Goal: Transaction & Acquisition: Purchase product/service

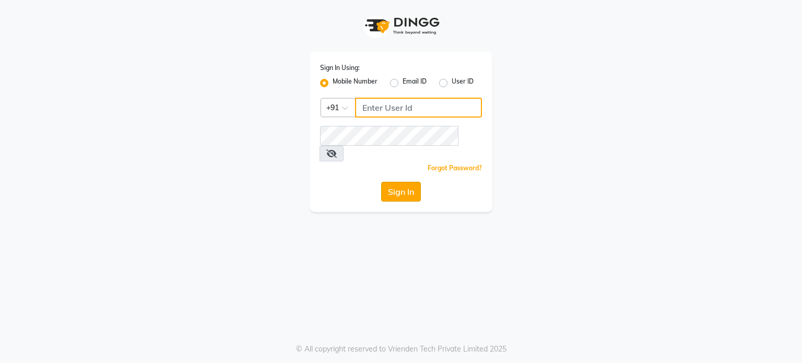
type input "9604315867"
click at [394, 182] on button "Sign In" at bounding box center [401, 192] width 40 height 20
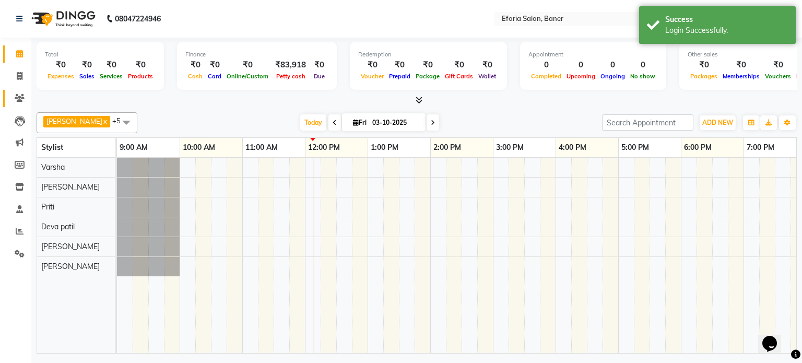
click at [17, 97] on icon at bounding box center [20, 98] width 10 height 8
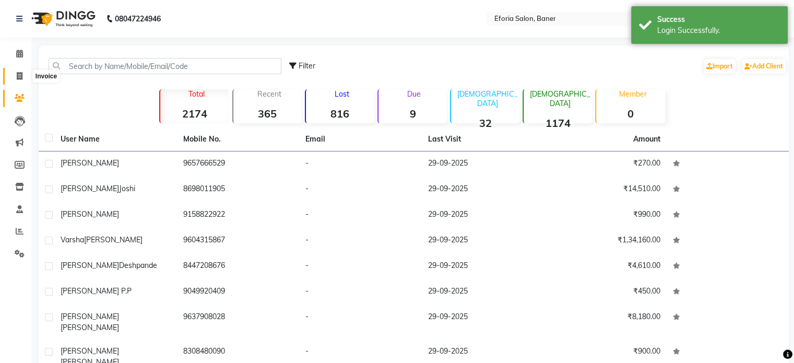
click at [18, 72] on icon at bounding box center [20, 76] width 6 height 8
select select "service"
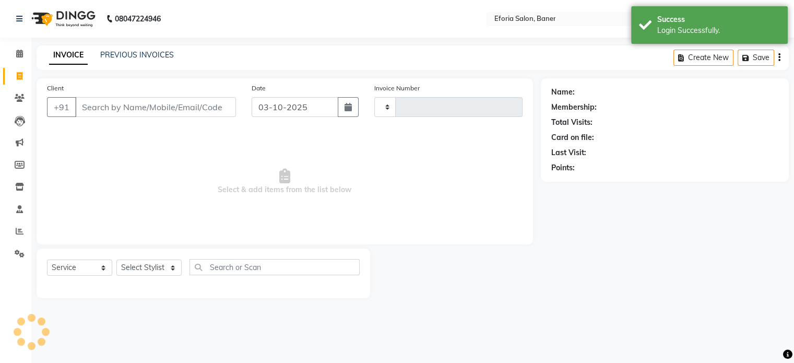
type input "1050"
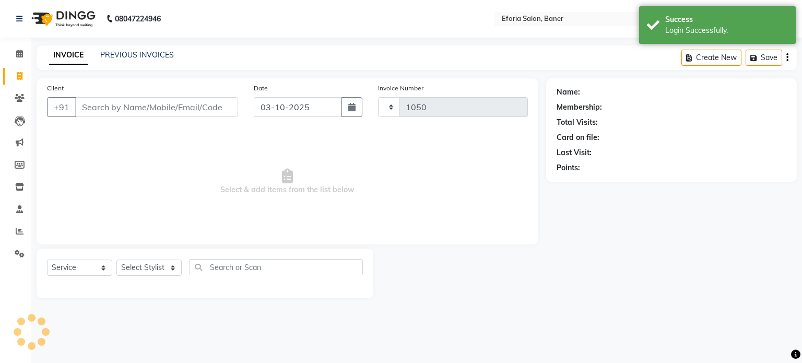
select select "608"
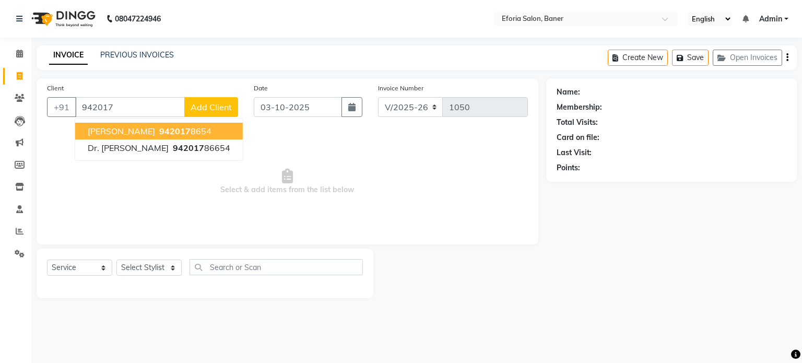
click at [159, 130] on span "942017" at bounding box center [174, 131] width 31 height 10
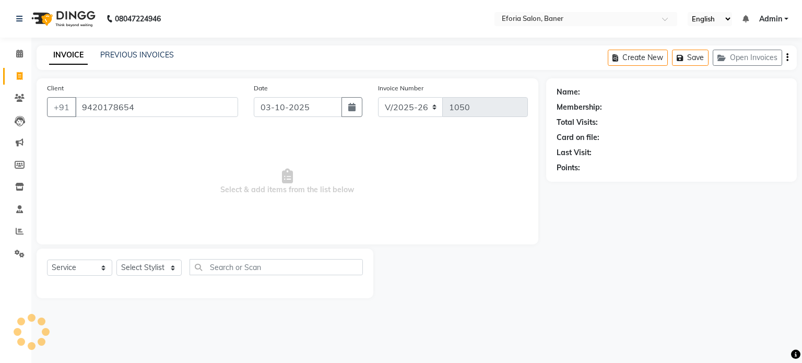
type input "9420178654"
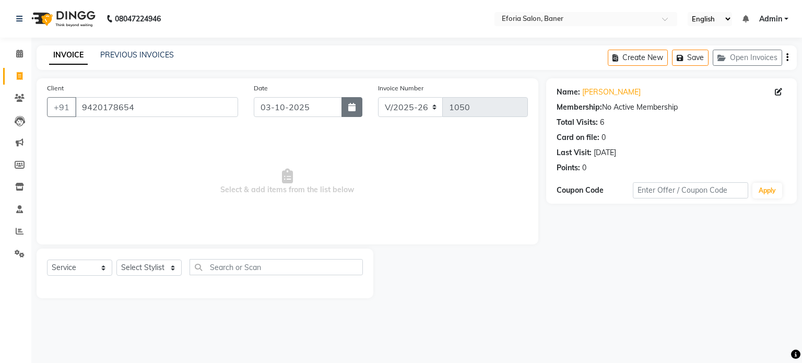
click at [346, 108] on button "button" at bounding box center [352, 107] width 21 height 20
select select "10"
select select "2025"
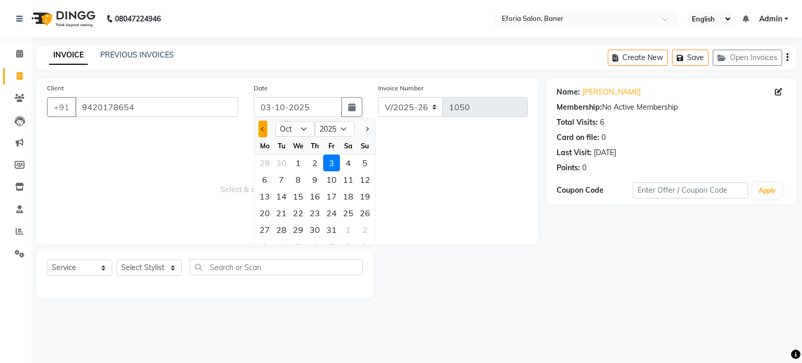
click at [264, 127] on span "Previous month" at bounding box center [263, 129] width 4 height 4
select select "9"
click at [284, 228] on div "30" at bounding box center [281, 229] width 17 height 17
type input "30-09-2025"
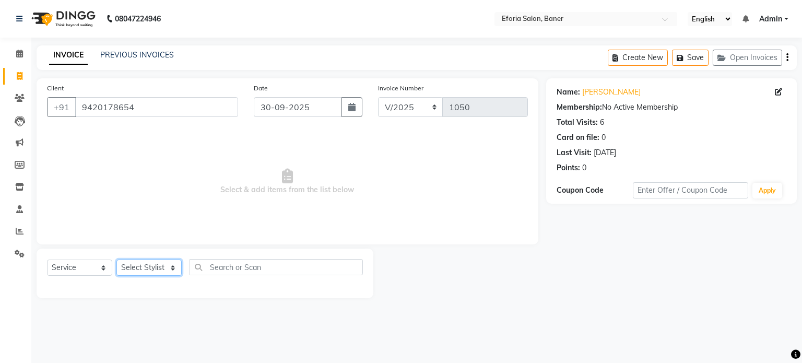
click at [143, 268] on select "Select Stylist [PERSON_NAME] [PERSON_NAME] [PERSON_NAME] [PERSON_NAME] [PERSON_…" at bounding box center [148, 268] width 65 height 16
select select "86083"
click at [116, 260] on select "Select Stylist [PERSON_NAME] [PERSON_NAME] [PERSON_NAME] [PERSON_NAME] [PERSON_…" at bounding box center [148, 268] width 65 height 16
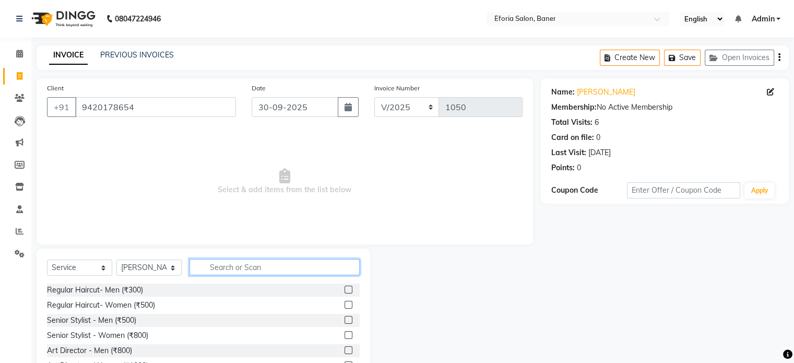
click at [236, 267] on input "text" at bounding box center [275, 267] width 170 height 16
type input "thr"
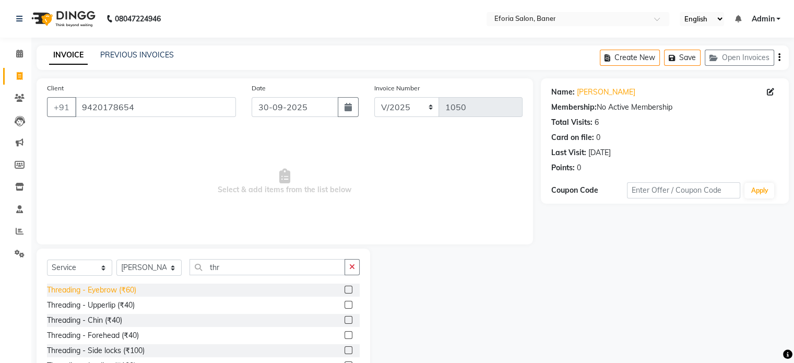
click at [131, 287] on div "Threading - Eyebrow (₹60)" at bounding box center [91, 290] width 89 height 11
checkbox input "false"
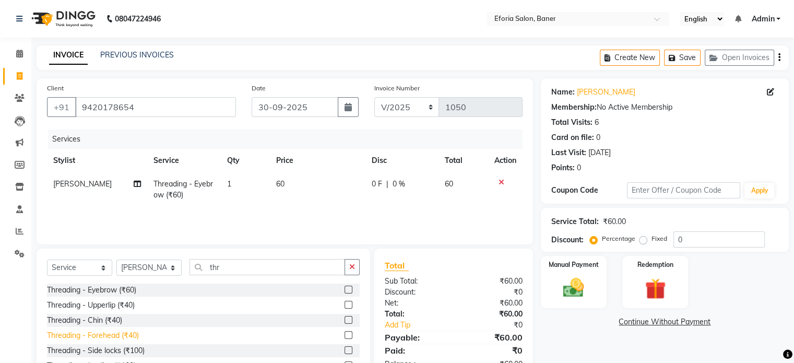
click at [101, 336] on div "Threading - Forehead (₹40)" at bounding box center [93, 335] width 92 height 11
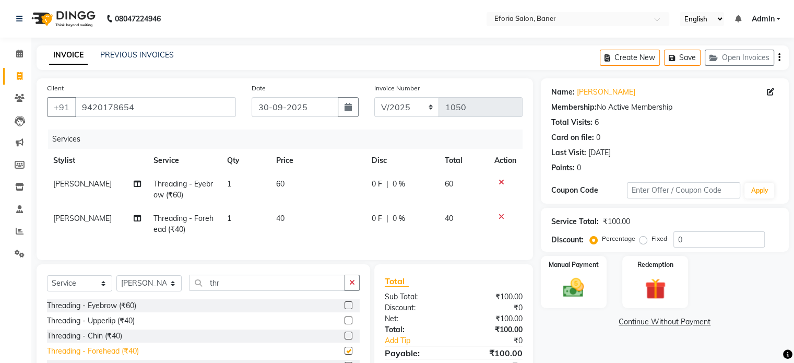
checkbox input "false"
click at [105, 326] on div "Threading - Upperlip (₹40)" at bounding box center [91, 320] width 88 height 11
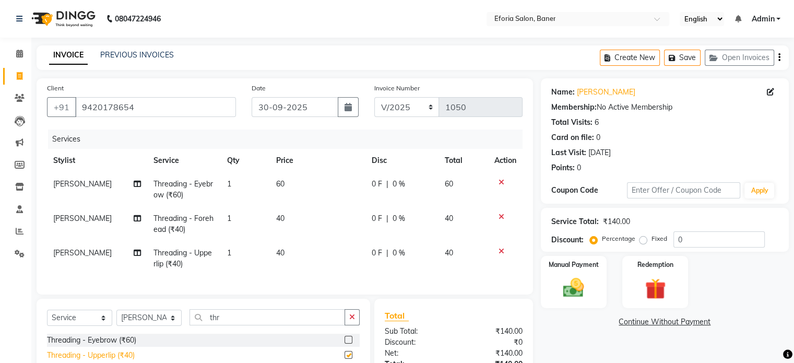
checkbox input "false"
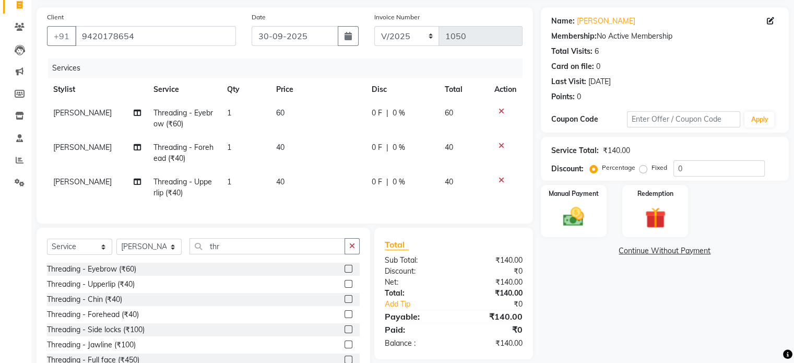
scroll to position [77, 0]
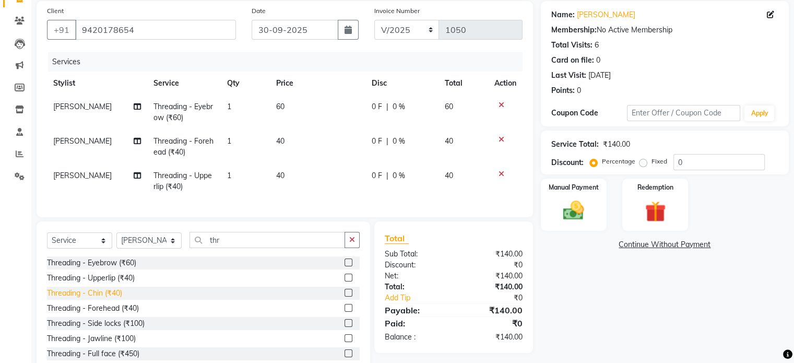
click at [79, 299] on div "Threading - Chin (₹40)" at bounding box center [84, 293] width 75 height 11
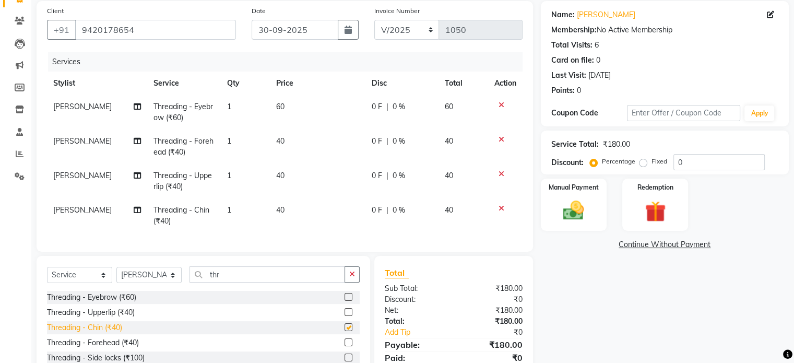
checkbox input "false"
click at [568, 215] on img at bounding box center [573, 210] width 35 height 25
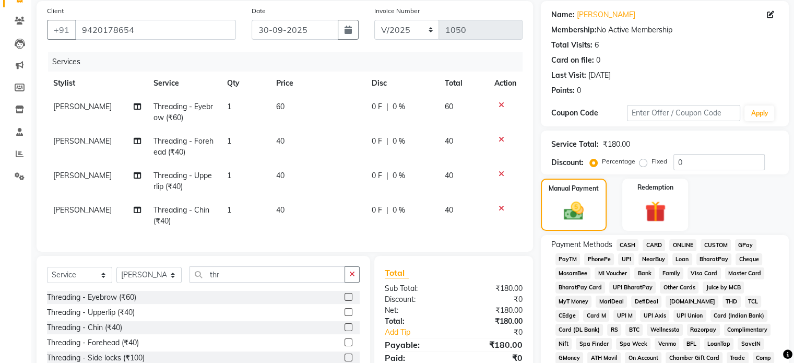
click at [746, 240] on span "GPay" at bounding box center [745, 245] width 21 height 12
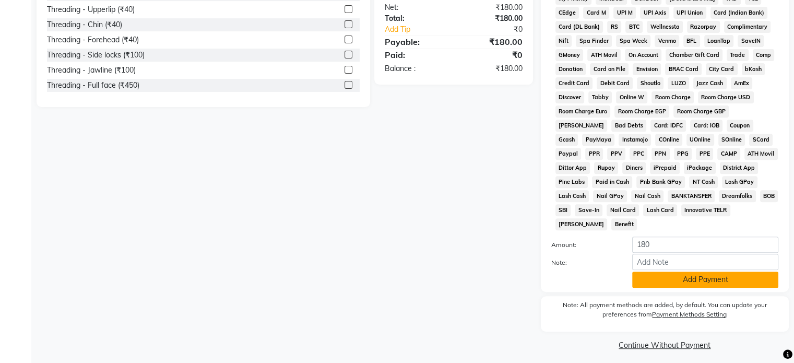
click at [727, 276] on button "Add Payment" at bounding box center [706, 280] width 146 height 16
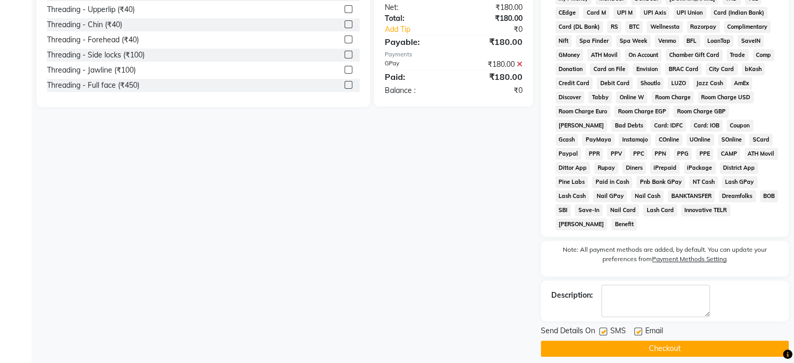
click at [678, 341] on button "Checkout" at bounding box center [665, 349] width 248 height 16
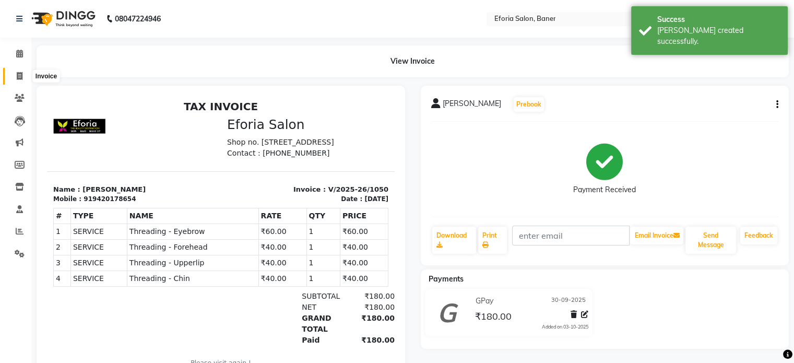
click at [18, 81] on span at bounding box center [19, 77] width 18 height 12
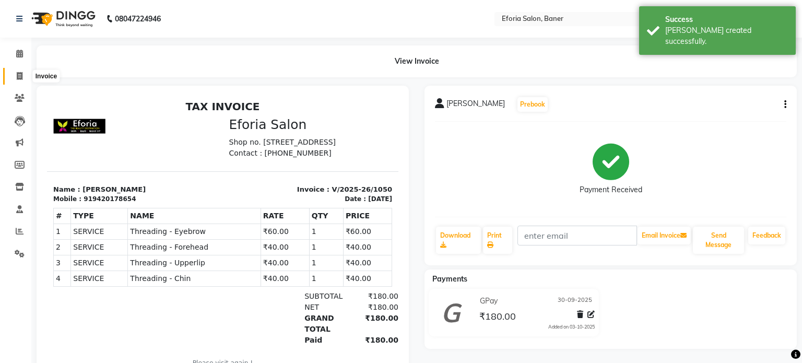
select select "608"
select select "service"
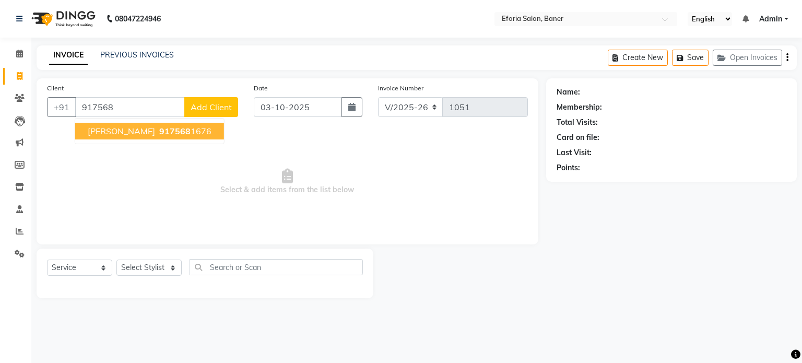
click at [159, 133] on span "917568" at bounding box center [174, 131] width 31 height 10
type input "9175681676"
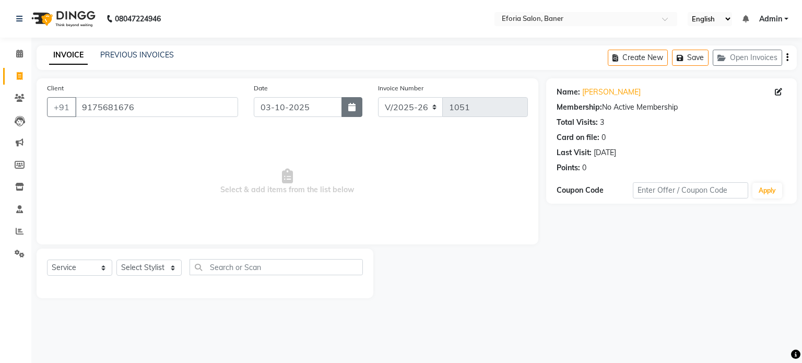
click at [358, 106] on button "button" at bounding box center [352, 107] width 21 height 20
select select "10"
select select "2025"
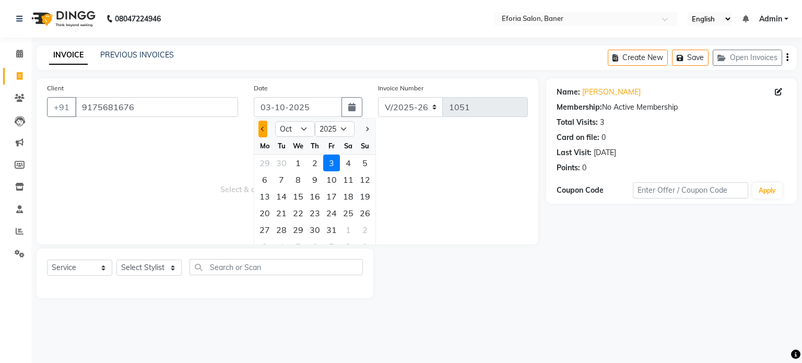
click at [263, 130] on span "Previous month" at bounding box center [263, 129] width 4 height 4
select select "9"
click at [286, 228] on div "30" at bounding box center [281, 229] width 17 height 17
type input "30-09-2025"
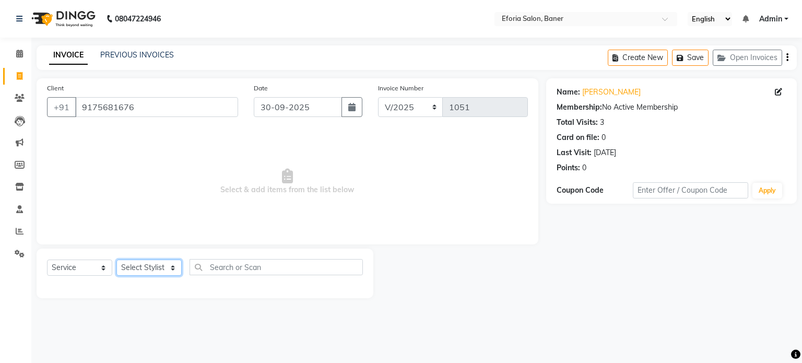
click at [129, 265] on select "Select Stylist [PERSON_NAME] [PERSON_NAME] [PERSON_NAME] [PERSON_NAME] [PERSON_…" at bounding box center [148, 268] width 65 height 16
click at [100, 267] on select "Select Service Product Membership Package Voucher Prepaid Gift Card" at bounding box center [79, 268] width 65 height 16
select select "package"
click at [47, 260] on select "Select Service Product Membership Package Voucher Prepaid Gift Card" at bounding box center [79, 268] width 65 height 16
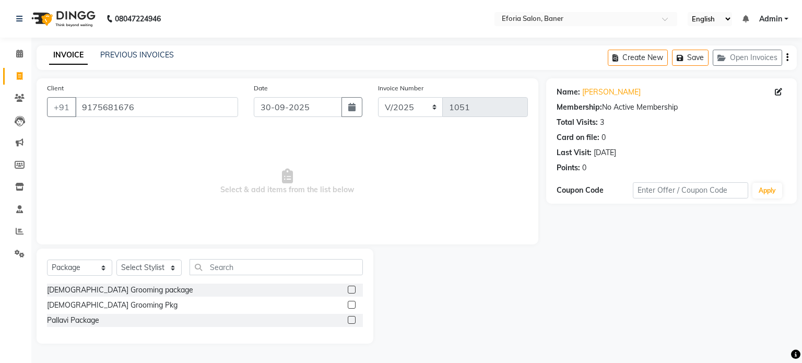
click at [355, 290] on label at bounding box center [352, 290] width 8 height 8
click at [355, 290] on input "checkbox" at bounding box center [351, 290] width 7 height 7
click at [355, 290] on label at bounding box center [352, 290] width 8 height 8
click at [355, 290] on input "checkbox" at bounding box center [351, 290] width 7 height 7
click at [353, 290] on label at bounding box center [352, 290] width 8 height 8
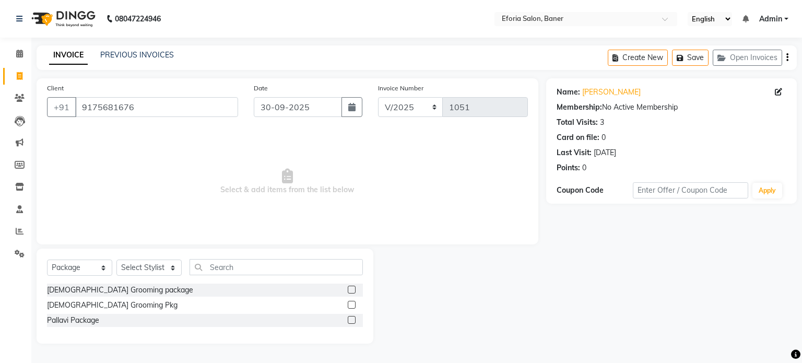
click at [353, 290] on input "checkbox" at bounding box center [351, 290] width 7 height 7
click at [353, 290] on label at bounding box center [352, 290] width 8 height 8
click at [353, 290] on input "checkbox" at bounding box center [351, 290] width 7 height 7
checkbox input "false"
click at [353, 320] on label at bounding box center [352, 320] width 8 height 8
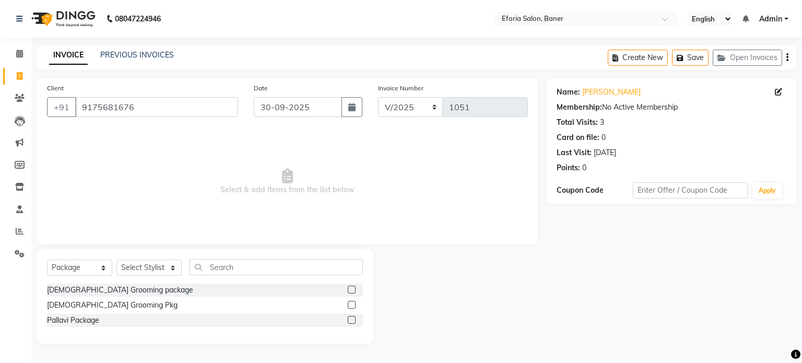
click at [353, 320] on input "checkbox" at bounding box center [351, 320] width 7 height 7
click at [353, 320] on label at bounding box center [352, 320] width 8 height 8
click at [353, 320] on input "checkbox" at bounding box center [351, 320] width 7 height 7
click at [353, 320] on label at bounding box center [352, 320] width 8 height 8
click at [353, 320] on input "checkbox" at bounding box center [351, 320] width 7 height 7
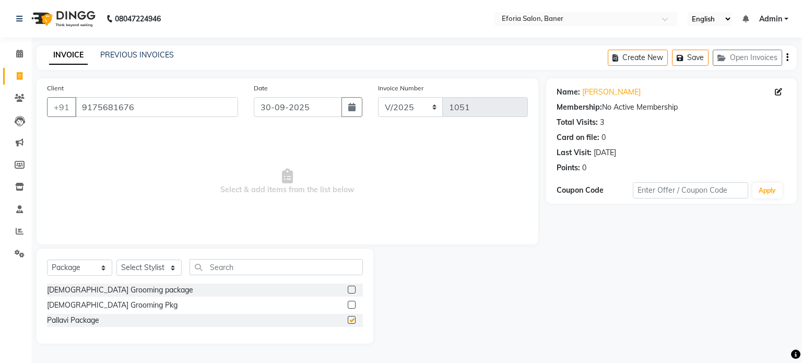
checkbox input "false"
click at [136, 106] on input "9175681676" at bounding box center [156, 107] width 163 height 20
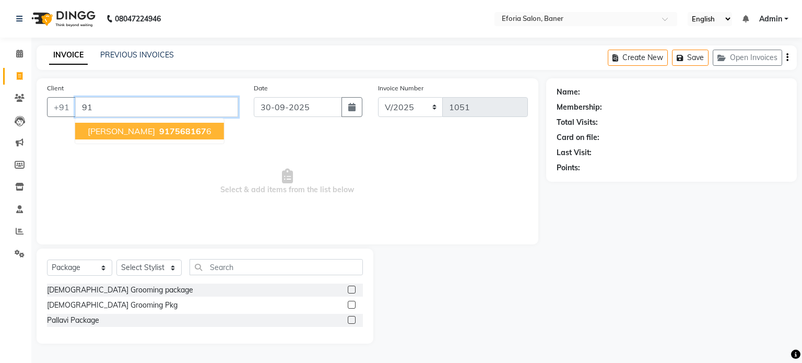
type input "9"
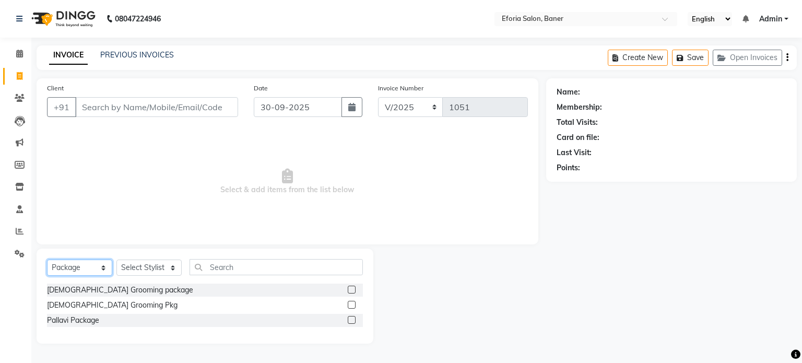
click at [102, 263] on select "Select Service Product Membership Package Voucher Prepaid Gift Card" at bounding box center [79, 268] width 65 height 16
select select "P"
click at [47, 260] on select "Select Service Product Membership Package Voucher Prepaid Gift Card" at bounding box center [79, 268] width 65 height 16
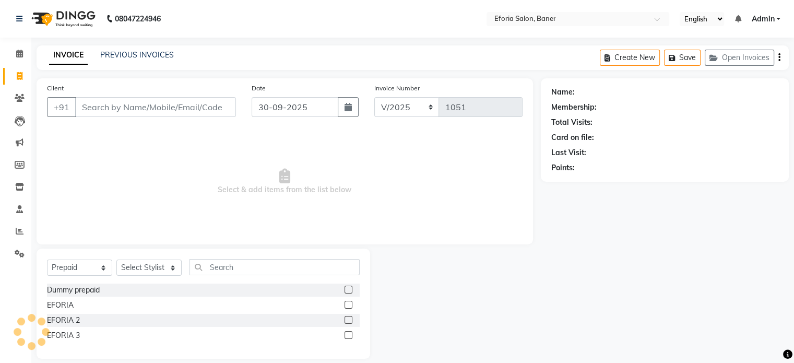
click at [344, 333] on div "EFORIA 3" at bounding box center [203, 335] width 313 height 13
click at [348, 336] on label at bounding box center [349, 335] width 8 height 8
click at [348, 336] on input "checkbox" at bounding box center [348, 335] width 7 height 7
click at [348, 336] on label at bounding box center [349, 335] width 8 height 8
click at [348, 336] on input "checkbox" at bounding box center [348, 335] width 7 height 7
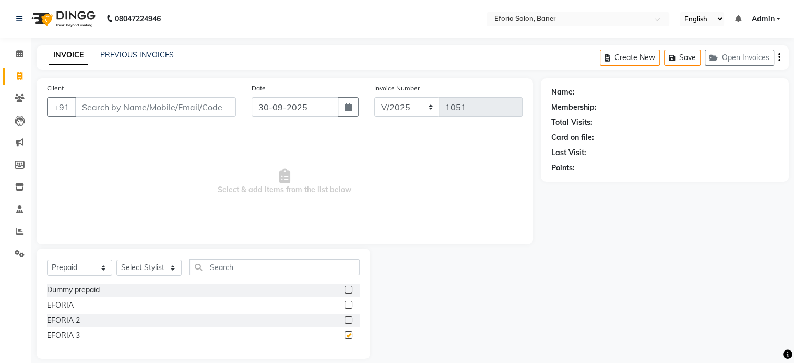
checkbox input "false"
click at [236, 107] on div "Client +91" at bounding box center [141, 104] width 205 height 43
click at [207, 102] on input "Client" at bounding box center [155, 107] width 161 height 20
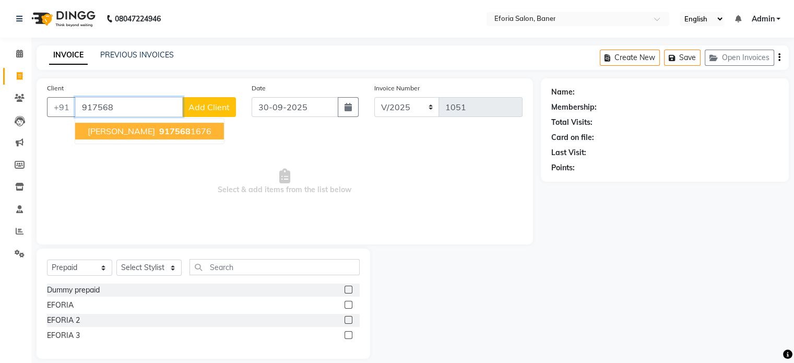
click at [114, 128] on span "[PERSON_NAME]" at bounding box center [121, 131] width 67 height 10
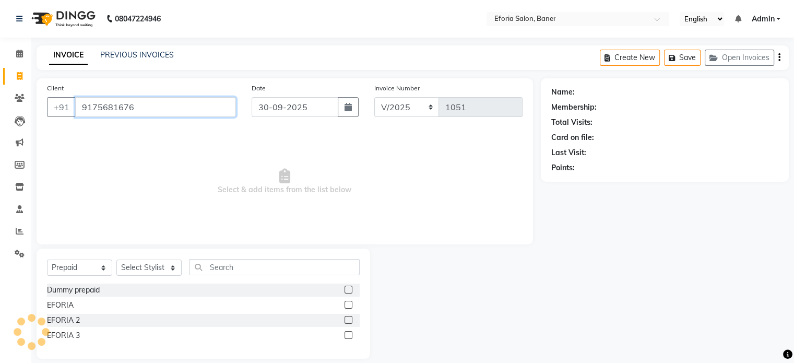
type input "9175681676"
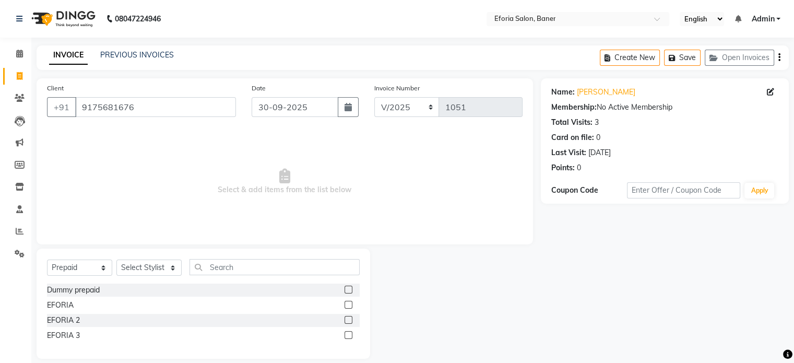
click at [343, 335] on div "EFORIA 3" at bounding box center [203, 335] width 313 height 13
click at [347, 334] on label at bounding box center [349, 335] width 8 height 8
click at [347, 334] on input "checkbox" at bounding box center [348, 335] width 7 height 7
checkbox input "false"
click at [347, 319] on label at bounding box center [349, 320] width 8 height 8
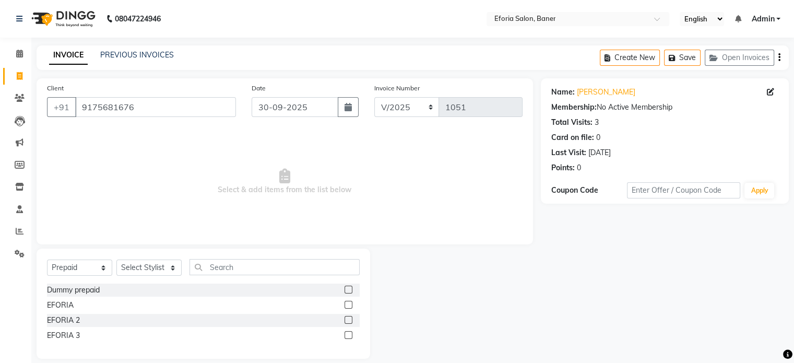
click at [347, 319] on input "checkbox" at bounding box center [348, 320] width 7 height 7
checkbox input "false"
click at [347, 298] on div "Dummy prepaid EFORIA EFORIA 2 EFORIA 3" at bounding box center [203, 314] width 313 height 61
click at [347, 306] on label at bounding box center [349, 305] width 8 height 8
click at [347, 306] on input "checkbox" at bounding box center [348, 305] width 7 height 7
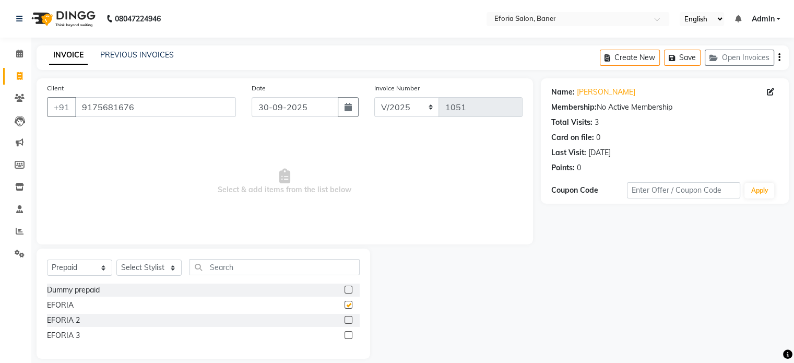
checkbox input "false"
click at [143, 270] on select "Select Stylist [PERSON_NAME] [PERSON_NAME] [PERSON_NAME] [PERSON_NAME] [PERSON_…" at bounding box center [148, 268] width 65 height 16
select select "86083"
click at [116, 260] on select "Select Stylist [PERSON_NAME] [PERSON_NAME] [PERSON_NAME] [PERSON_NAME] [PERSON_…" at bounding box center [148, 268] width 65 height 16
click at [347, 305] on label at bounding box center [349, 305] width 8 height 8
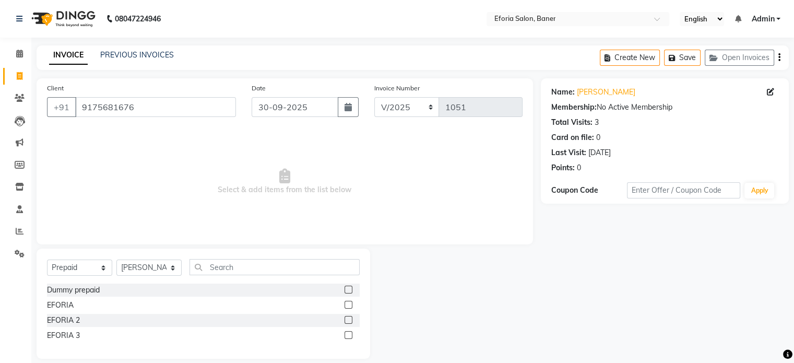
click at [347, 305] on input "checkbox" at bounding box center [348, 305] width 7 height 7
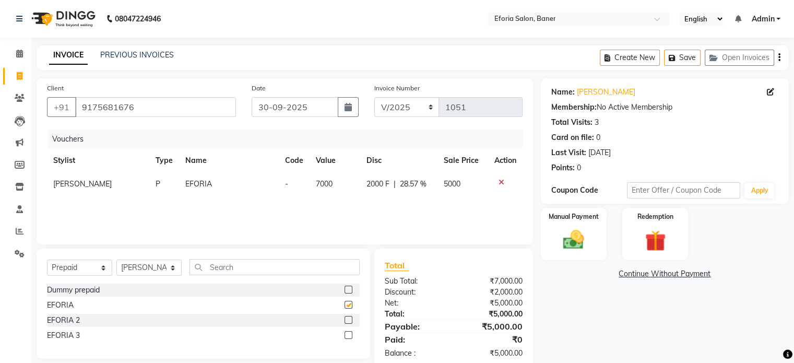
checkbox input "false"
click at [506, 182] on div at bounding box center [506, 182] width 22 height 7
click at [499, 181] on icon at bounding box center [502, 182] width 6 height 7
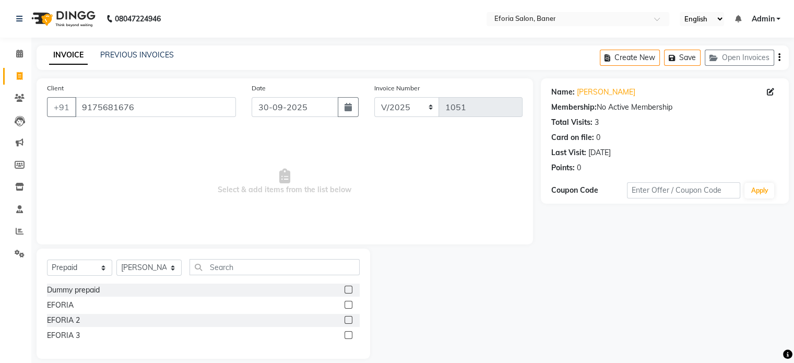
click at [351, 291] on label at bounding box center [349, 290] width 8 height 8
click at [351, 291] on input "checkbox" at bounding box center [348, 290] width 7 height 7
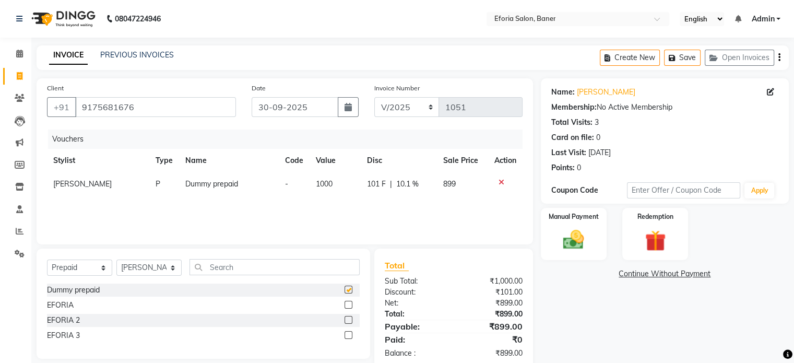
checkbox input "false"
click at [501, 182] on icon at bounding box center [502, 182] width 6 height 7
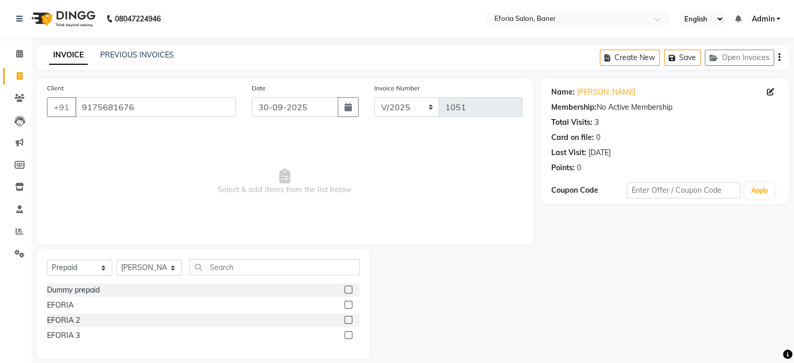
click at [347, 337] on label at bounding box center [349, 335] width 8 height 8
click at [347, 337] on input "checkbox" at bounding box center [348, 335] width 7 height 7
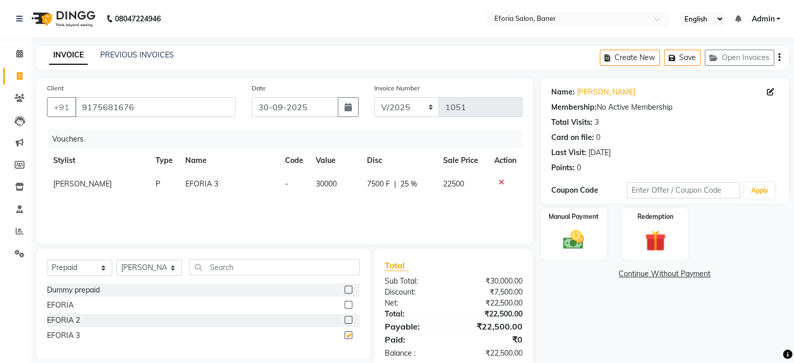
checkbox input "false"
click at [347, 317] on label at bounding box center [349, 320] width 8 height 8
click at [347, 317] on input "checkbox" at bounding box center [348, 320] width 7 height 7
checkbox input "false"
click at [347, 306] on label at bounding box center [349, 305] width 8 height 8
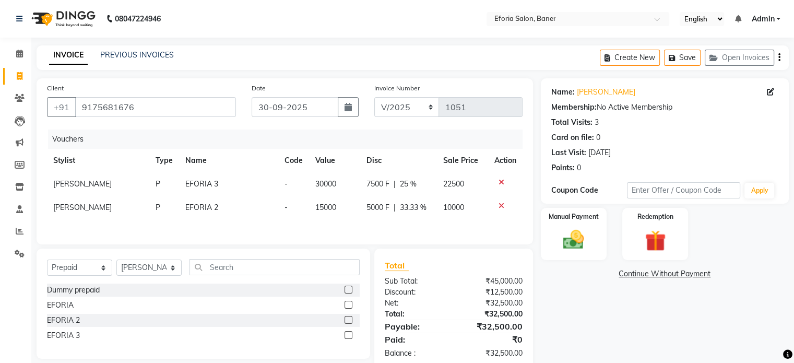
click at [347, 306] on input "checkbox" at bounding box center [348, 305] width 7 height 7
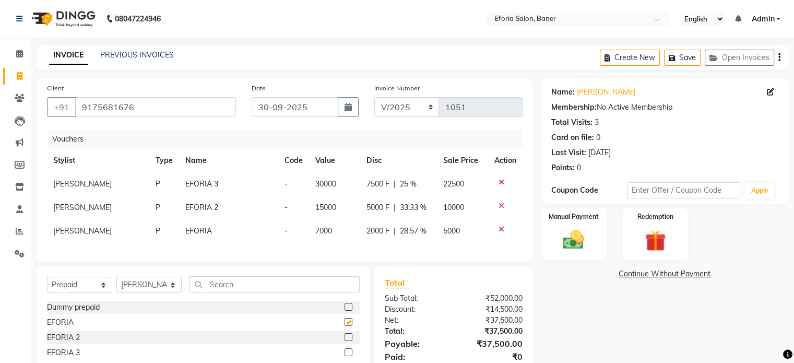
checkbox input "false"
click at [349, 311] on label at bounding box center [349, 307] width 8 height 8
click at [349, 311] on input "checkbox" at bounding box center [348, 307] width 7 height 7
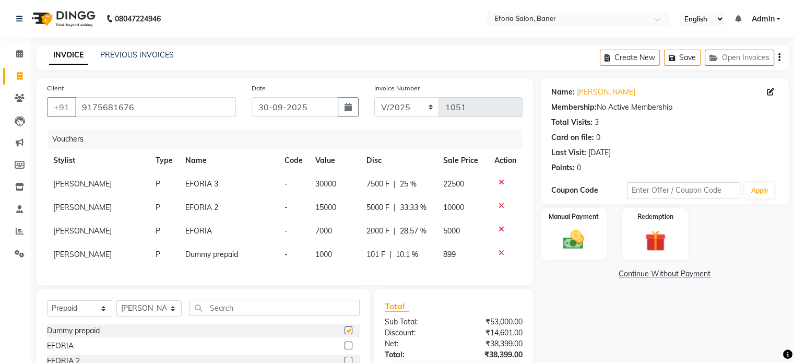
checkbox input "false"
click at [499, 183] on icon at bounding box center [502, 182] width 6 height 7
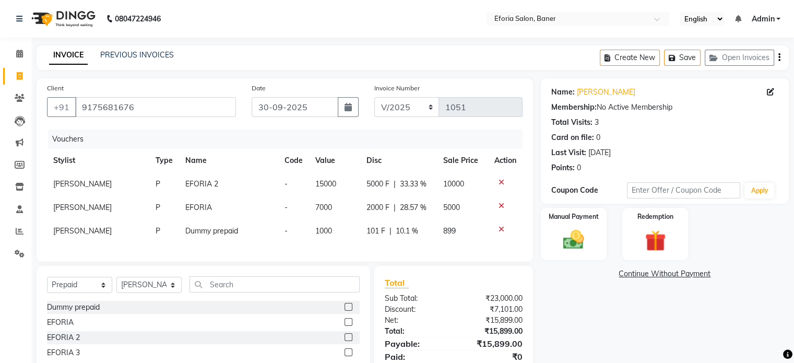
click at [500, 204] on icon at bounding box center [502, 205] width 6 height 7
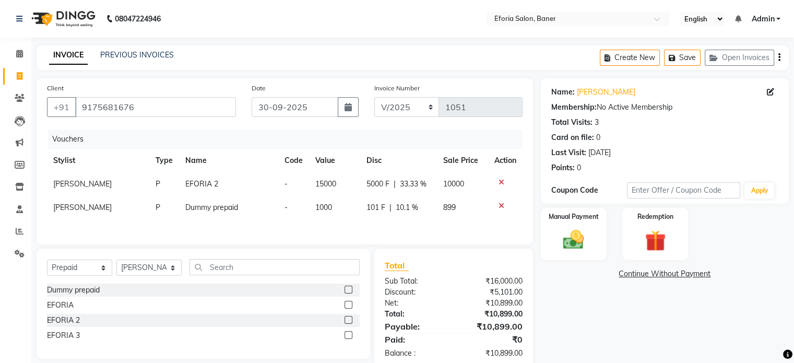
click at [499, 181] on icon at bounding box center [502, 182] width 6 height 7
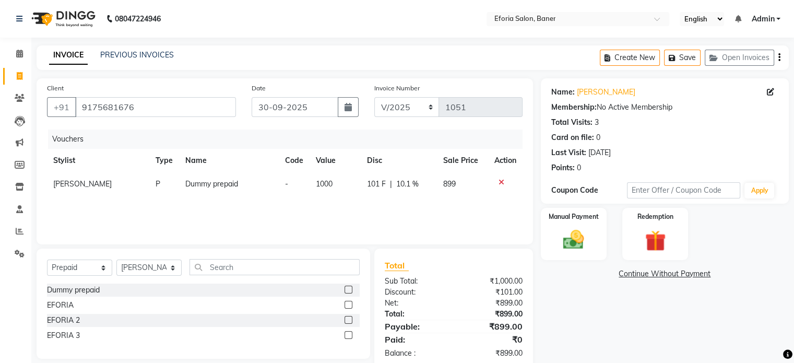
click at [501, 181] on icon at bounding box center [502, 182] width 6 height 7
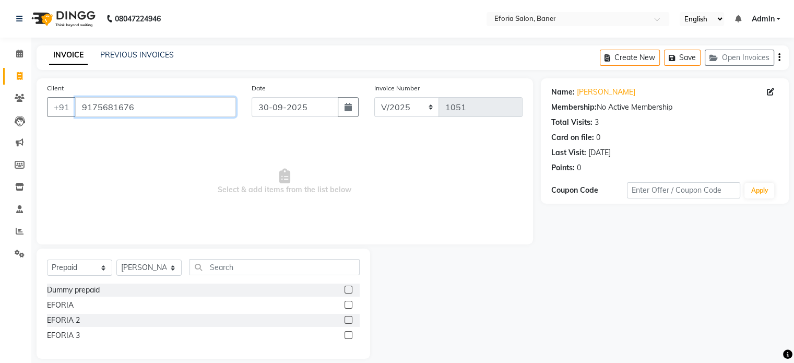
click at [142, 103] on input "9175681676" at bounding box center [155, 107] width 161 height 20
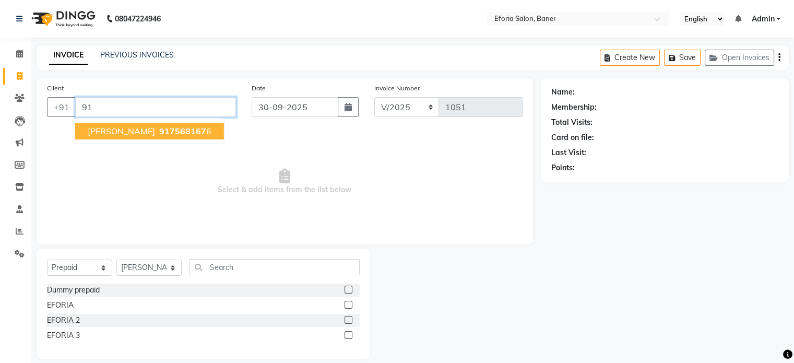
type input "9"
click at [159, 131] on span "899924" at bounding box center [174, 131] width 31 height 10
type input "8999241438"
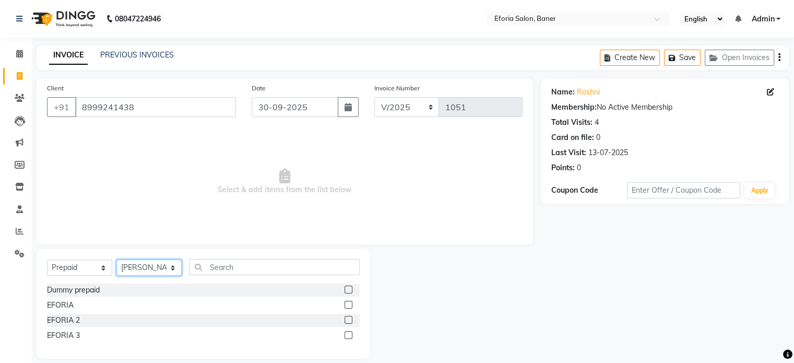
click at [160, 268] on select "Select Stylist [PERSON_NAME] [PERSON_NAME] [PERSON_NAME] [PERSON_NAME] [PERSON_…" at bounding box center [148, 268] width 65 height 16
select select "8650"
click at [116, 260] on select "Select Stylist [PERSON_NAME] [PERSON_NAME] [PERSON_NAME] [PERSON_NAME] [PERSON_…" at bounding box center [148, 268] width 65 height 16
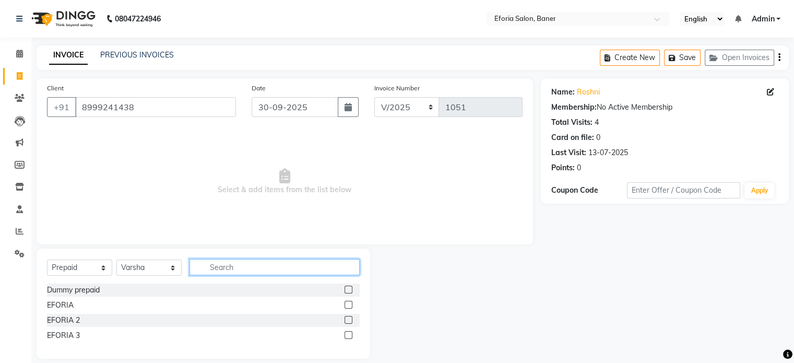
click at [227, 272] on input "text" at bounding box center [275, 267] width 170 height 16
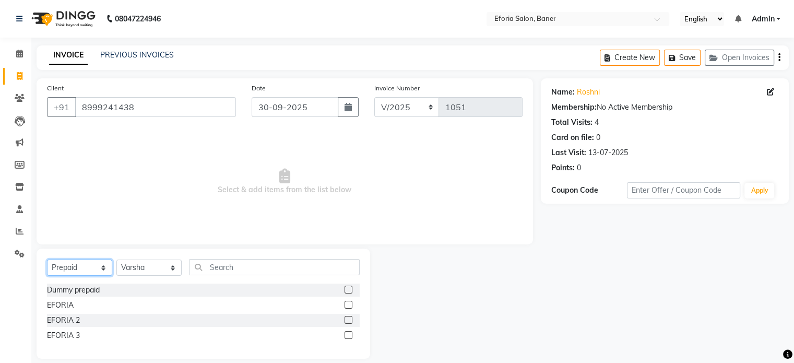
click at [102, 270] on select "Select Service Product Membership Package Voucher Prepaid Gift Card" at bounding box center [79, 268] width 65 height 16
select select "service"
click at [47, 260] on select "Select Service Product Membership Package Voucher Prepaid Gift Card" at bounding box center [79, 268] width 65 height 16
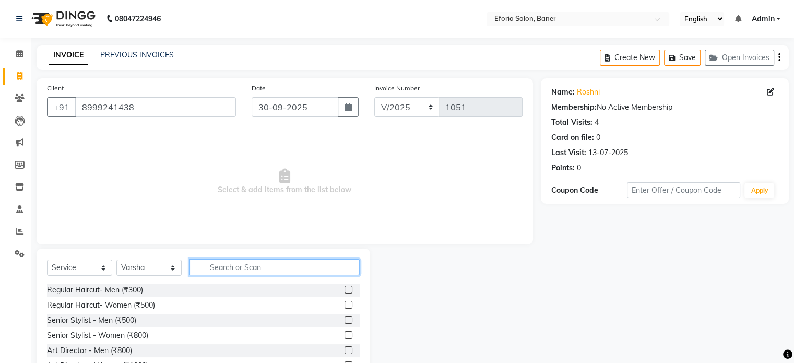
click at [261, 268] on input "text" at bounding box center [275, 267] width 170 height 16
type input "y"
type input "thr"
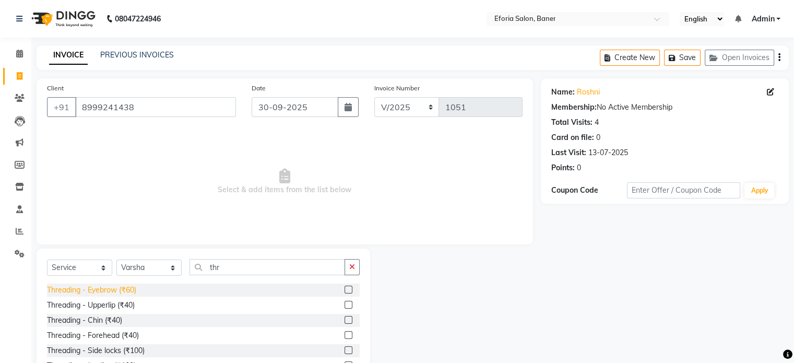
click at [125, 295] on div "Threading - Eyebrow (₹60)" at bounding box center [91, 290] width 89 height 11
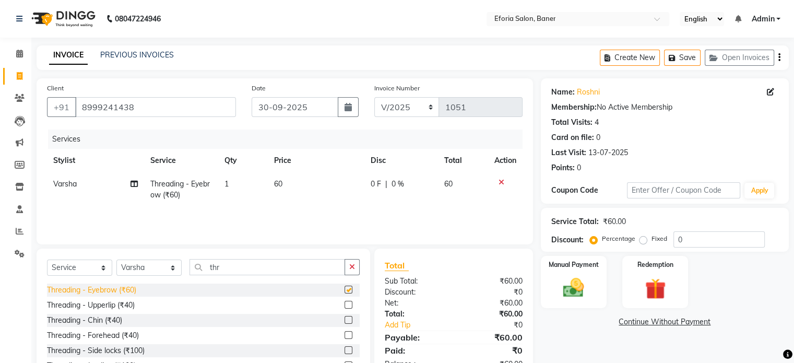
checkbox input "false"
click at [123, 305] on div "Threading - Upperlip (₹40)" at bounding box center [91, 305] width 88 height 11
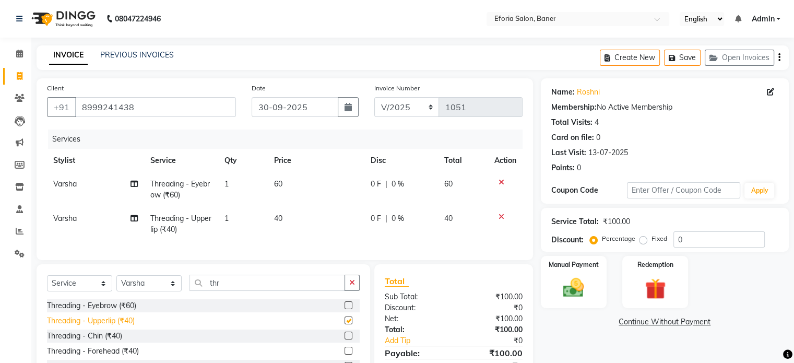
checkbox input "false"
click at [582, 292] on img at bounding box center [573, 288] width 35 height 25
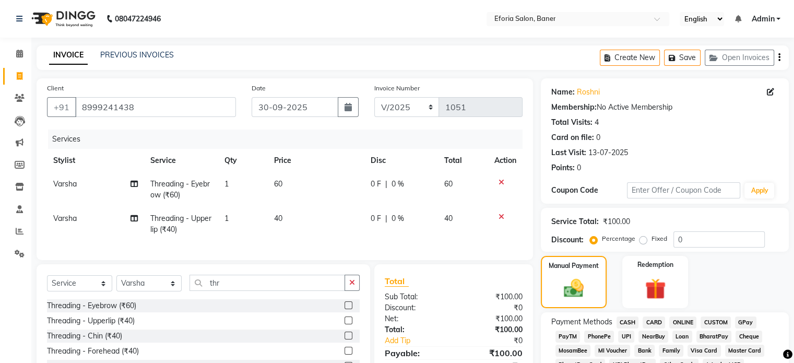
click at [744, 320] on span "GPay" at bounding box center [745, 323] width 21 height 12
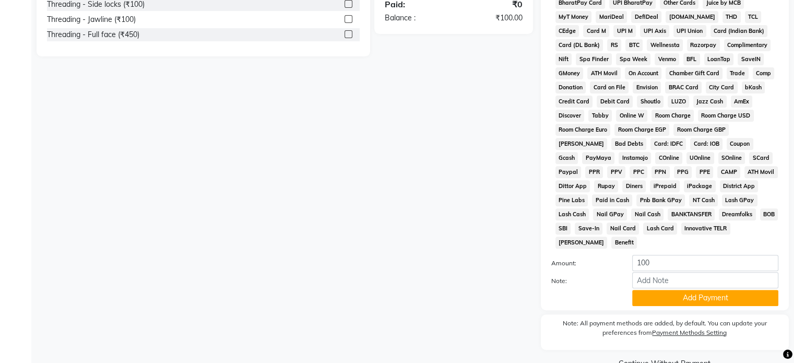
scroll to position [380, 0]
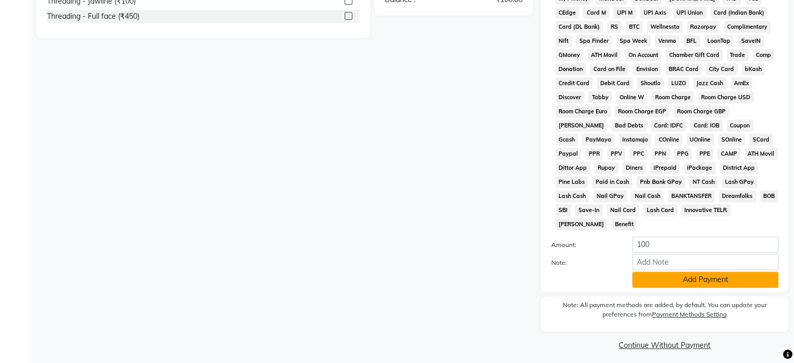
click at [727, 278] on button "Add Payment" at bounding box center [706, 280] width 146 height 16
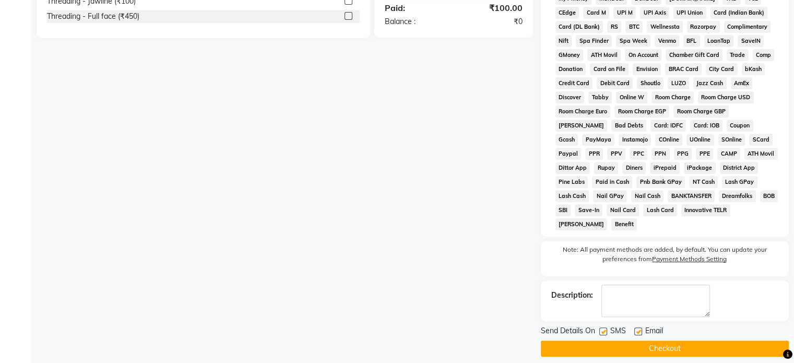
click at [672, 341] on button "Checkout" at bounding box center [665, 349] width 248 height 16
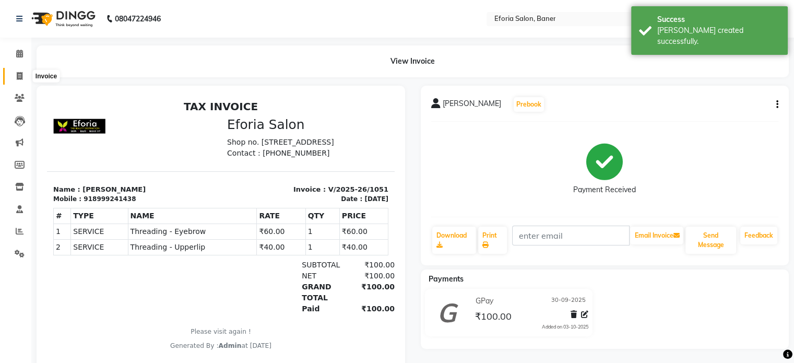
click at [17, 72] on icon at bounding box center [20, 76] width 6 height 8
select select "service"
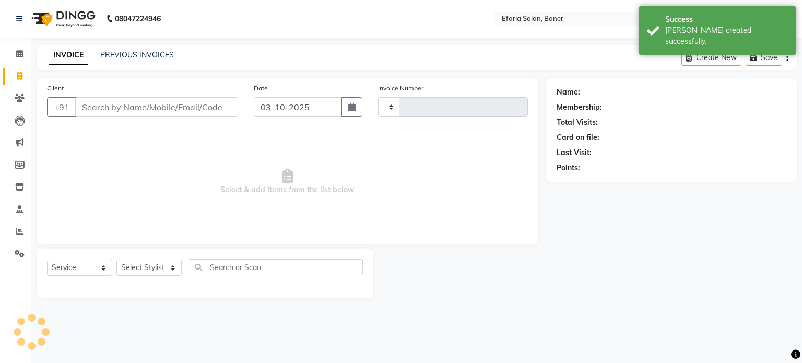
type input "1052"
select select "608"
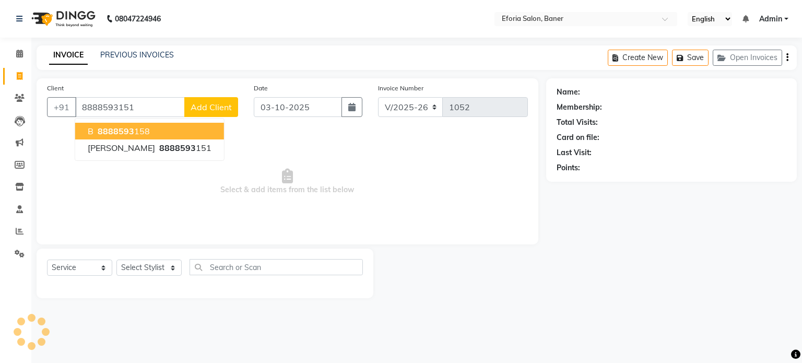
type input "8888593151"
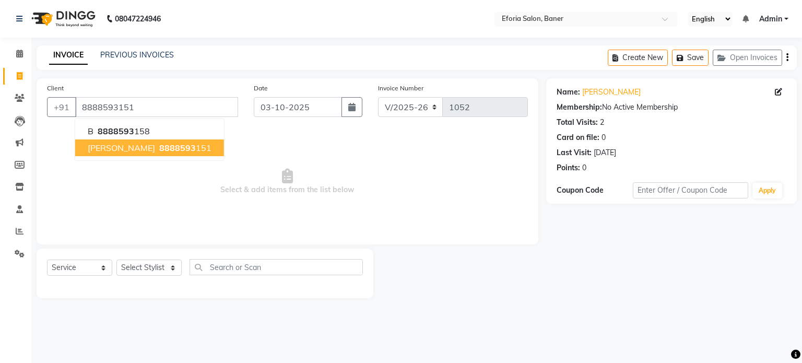
click at [124, 147] on span "anjali joshi" at bounding box center [121, 148] width 67 height 10
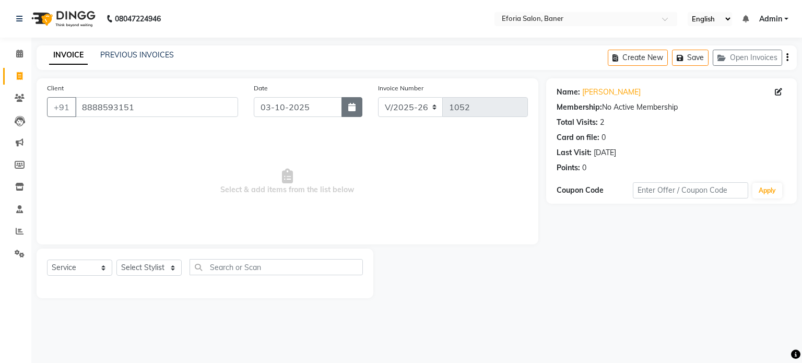
click at [347, 107] on button "button" at bounding box center [352, 107] width 21 height 20
select select "10"
select select "2025"
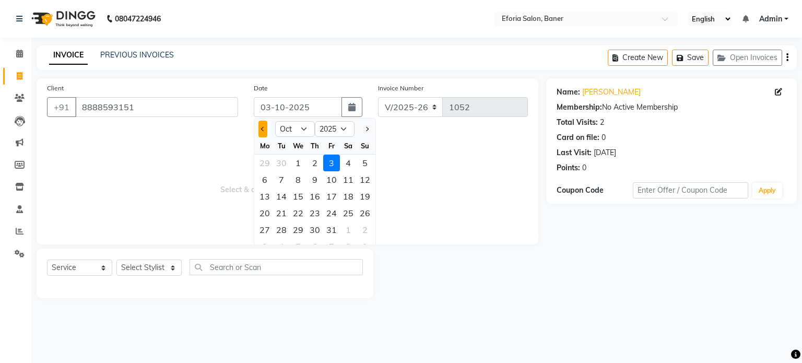
click at [263, 128] on span "Previous month" at bounding box center [263, 129] width 4 height 4
select select "9"
click at [283, 228] on div "30" at bounding box center [281, 229] width 17 height 17
type input "30-09-2025"
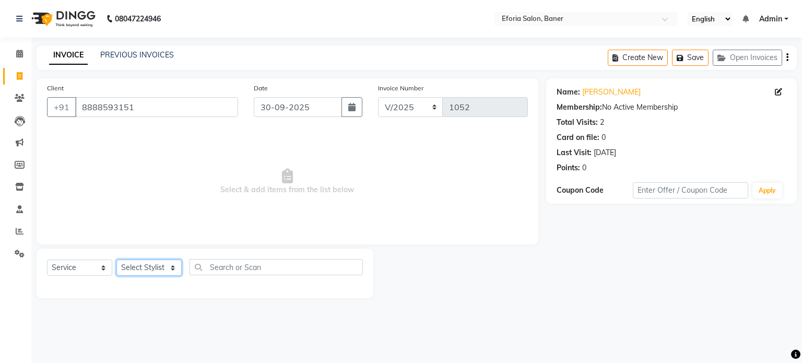
drag, startPoint x: 163, startPoint y: 270, endPoint x: 148, endPoint y: 253, distance: 22.2
click at [148, 253] on div "Select Service Product Membership Package Voucher Prepaid Gift Card Select Styl…" at bounding box center [205, 274] width 337 height 50
select select "8650"
click at [116, 260] on select "Select Stylist [PERSON_NAME] [PERSON_NAME] [PERSON_NAME] [PERSON_NAME] [PERSON_…" at bounding box center [148, 268] width 65 height 16
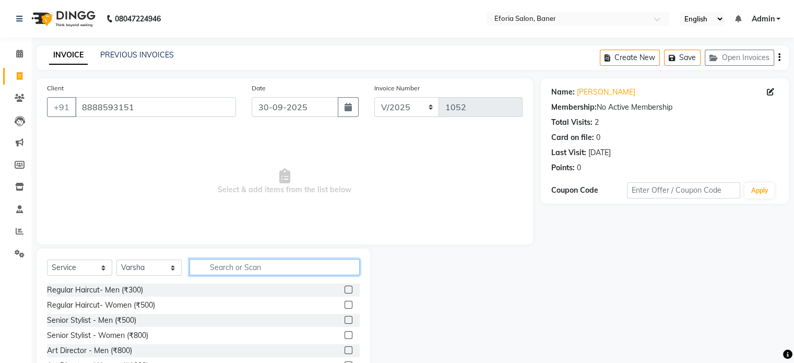
click at [230, 269] on input "text" at bounding box center [275, 267] width 170 height 16
type input "thr"
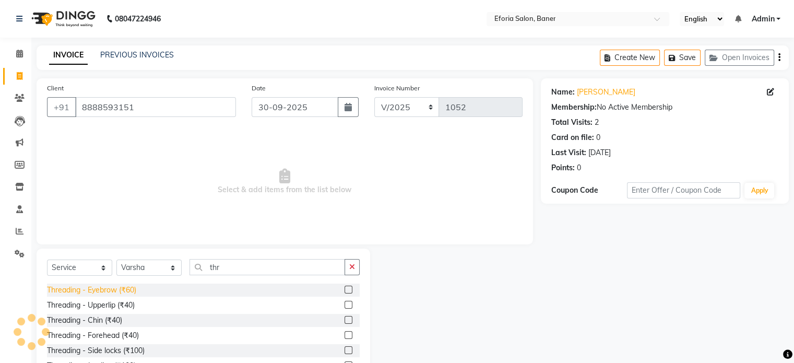
click at [106, 290] on div "Threading - Eyebrow (₹60)" at bounding box center [91, 290] width 89 height 11
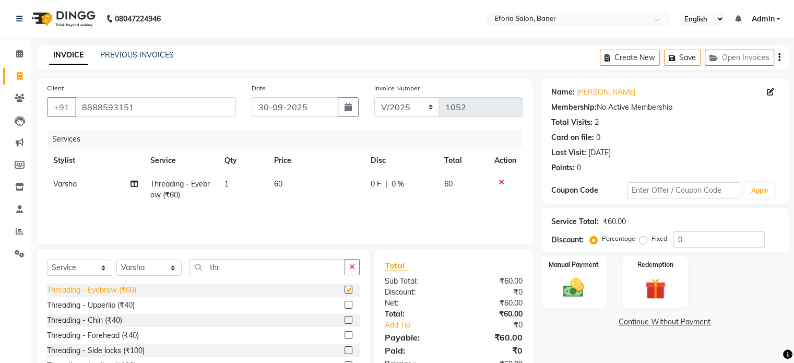
checkbox input "false"
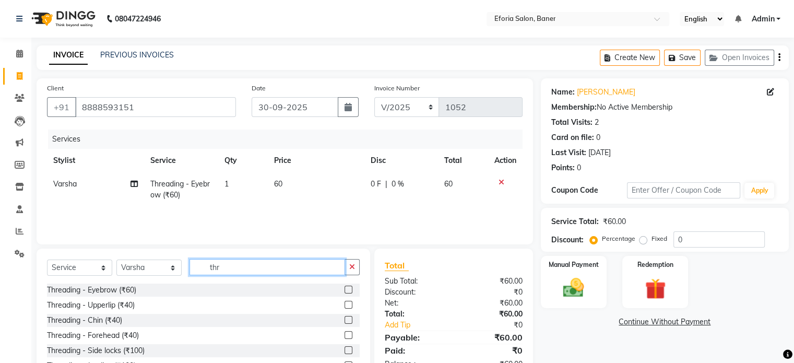
click at [224, 267] on input "thr" at bounding box center [268, 267] width 156 height 16
type input "t"
type input "face"
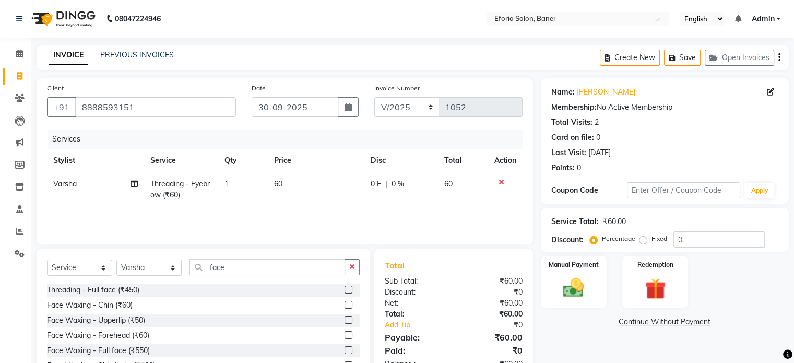
click at [113, 313] on div "Threading - Full face (₹450) Face Waxing - Chin (₹60) Face Waxing - Upperlip (₹…" at bounding box center [203, 336] width 313 height 104
click at [119, 322] on div "Face Waxing - Upperlip (₹50)" at bounding box center [96, 320] width 98 height 11
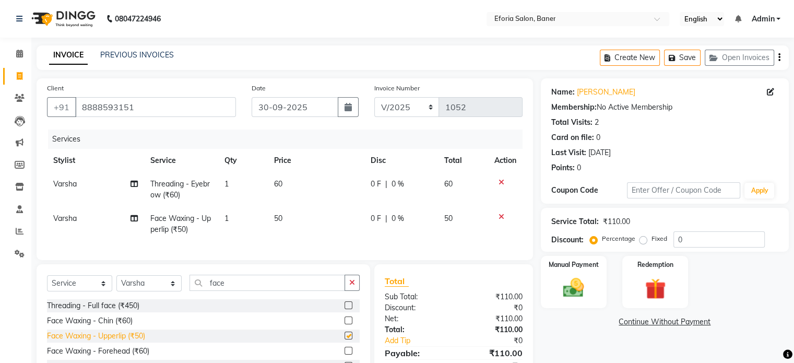
checkbox input "false"
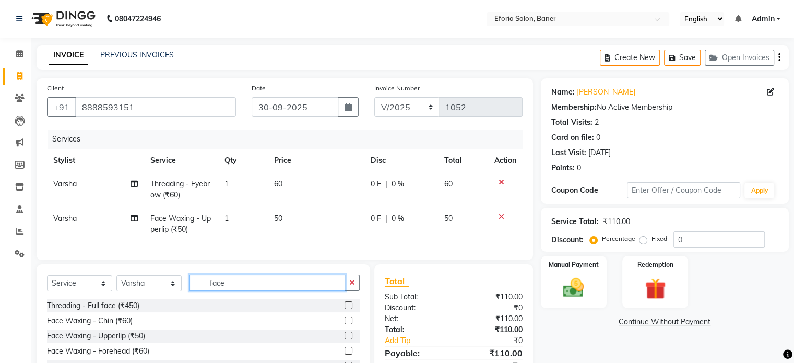
click at [244, 291] on input "face" at bounding box center [268, 283] width 156 height 16
type input "f"
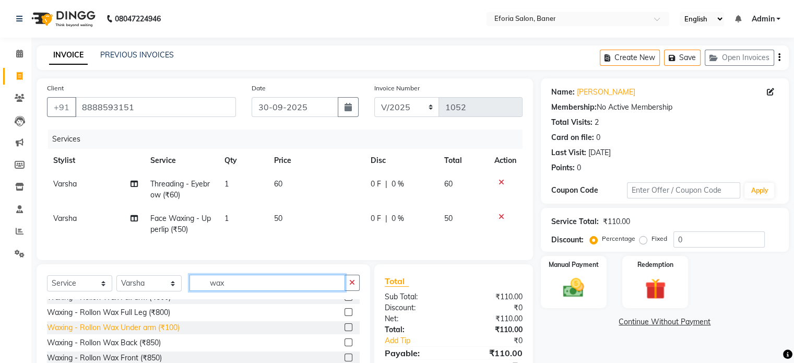
type input "wax"
click at [149, 333] on div "Waxing - Rollon Wax Under arm (₹100)" at bounding box center [113, 327] width 133 height 11
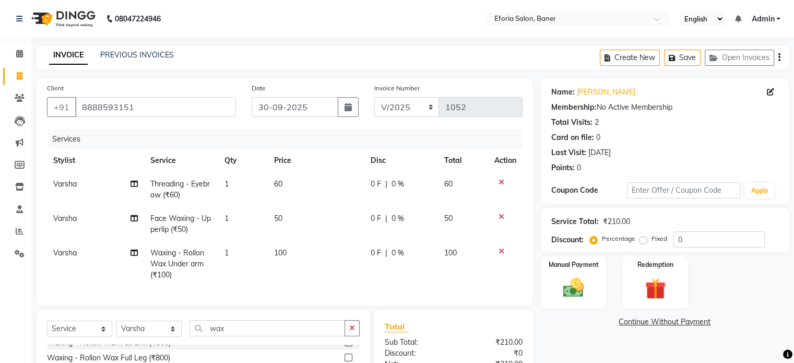
checkbox input "false"
click at [593, 280] on div "Manual Payment" at bounding box center [574, 282] width 68 height 54
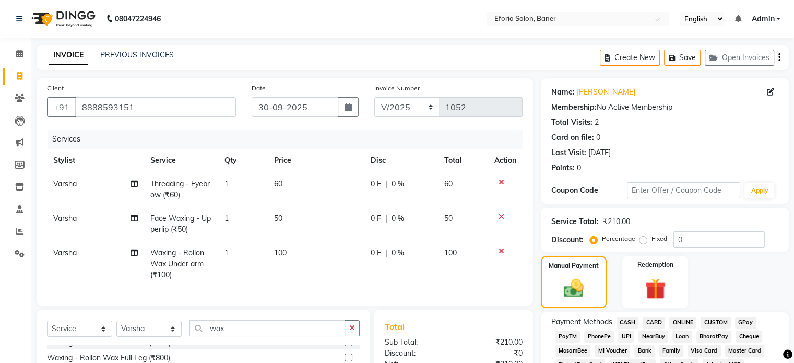
click at [747, 323] on span "GPay" at bounding box center [745, 323] width 21 height 12
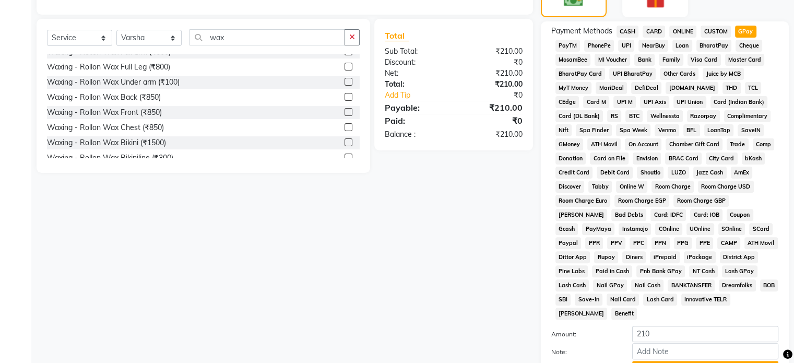
scroll to position [380, 0]
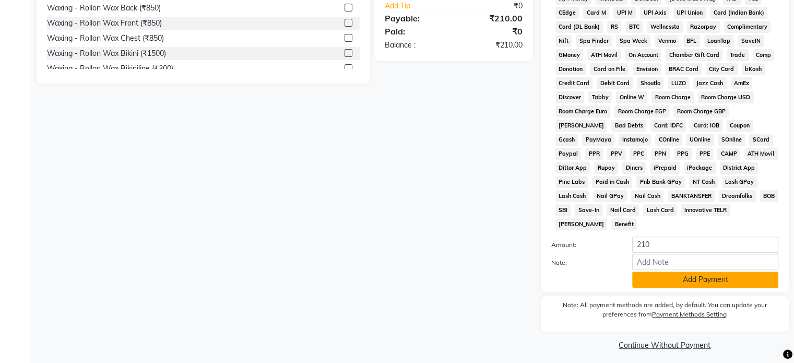
click at [743, 276] on button "Add Payment" at bounding box center [706, 280] width 146 height 16
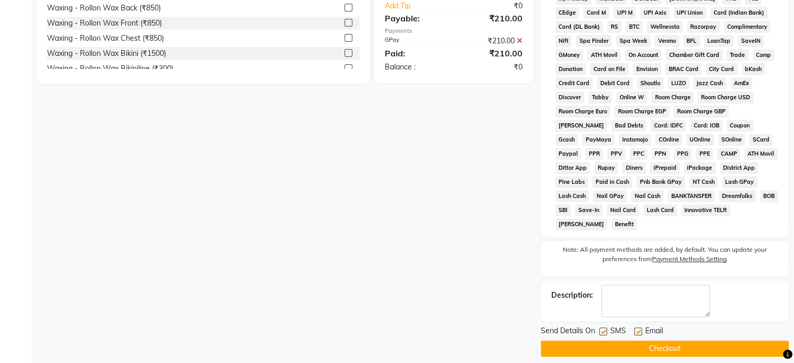
click at [686, 341] on button "Checkout" at bounding box center [665, 349] width 248 height 16
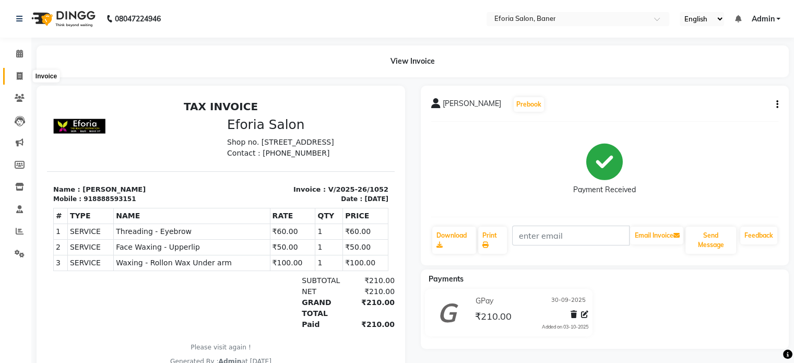
click at [15, 80] on span at bounding box center [19, 77] width 18 height 12
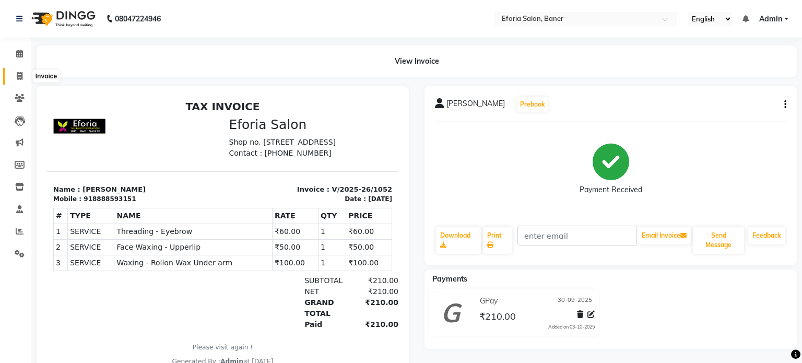
select select "608"
select select "service"
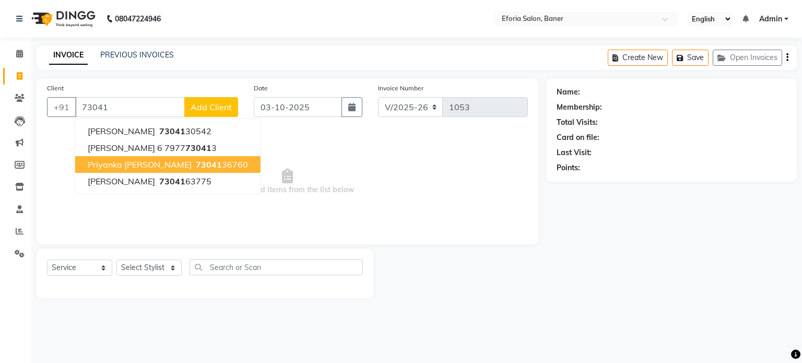
click at [196, 162] on span "73041" at bounding box center [209, 164] width 26 height 10
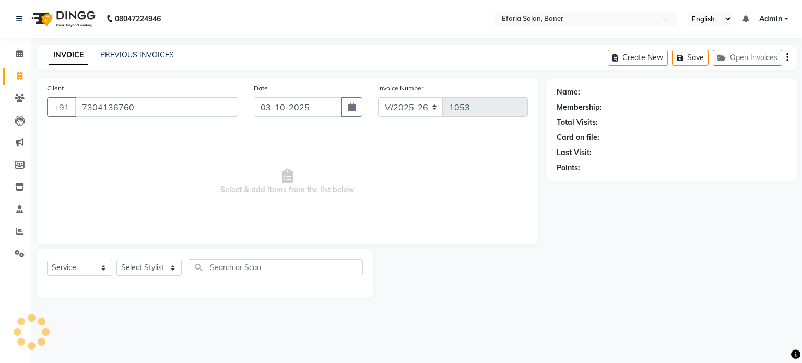
type input "7304136760"
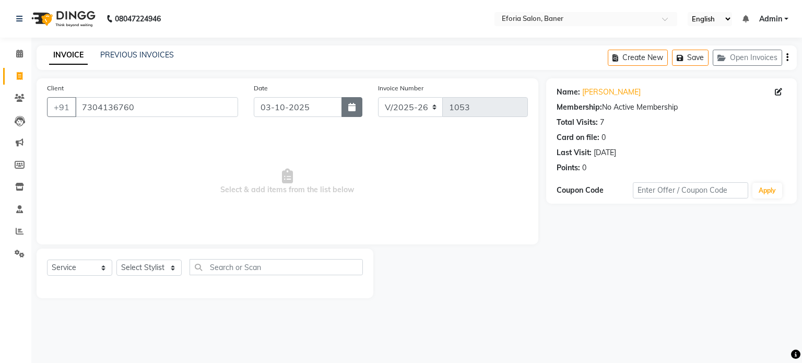
click at [353, 103] on icon "button" at bounding box center [351, 107] width 7 height 8
select select "10"
select select "2025"
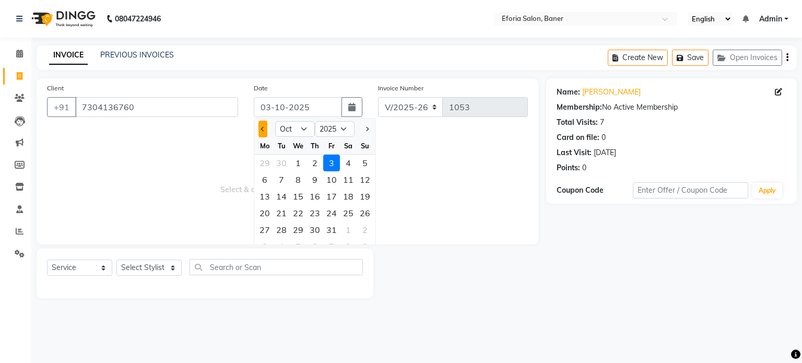
click at [260, 131] on button "Previous month" at bounding box center [263, 129] width 9 height 17
select select "9"
click at [277, 231] on div "30" at bounding box center [281, 229] width 17 height 17
type input "30-09-2025"
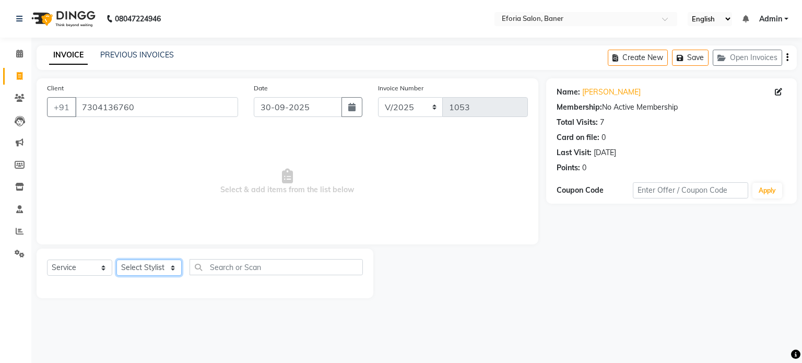
click at [163, 267] on select "Select Stylist [PERSON_NAME] [PERSON_NAME] [PERSON_NAME] [PERSON_NAME] [PERSON_…" at bounding box center [148, 268] width 65 height 16
select select "86083"
click at [116, 260] on select "Select Stylist [PERSON_NAME] [PERSON_NAME] [PERSON_NAME] [PERSON_NAME] [PERSON_…" at bounding box center [148, 268] width 65 height 16
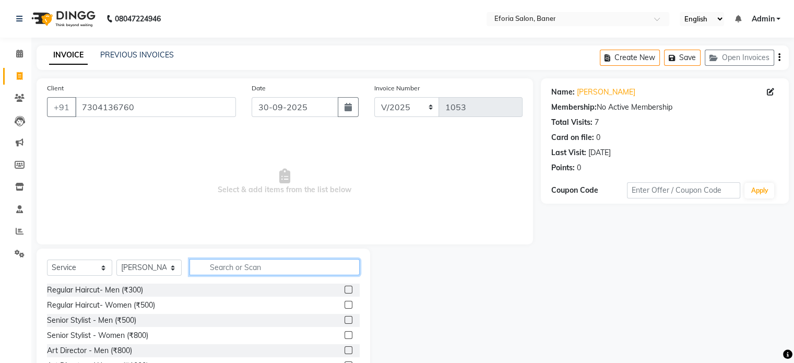
click at [224, 265] on input "text" at bounding box center [275, 267] width 170 height 16
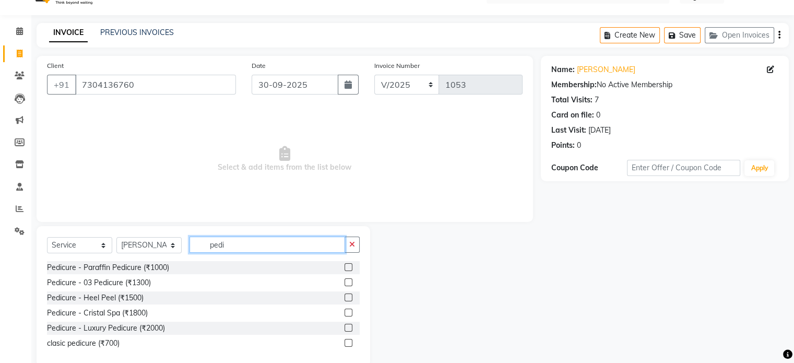
type input "pedi"
click at [345, 345] on label at bounding box center [349, 343] width 8 height 8
click at [345, 345] on input "checkbox" at bounding box center [348, 343] width 7 height 7
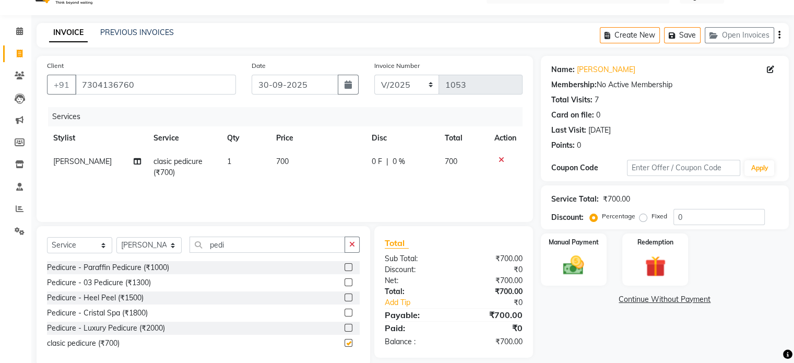
checkbox input "false"
click at [273, 250] on input "pedi" at bounding box center [268, 245] width 156 height 16
type input "p"
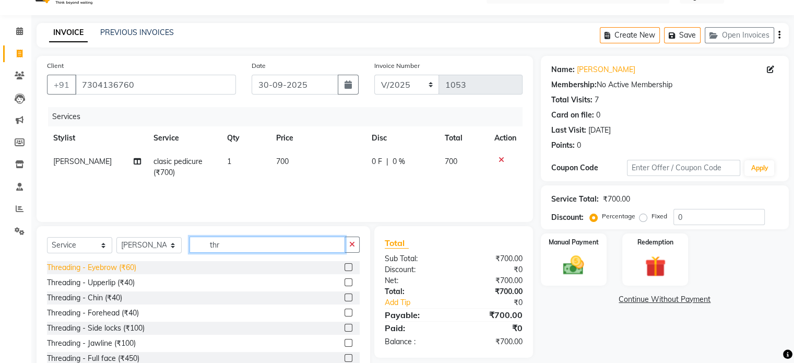
type input "thr"
click at [125, 263] on div "Threading - Eyebrow (₹60)" at bounding box center [91, 267] width 89 height 11
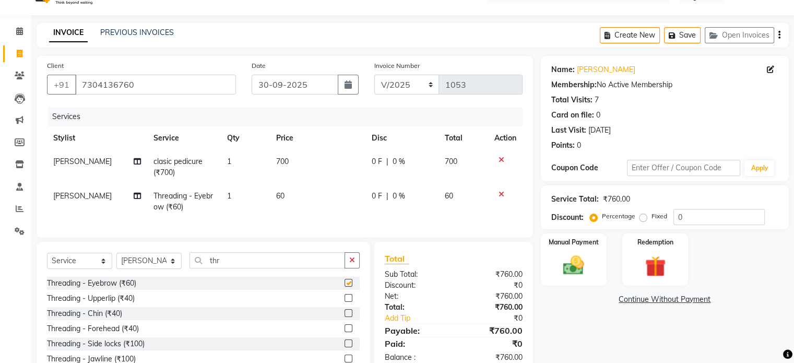
checkbox input "false"
click at [225, 266] on input "thr" at bounding box center [268, 260] width 156 height 16
type input "t"
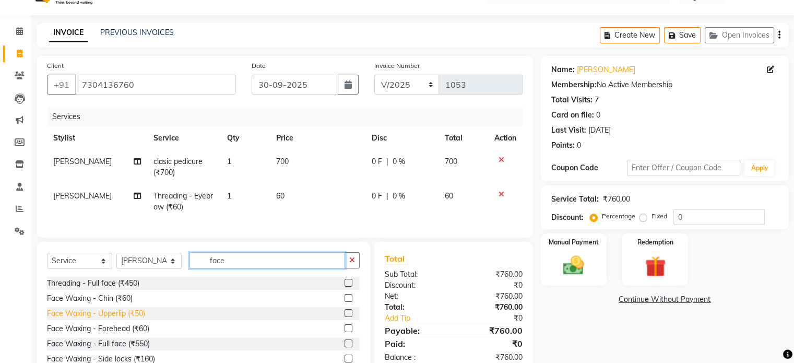
type input "face"
click at [137, 319] on div "Face Waxing - Upperlip (₹50)" at bounding box center [96, 313] width 98 height 11
checkbox input "false"
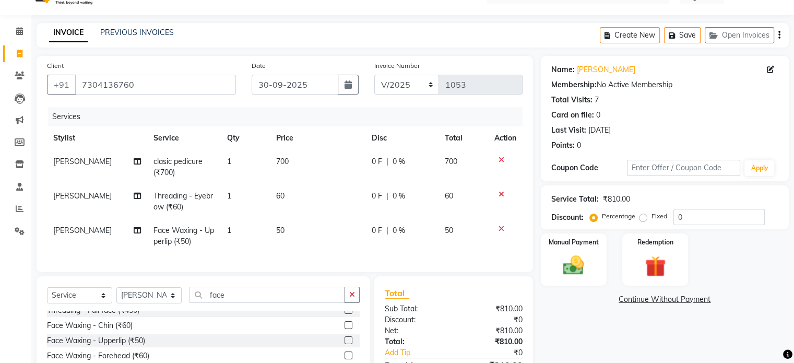
scroll to position [6, 0]
click at [125, 332] on div "Face Waxing - Chin (₹60)" at bounding box center [90, 326] width 86 height 11
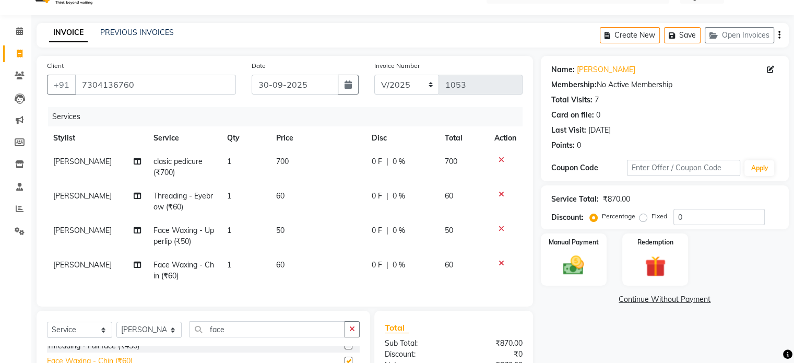
checkbox input "false"
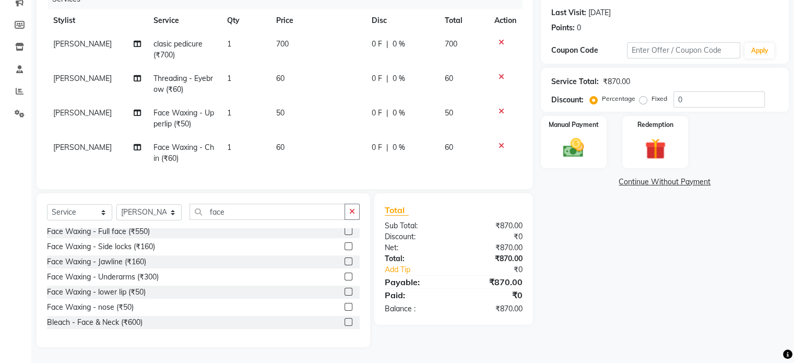
scroll to position [77, 0]
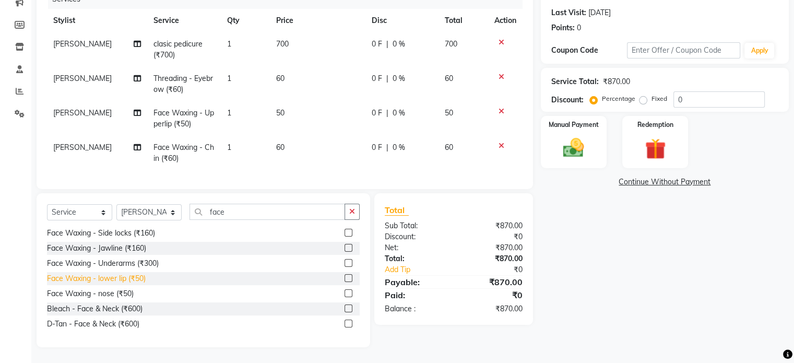
click at [101, 276] on div "Face Waxing - lower lip (₹50)" at bounding box center [96, 278] width 99 height 11
checkbox input "false"
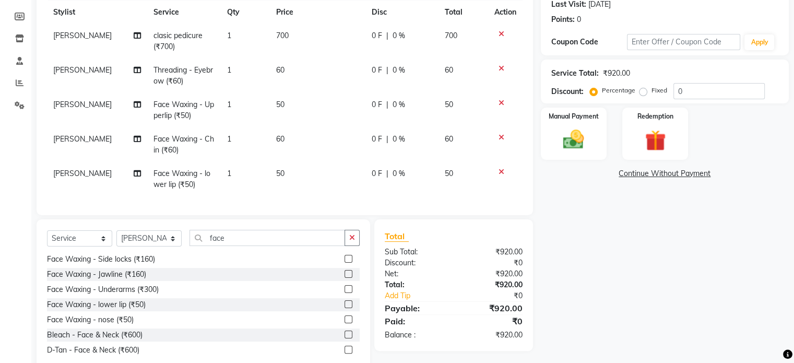
click at [277, 141] on span "60" at bounding box center [280, 138] width 8 height 9
select select "86083"
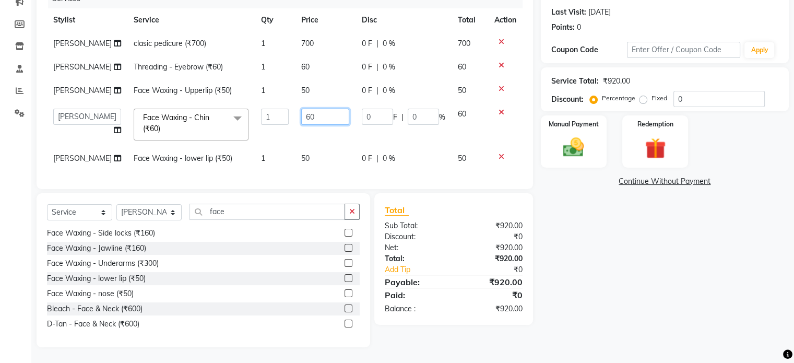
click at [301, 125] on input "60" at bounding box center [325, 117] width 48 height 16
type input "50"
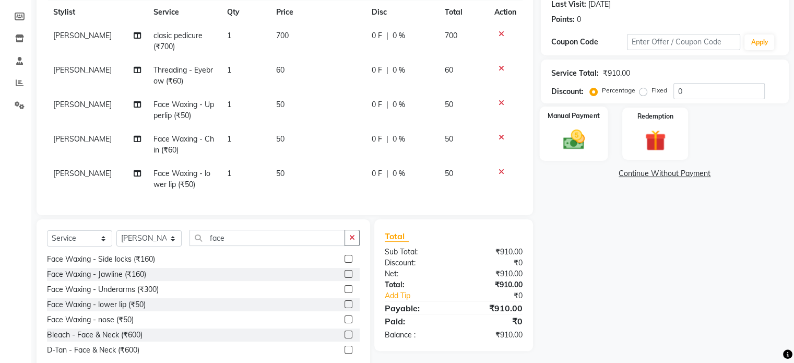
click at [566, 135] on img at bounding box center [573, 139] width 35 height 25
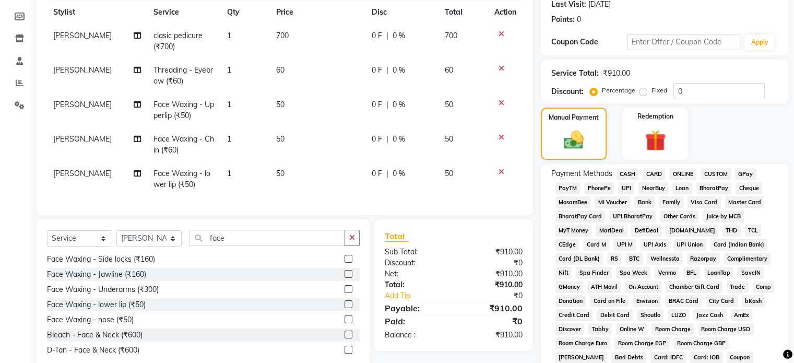
click at [746, 171] on span "GPay" at bounding box center [745, 174] width 21 height 12
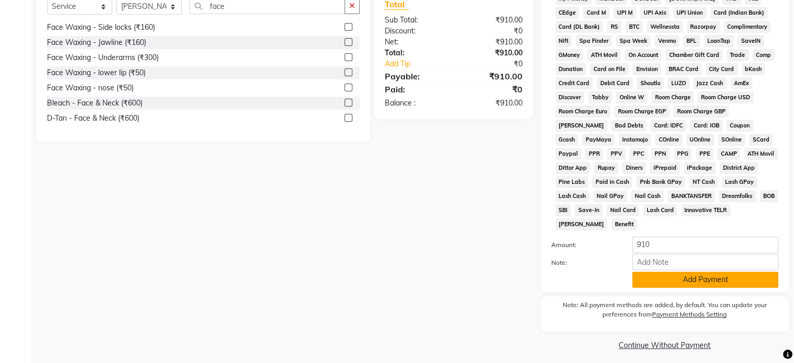
click at [687, 273] on button "Add Payment" at bounding box center [706, 280] width 146 height 16
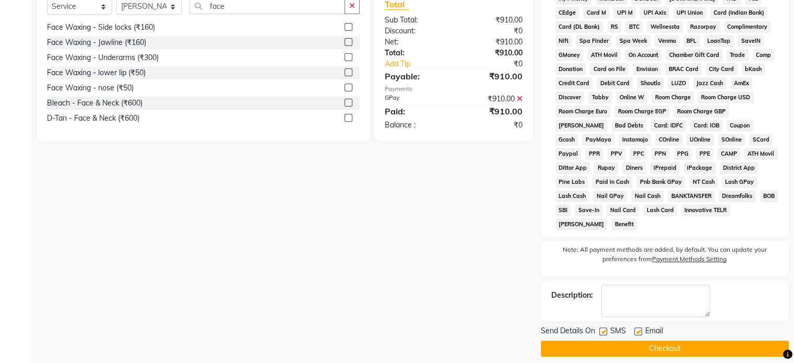
click at [646, 341] on button "Checkout" at bounding box center [665, 349] width 248 height 16
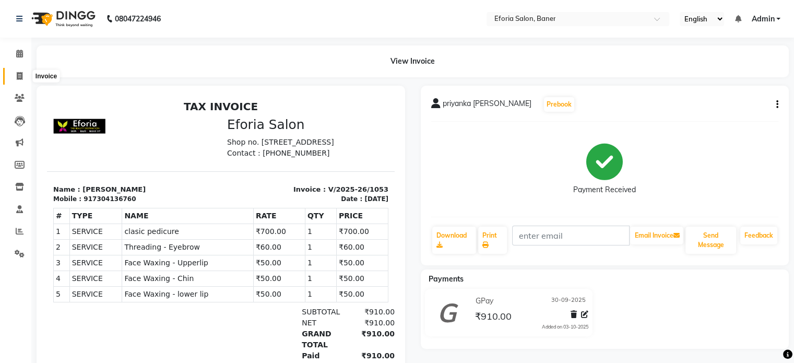
click at [16, 80] on span at bounding box center [19, 77] width 18 height 12
select select "service"
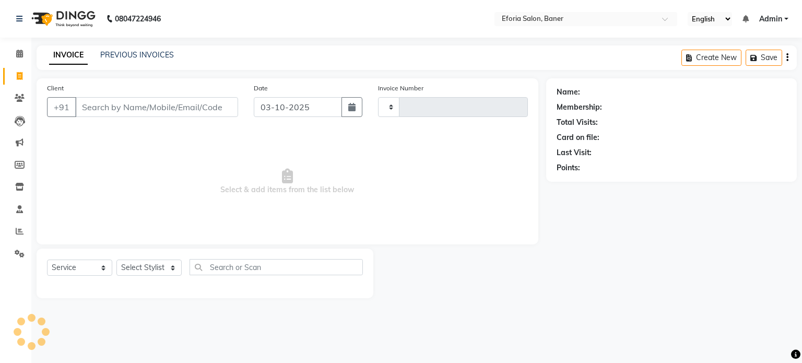
type input "1054"
select select "608"
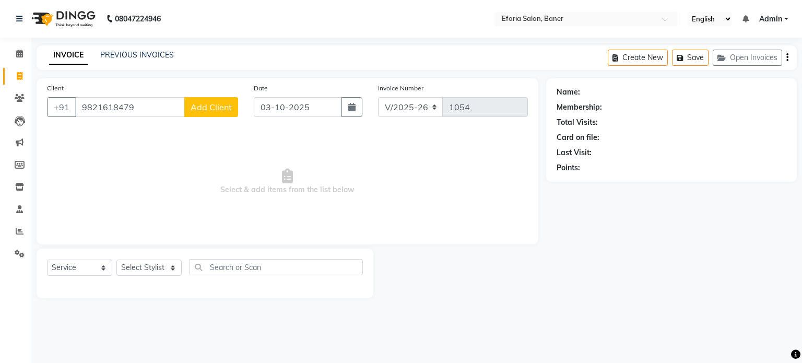
type input "9821618479"
click at [205, 111] on span "Add Client" at bounding box center [211, 107] width 41 height 10
select select "22"
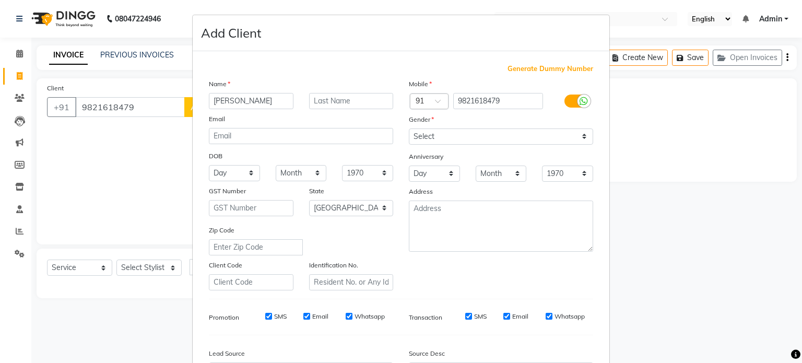
type input "[PERSON_NAME]"
click at [312, 103] on input "text" at bounding box center [351, 101] width 85 height 16
type input "Shrivastav"
click at [470, 137] on select "Select Male Female Other Prefer Not To Say" at bounding box center [501, 136] width 184 height 16
select select "female"
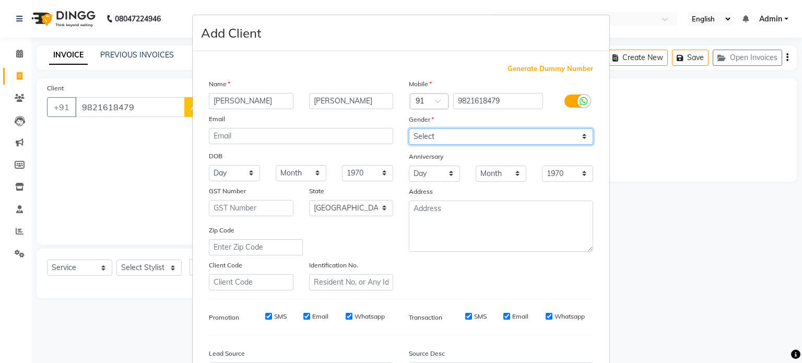
click at [409, 129] on select "Select Male Female Other Prefer Not To Say" at bounding box center [501, 136] width 184 height 16
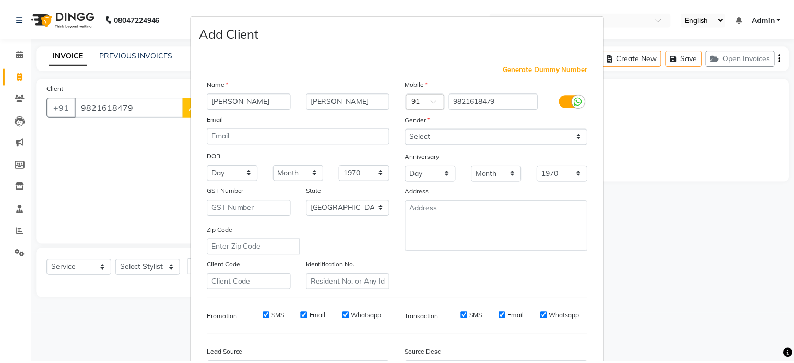
scroll to position [124, 0]
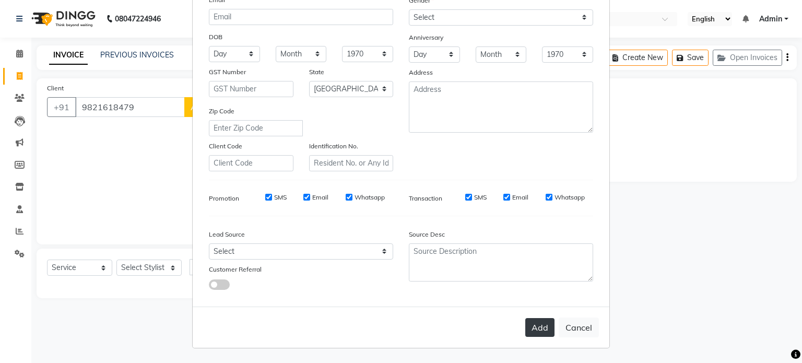
click at [544, 325] on button "Add" at bounding box center [539, 327] width 29 height 19
select select
select select "null"
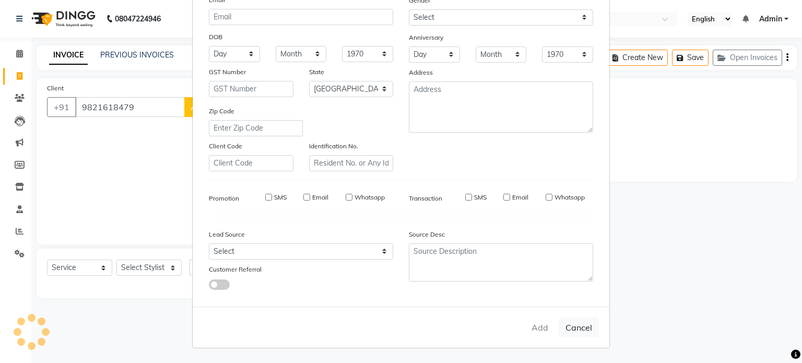
select select
checkbox input "false"
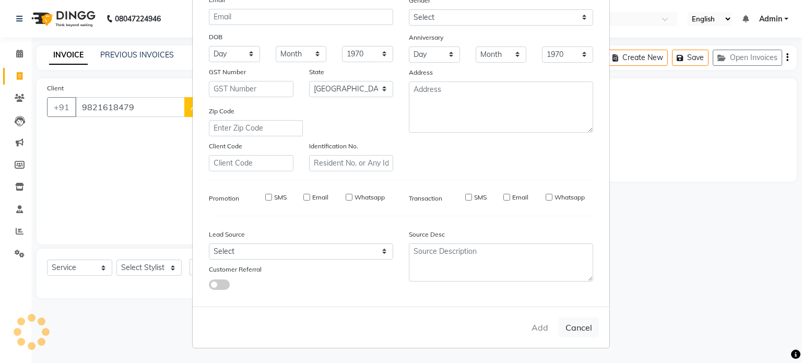
checkbox input "false"
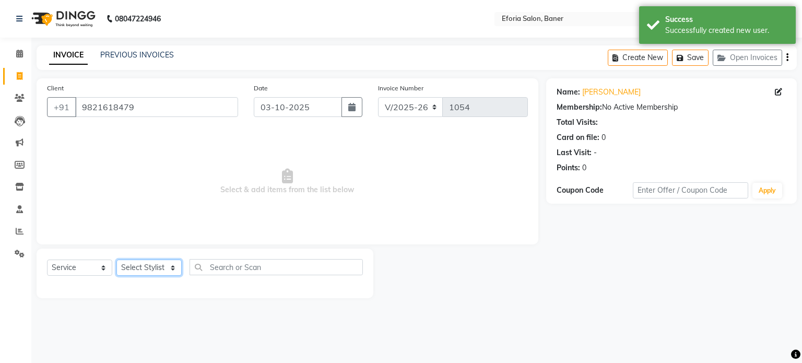
drag, startPoint x: 134, startPoint y: 270, endPoint x: 151, endPoint y: 223, distance: 49.6
click at [151, 223] on div "Client +91 9821618479 Date 03-10-2025 Invoice Number V/2025 V/2025-26 1054 Sele…" at bounding box center [288, 188] width 518 height 220
select select "86083"
click at [116, 260] on select "Select Stylist [PERSON_NAME] [PERSON_NAME] [PERSON_NAME] [PERSON_NAME] [PERSON_…" at bounding box center [148, 268] width 65 height 16
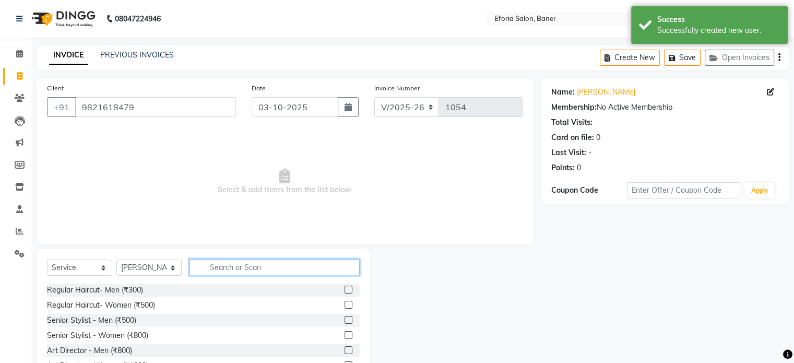
click at [226, 267] on input "text" at bounding box center [275, 267] width 170 height 16
type input "thr"
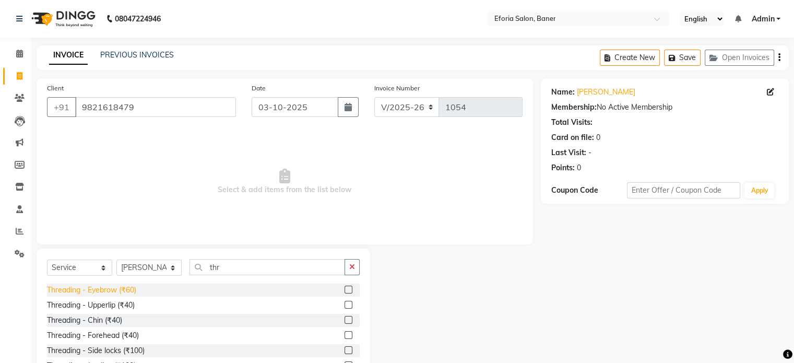
click at [75, 291] on div "Threading - Eyebrow (₹60)" at bounding box center [91, 290] width 89 height 11
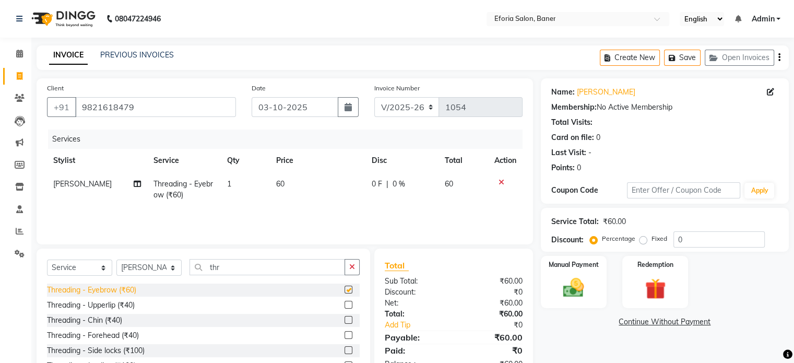
checkbox input "false"
click at [81, 307] on div "Threading - Upperlip (₹40)" at bounding box center [91, 305] width 88 height 11
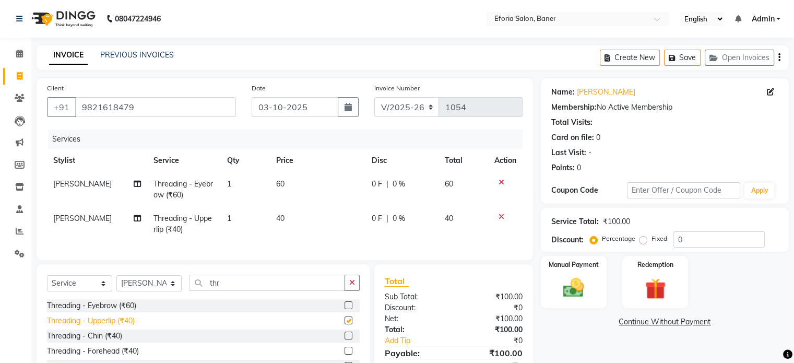
checkbox input "false"
click at [556, 273] on div "Manual Payment" at bounding box center [574, 282] width 68 height 54
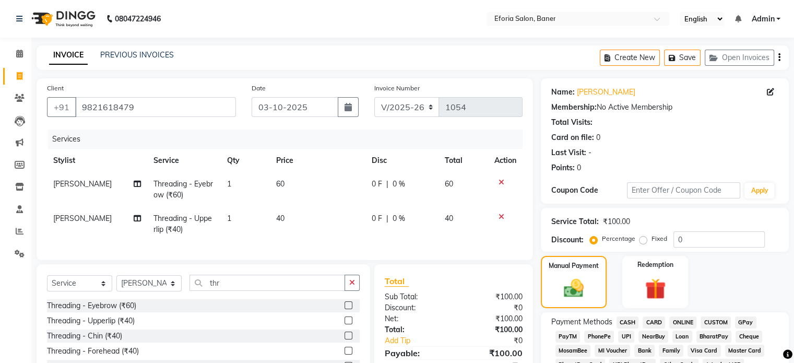
click at [745, 325] on span "GPay" at bounding box center [745, 323] width 21 height 12
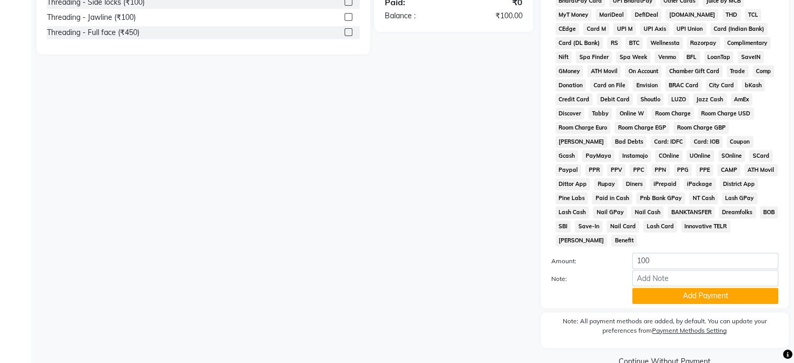
scroll to position [370, 0]
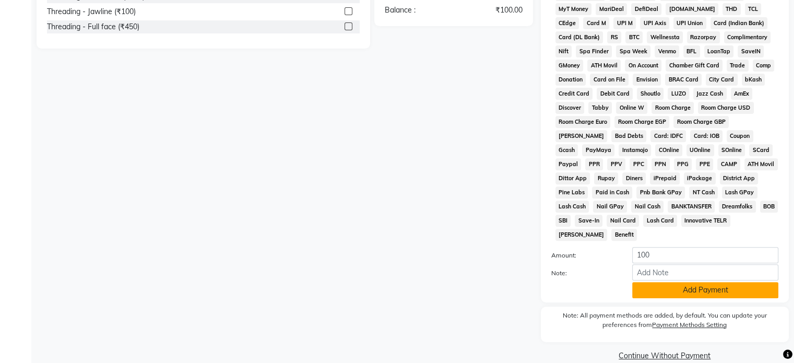
click at [725, 284] on button "Add Payment" at bounding box center [706, 290] width 146 height 16
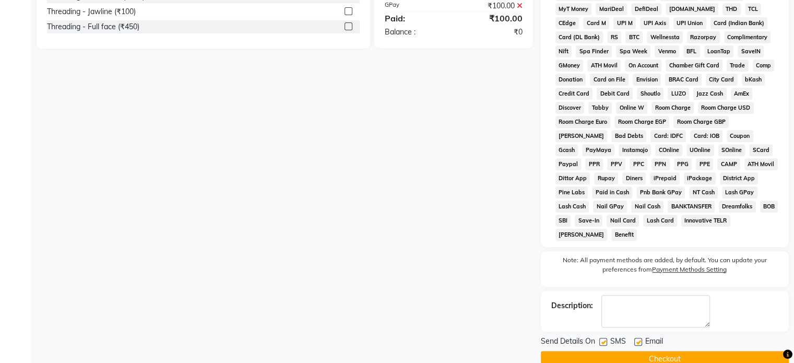
click at [687, 353] on button "Checkout" at bounding box center [665, 359] width 248 height 16
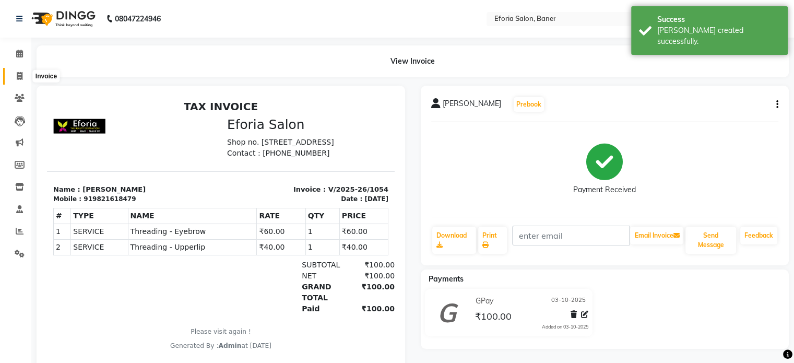
click at [17, 71] on span at bounding box center [19, 77] width 18 height 12
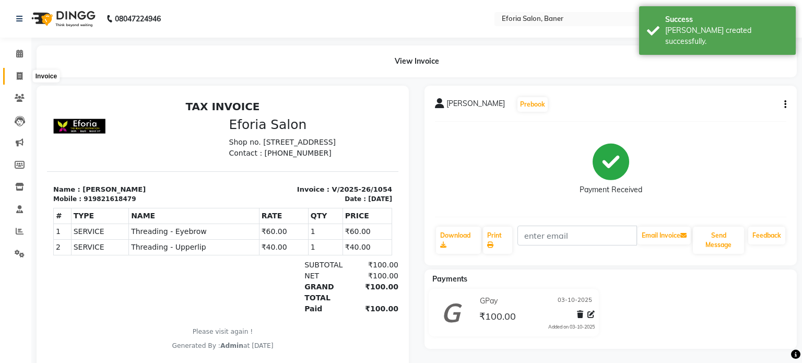
select select "608"
select select "service"
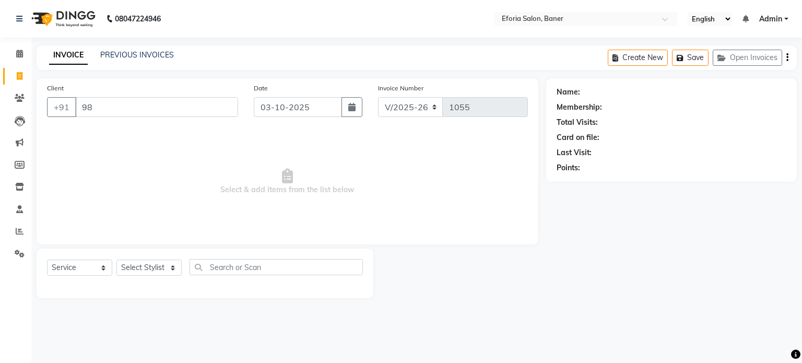
type input "9"
type input "G"
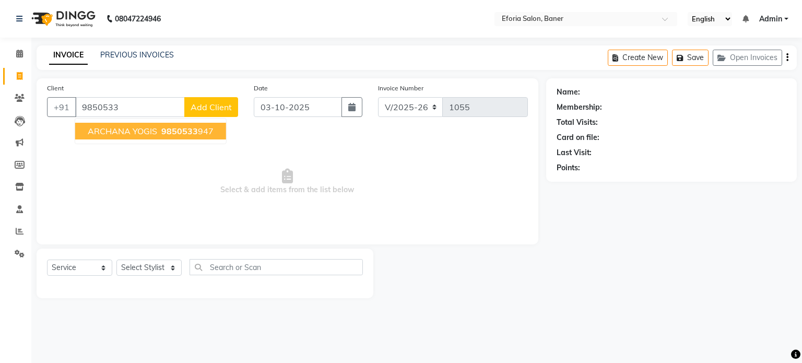
click at [159, 127] on ngb-highlight "9850533 947" at bounding box center [186, 131] width 54 height 10
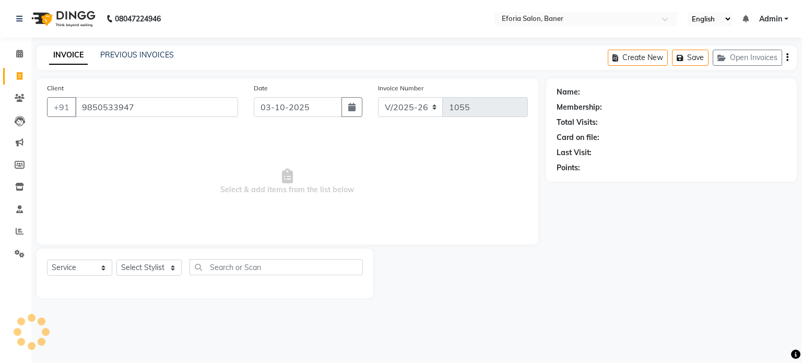
type input "9850533947"
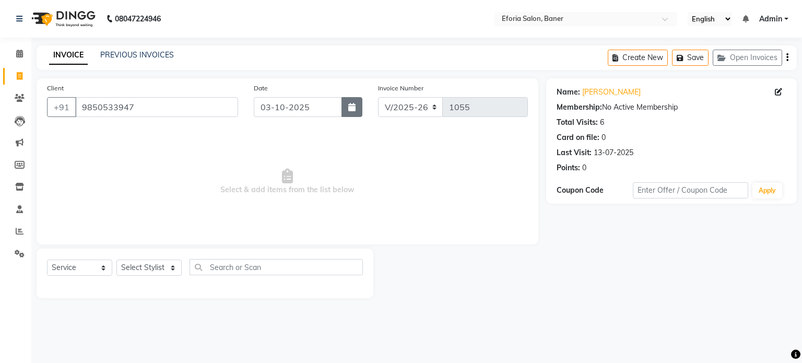
click at [356, 109] on button "button" at bounding box center [352, 107] width 21 height 20
select select "10"
select select "2025"
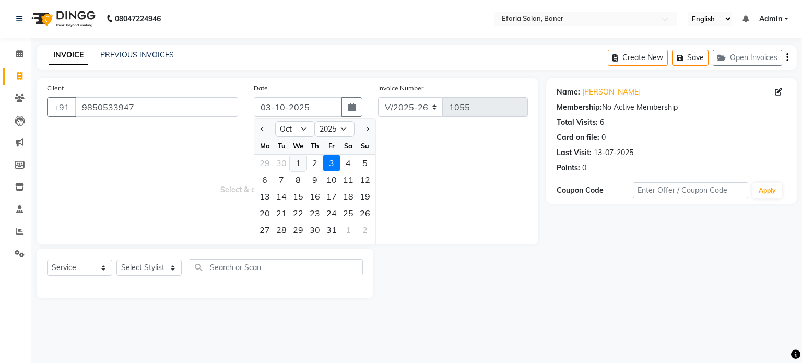
click at [297, 162] on div "1" at bounding box center [298, 163] width 17 height 17
type input "01-10-2025"
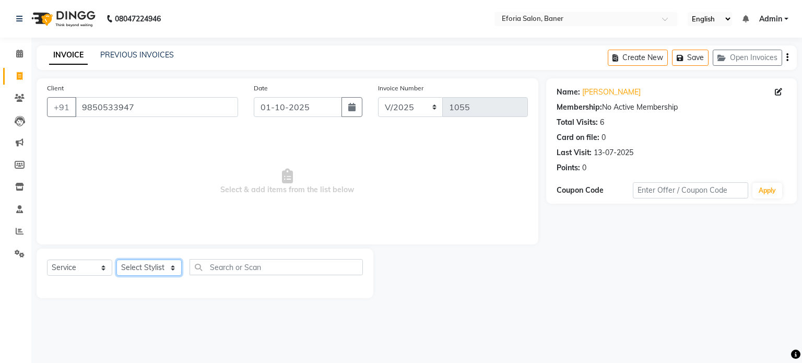
click at [135, 263] on select "Select Stylist [PERSON_NAME] [PERSON_NAME] [PERSON_NAME] [PERSON_NAME] [PERSON_…" at bounding box center [148, 268] width 65 height 16
select select "86083"
click at [116, 260] on select "Select Stylist [PERSON_NAME] [PERSON_NAME] [PERSON_NAME] [PERSON_NAME] [PERSON_…" at bounding box center [148, 268] width 65 height 16
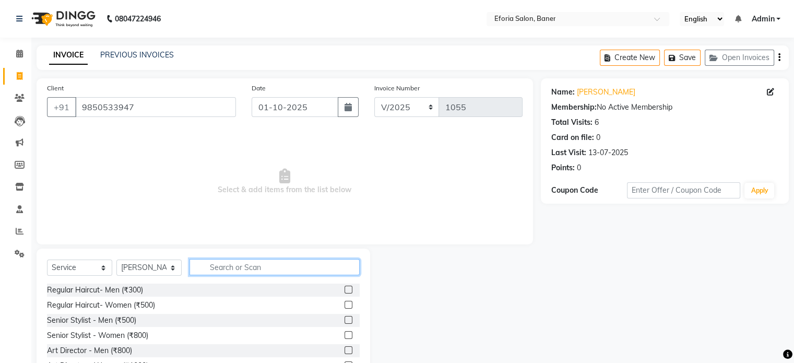
click at [213, 267] on input "text" at bounding box center [275, 267] width 170 height 16
type input "y"
type input "thr"
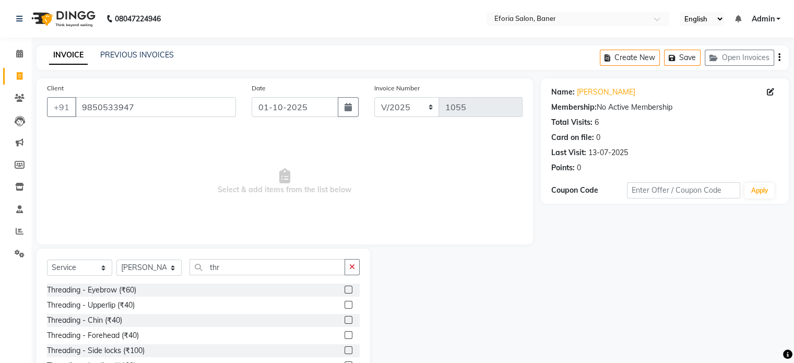
click at [142, 289] on div "Threading - Eyebrow (₹60)" at bounding box center [203, 290] width 313 height 13
click at [131, 291] on div "Threading - Eyebrow (₹60)" at bounding box center [91, 290] width 89 height 11
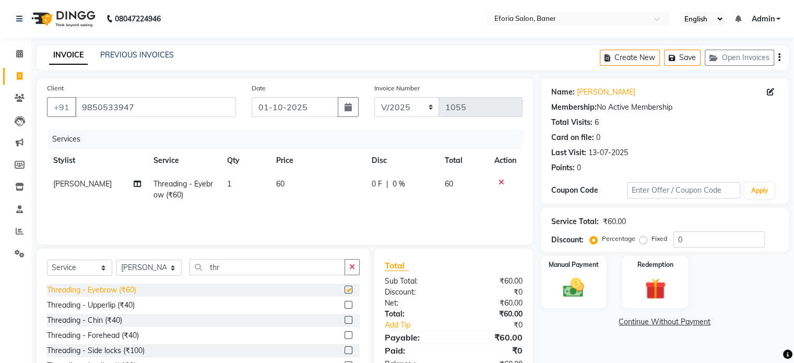
checkbox input "false"
click at [566, 291] on img at bounding box center [573, 288] width 35 height 25
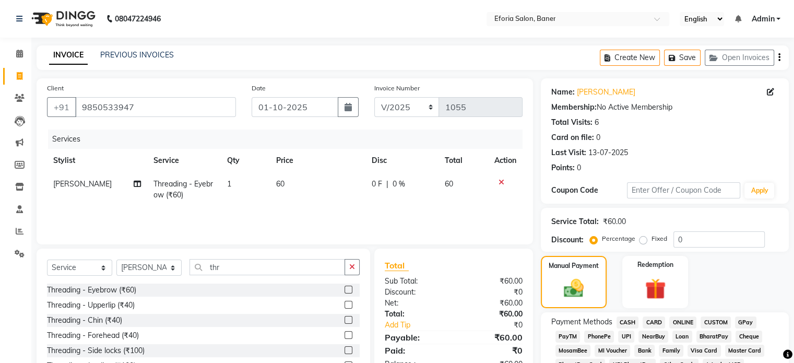
click at [744, 323] on span "GPay" at bounding box center [745, 323] width 21 height 12
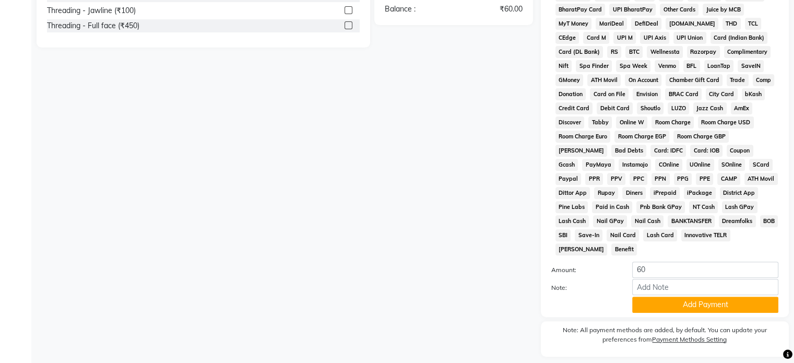
scroll to position [380, 0]
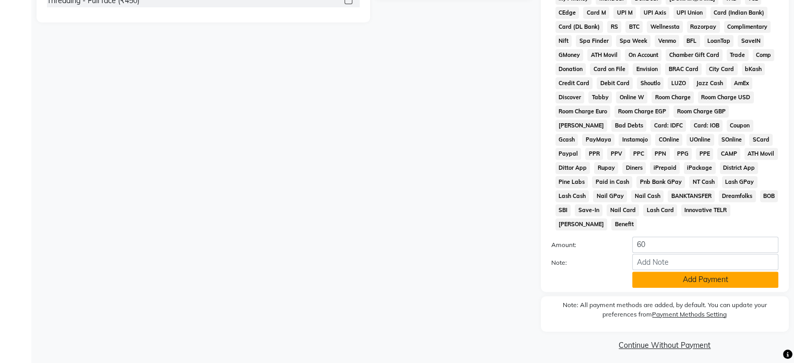
click at [740, 272] on button "Add Payment" at bounding box center [706, 280] width 146 height 16
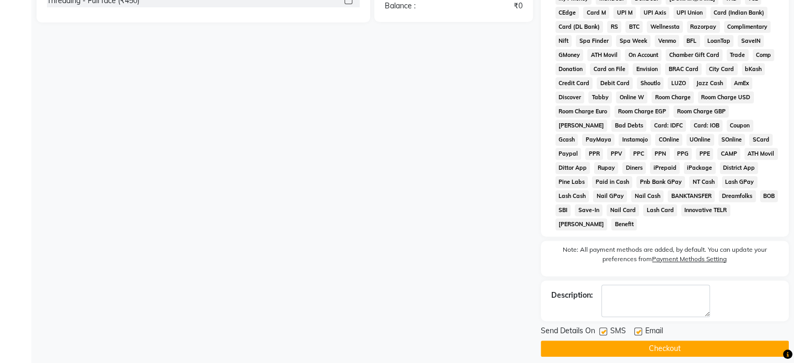
click at [675, 341] on button "Checkout" at bounding box center [665, 349] width 248 height 16
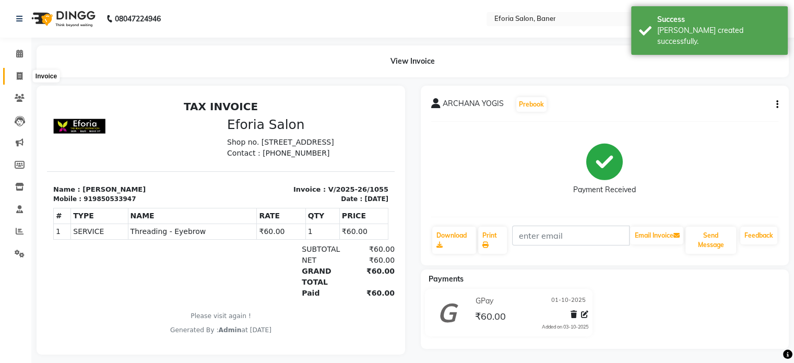
click at [19, 78] on icon at bounding box center [20, 76] width 6 height 8
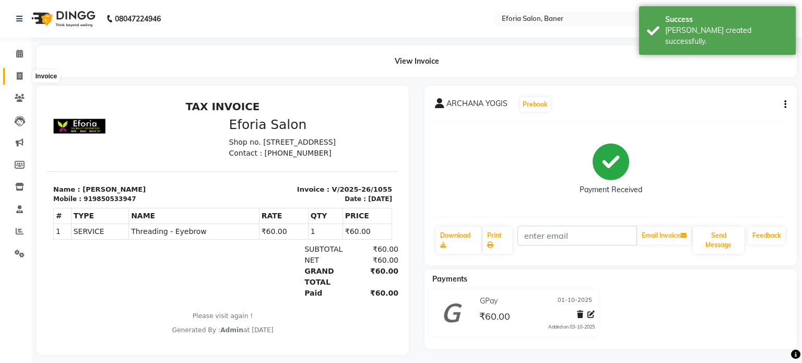
select select "service"
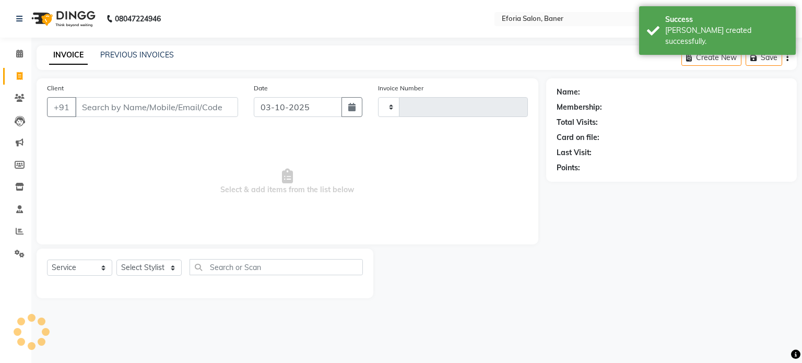
type input "1056"
select select "608"
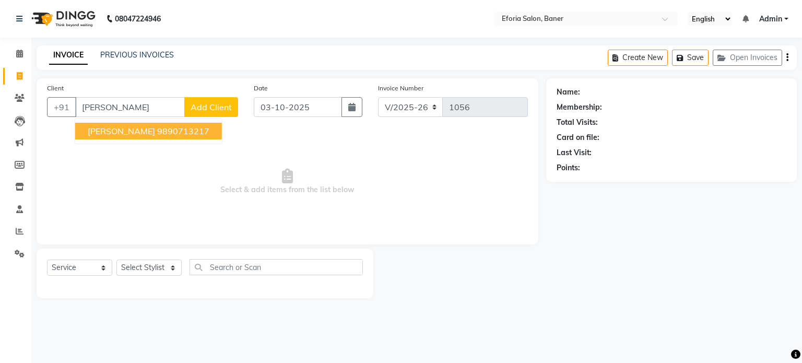
click at [98, 132] on span "girija Shrenivasan" at bounding box center [121, 131] width 67 height 10
type input "9890713217"
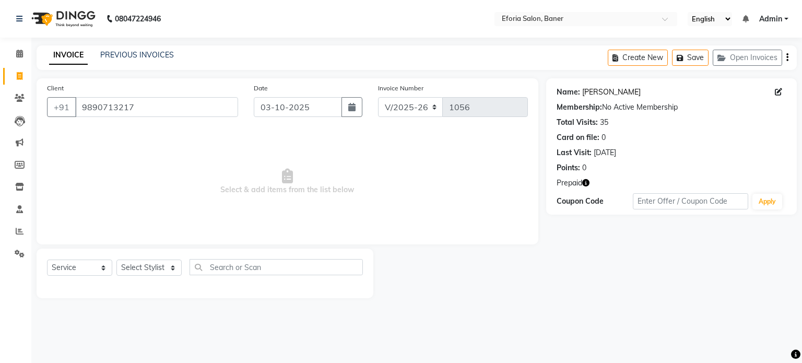
click at [594, 93] on link "Girija Shrenivasan" at bounding box center [611, 92] width 58 height 11
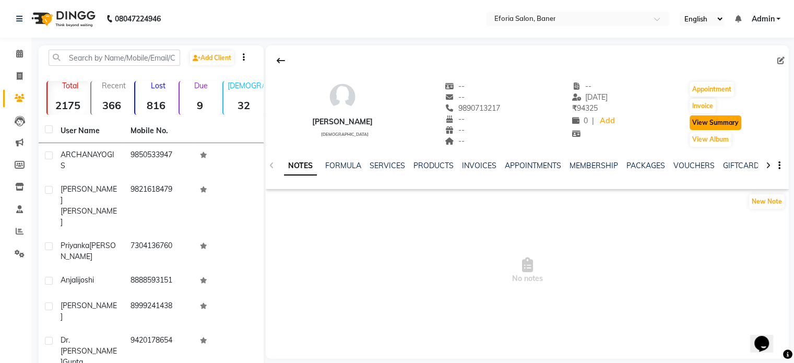
click at [707, 123] on button "View Summary" at bounding box center [716, 122] width 52 height 15
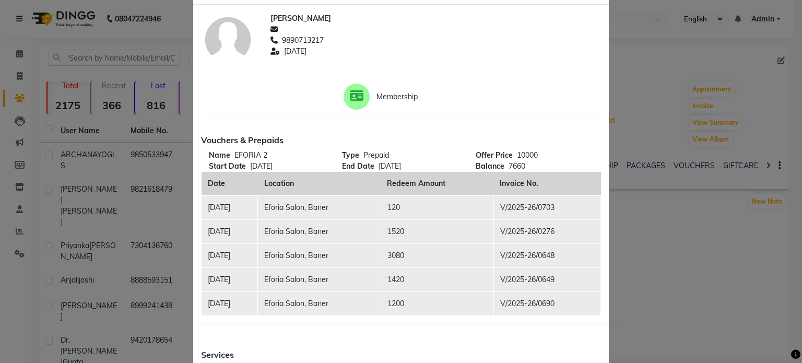
scroll to position [54, 0]
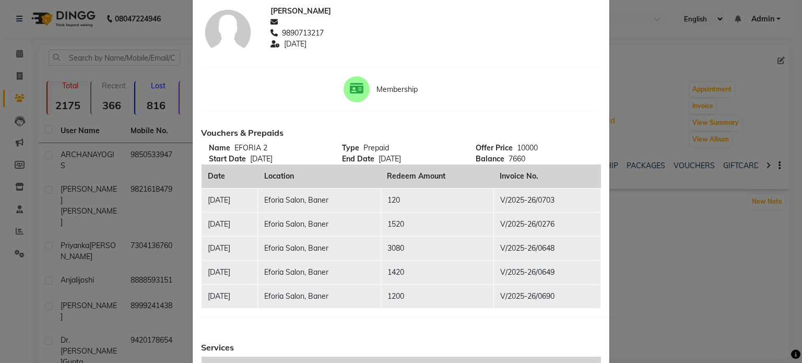
click at [636, 253] on ngb-modal-window "Client Summary Print girija Shrenivasan 9890713217 2025-08-22 Membership Vouche…" at bounding box center [401, 181] width 802 height 363
click at [708, 297] on ngb-modal-window "Client Summary Print girija Shrenivasan 9890713217 2025-08-22 Membership Vouche…" at bounding box center [401, 181] width 802 height 363
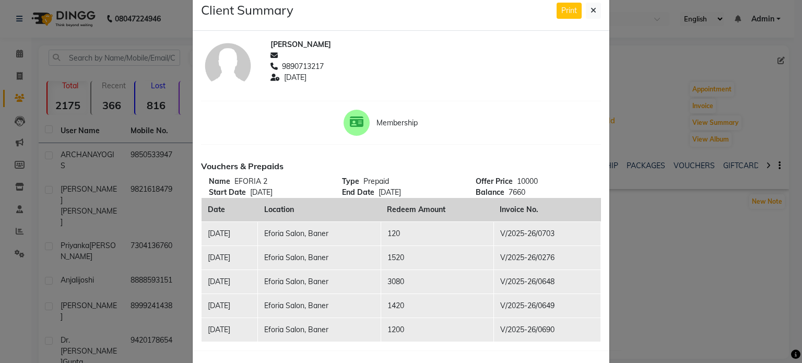
scroll to position [0, 0]
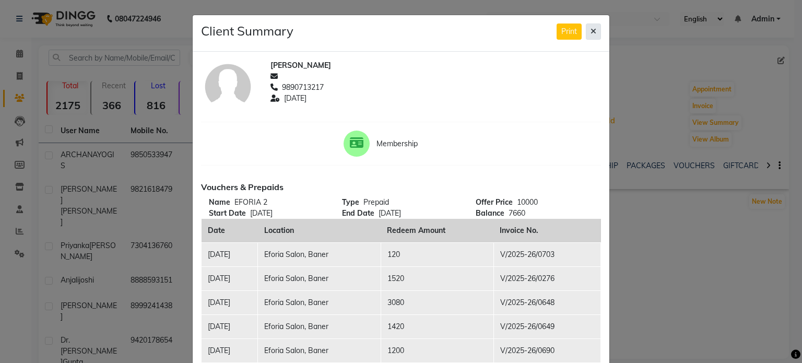
click at [591, 31] on icon at bounding box center [594, 31] width 6 height 7
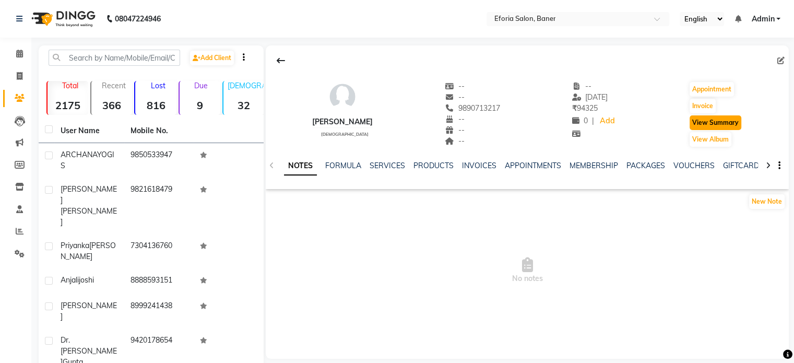
click at [721, 118] on button "View Summary" at bounding box center [716, 122] width 52 height 15
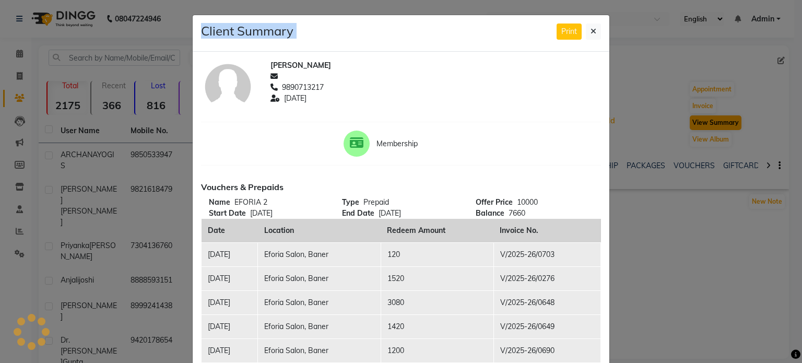
click at [721, 118] on ngb-modal-window "Client Summary Print girija Shrenivasan 9890713217 2025-08-22 Membership Vouche…" at bounding box center [401, 181] width 802 height 363
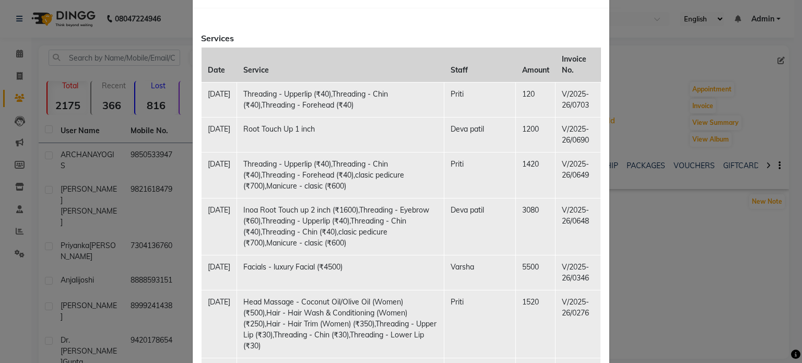
scroll to position [369, 0]
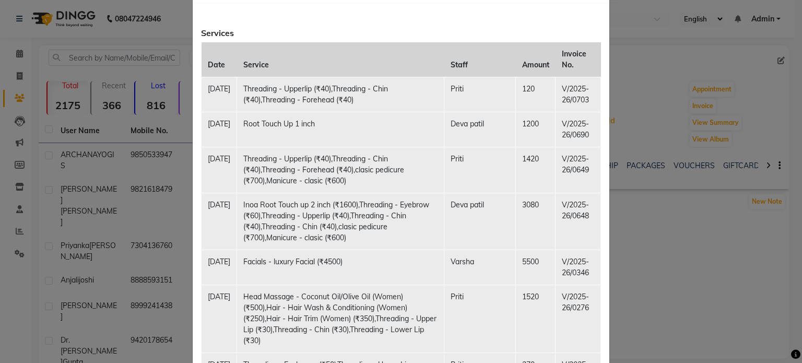
click at [490, 285] on td "Varsha" at bounding box center [480, 267] width 72 height 35
click at [338, 278] on td "Facials - luxury Facial (₹4500)" at bounding box center [340, 267] width 207 height 35
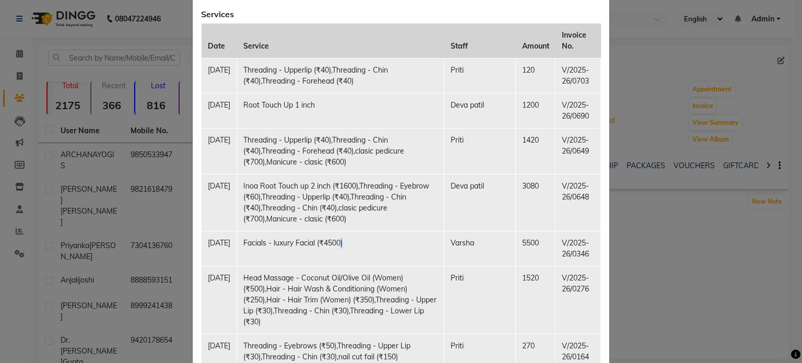
scroll to position [390, 0]
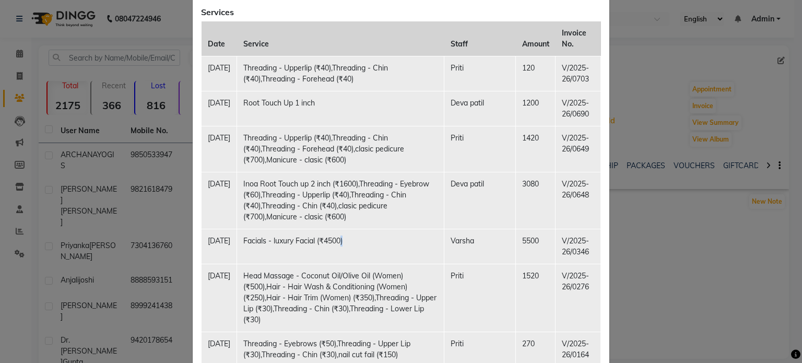
click at [421, 264] on td "Facials - luxury Facial (₹4500)" at bounding box center [340, 246] width 207 height 35
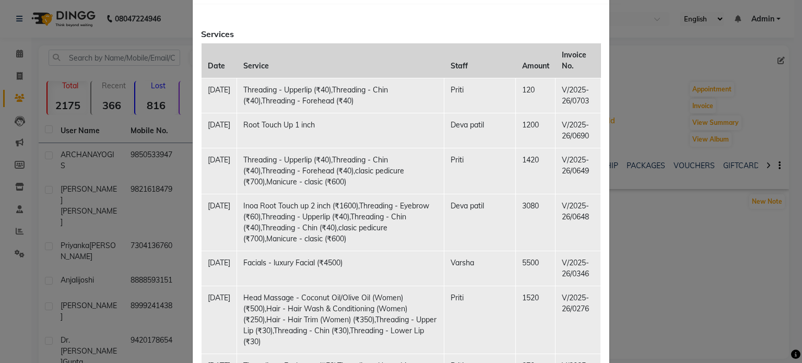
scroll to position [369, 0]
click at [486, 280] on td "Varsha" at bounding box center [480, 267] width 72 height 35
click at [380, 285] on td "Facials - luxury Facial (₹4500)" at bounding box center [340, 267] width 207 height 35
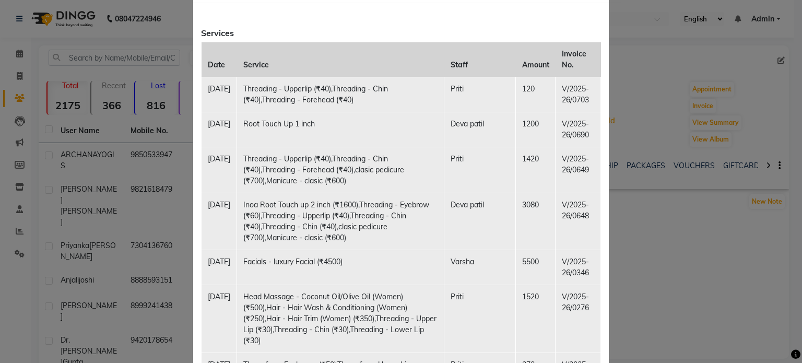
click at [572, 285] on td "V/2025-26/0346" at bounding box center [578, 267] width 45 height 35
click at [584, 282] on td "V/2025-26/0346" at bounding box center [578, 267] width 45 height 35
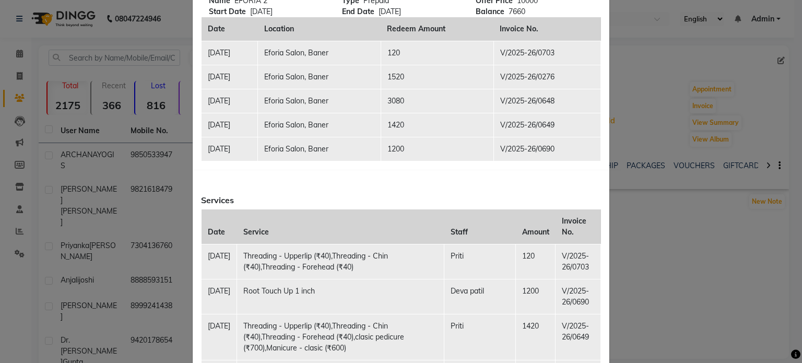
scroll to position [181, 0]
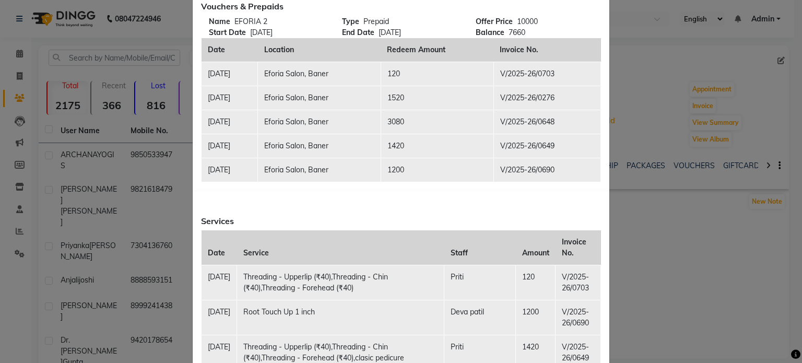
click at [643, 215] on ngb-modal-window "Client Summary Print girija Shrenivasan 9890713217 2025-08-22 Membership Vouche…" at bounding box center [401, 181] width 802 height 363
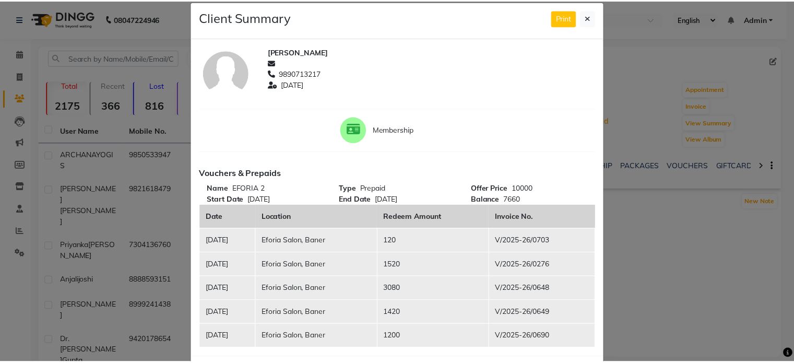
scroll to position [0, 0]
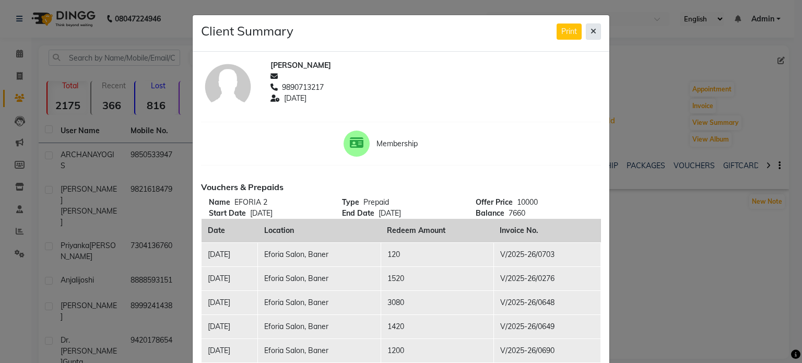
click at [592, 33] on icon at bounding box center [594, 31] width 6 height 7
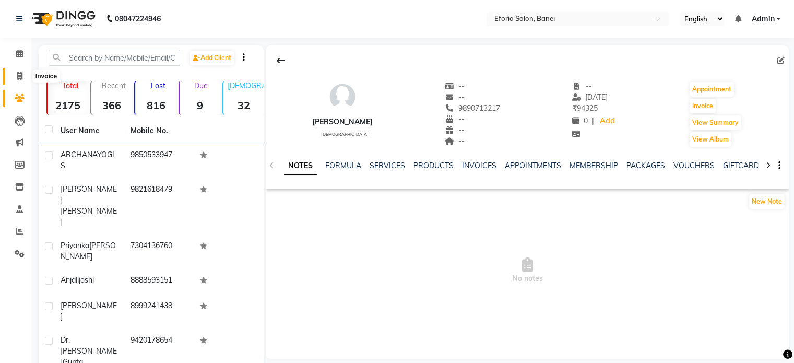
click at [16, 77] on span at bounding box center [19, 77] width 18 height 12
select select "608"
select select "service"
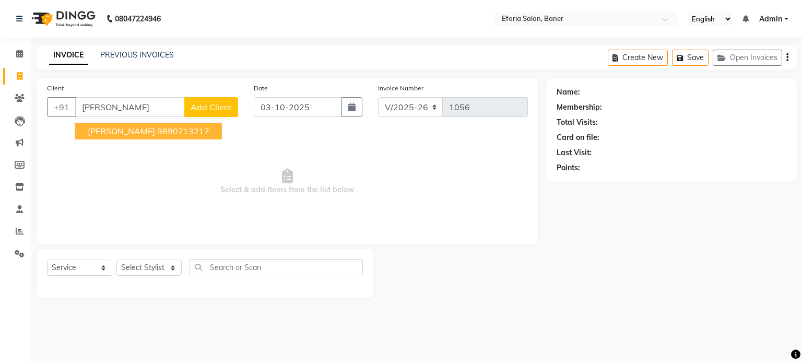
click at [172, 127] on ngb-highlight "9890713217" at bounding box center [183, 131] width 52 height 10
type input "9890713217"
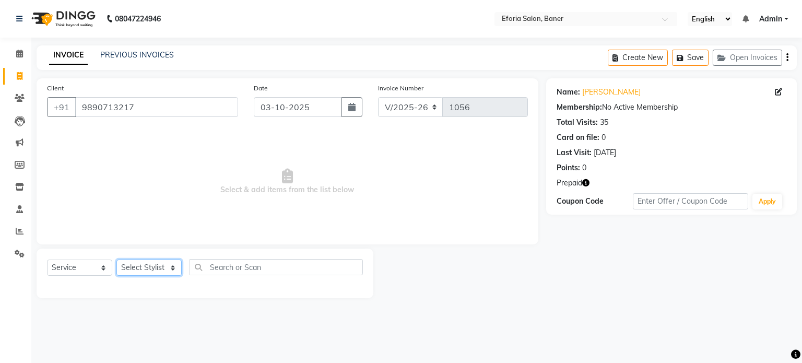
click at [172, 270] on select "Select Stylist [PERSON_NAME] [PERSON_NAME] [PERSON_NAME] [PERSON_NAME] [PERSON_…" at bounding box center [148, 268] width 65 height 16
select select "8650"
click at [116, 260] on select "Select Stylist [PERSON_NAME] [PERSON_NAME] [PERSON_NAME] [PERSON_NAME] [PERSON_…" at bounding box center [148, 268] width 65 height 16
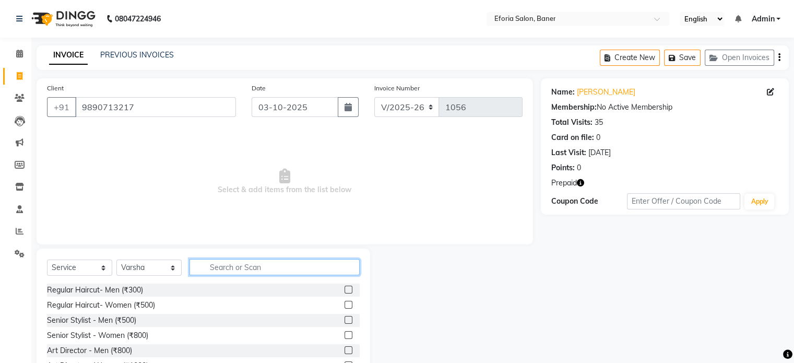
click at [216, 264] on input "text" at bounding box center [275, 267] width 170 height 16
type input "faci"
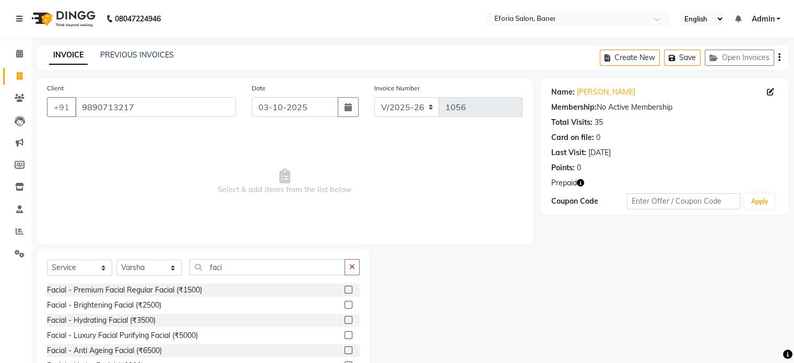
click at [370, 349] on div at bounding box center [455, 319] width 171 height 141
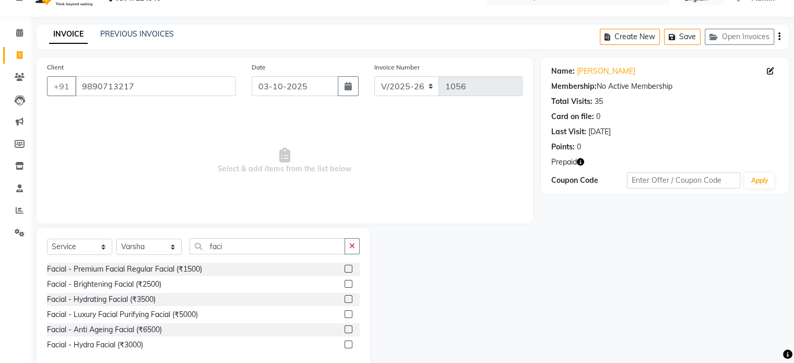
scroll to position [42, 0]
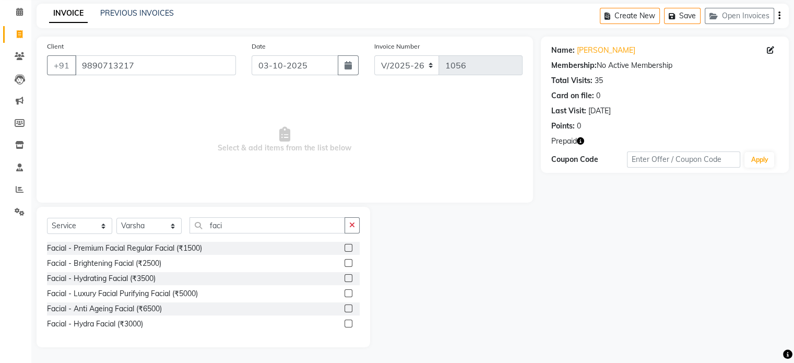
click at [347, 293] on label at bounding box center [349, 293] width 8 height 8
click at [347, 293] on input "checkbox" at bounding box center [348, 293] width 7 height 7
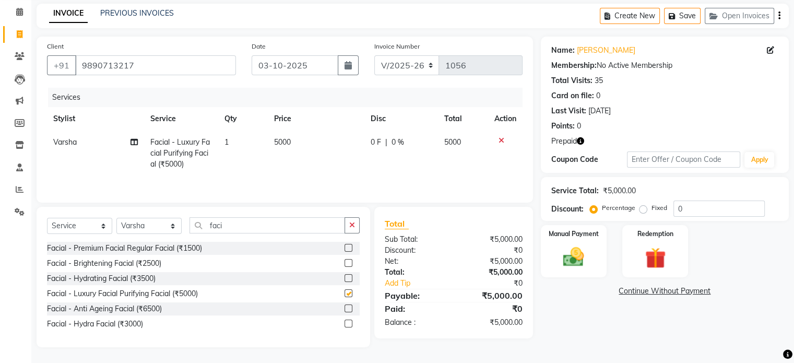
checkbox input "false"
click at [345, 67] on icon "button" at bounding box center [348, 65] width 7 height 8
select select "10"
select select "2025"
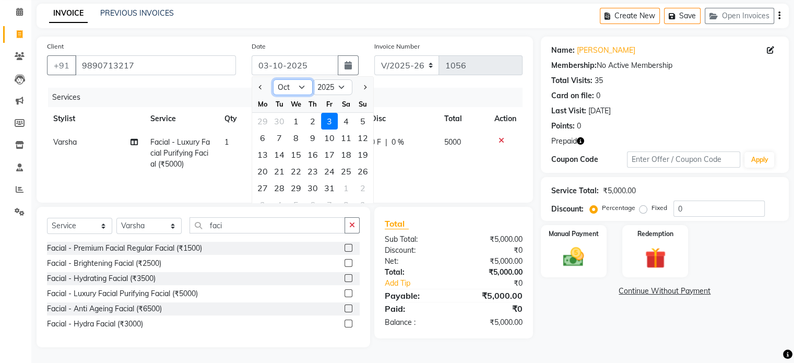
click at [301, 88] on select "Jan Feb Mar Apr May Jun [DATE] Aug Sep Oct Nov Dec" at bounding box center [293, 87] width 40 height 16
select select "7"
click at [273, 79] on select "Jan Feb Mar Apr May Jun [DATE] Aug Sep Oct Nov Dec" at bounding box center [293, 87] width 40 height 16
click at [330, 121] on div "4" at bounding box center [329, 121] width 17 height 17
type input "04-07-2025"
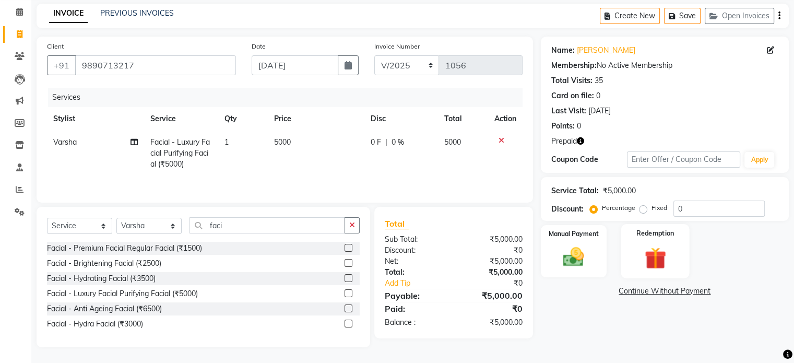
click at [646, 267] on img at bounding box center [655, 258] width 35 height 27
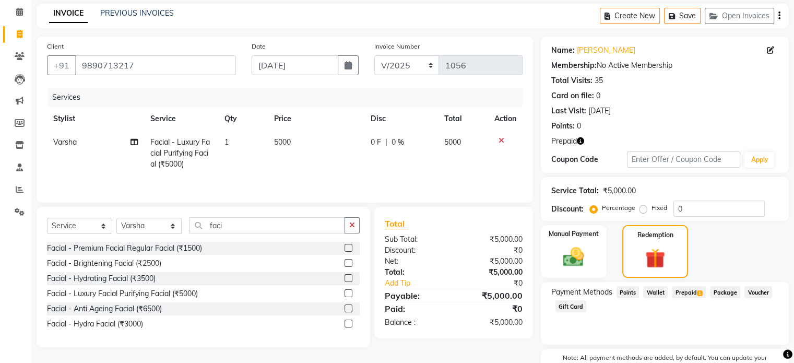
click at [692, 290] on span "Prepaid 1" at bounding box center [689, 292] width 34 height 12
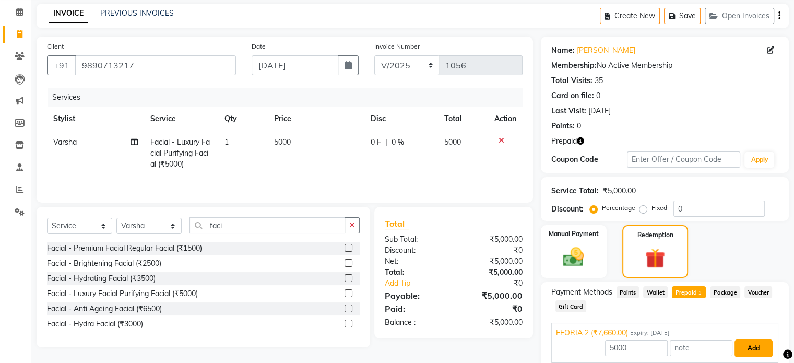
click at [754, 348] on button "Add" at bounding box center [754, 348] width 38 height 18
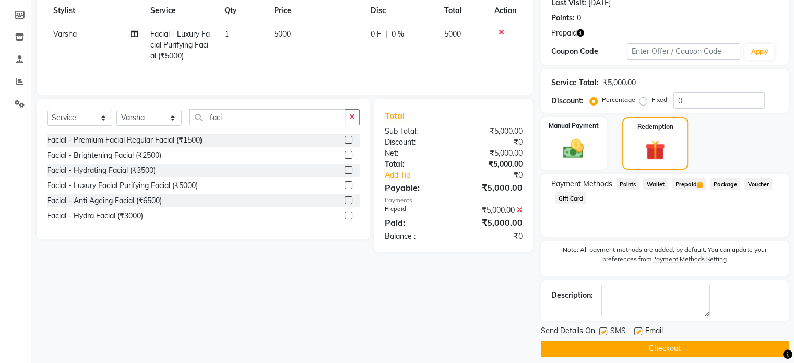
scroll to position [159, 0]
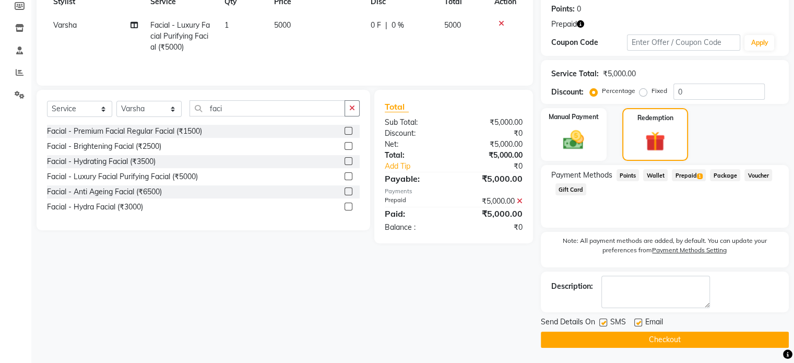
click at [731, 338] on button "Checkout" at bounding box center [665, 340] width 248 height 16
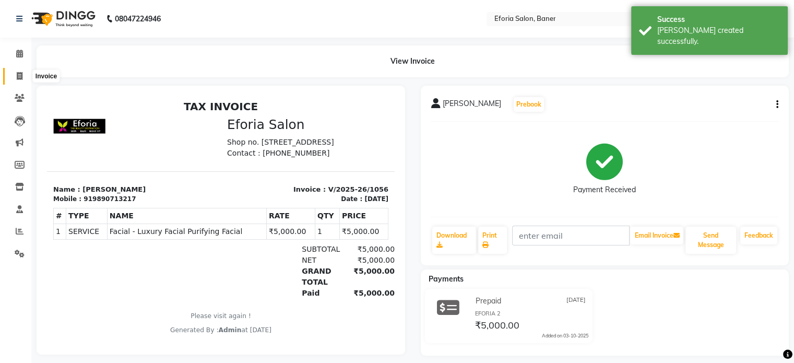
click at [21, 72] on icon at bounding box center [20, 76] width 6 height 8
select select "608"
select select "service"
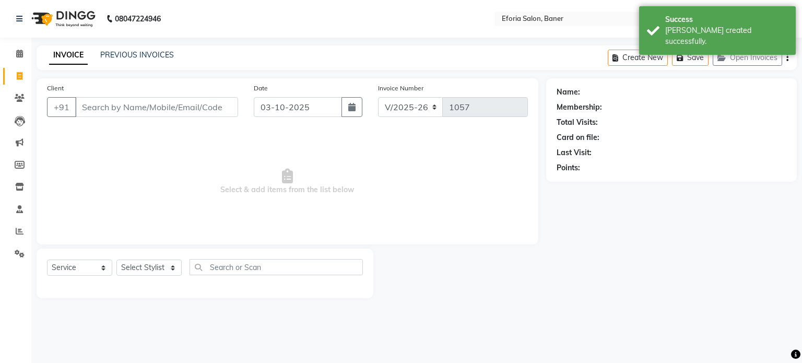
click at [155, 110] on input "Client" at bounding box center [156, 107] width 163 height 20
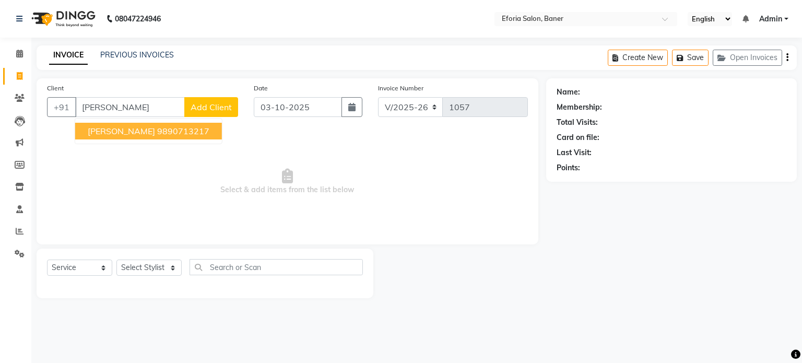
click at [176, 130] on ngb-highlight "9890713217" at bounding box center [183, 131] width 52 height 10
type input "9890713217"
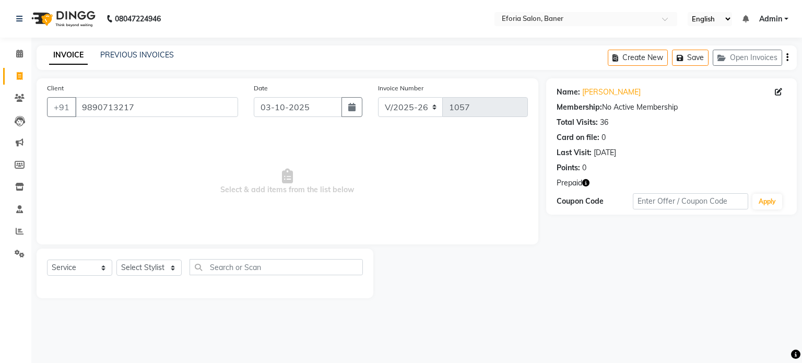
click at [643, 90] on div "Name: Girija Shrenivasan" at bounding box center [672, 92] width 230 height 11
click at [610, 94] on link "Girija Shrenivasan" at bounding box center [611, 92] width 58 height 11
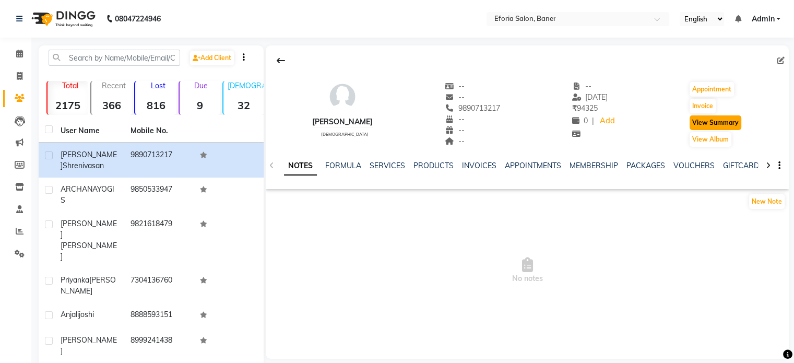
click at [728, 123] on button "View Summary" at bounding box center [716, 122] width 52 height 15
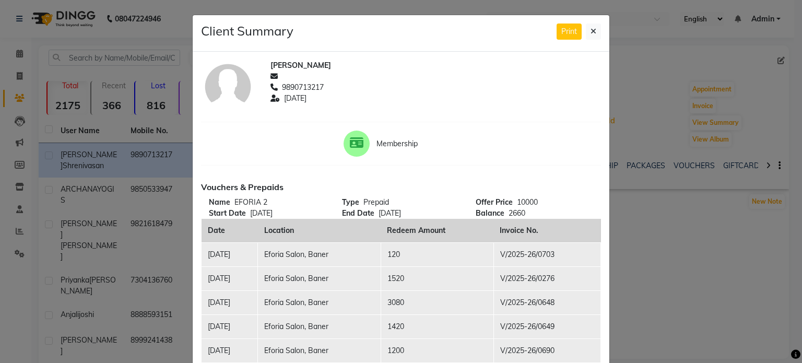
click at [616, 169] on ngb-modal-window "Client Summary Print girija Shrenivasan 9890713217 2025-08-22 Membership Vouche…" at bounding box center [401, 181] width 802 height 363
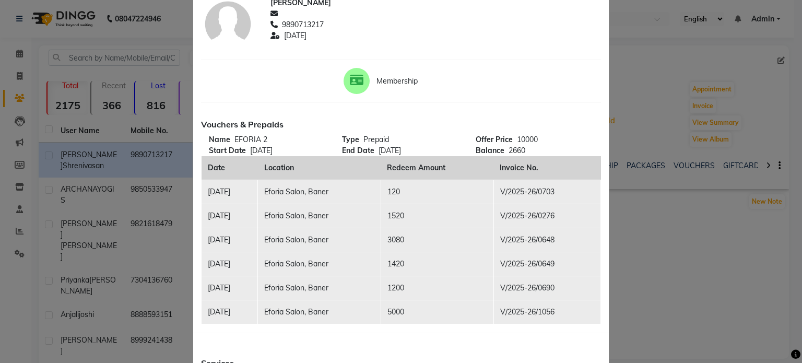
scroll to position [84, 0]
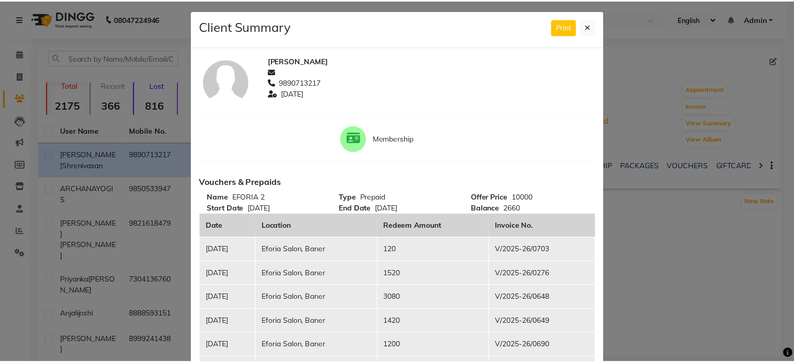
scroll to position [0, 0]
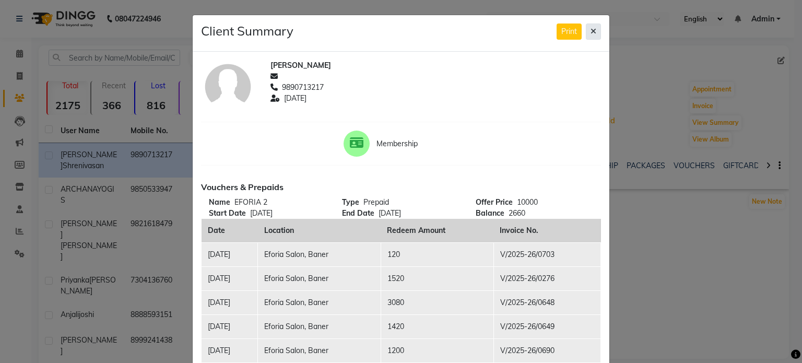
click at [587, 30] on button at bounding box center [593, 32] width 15 height 16
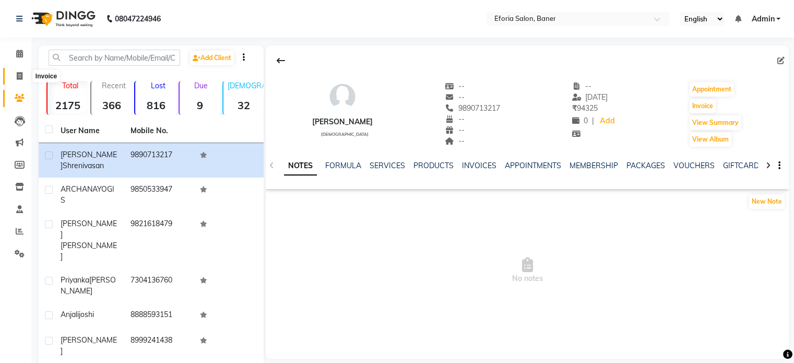
click at [17, 72] on icon at bounding box center [20, 76] width 6 height 8
select select "608"
select select "service"
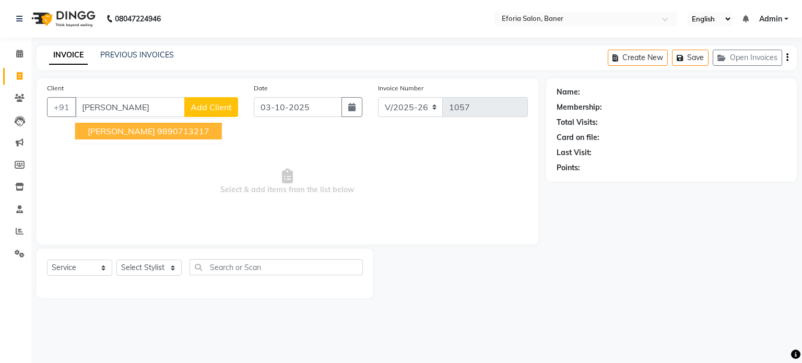
click at [102, 129] on span "[PERSON_NAME]" at bounding box center [121, 131] width 67 height 10
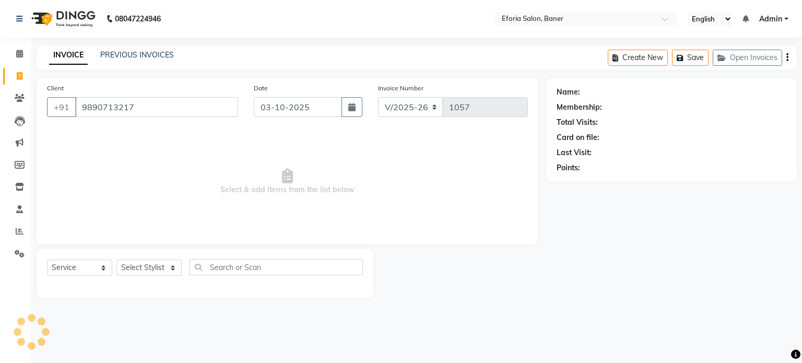
type input "9890713217"
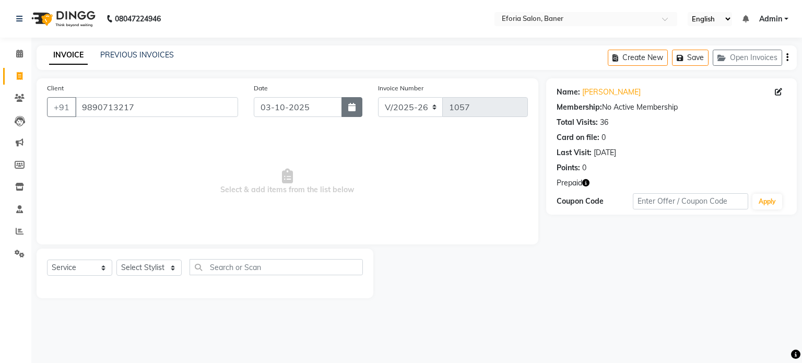
drag, startPoint x: 348, startPoint y: 108, endPoint x: 356, endPoint y: 106, distance: 8.6
click at [356, 106] on button "button" at bounding box center [352, 107] width 21 height 20
select select "10"
select select "2025"
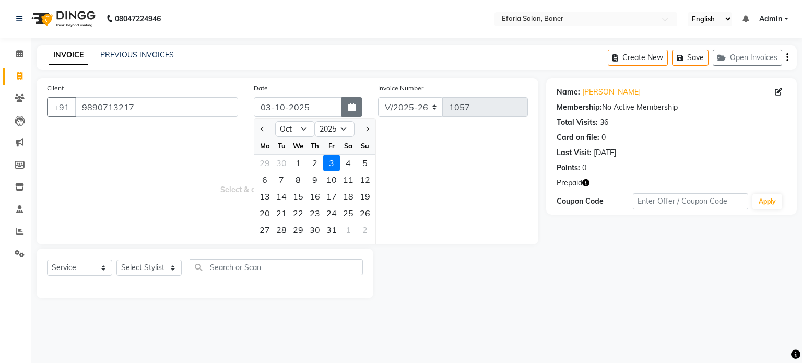
click at [356, 106] on button "button" at bounding box center [352, 107] width 21 height 20
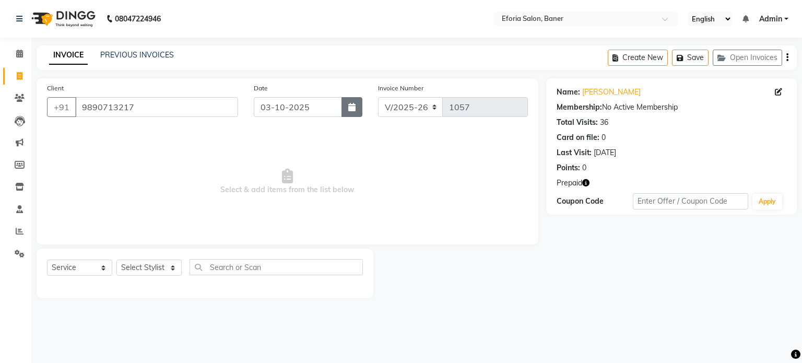
click at [356, 106] on button "button" at bounding box center [352, 107] width 21 height 20
select select "10"
select select "2025"
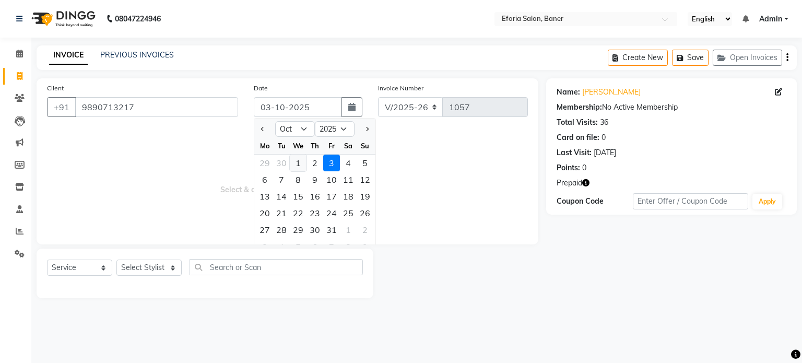
click at [297, 161] on div "1" at bounding box center [298, 163] width 17 height 17
type input "01-10-2025"
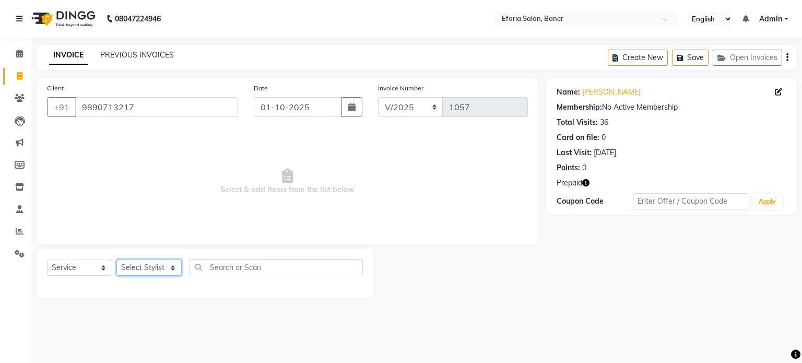
click at [165, 267] on select "Select Stylist [PERSON_NAME] [PERSON_NAME] [PERSON_NAME] [PERSON_NAME] [PERSON_…" at bounding box center [148, 268] width 65 height 16
select select "8654"
click at [116, 260] on select "Select Stylist [PERSON_NAME] [PERSON_NAME] [PERSON_NAME] [PERSON_NAME] [PERSON_…" at bounding box center [148, 268] width 65 height 16
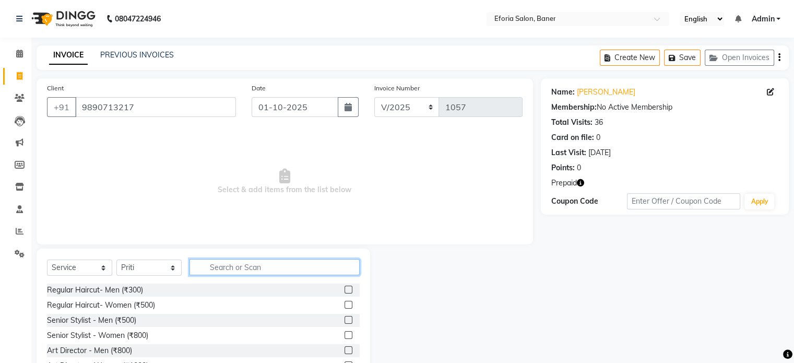
click at [224, 267] on input "text" at bounding box center [275, 267] width 170 height 16
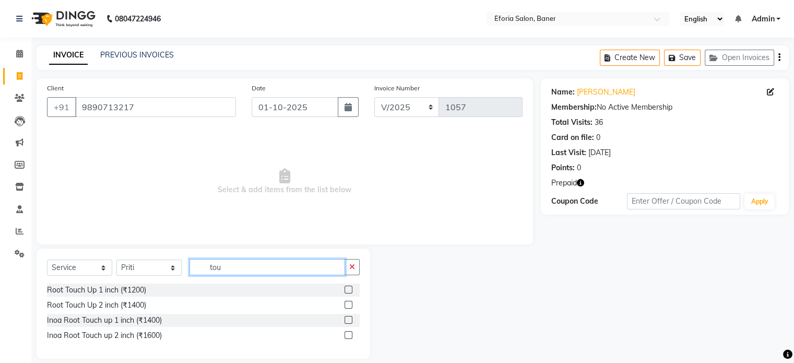
type input "tou"
click at [347, 290] on label at bounding box center [349, 290] width 8 height 8
click at [347, 290] on input "checkbox" at bounding box center [348, 290] width 7 height 7
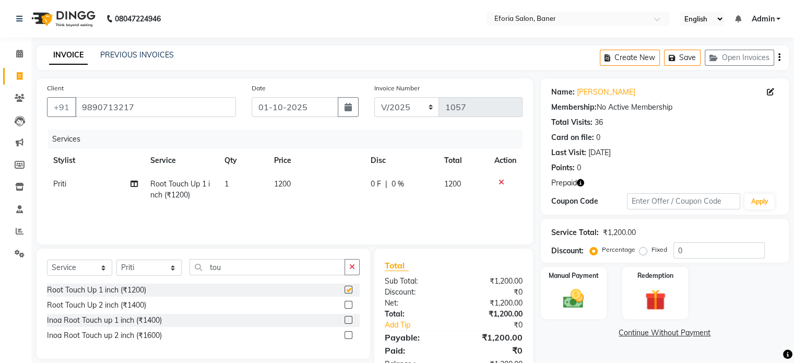
checkbox input "false"
click at [673, 289] on div "Redemption" at bounding box center [655, 293] width 68 height 54
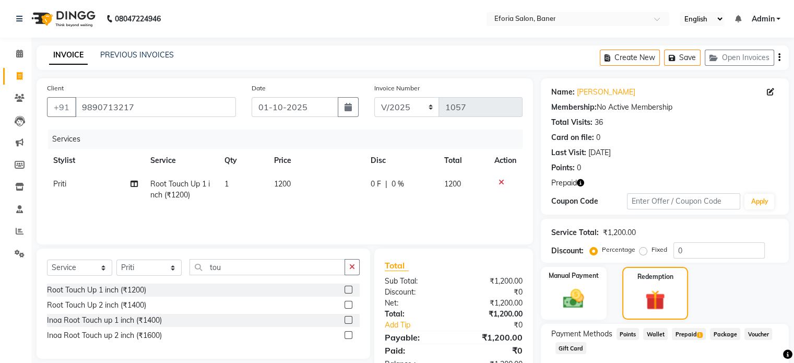
click at [685, 330] on span "Prepaid 1" at bounding box center [689, 334] width 34 height 12
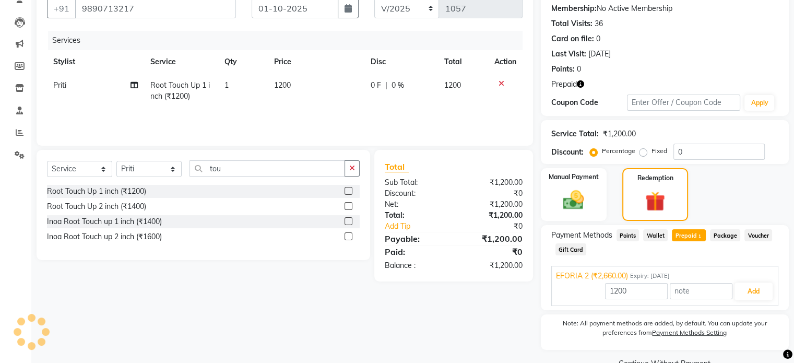
scroll to position [123, 0]
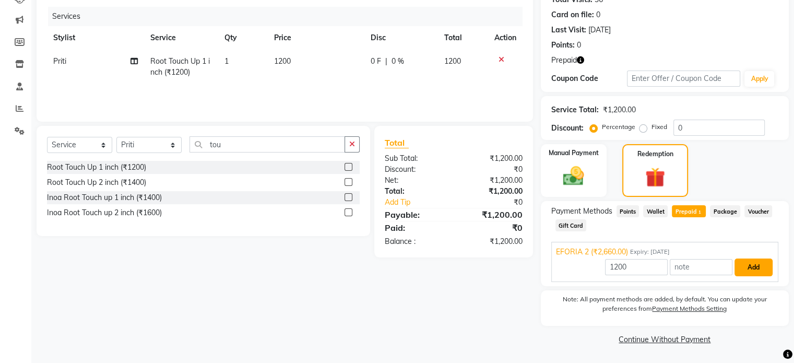
click at [755, 268] on button "Add" at bounding box center [754, 268] width 38 height 18
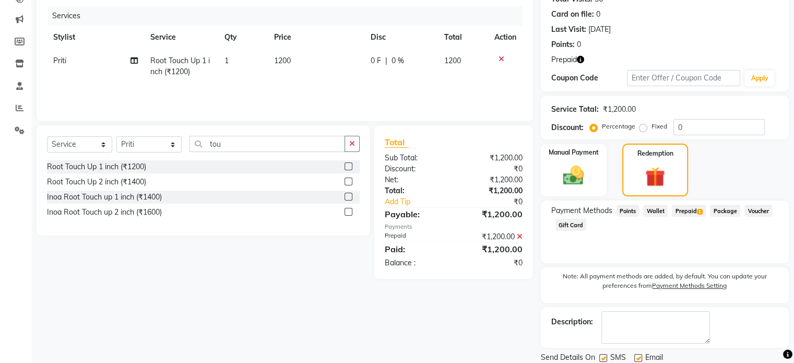
scroll to position [159, 0]
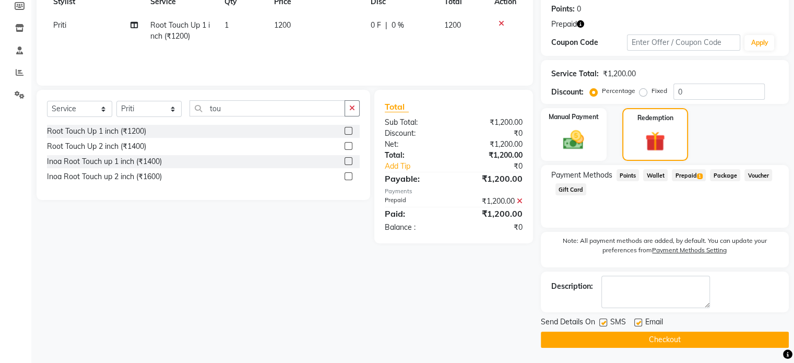
click at [700, 341] on button "Checkout" at bounding box center [665, 340] width 248 height 16
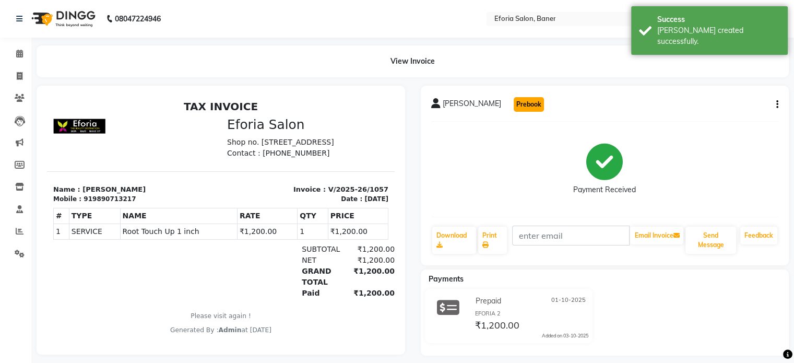
click at [529, 103] on button "Prebook" at bounding box center [529, 104] width 30 height 15
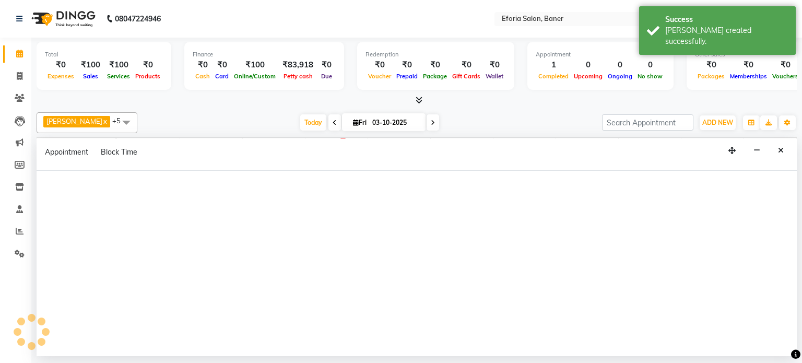
select select "8654"
select select "tentative"
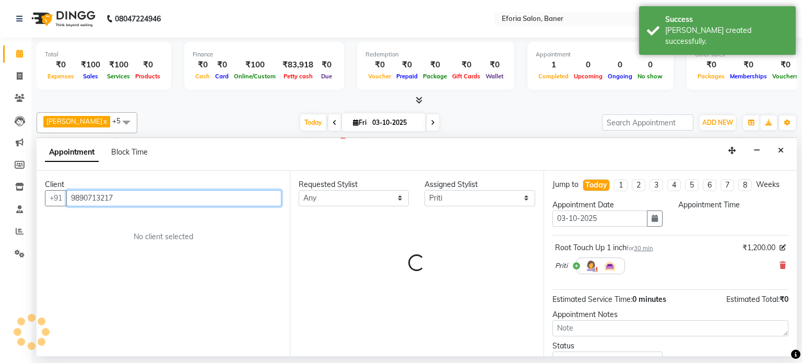
select select "600"
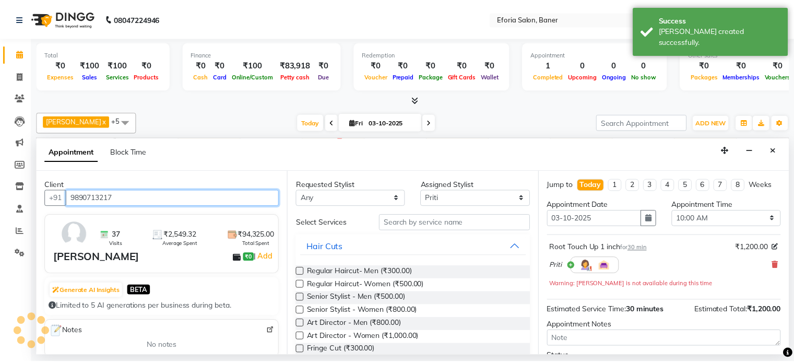
scroll to position [0, 72]
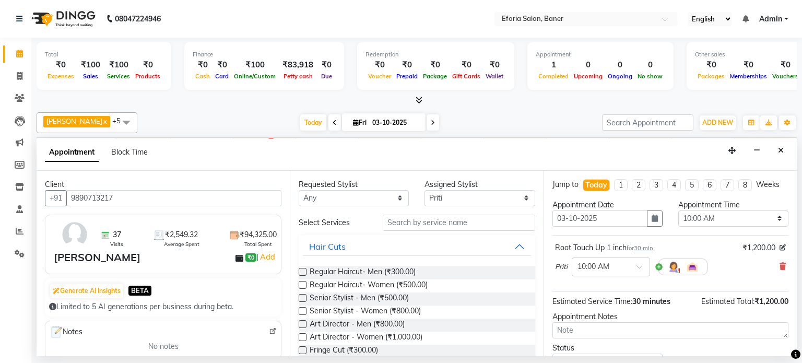
drag, startPoint x: 797, startPoint y: 206, endPoint x: 802, endPoint y: 250, distance: 43.6
click at [802, 250] on div "Total ₹0 Expenses ₹100 Sales ₹100 Services ₹0 Products Finance ₹0 Cash ₹0 Card …" at bounding box center [416, 197] width 771 height 319
click at [23, 78] on span at bounding box center [19, 77] width 18 height 12
select select "service"
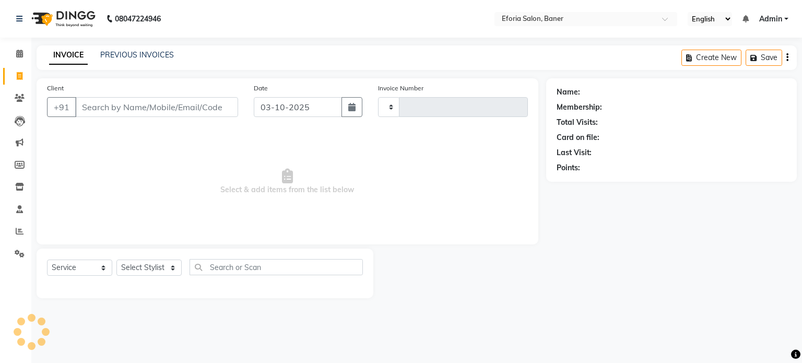
type input "1058"
select select "608"
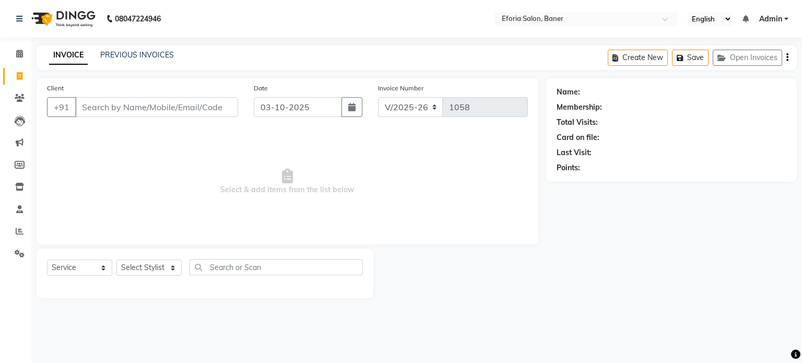
click at [185, 111] on input "Client" at bounding box center [156, 107] width 163 height 20
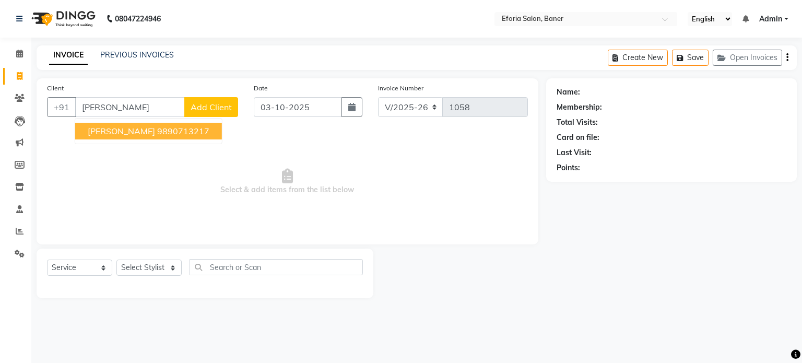
click at [127, 133] on span "[PERSON_NAME]" at bounding box center [121, 131] width 67 height 10
type input "9890713217"
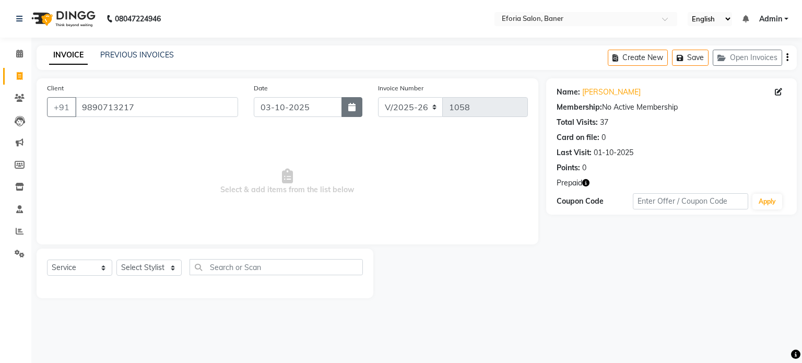
click at [347, 108] on button "button" at bounding box center [352, 107] width 21 height 20
select select "10"
select select "2025"
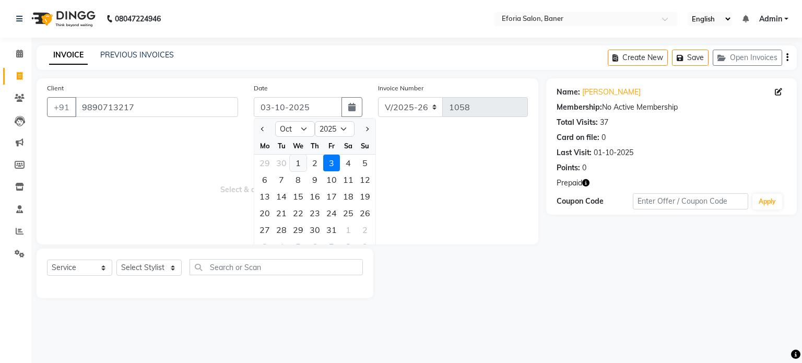
click at [299, 162] on div "1" at bounding box center [298, 163] width 17 height 17
type input "01-10-2025"
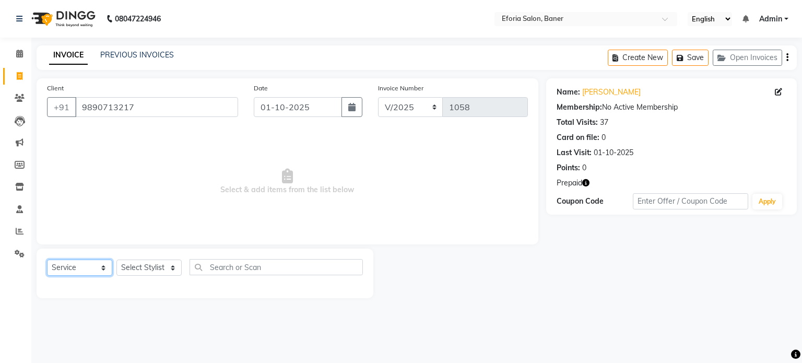
click at [73, 274] on select "Select Service Product Membership Package Voucher Prepaid Gift Card" at bounding box center [79, 268] width 65 height 16
select select "P"
click at [47, 260] on select "Select Service Product Membership Package Voucher Prepaid Gift Card" at bounding box center [79, 268] width 65 height 16
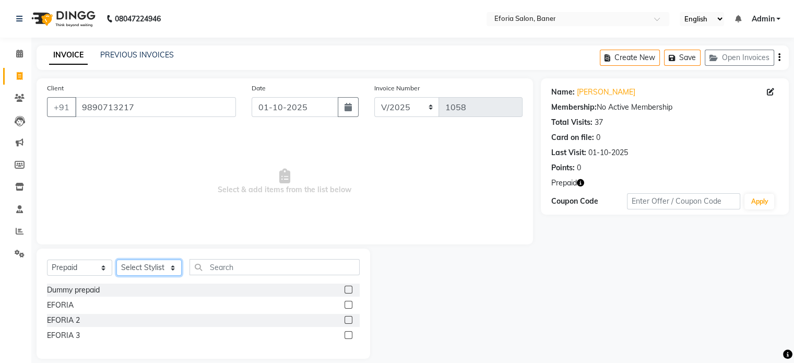
click at [172, 265] on select "Select Stylist [PERSON_NAME] [PERSON_NAME] [PERSON_NAME] [PERSON_NAME] [PERSON_…" at bounding box center [148, 268] width 65 height 16
select select "8654"
click at [116, 260] on select "Select Stylist [PERSON_NAME] [PERSON_NAME] [PERSON_NAME] [PERSON_NAME] [PERSON_…" at bounding box center [148, 268] width 65 height 16
click at [344, 306] on div "EFORIA" at bounding box center [203, 305] width 313 height 13
click at [348, 306] on label at bounding box center [349, 305] width 8 height 8
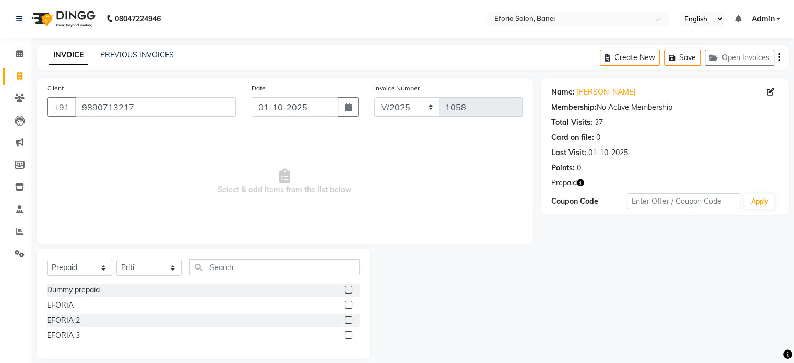
click at [348, 306] on input "checkbox" at bounding box center [348, 305] width 7 height 7
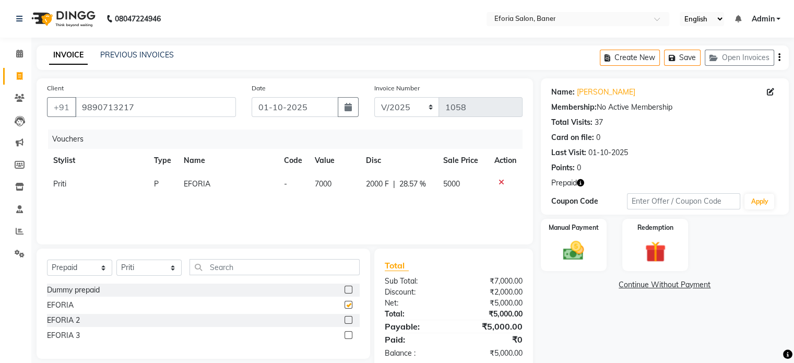
checkbox input "false"
click at [504, 182] on div at bounding box center [506, 182] width 22 height 7
click at [500, 183] on icon at bounding box center [502, 182] width 6 height 7
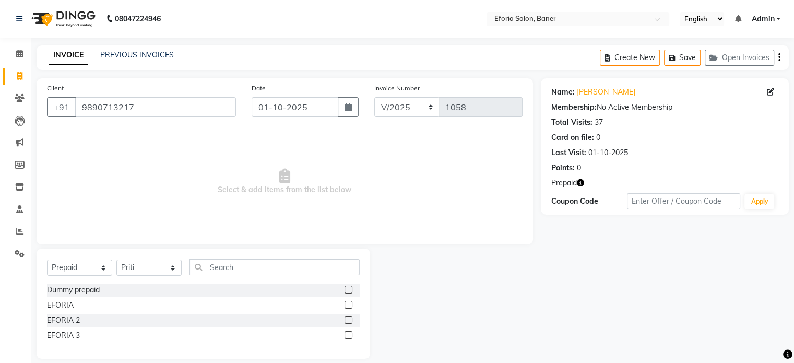
click at [349, 335] on label at bounding box center [349, 335] width 8 height 8
click at [349, 335] on input "checkbox" at bounding box center [348, 335] width 7 height 7
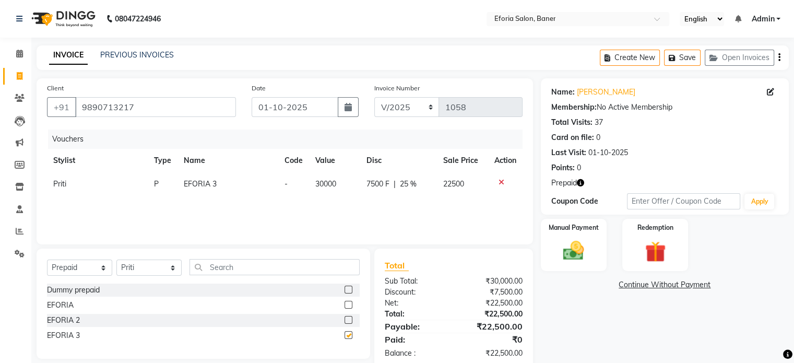
checkbox input "false"
click at [501, 182] on icon at bounding box center [502, 182] width 6 height 7
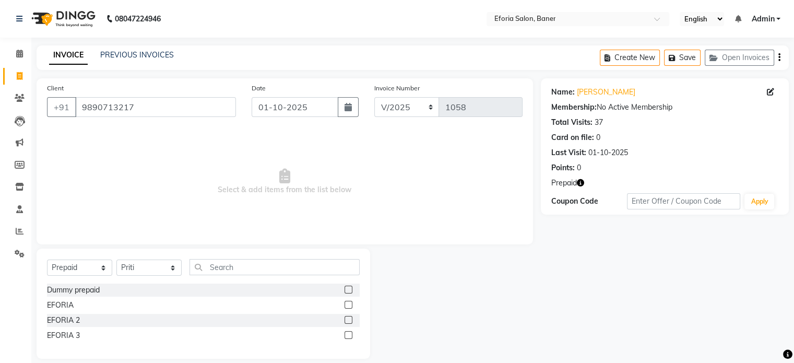
click at [347, 317] on label at bounding box center [349, 320] width 8 height 8
click at [347, 317] on input "checkbox" at bounding box center [348, 320] width 7 height 7
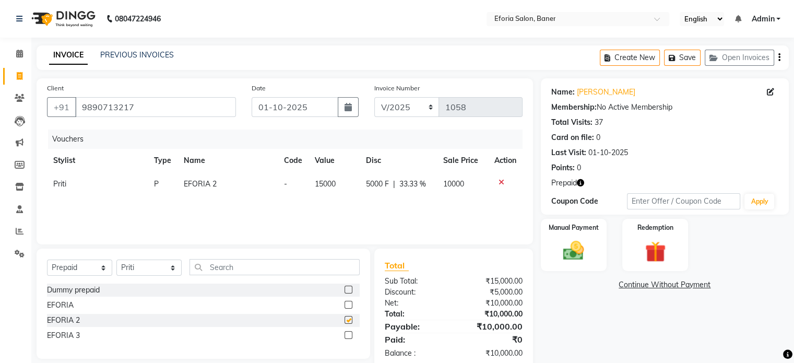
checkbox input "false"
click at [572, 244] on img at bounding box center [573, 251] width 35 height 25
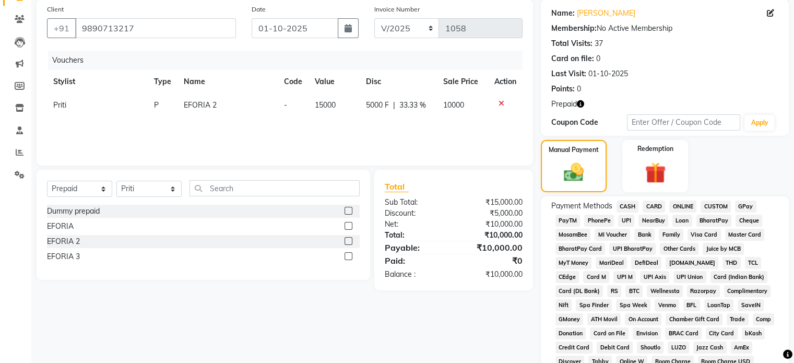
scroll to position [86, 0]
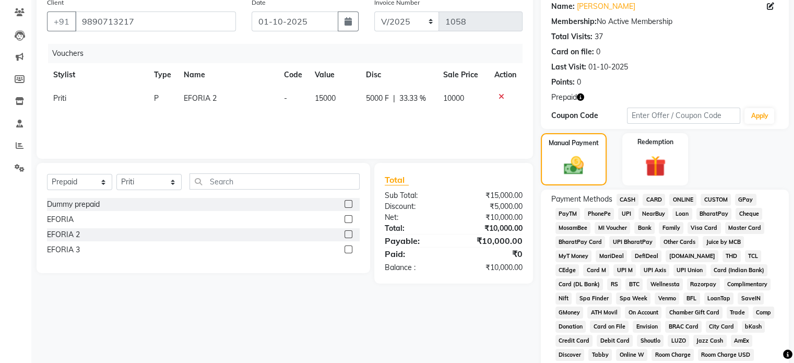
click at [747, 200] on span "GPay" at bounding box center [745, 200] width 21 height 12
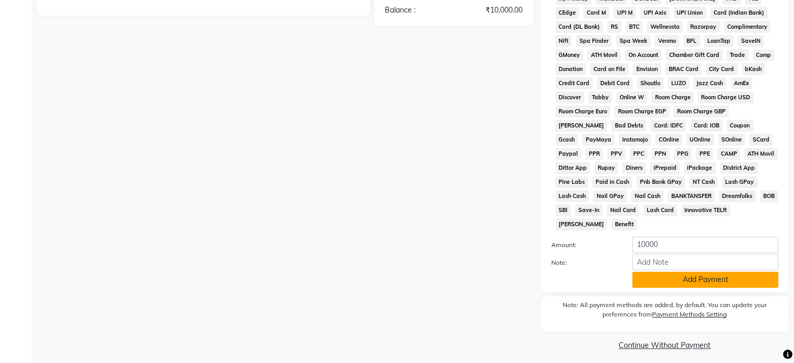
click at [712, 272] on button "Add Payment" at bounding box center [706, 280] width 146 height 16
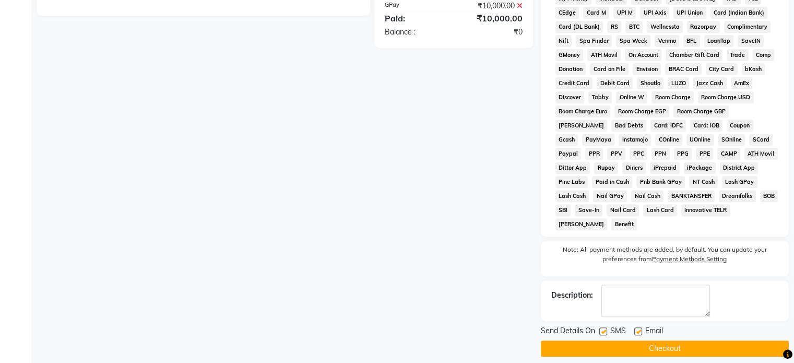
click at [675, 341] on button "Checkout" at bounding box center [665, 349] width 248 height 16
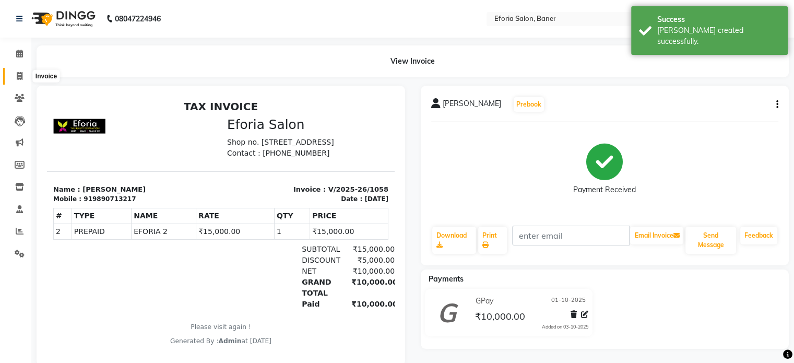
click at [18, 77] on icon at bounding box center [20, 76] width 6 height 8
select select "608"
select select "service"
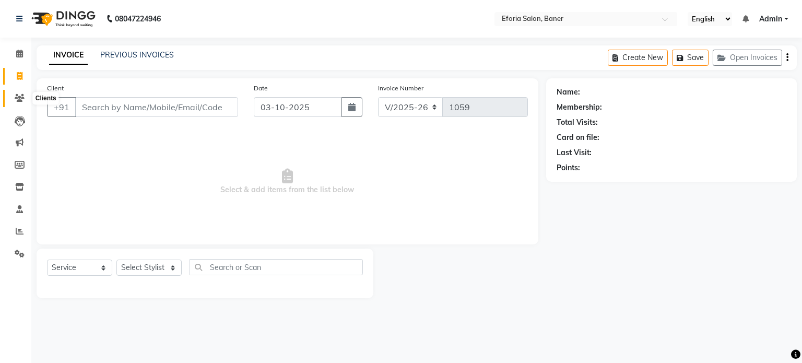
click at [16, 98] on icon at bounding box center [20, 98] width 10 height 8
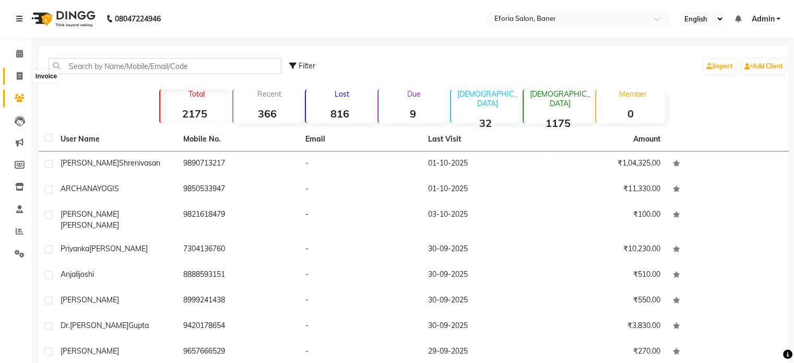
click at [18, 79] on icon at bounding box center [20, 76] width 6 height 8
select select "service"
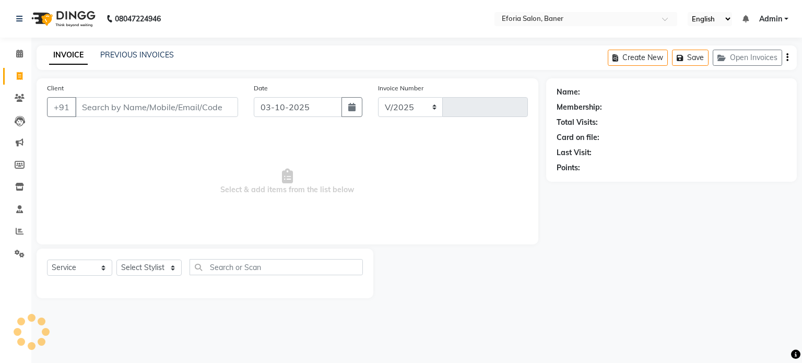
select select "608"
type input "1059"
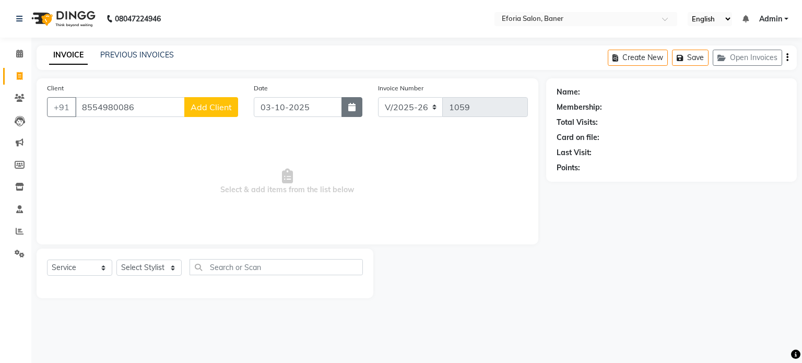
type input "8554980086"
click at [353, 113] on button "button" at bounding box center [352, 107] width 21 height 20
select select "10"
select select "2025"
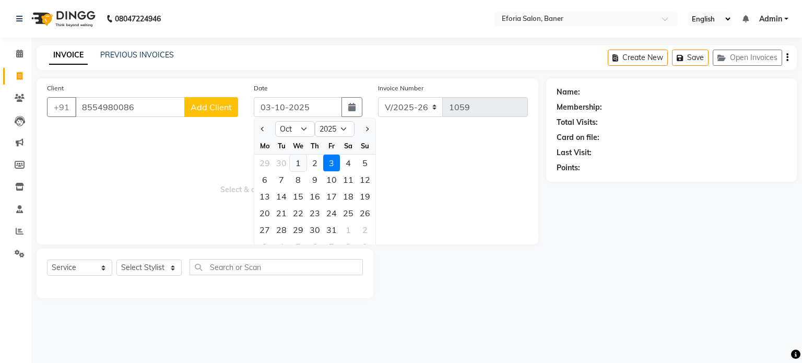
click at [299, 165] on div "1" at bounding box center [298, 163] width 17 height 17
type input "01-10-2025"
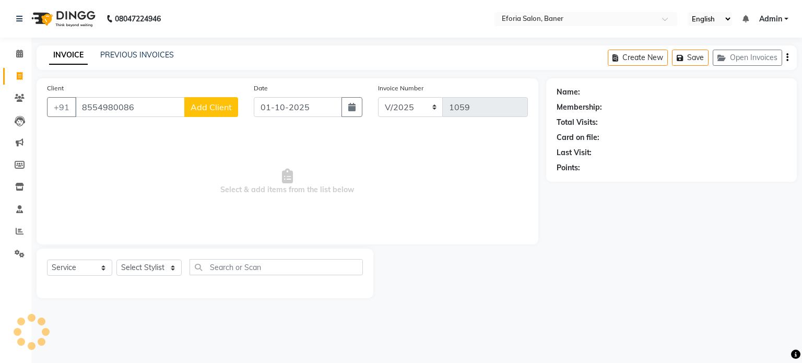
click at [232, 110] on span "Add Client" at bounding box center [211, 107] width 41 height 10
select select "22"
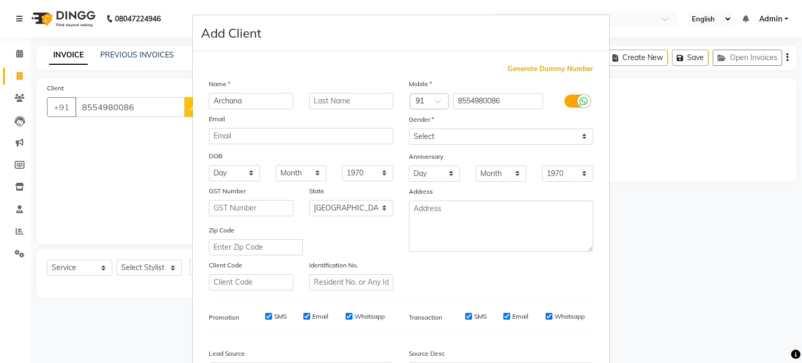
type input "Archana"
click at [382, 102] on input "text" at bounding box center [351, 101] width 85 height 16
type input "Mirashi"
click at [525, 138] on select "Select [DEMOGRAPHIC_DATA] [DEMOGRAPHIC_DATA] Other Prefer Not To Say" at bounding box center [501, 136] width 184 height 16
select select "[DEMOGRAPHIC_DATA]"
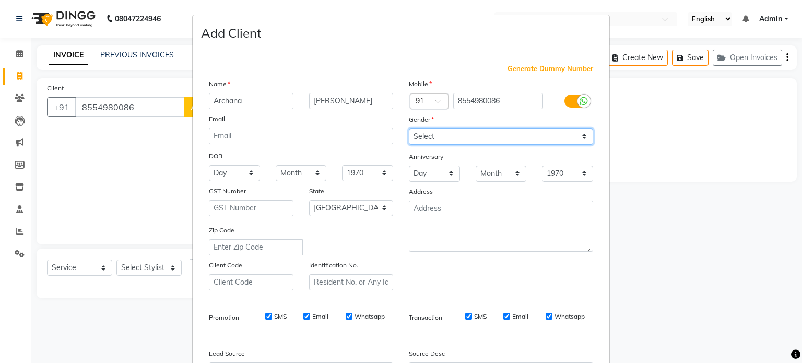
click at [409, 129] on select "Select [DEMOGRAPHIC_DATA] [DEMOGRAPHIC_DATA] Other Prefer Not To Say" at bounding box center [501, 136] width 184 height 16
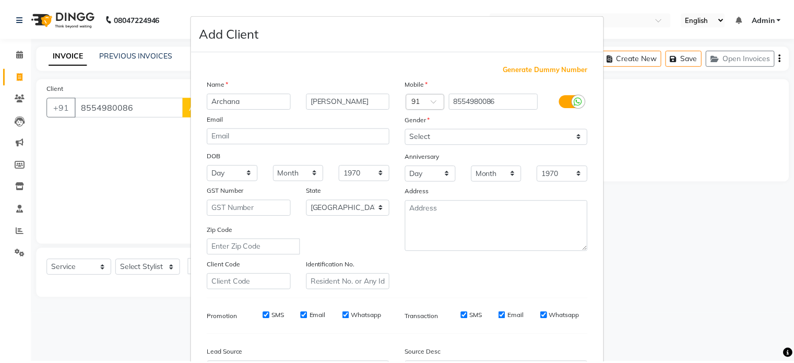
scroll to position [124, 0]
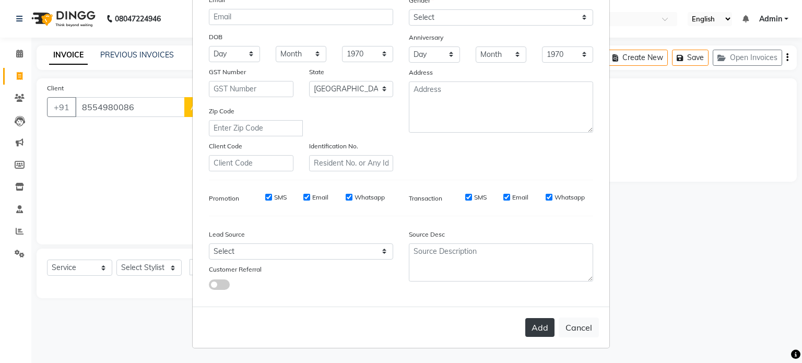
click at [541, 332] on button "Add" at bounding box center [539, 327] width 29 height 19
select select
select select "null"
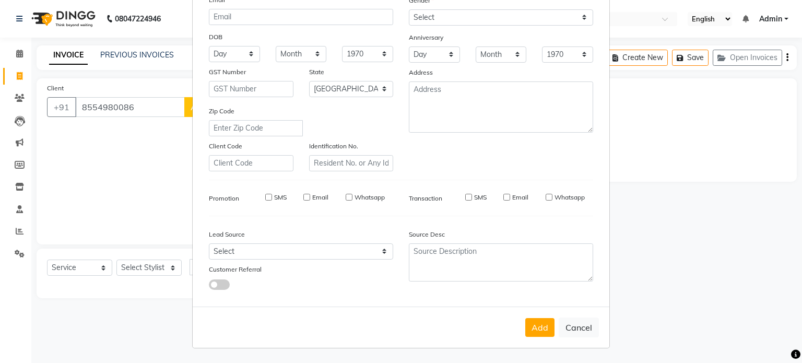
select select
checkbox input "false"
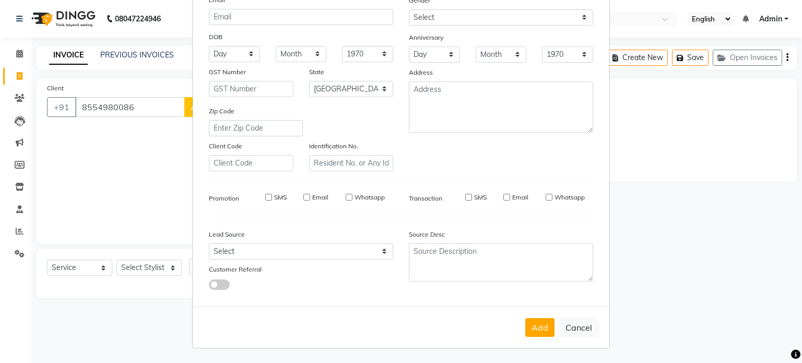
checkbox input "false"
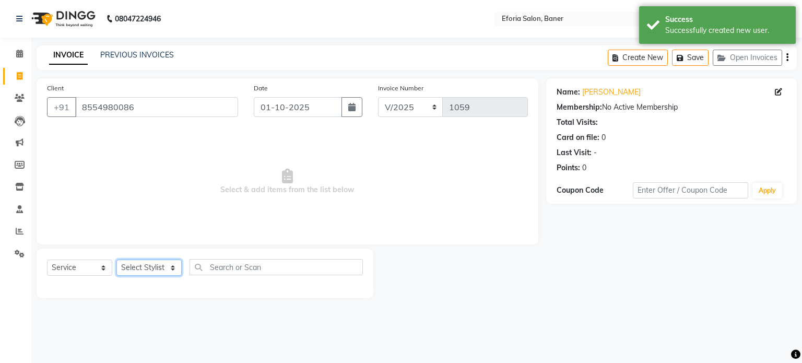
click at [155, 273] on select "Select Stylist [PERSON_NAME] [PERSON_NAME] [PERSON_NAME] [PERSON_NAME] [PERSON_…" at bounding box center [148, 268] width 65 height 16
select select "86083"
click at [116, 260] on select "Select Stylist [PERSON_NAME] [PERSON_NAME] [PERSON_NAME] [PERSON_NAME] [PERSON_…" at bounding box center [148, 268] width 65 height 16
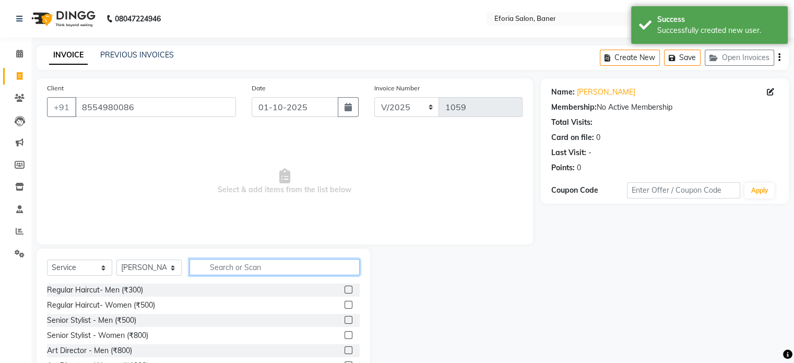
click at [228, 263] on input "text" at bounding box center [275, 267] width 170 height 16
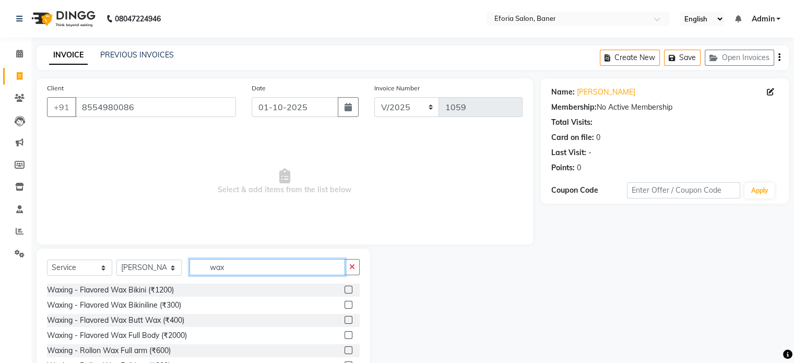
scroll to position [111, 0]
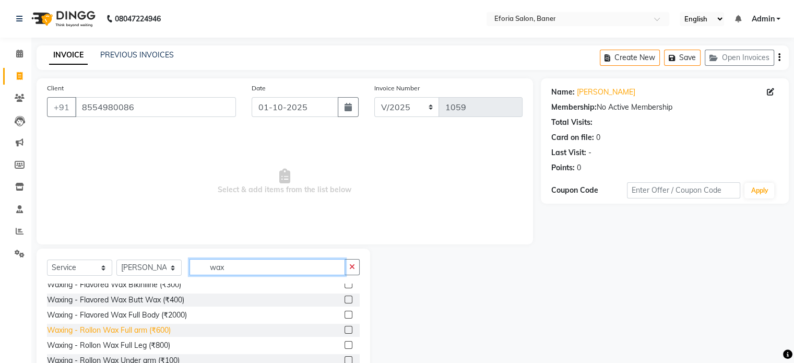
type input "wax"
click at [147, 329] on div "Waxing - Rollon Wax Full arm (₹600)" at bounding box center [109, 330] width 124 height 11
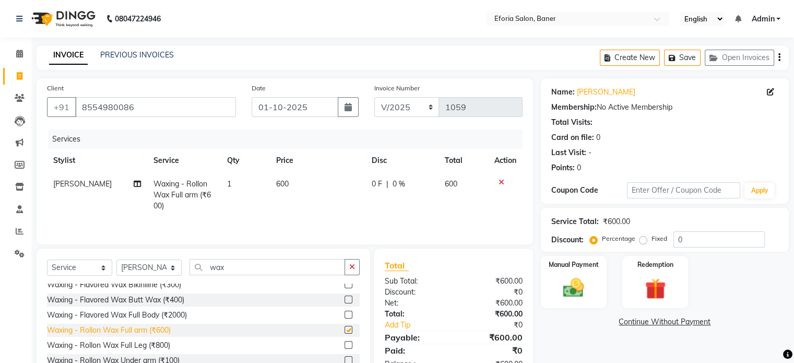
checkbox input "false"
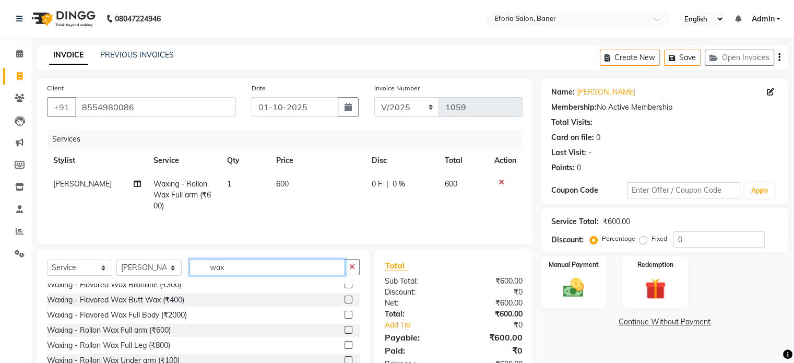
click at [256, 265] on input "wax" at bounding box center [268, 267] width 156 height 16
type input "w"
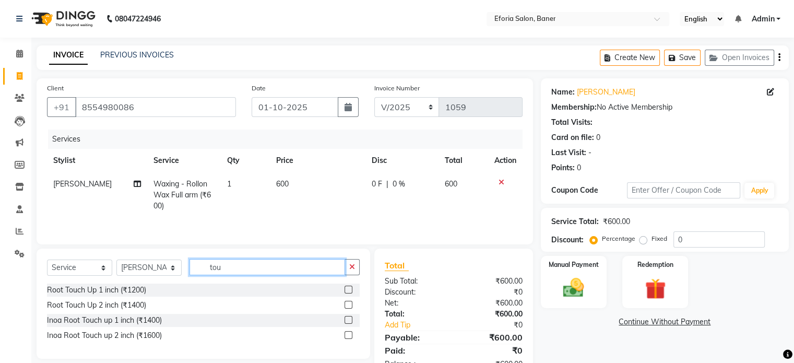
scroll to position [0, 0]
type input "touch"
click at [153, 339] on div "Inoa Root Touch up 2 inch (₹1600)" at bounding box center [104, 335] width 115 height 11
checkbox input "false"
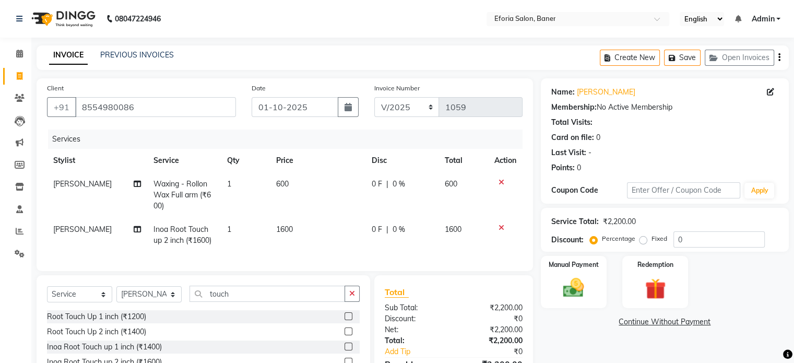
click at [75, 230] on span "[PERSON_NAME]" at bounding box center [82, 229] width 58 height 9
select select "86083"
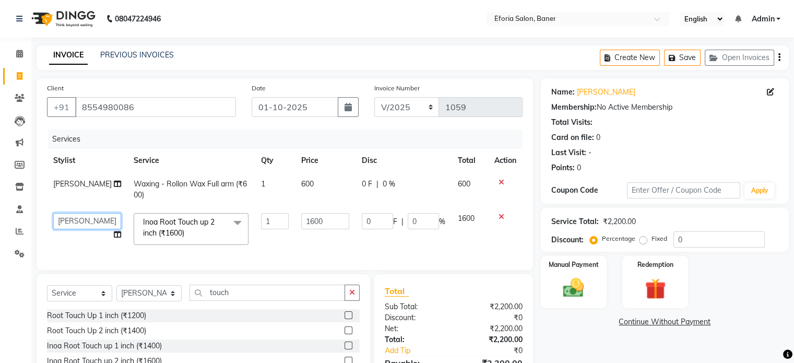
click at [77, 226] on select "Anuradha Deva patil kamini gurjar monali bhondve Priti Varsha" at bounding box center [87, 221] width 68 height 16
select select "79823"
click at [590, 277] on img at bounding box center [573, 288] width 35 height 25
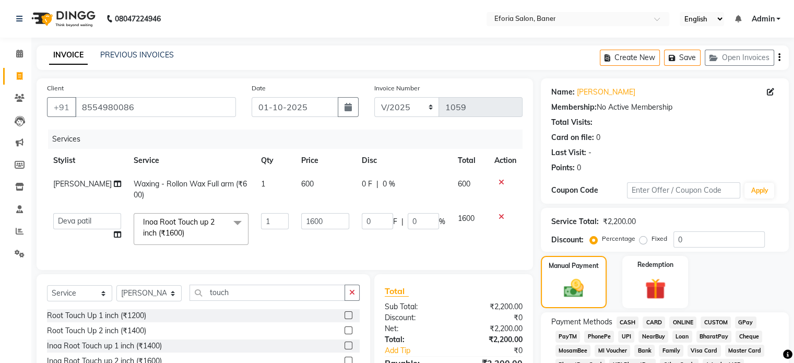
click at [748, 323] on span "GPay" at bounding box center [745, 323] width 21 height 12
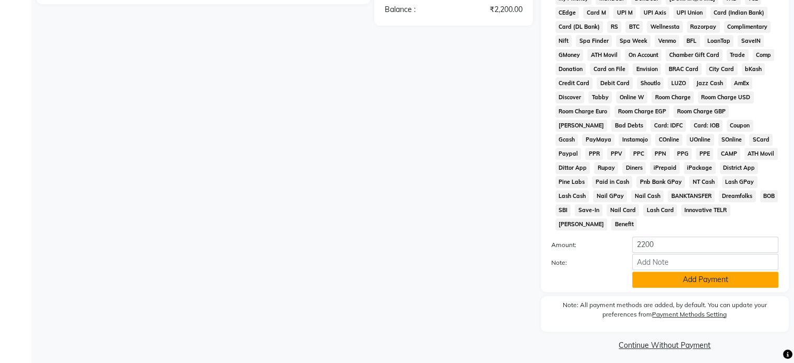
click at [700, 272] on button "Add Payment" at bounding box center [706, 280] width 146 height 16
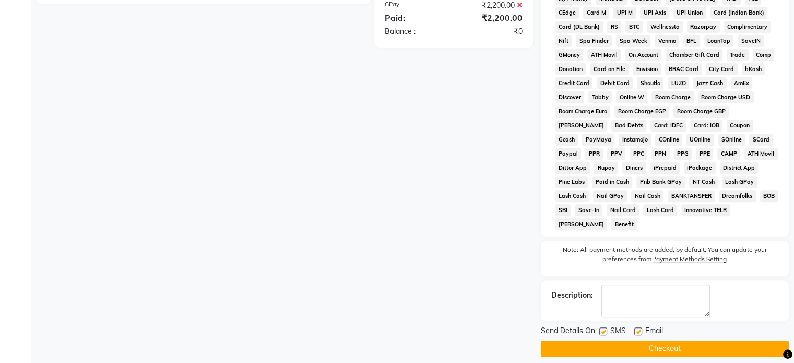
click at [619, 346] on button "Checkout" at bounding box center [665, 349] width 248 height 16
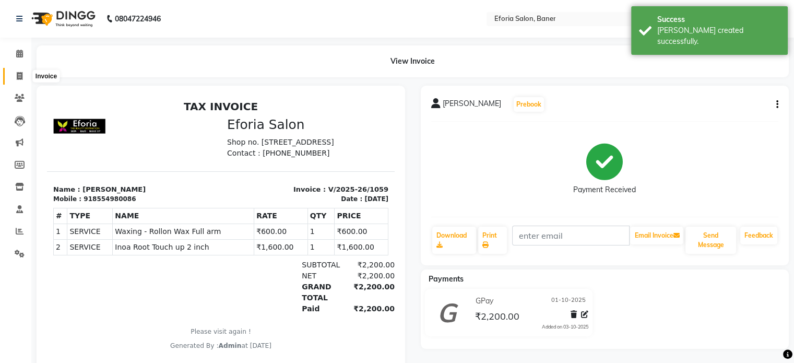
click at [25, 77] on span at bounding box center [19, 77] width 18 height 12
select select "service"
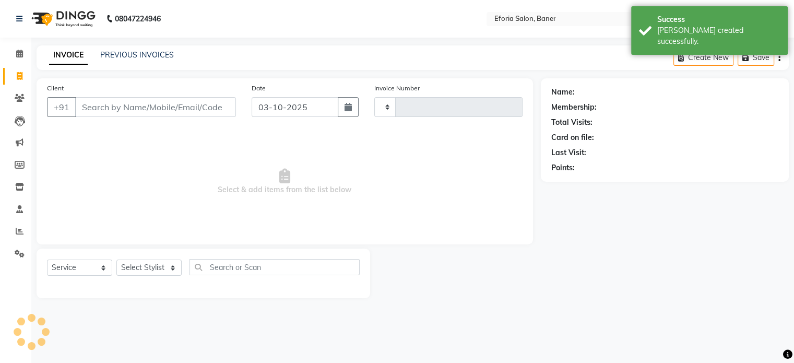
type input "1060"
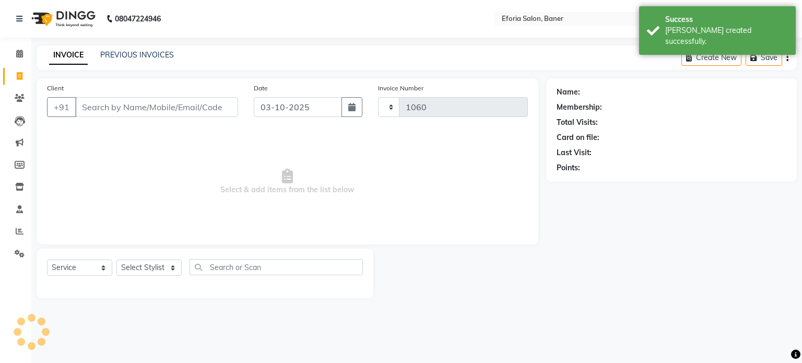
select select "608"
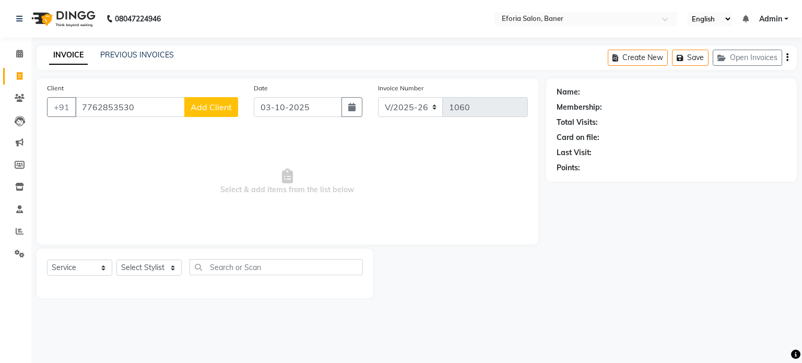
type input "7762853530"
click at [203, 106] on span "Add Client" at bounding box center [211, 107] width 41 height 10
select select "22"
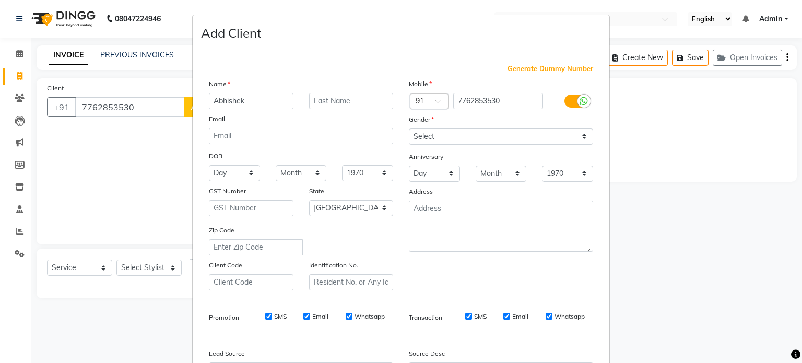
type input "Abhishek"
click at [353, 96] on input "text" at bounding box center [351, 101] width 85 height 16
type input "Singh"
click at [426, 131] on select "Select [DEMOGRAPHIC_DATA] [DEMOGRAPHIC_DATA] Other Prefer Not To Say" at bounding box center [501, 136] width 184 height 16
select select "male"
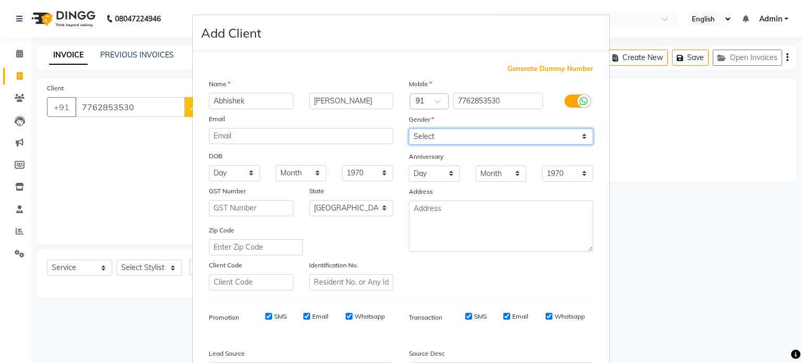
click at [409, 129] on select "Select [DEMOGRAPHIC_DATA] [DEMOGRAPHIC_DATA] Other Prefer Not To Say" at bounding box center [501, 136] width 184 height 16
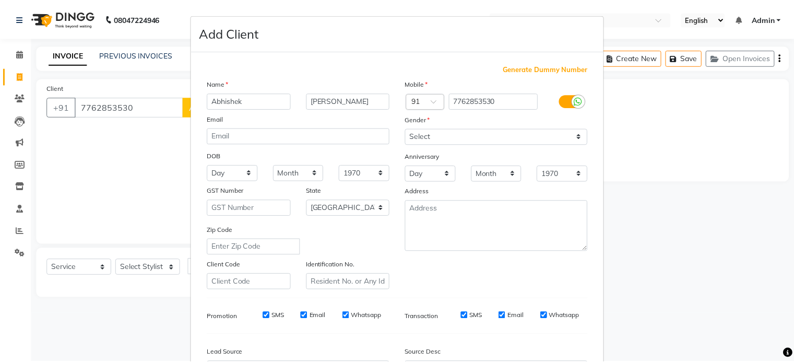
scroll to position [124, 0]
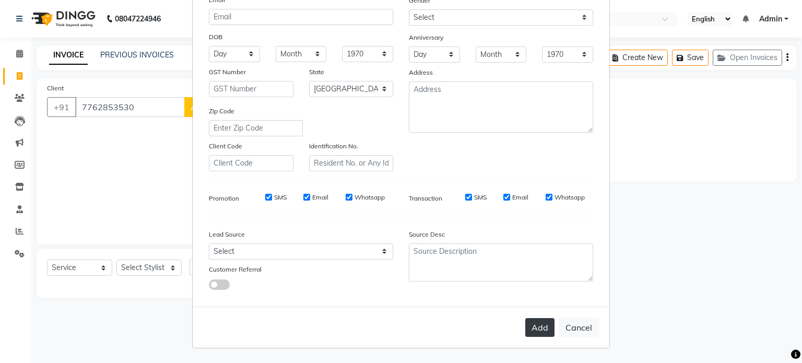
click at [530, 324] on button "Add" at bounding box center [539, 327] width 29 height 19
select select
select select "null"
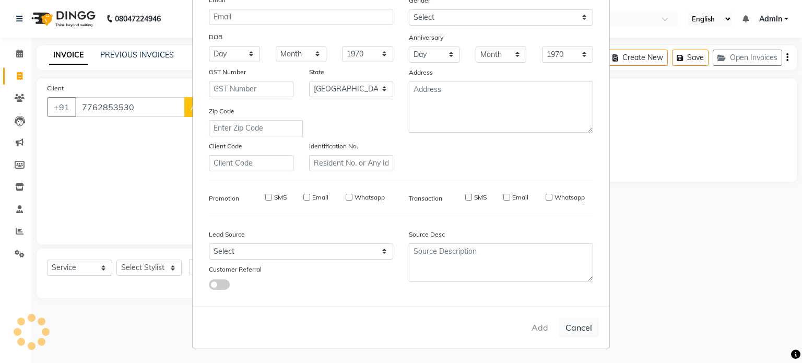
select select
checkbox input "false"
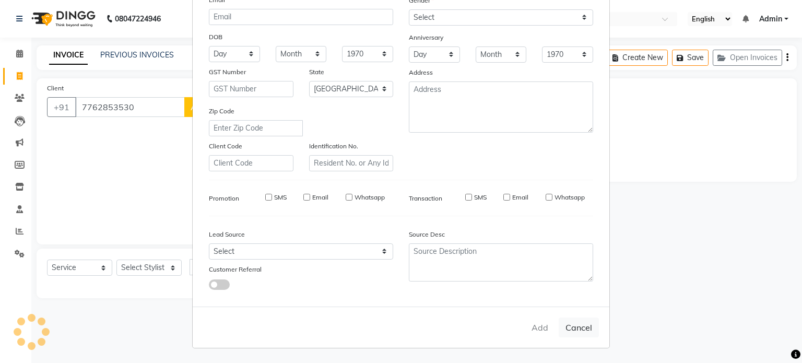
checkbox input "false"
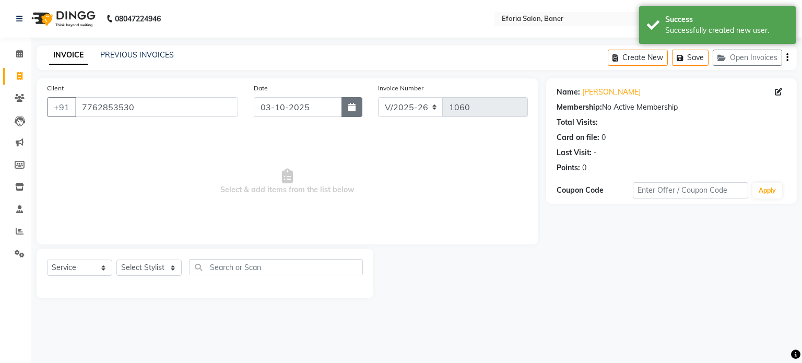
click at [357, 109] on button "button" at bounding box center [352, 107] width 21 height 20
select select "10"
select select "2025"
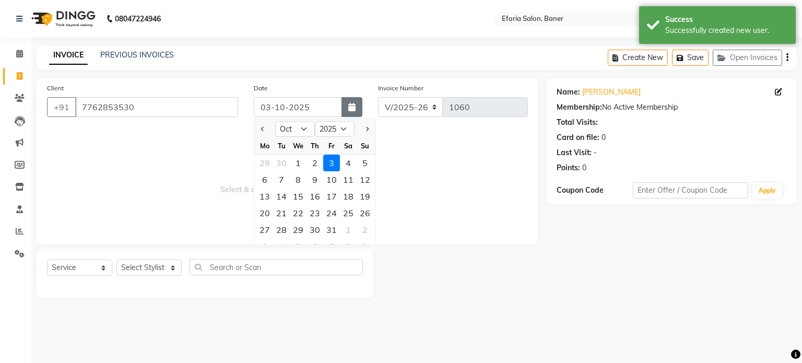
click at [357, 109] on button "button" at bounding box center [352, 107] width 21 height 20
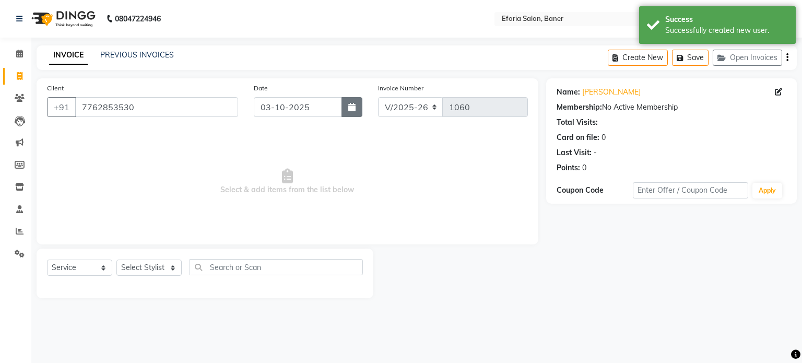
click at [357, 109] on button "button" at bounding box center [352, 107] width 21 height 20
select select "10"
select select "2025"
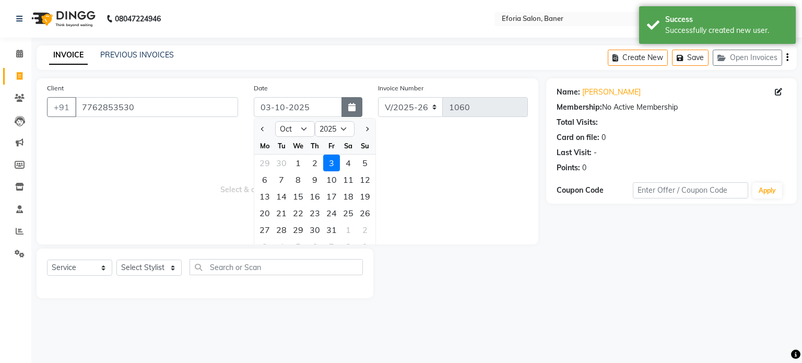
click at [357, 109] on button "button" at bounding box center [352, 107] width 21 height 20
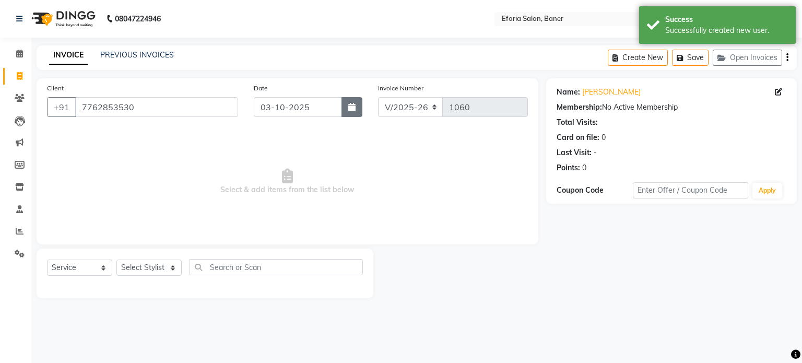
click at [357, 106] on button "button" at bounding box center [352, 107] width 21 height 20
select select "10"
select select "2025"
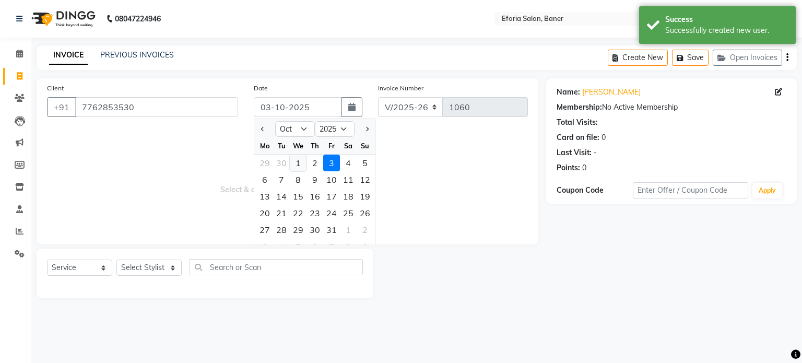
click at [294, 164] on div "1" at bounding box center [298, 163] width 17 height 17
type input "01-10-2025"
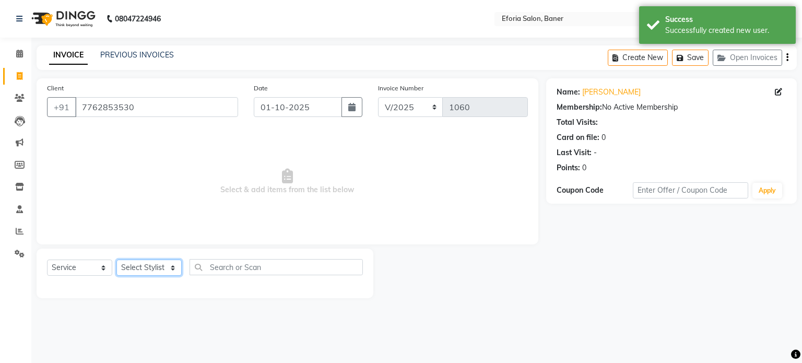
click at [136, 266] on select "Select Stylist [PERSON_NAME] [PERSON_NAME] [PERSON_NAME] [PERSON_NAME] [PERSON_…" at bounding box center [148, 268] width 65 height 16
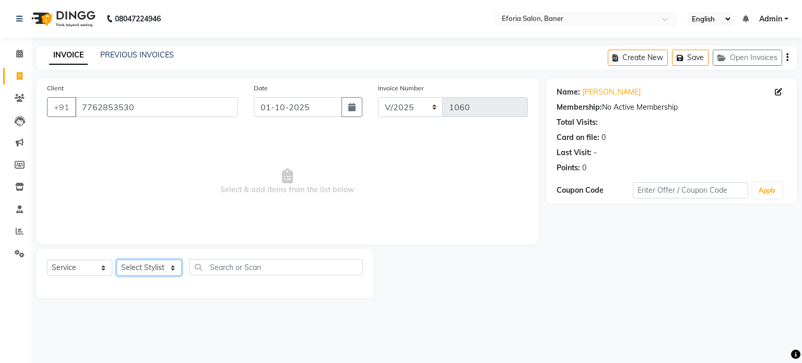
select select "79823"
click at [116, 260] on select "Select Stylist [PERSON_NAME] [PERSON_NAME] [PERSON_NAME] [PERSON_NAME] [PERSON_…" at bounding box center [148, 268] width 65 height 16
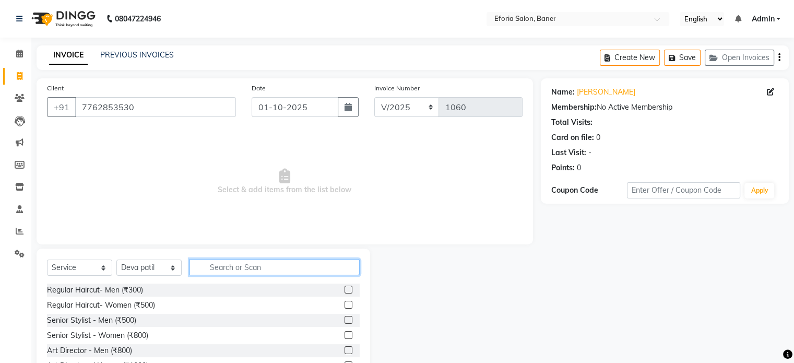
click at [213, 261] on input "text" at bounding box center [275, 267] width 170 height 16
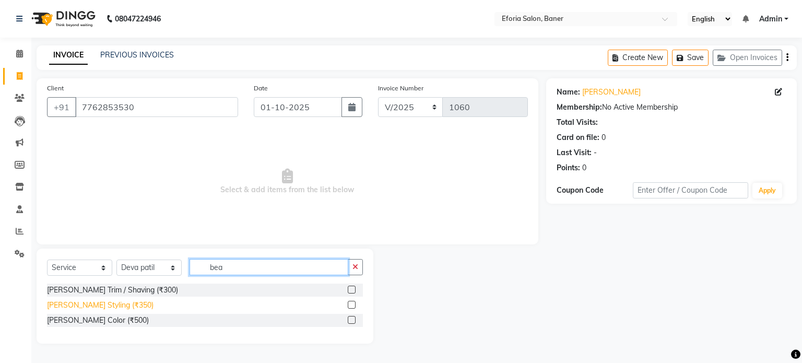
type input "bea"
click at [108, 307] on div "[PERSON_NAME] Styling (₹350)" at bounding box center [100, 305] width 107 height 11
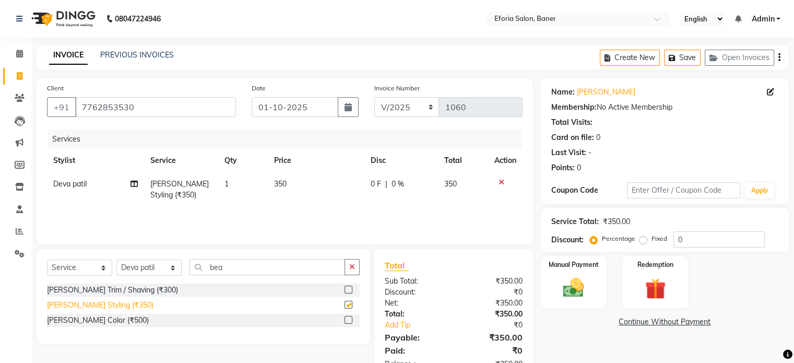
checkbox input "false"
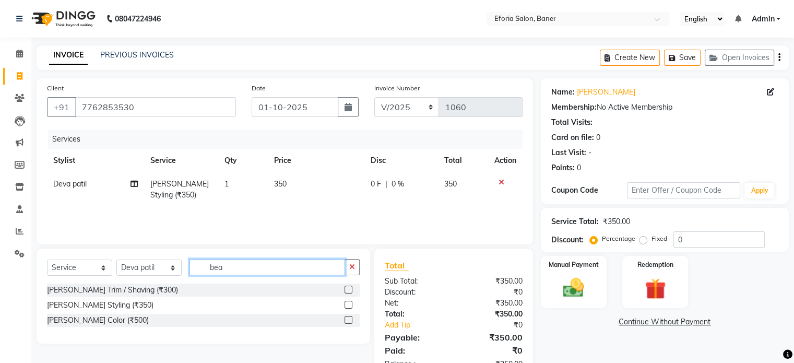
click at [234, 261] on input "bea" at bounding box center [268, 267] width 156 height 16
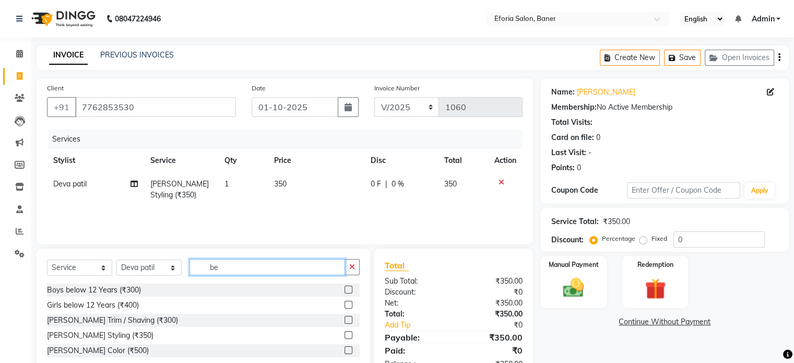
type input "b"
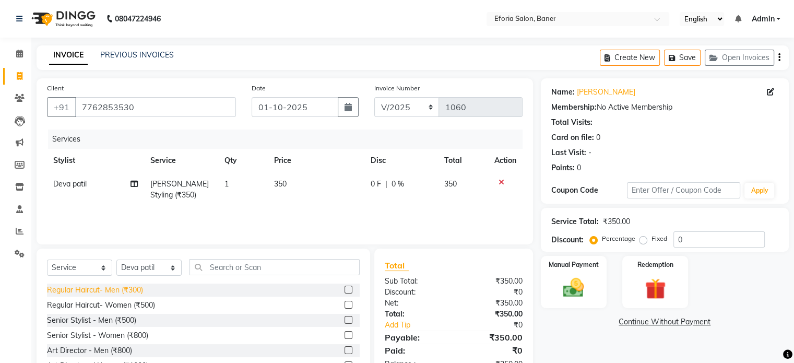
click at [120, 291] on div "Regular Haircut- Men (₹300)" at bounding box center [95, 290] width 96 height 11
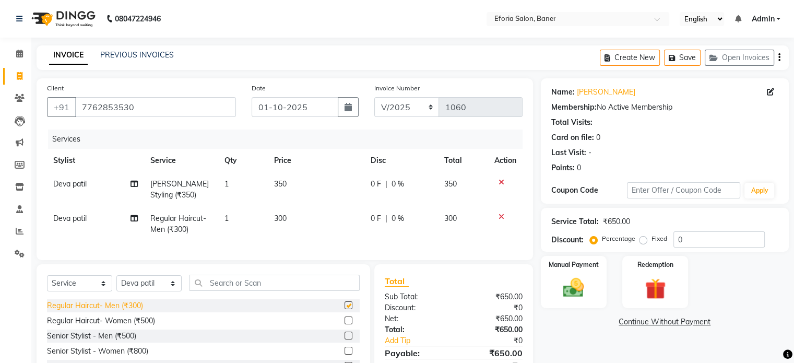
checkbox input "false"
click at [600, 276] on div "Manual Payment" at bounding box center [574, 282] width 68 height 54
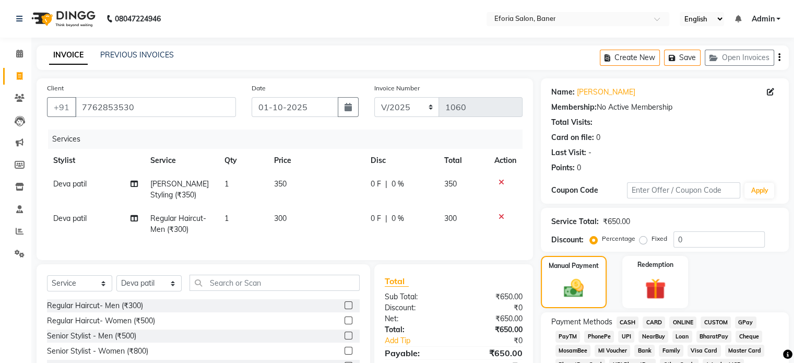
click at [744, 318] on span "GPay" at bounding box center [745, 323] width 21 height 12
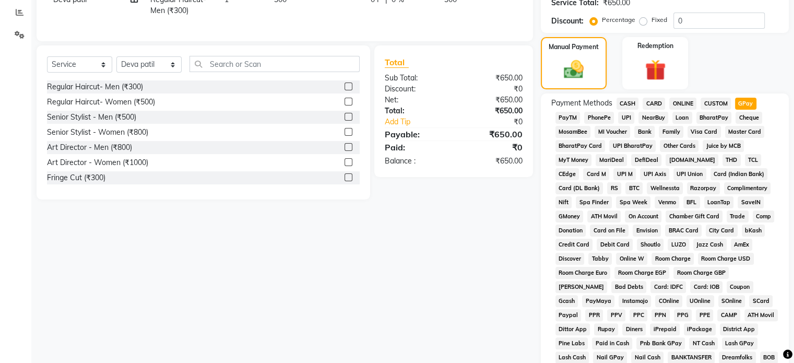
scroll to position [380, 0]
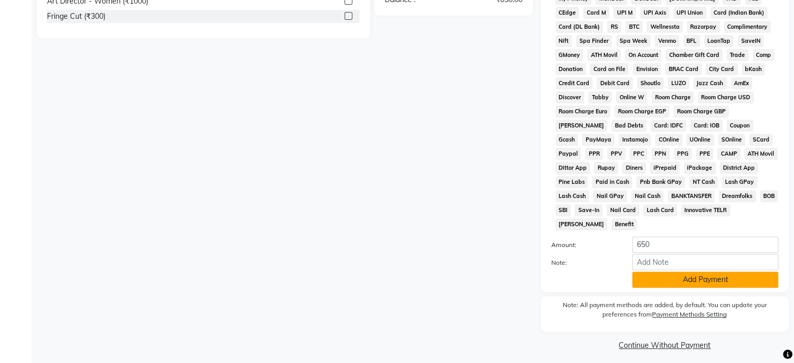
click at [738, 277] on button "Add Payment" at bounding box center [706, 280] width 146 height 16
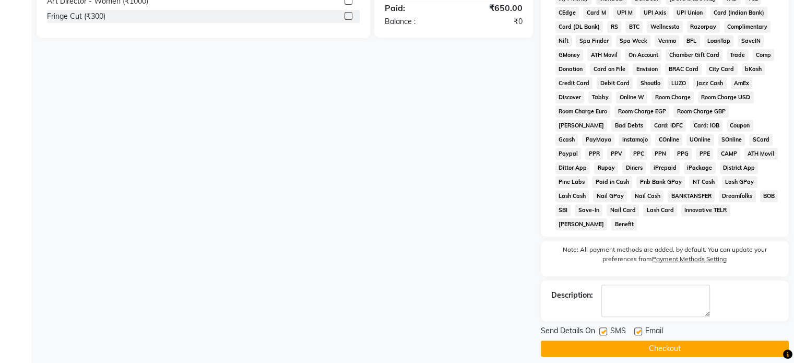
click at [697, 341] on button "Checkout" at bounding box center [665, 349] width 248 height 16
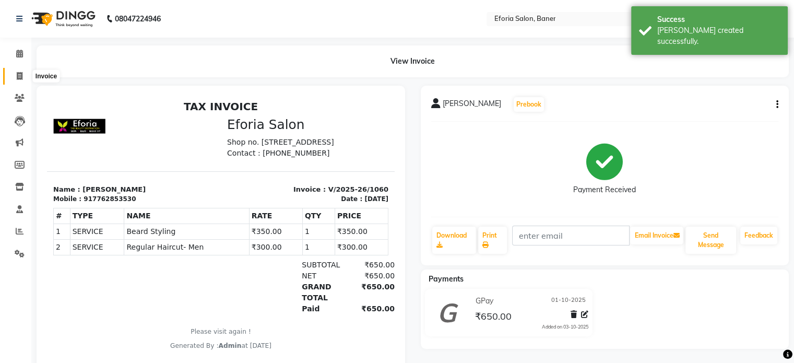
click at [21, 75] on icon at bounding box center [20, 76] width 6 height 8
select select "608"
select select "service"
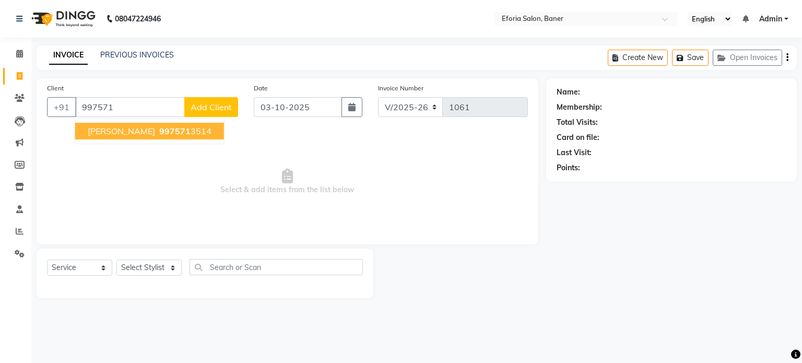
click at [157, 129] on ngb-highlight "997571 3514" at bounding box center [184, 131] width 54 height 10
type input "9975713514"
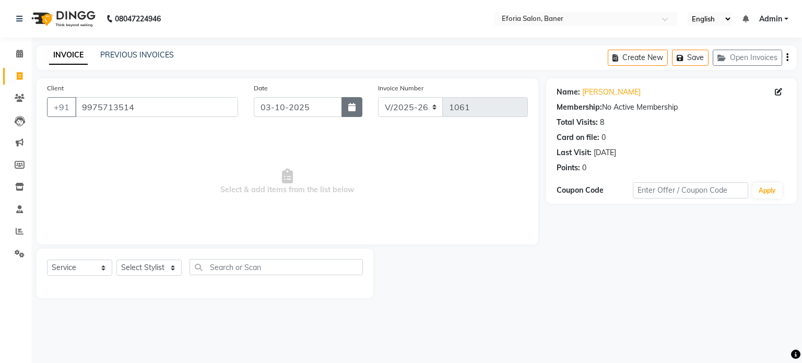
click at [349, 106] on icon "button" at bounding box center [351, 107] width 7 height 8
select select "10"
select select "2025"
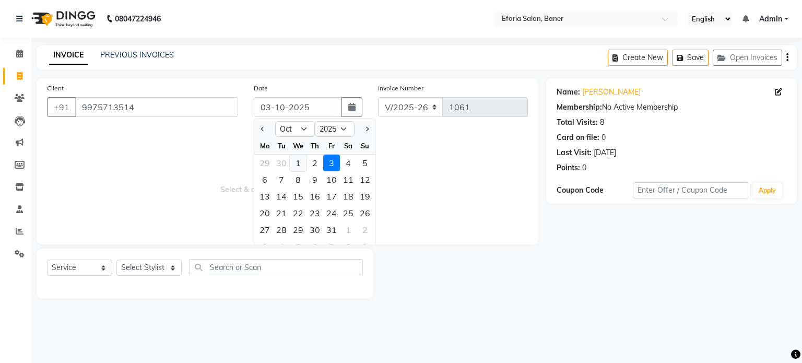
click at [296, 162] on div "1" at bounding box center [298, 163] width 17 height 17
type input "01-10-2025"
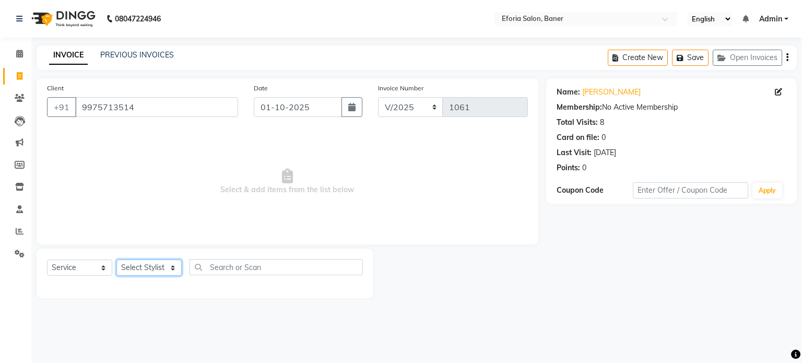
click at [142, 275] on select "Select Stylist [PERSON_NAME] [PERSON_NAME] [PERSON_NAME] [PERSON_NAME] [PERSON_…" at bounding box center [148, 268] width 65 height 16
select select "86083"
click at [116, 260] on select "Select Stylist [PERSON_NAME] [PERSON_NAME] [PERSON_NAME] [PERSON_NAME] [PERSON_…" at bounding box center [148, 268] width 65 height 16
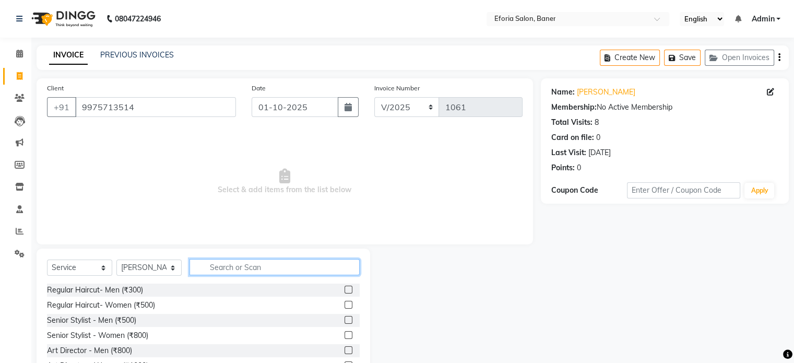
click at [217, 263] on input "text" at bounding box center [275, 267] width 170 height 16
type input "thr"
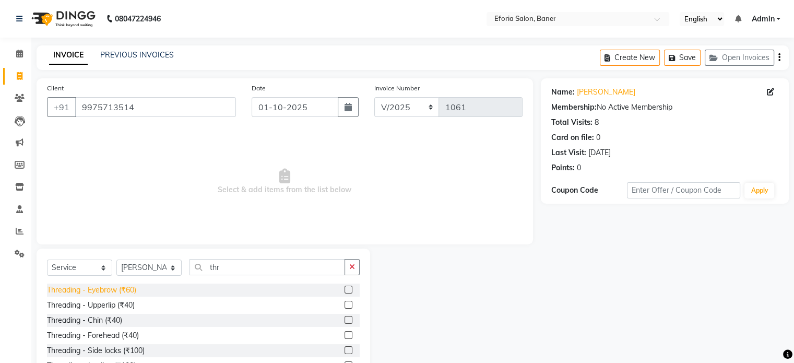
click at [134, 290] on div "Threading - Eyebrow (₹60)" at bounding box center [91, 290] width 89 height 11
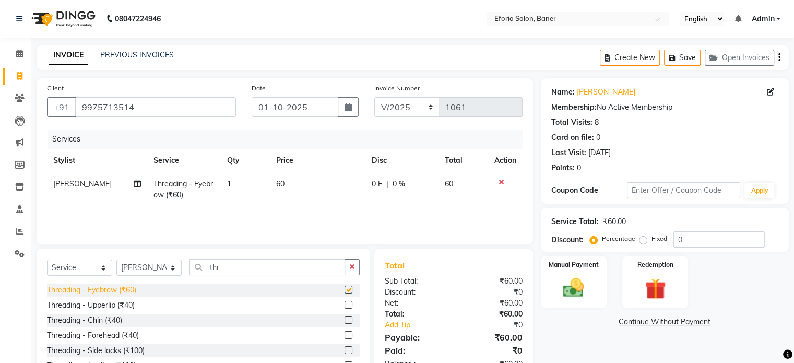
checkbox input "false"
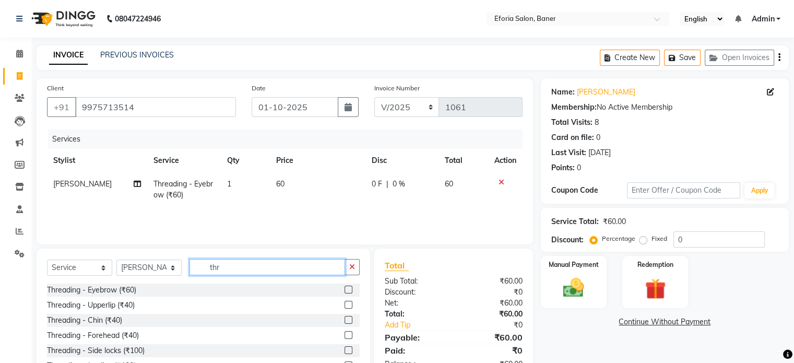
click at [229, 271] on input "thr" at bounding box center [268, 267] width 156 height 16
type input "t"
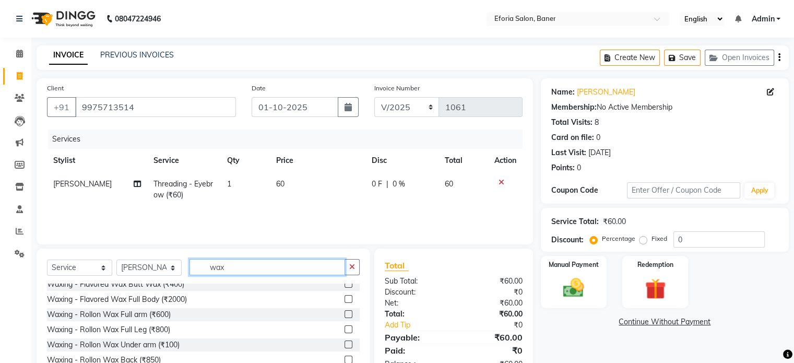
scroll to position [132, 0]
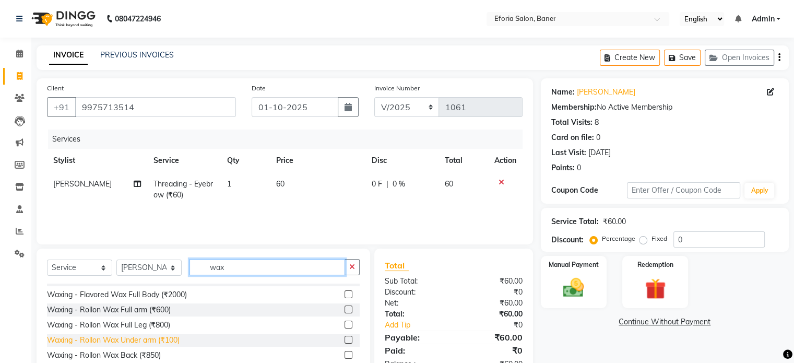
type input "wax"
click at [131, 339] on div "Waxing - Rollon Wax Under arm (₹100)" at bounding box center [113, 340] width 133 height 11
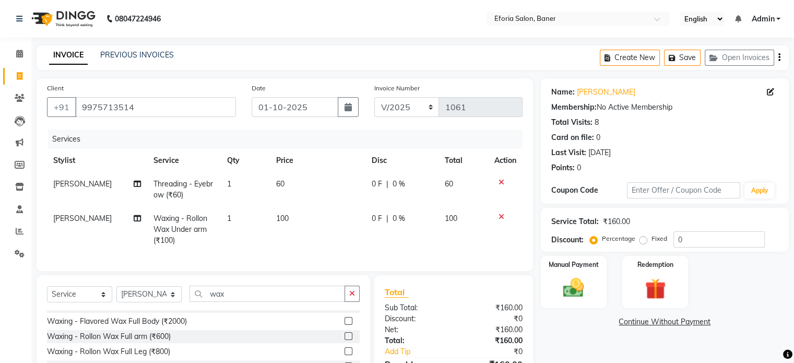
checkbox input "false"
click at [560, 283] on img at bounding box center [573, 288] width 35 height 25
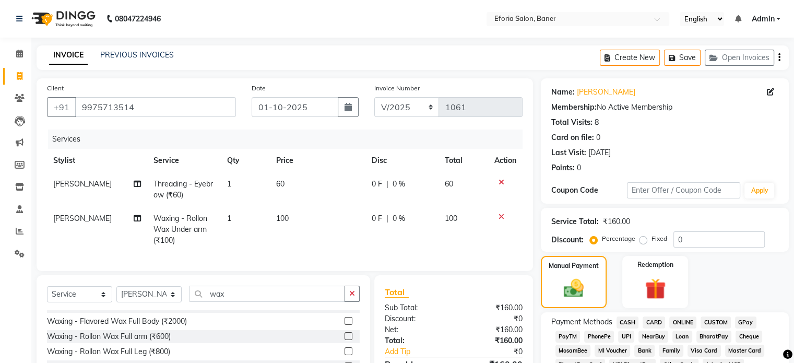
click at [629, 321] on span "CASH" at bounding box center [628, 323] width 22 height 12
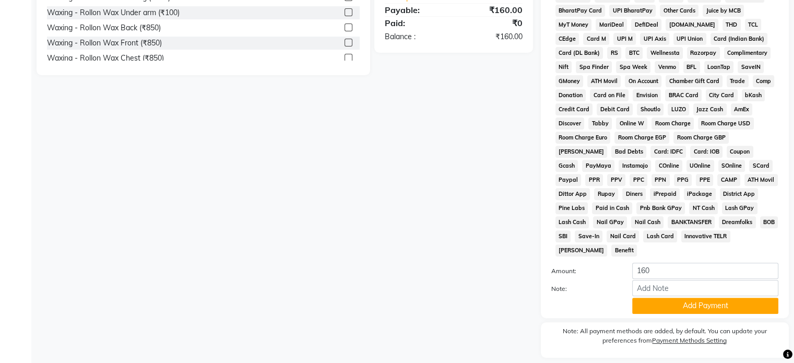
scroll to position [380, 0]
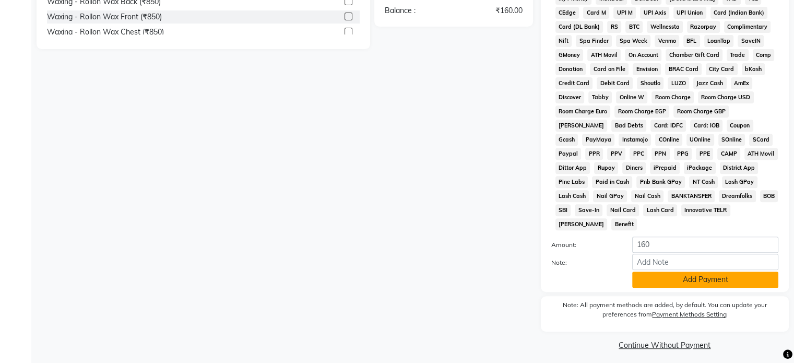
click at [713, 276] on button "Add Payment" at bounding box center [706, 280] width 146 height 16
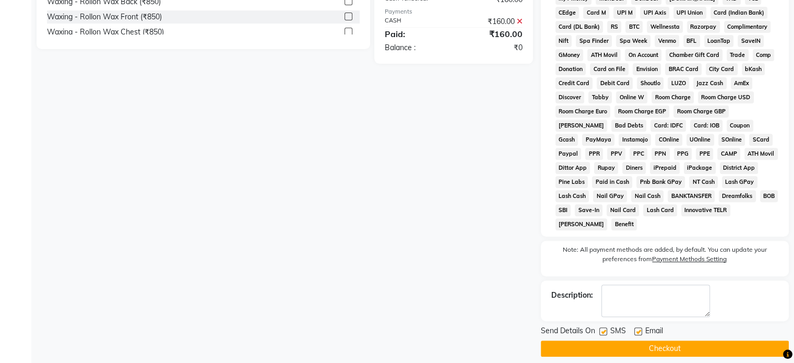
click at [633, 341] on button "Checkout" at bounding box center [665, 349] width 248 height 16
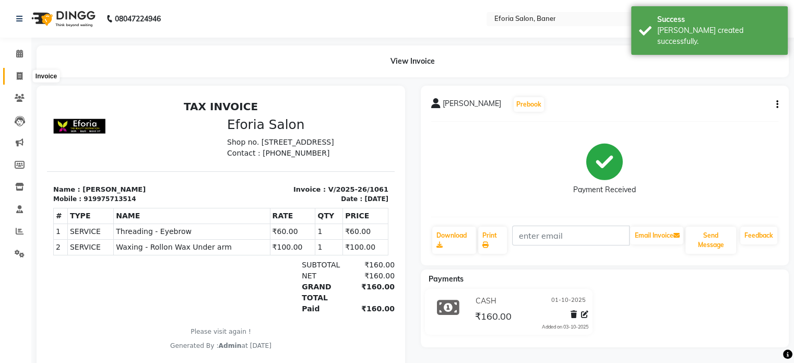
click at [17, 75] on icon at bounding box center [20, 76] width 6 height 8
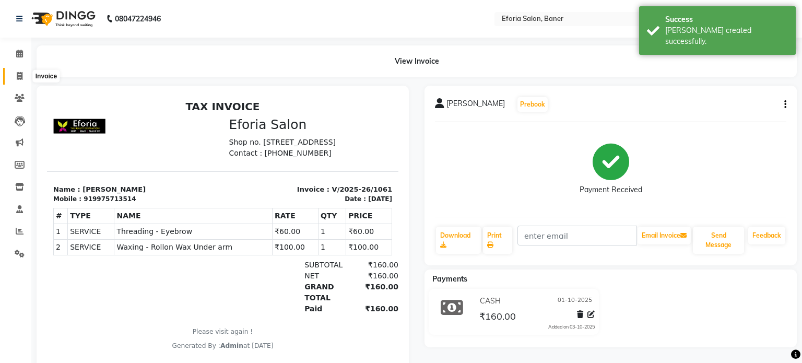
select select "608"
select select "service"
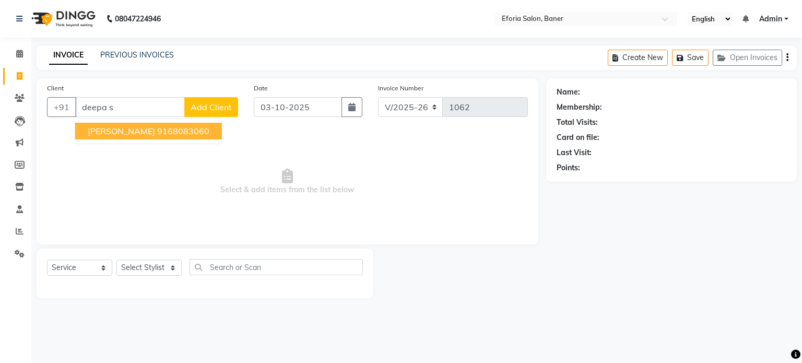
click at [184, 132] on ngb-highlight "9168083060" at bounding box center [183, 131] width 52 height 10
type input "9168083060"
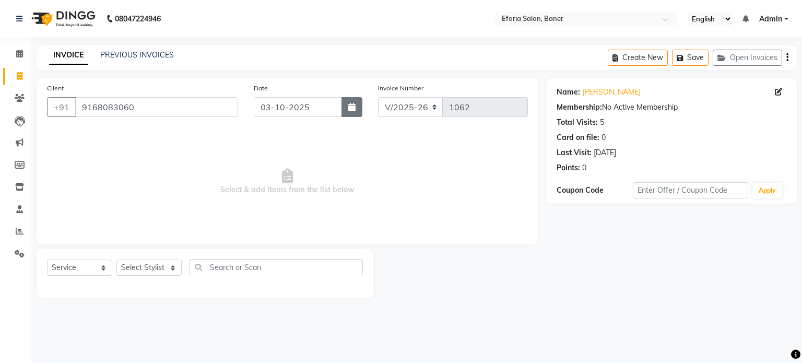
click at [349, 111] on icon "button" at bounding box center [351, 107] width 7 height 8
select select "10"
select select "2025"
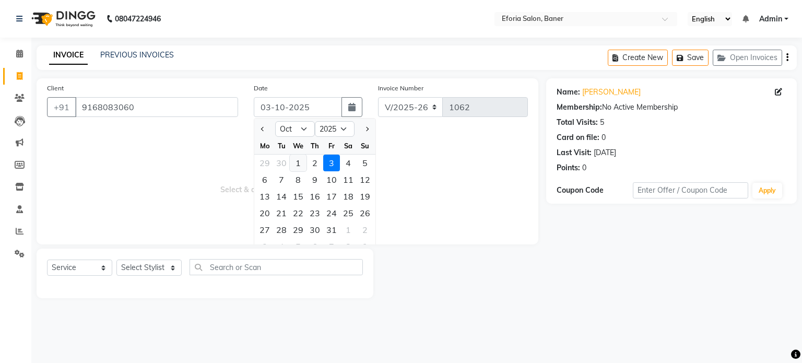
click at [301, 166] on div "1" at bounding box center [298, 163] width 17 height 17
type input "01-10-2025"
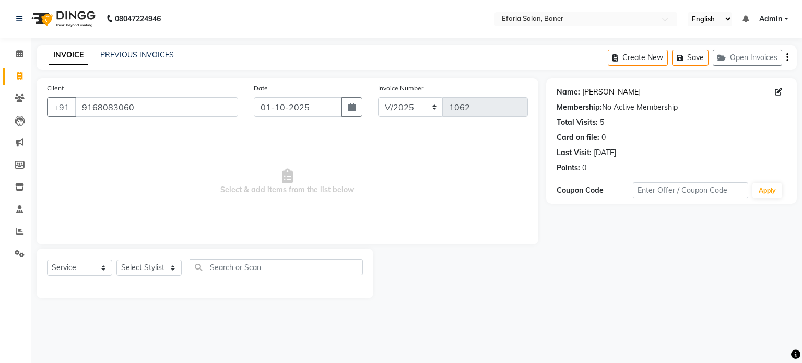
click at [603, 91] on link "Deepa Sharma" at bounding box center [611, 92] width 58 height 11
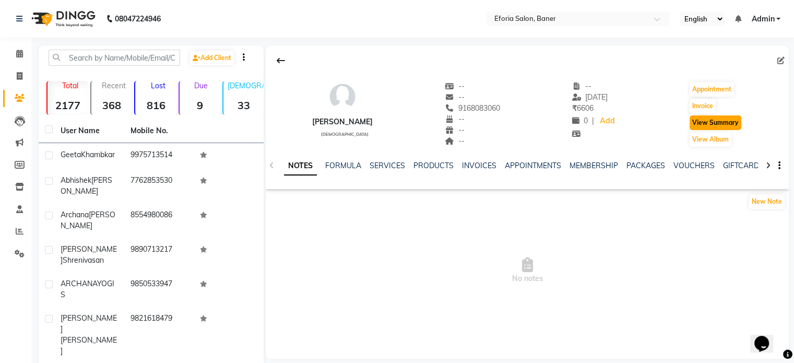
click at [713, 119] on button "View Summary" at bounding box center [716, 122] width 52 height 15
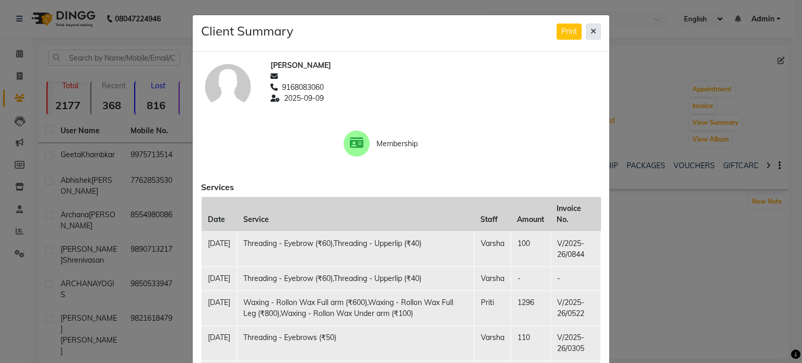
click at [591, 33] on icon at bounding box center [594, 31] width 6 height 7
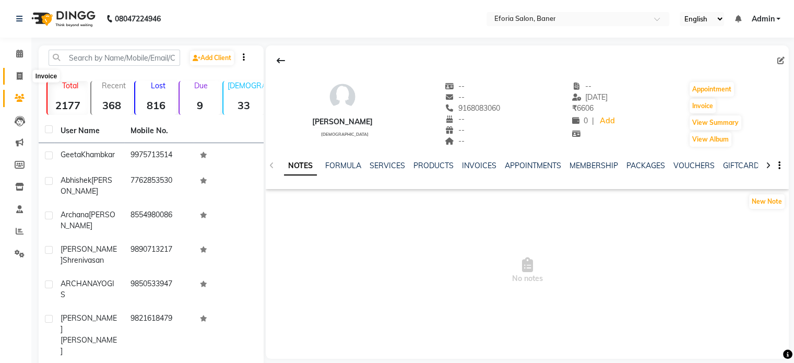
click at [15, 74] on span at bounding box center [19, 77] width 18 height 12
select select "608"
select select "service"
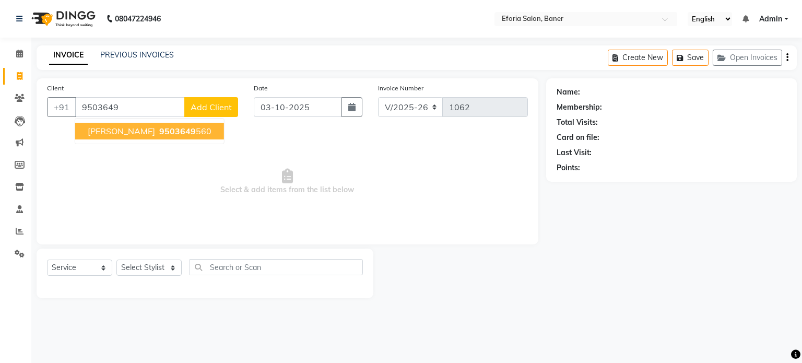
click at [159, 133] on span "9503649" at bounding box center [177, 131] width 37 height 10
type input "9503649560"
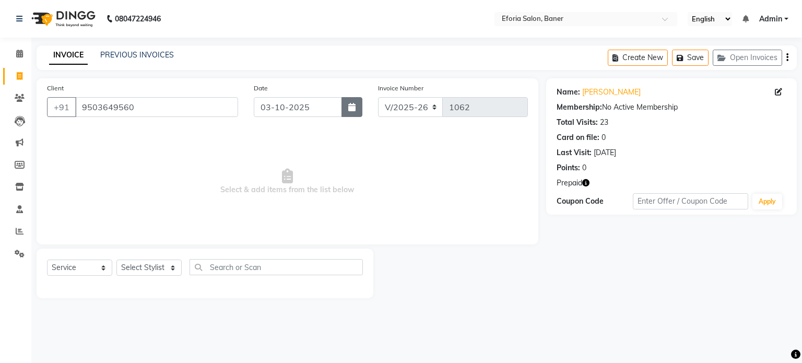
click at [352, 109] on icon "button" at bounding box center [351, 107] width 7 height 8
select select "10"
select select "2025"
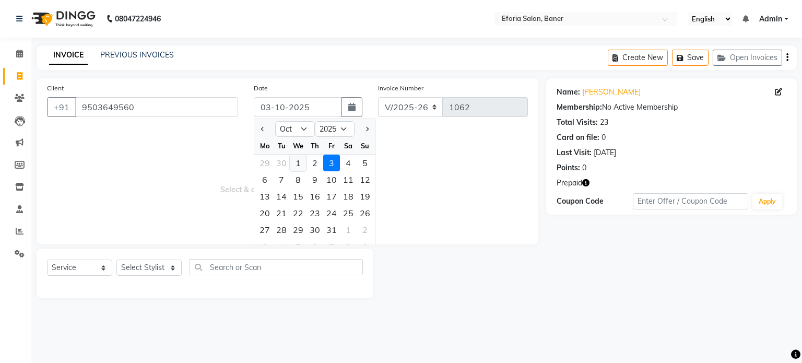
click at [297, 163] on div "1" at bounding box center [298, 163] width 17 height 17
type input "01-10-2025"
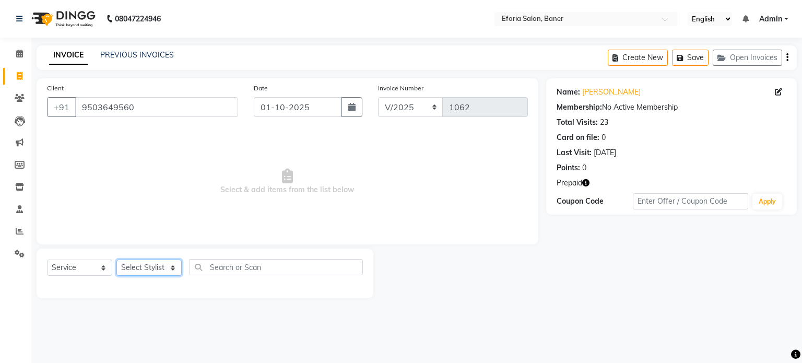
click at [162, 265] on select "Select Stylist [PERSON_NAME] [PERSON_NAME] [PERSON_NAME] [PERSON_NAME] [PERSON_…" at bounding box center [148, 268] width 65 height 16
select select "8654"
click at [116, 260] on select "Select Stylist [PERSON_NAME] [PERSON_NAME] [PERSON_NAME] [PERSON_NAME] [PERSON_…" at bounding box center [148, 268] width 65 height 16
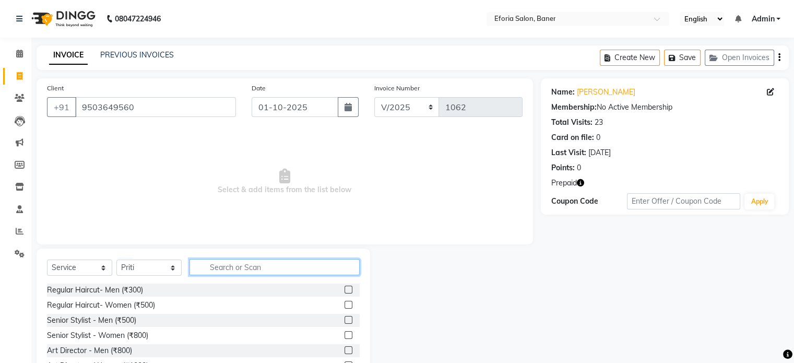
click at [301, 267] on input "text" at bounding box center [275, 267] width 170 height 16
type input "thr"
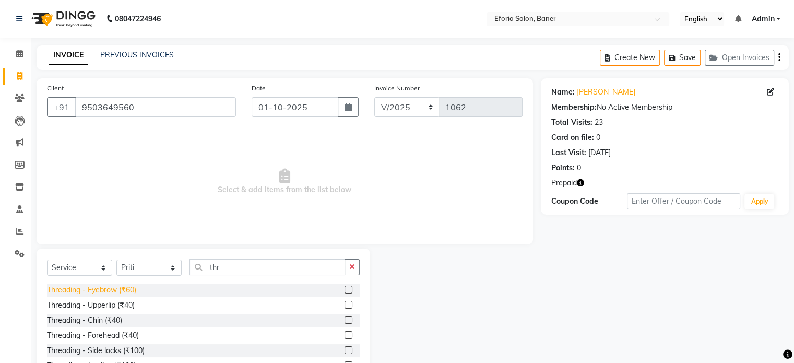
click at [83, 292] on div "Threading - Eyebrow (₹60)" at bounding box center [91, 290] width 89 height 11
checkbox input "false"
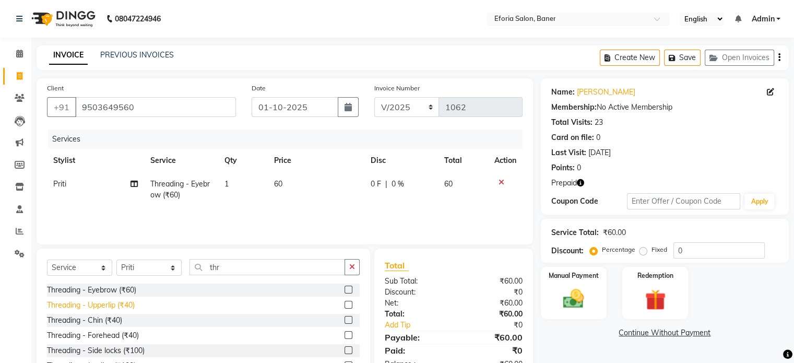
click at [92, 309] on div "Threading - Upperlip (₹40)" at bounding box center [91, 305] width 88 height 11
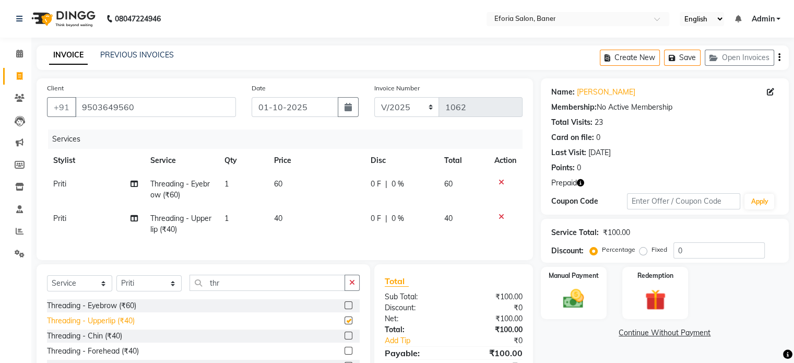
checkbox input "false"
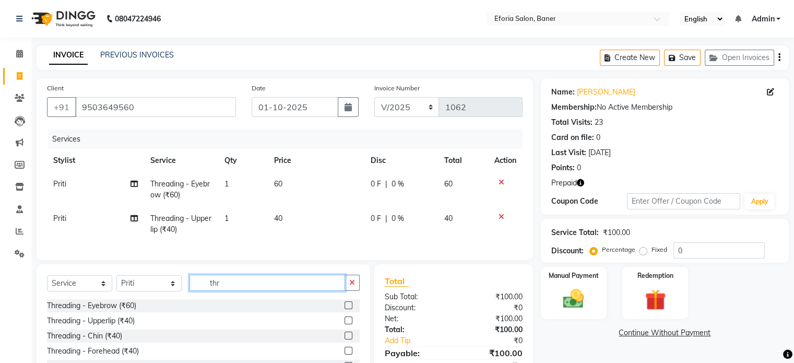
click at [224, 287] on input "thr" at bounding box center [268, 283] width 156 height 16
type input "t"
type input "fac"
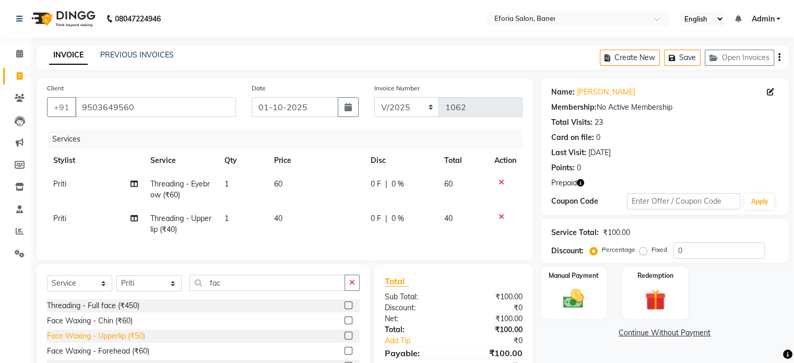
click at [135, 342] on div "Face Waxing - Upperlip (₹50)" at bounding box center [96, 336] width 98 height 11
checkbox input "false"
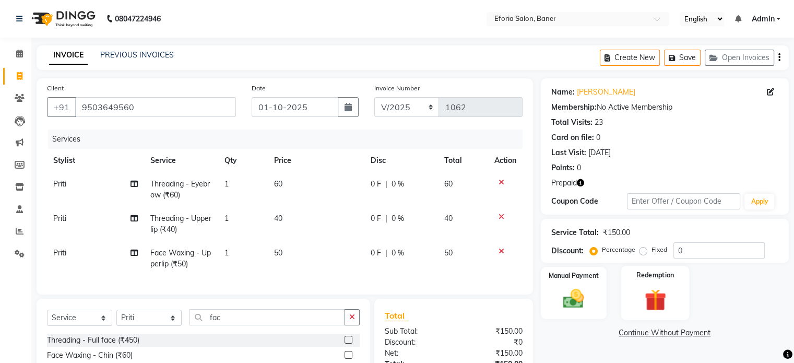
click at [658, 307] on img at bounding box center [655, 300] width 35 height 27
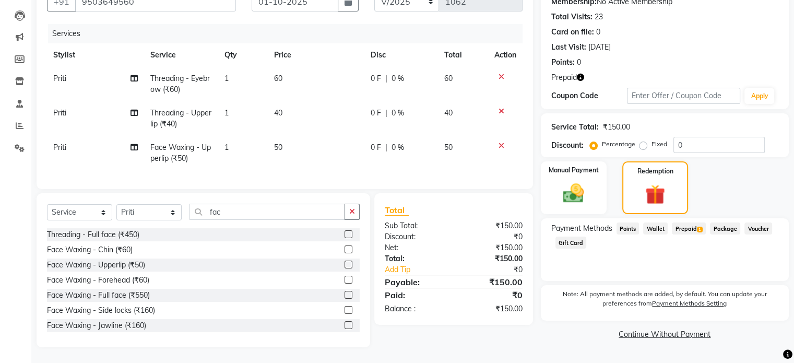
scroll to position [113, 0]
click at [681, 223] on span "Prepaid 1" at bounding box center [689, 229] width 34 height 12
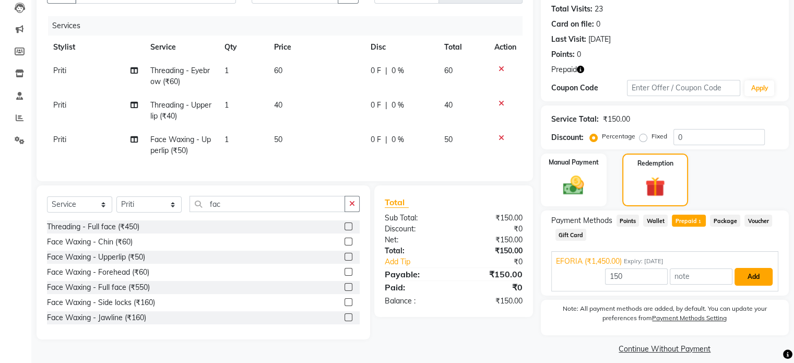
click at [749, 280] on button "Add" at bounding box center [754, 277] width 38 height 18
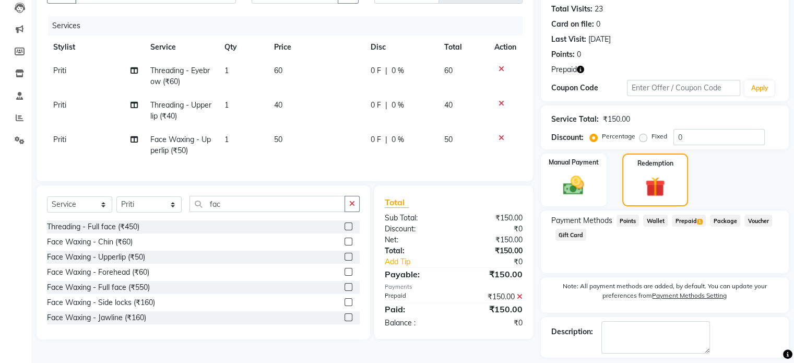
scroll to position [159, 0]
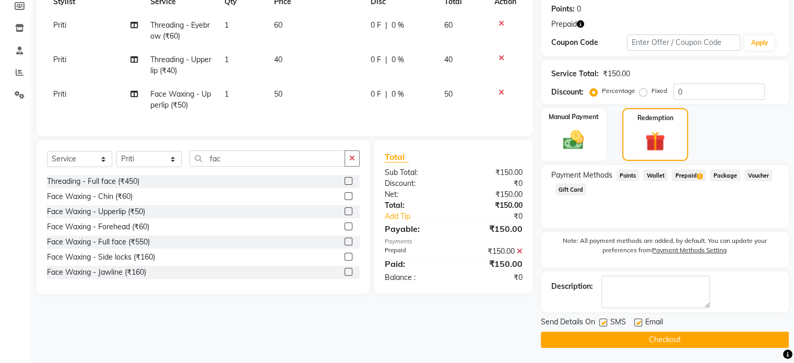
click at [714, 335] on button "Checkout" at bounding box center [665, 340] width 248 height 16
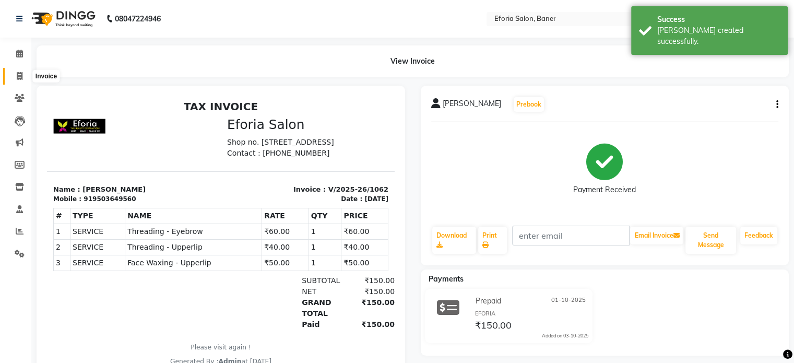
click at [17, 77] on icon at bounding box center [20, 76] width 6 height 8
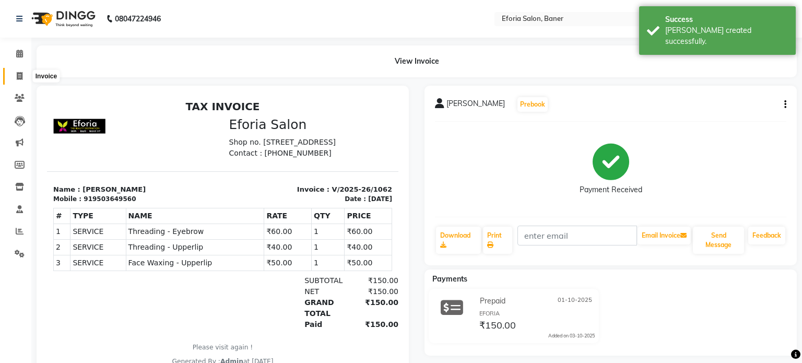
select select "608"
select select "service"
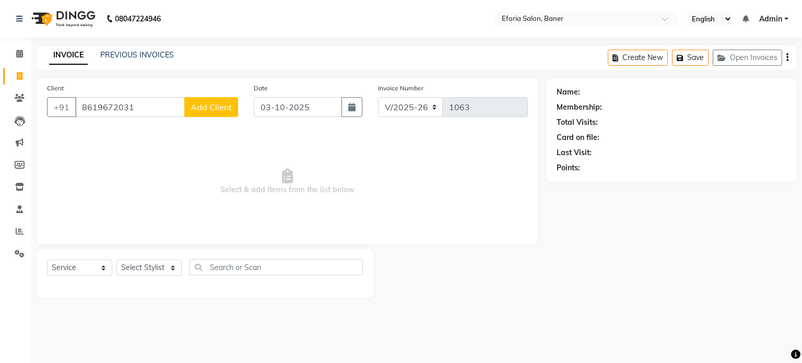
type input "8619672031"
click at [215, 109] on span "Add Client" at bounding box center [211, 107] width 41 height 10
select select "22"
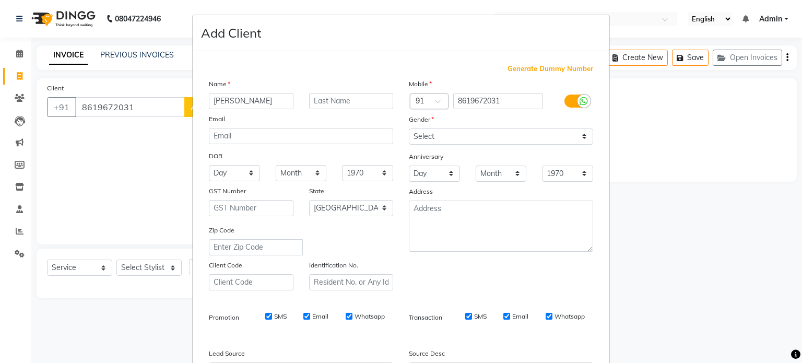
type input "Palash Modi"
click at [462, 136] on select "Select [DEMOGRAPHIC_DATA] [DEMOGRAPHIC_DATA] Other Prefer Not To Say" at bounding box center [501, 136] width 184 height 16
select select "[DEMOGRAPHIC_DATA]"
click at [409, 129] on select "Select [DEMOGRAPHIC_DATA] [DEMOGRAPHIC_DATA] Other Prefer Not To Say" at bounding box center [501, 136] width 184 height 16
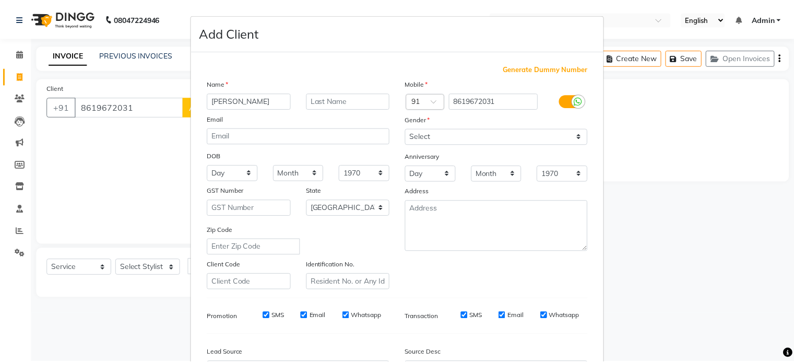
scroll to position [124, 0]
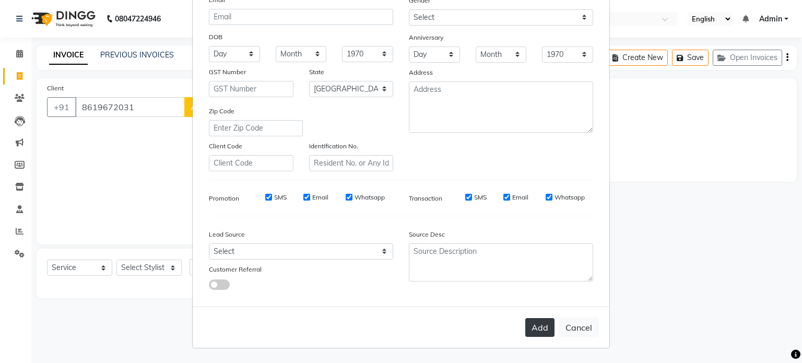
click at [530, 323] on button "Add" at bounding box center [539, 327] width 29 height 19
select select
select select "null"
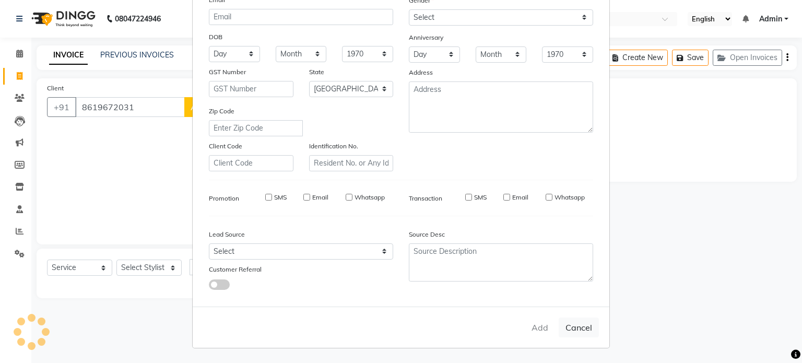
select select
checkbox input "false"
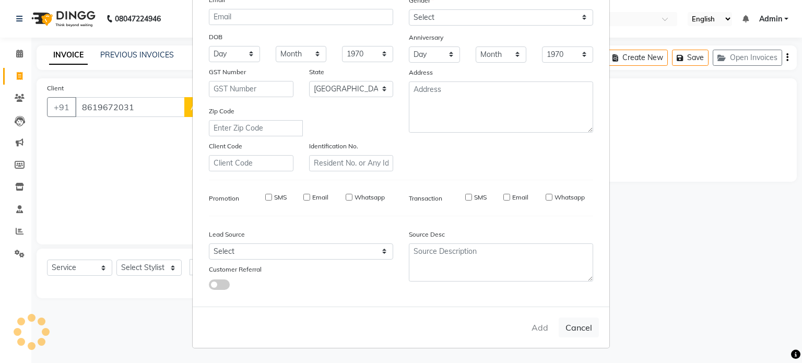
checkbox input "false"
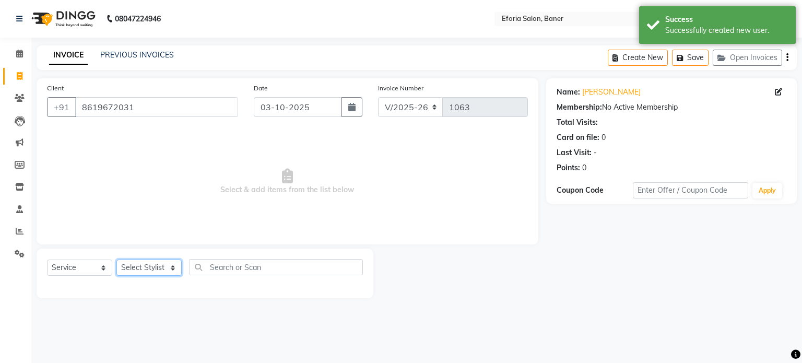
click at [149, 266] on select "Select Stylist [PERSON_NAME] [PERSON_NAME] [PERSON_NAME] [PERSON_NAME] [PERSON_…" at bounding box center [148, 268] width 65 height 16
select select "79823"
click at [116, 260] on select "Select Stylist [PERSON_NAME] [PERSON_NAME] [PERSON_NAME] [PERSON_NAME] [PERSON_…" at bounding box center [148, 268] width 65 height 16
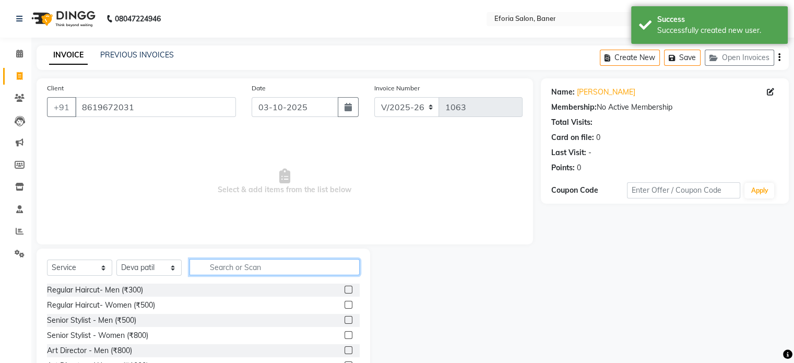
click at [219, 261] on input "text" at bounding box center [275, 267] width 170 height 16
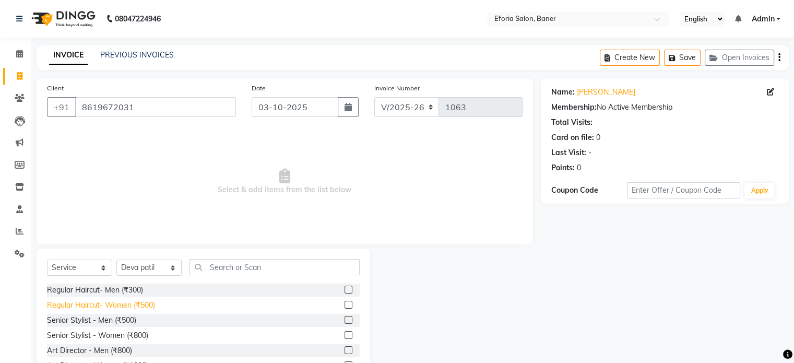
click at [102, 309] on div "Regular Haircut- Women (₹500)" at bounding box center [101, 305] width 108 height 11
checkbox input "false"
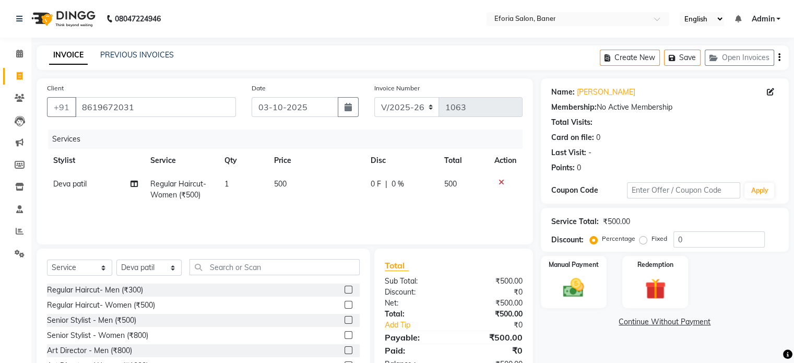
click at [279, 182] on span "500" at bounding box center [280, 183] width 13 height 9
select select "79823"
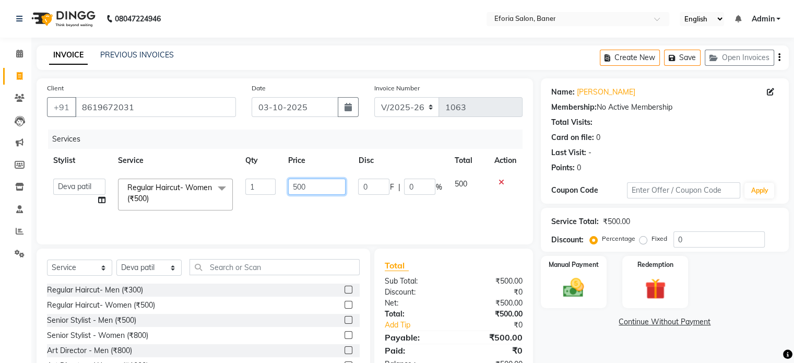
click at [295, 187] on input "500" at bounding box center [316, 187] width 57 height 16
click at [297, 190] on input "500" at bounding box center [316, 187] width 57 height 16
type input "300"
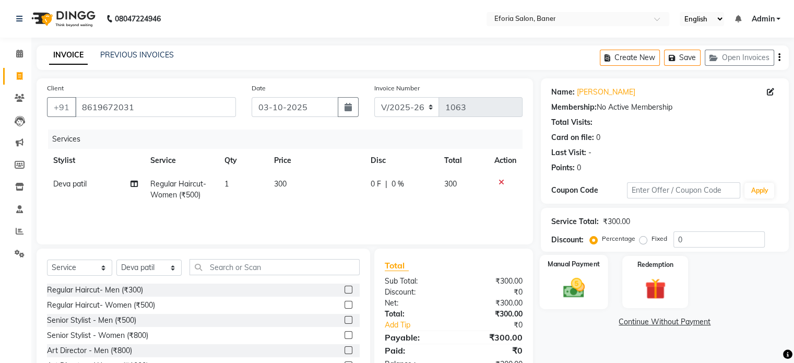
click at [566, 286] on img at bounding box center [573, 288] width 35 height 25
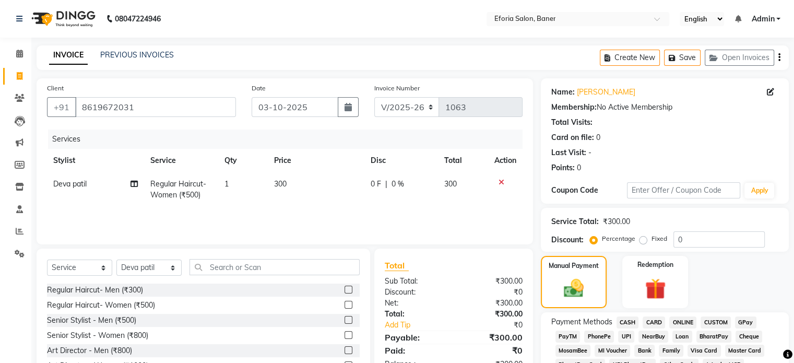
click at [623, 320] on span "CASH" at bounding box center [628, 323] width 22 height 12
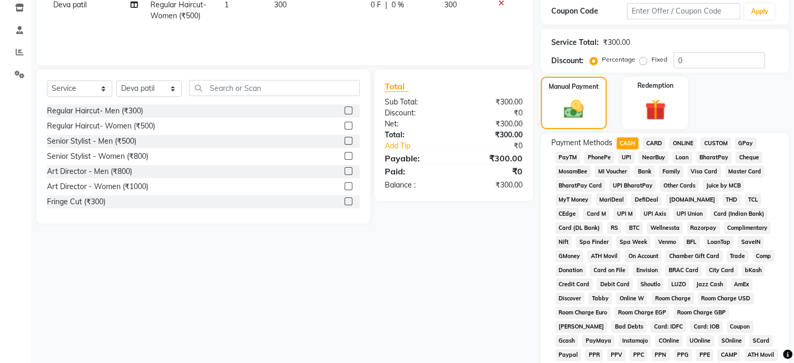
scroll to position [380, 0]
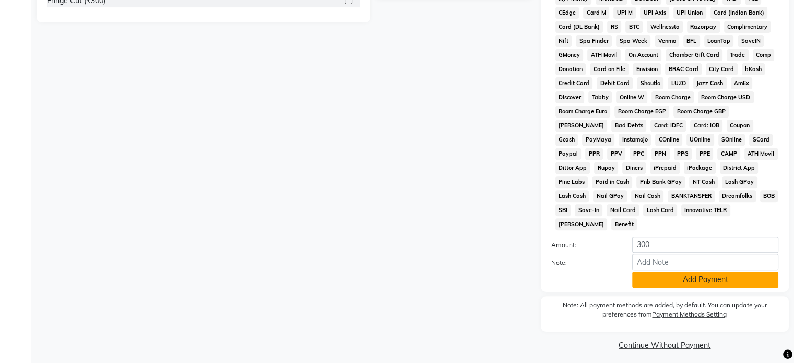
click at [706, 273] on button "Add Payment" at bounding box center [706, 280] width 146 height 16
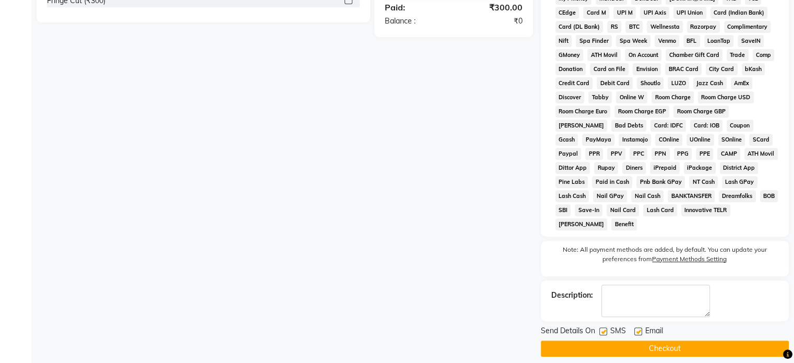
click at [549, 345] on button "Checkout" at bounding box center [665, 349] width 248 height 16
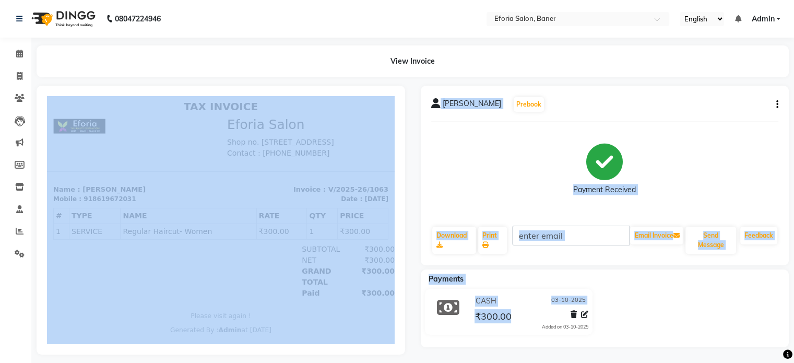
drag, startPoint x: 596, startPoint y: 441, endPoint x: 321, endPoint y: 108, distance: 432.2
click at [26, 78] on span at bounding box center [19, 77] width 18 height 12
select select "608"
select select "service"
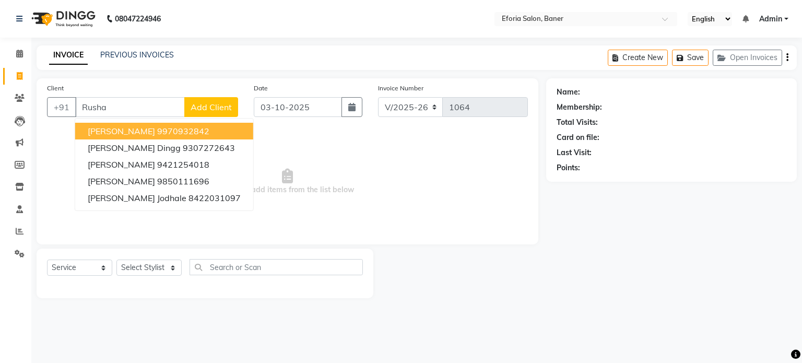
click at [113, 126] on span "rushali mahajan" at bounding box center [121, 131] width 67 height 10
type input "9970932842"
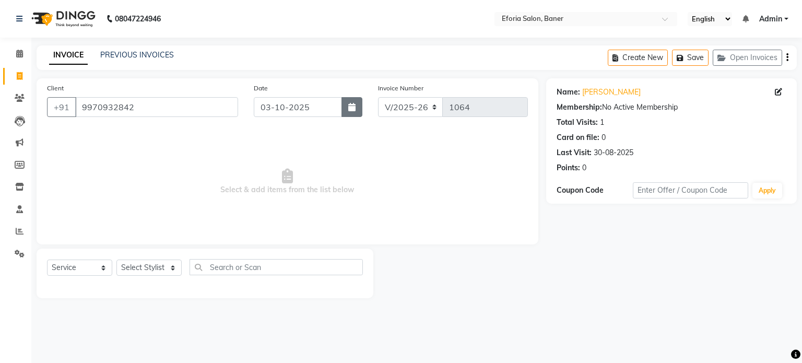
click at [354, 106] on icon "button" at bounding box center [351, 107] width 7 height 8
select select "10"
select select "2025"
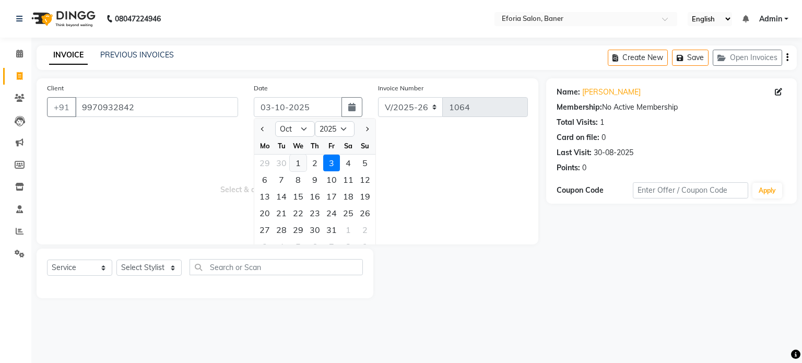
click at [301, 168] on div "1" at bounding box center [298, 163] width 17 height 17
type input "01-10-2025"
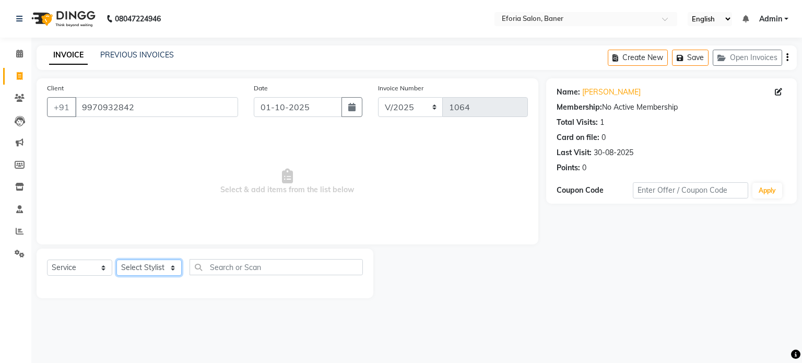
click at [167, 267] on select "Select Stylist [PERSON_NAME] [PERSON_NAME] [PERSON_NAME] [PERSON_NAME] [PERSON_…" at bounding box center [148, 268] width 65 height 16
select select "86083"
click at [116, 260] on select "Select Stylist [PERSON_NAME] [PERSON_NAME] [PERSON_NAME] [PERSON_NAME] [PERSON_…" at bounding box center [148, 268] width 65 height 16
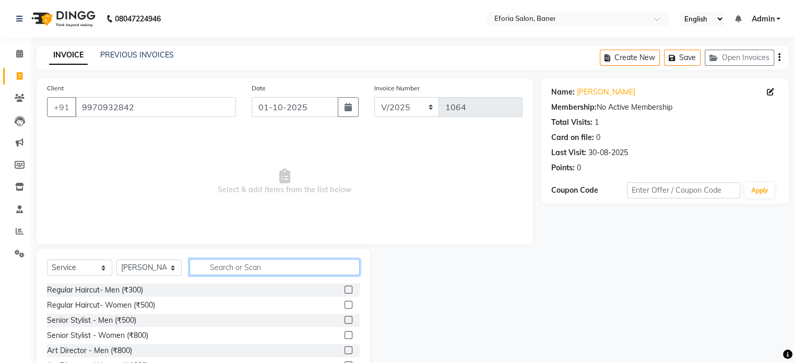
click at [217, 263] on input "text" at bounding box center [275, 267] width 170 height 16
type input "thr"
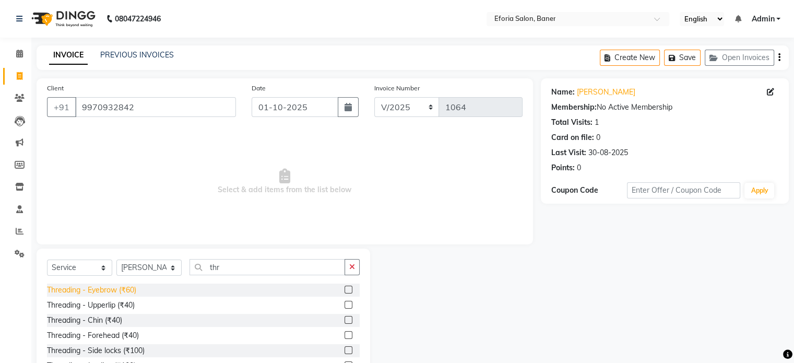
click at [136, 286] on div "Threading - Eyebrow (₹60)" at bounding box center [91, 290] width 89 height 11
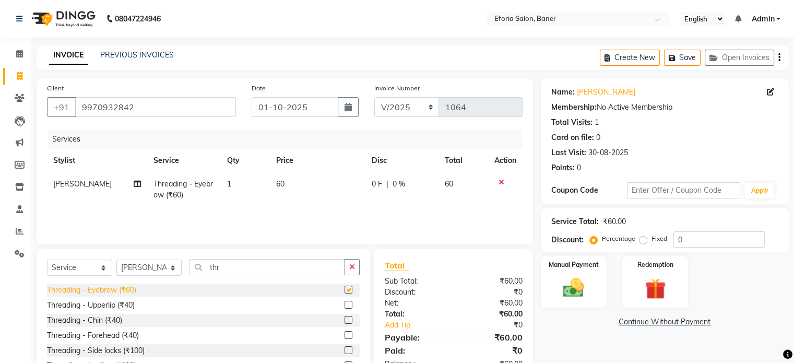
checkbox input "false"
click at [132, 307] on div "Threading - Upperlip (₹40)" at bounding box center [91, 305] width 88 height 11
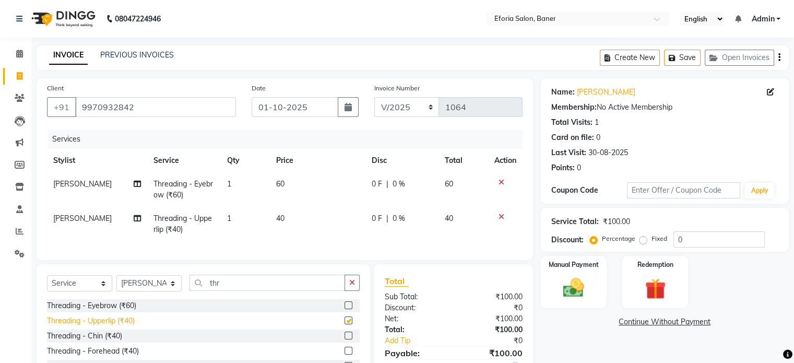
checkbox input "false"
click at [586, 290] on img at bounding box center [573, 288] width 35 height 25
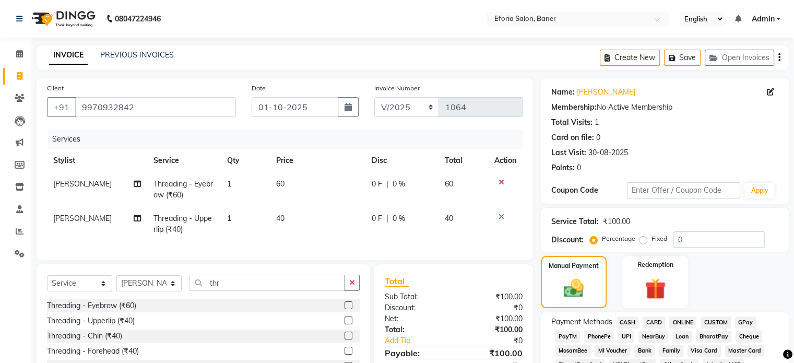
click at [745, 323] on span "GPay" at bounding box center [745, 323] width 21 height 12
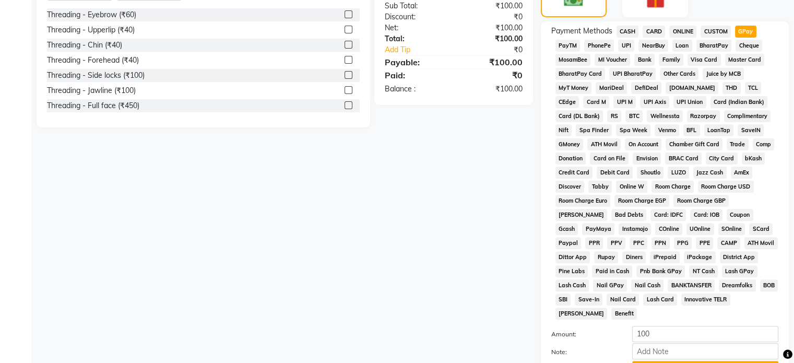
scroll to position [380, 0]
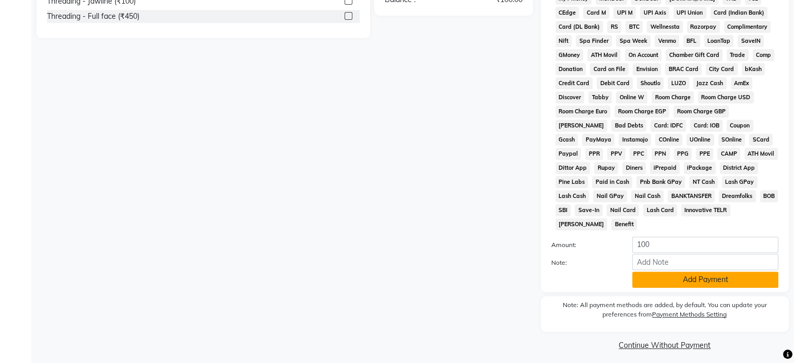
click at [731, 278] on button "Add Payment" at bounding box center [706, 280] width 146 height 16
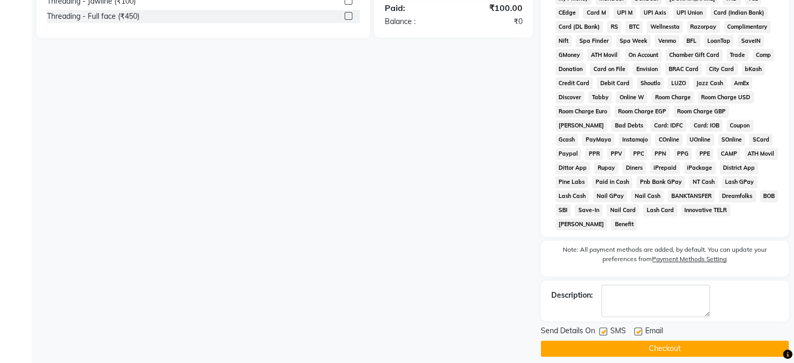
click at [685, 344] on button "Checkout" at bounding box center [665, 349] width 248 height 16
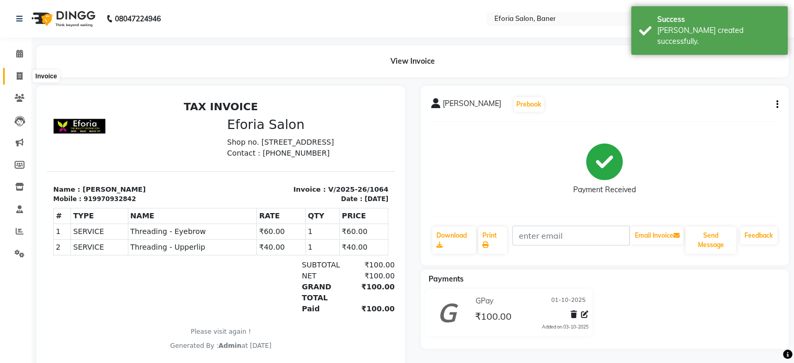
click at [21, 76] on icon at bounding box center [20, 76] width 6 height 8
select select "service"
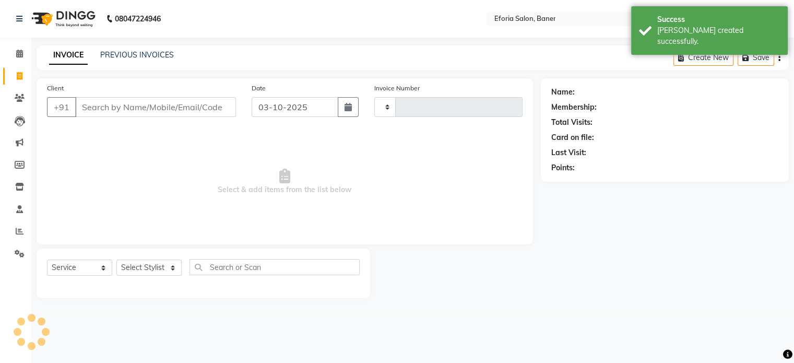
type input "1065"
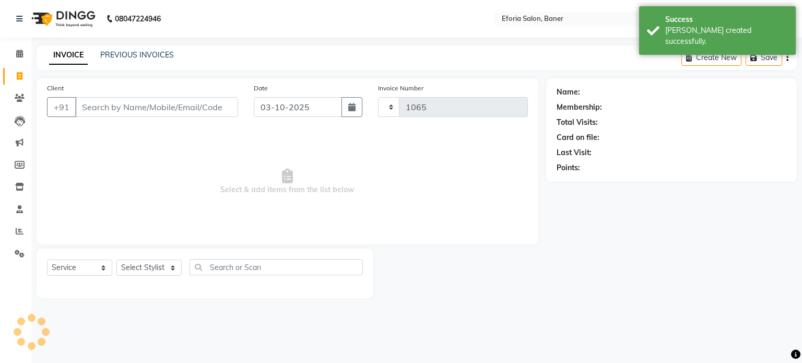
select select "608"
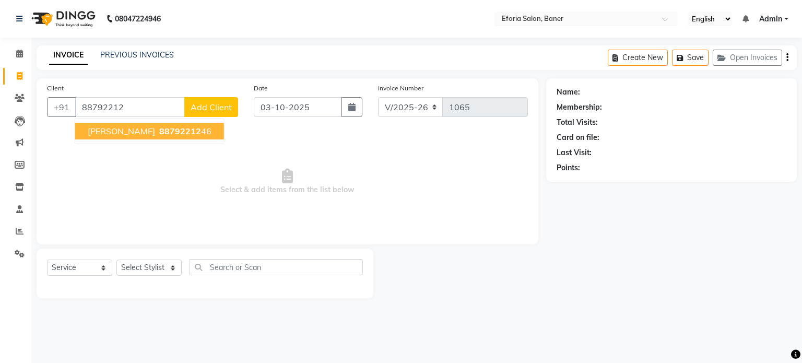
click at [159, 128] on span "88792212" at bounding box center [180, 131] width 42 height 10
type input "8879221246"
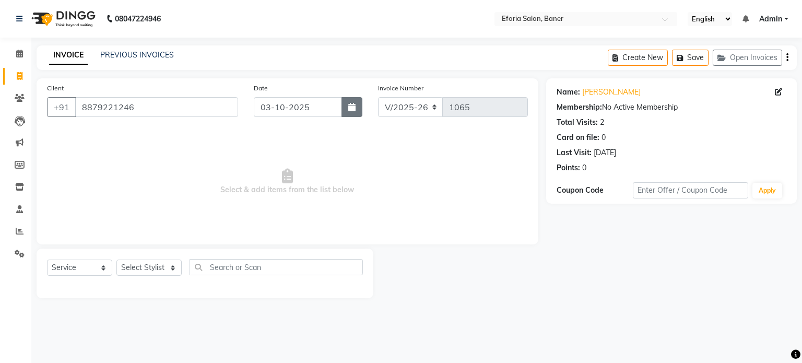
click at [358, 104] on button "button" at bounding box center [352, 107] width 21 height 20
select select "10"
select select "2025"
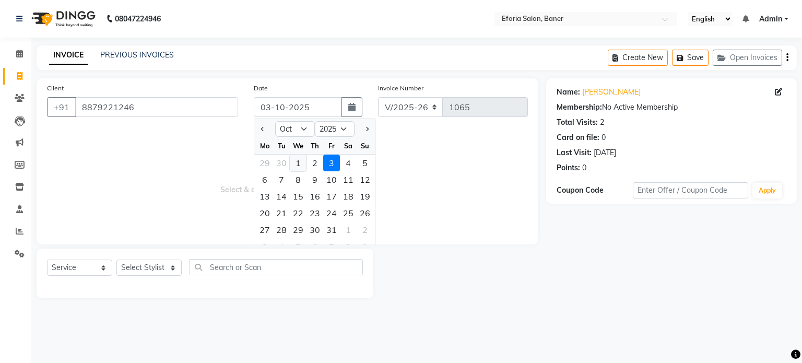
click at [295, 166] on div "1" at bounding box center [298, 163] width 17 height 17
type input "01-10-2025"
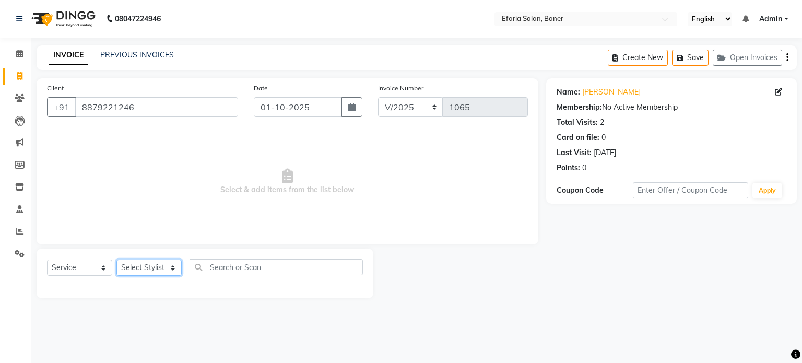
click at [158, 269] on select "Select Stylist [PERSON_NAME] [PERSON_NAME] [PERSON_NAME] [PERSON_NAME] [PERSON_…" at bounding box center [148, 268] width 65 height 16
select select "8654"
click at [116, 260] on select "Select Stylist [PERSON_NAME] [PERSON_NAME] [PERSON_NAME] [PERSON_NAME] [PERSON_…" at bounding box center [148, 268] width 65 height 16
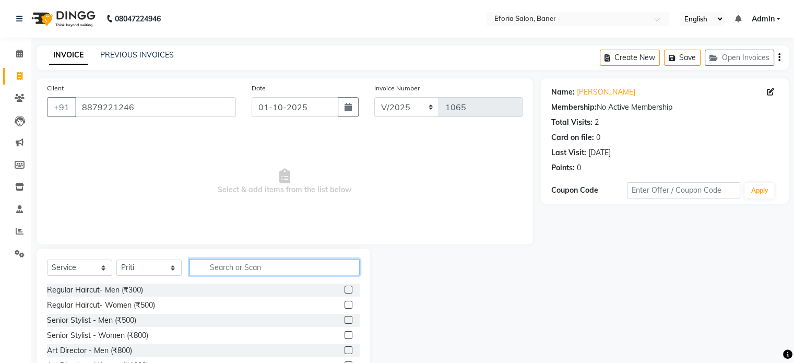
click at [206, 264] on input "text" at bounding box center [275, 267] width 170 height 16
type input "thr"
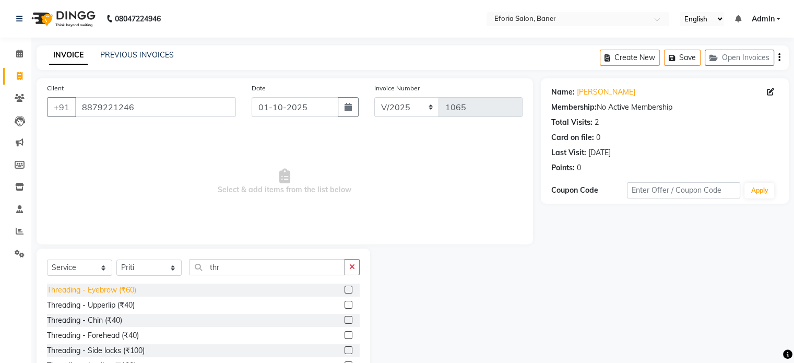
click at [109, 289] on div "Threading - Eyebrow (₹60)" at bounding box center [91, 290] width 89 height 11
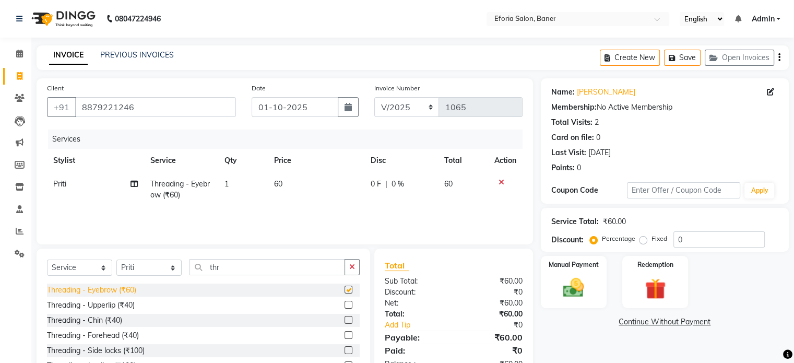
checkbox input "false"
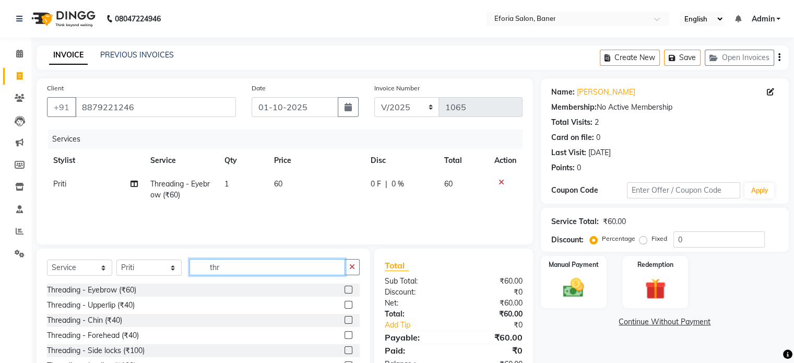
click at [230, 268] on input "thr" at bounding box center [268, 267] width 156 height 16
type input "t"
type input "face"
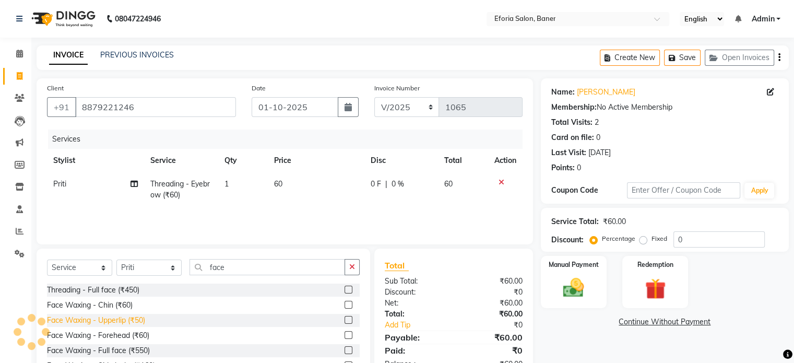
click at [127, 319] on div "Face Waxing - Upperlip (₹50)" at bounding box center [96, 320] width 98 height 11
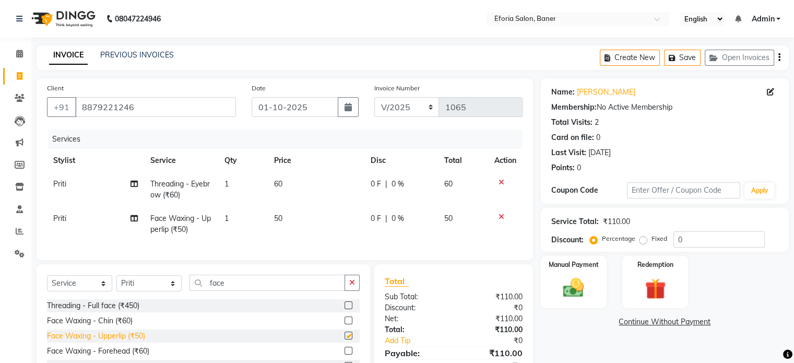
checkbox input "false"
click at [499, 181] on icon at bounding box center [502, 182] width 6 height 7
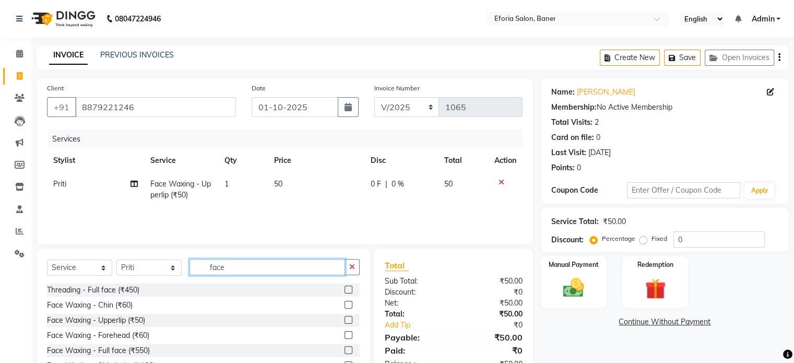
click at [250, 266] on input "face" at bounding box center [268, 267] width 156 height 16
type input "f"
type input "thr"
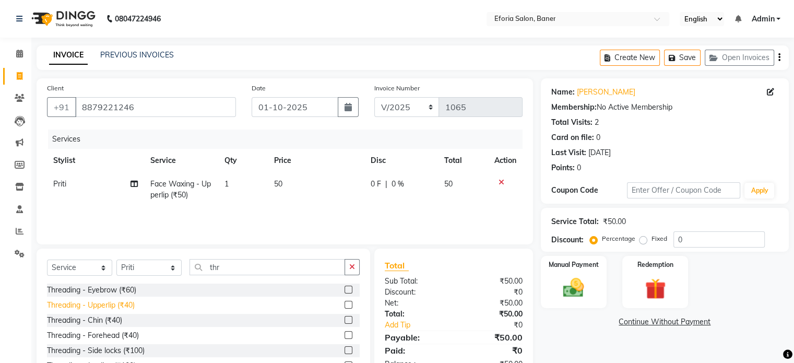
click at [76, 301] on div "Threading - Upperlip (₹40)" at bounding box center [91, 305] width 88 height 11
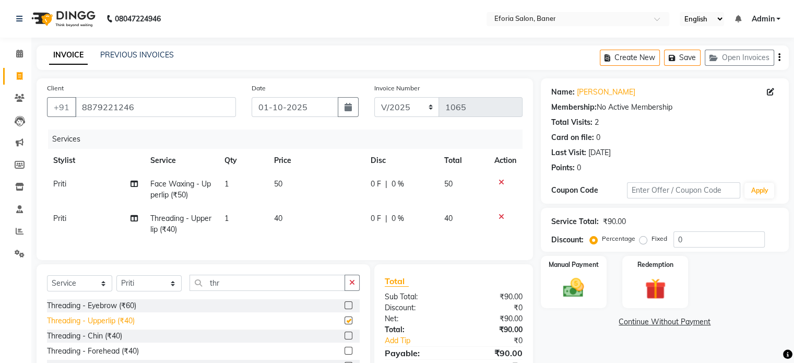
checkbox input "false"
click at [577, 280] on img at bounding box center [573, 288] width 35 height 25
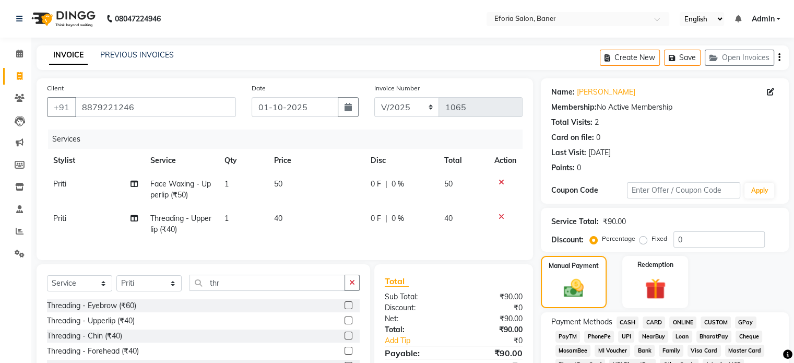
click at [742, 321] on span "GPay" at bounding box center [745, 323] width 21 height 12
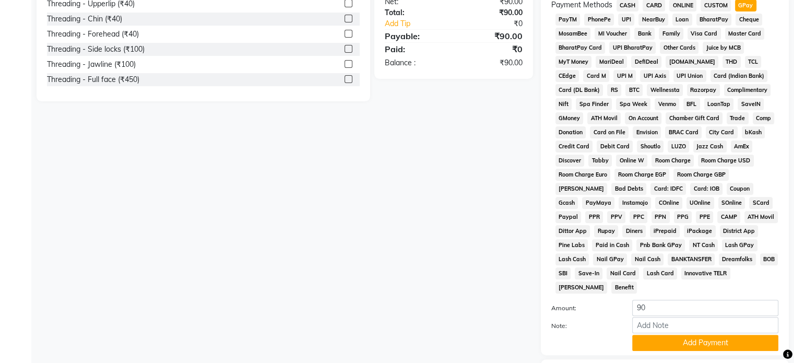
scroll to position [342, 0]
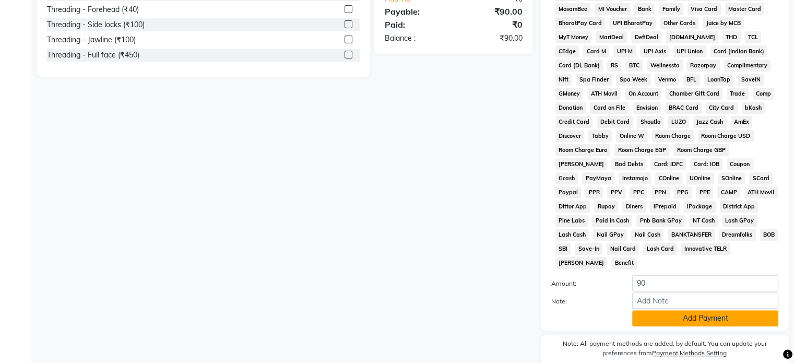
click at [713, 311] on button "Add Payment" at bounding box center [706, 318] width 146 height 16
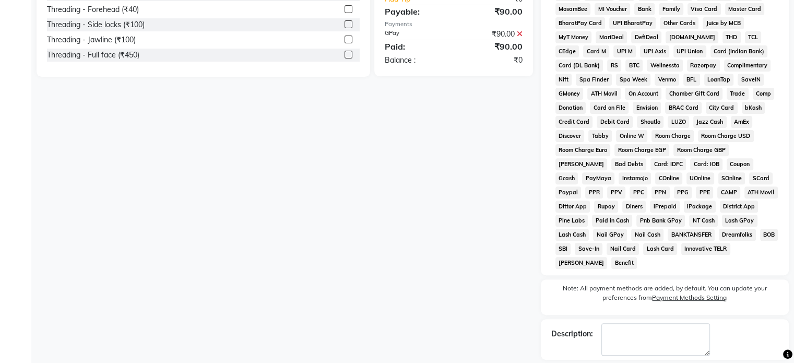
scroll to position [383, 0]
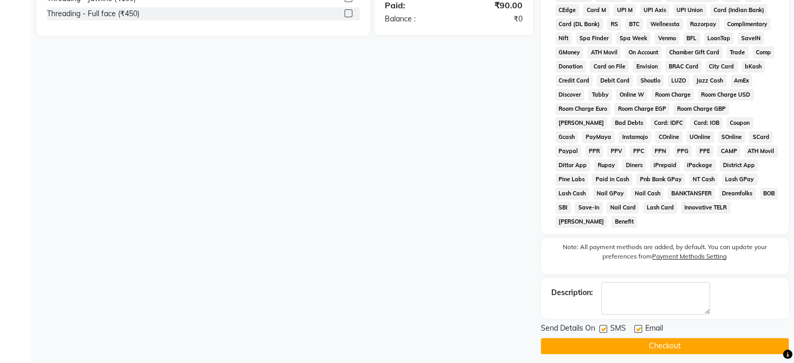
click at [710, 338] on button "Checkout" at bounding box center [665, 346] width 248 height 16
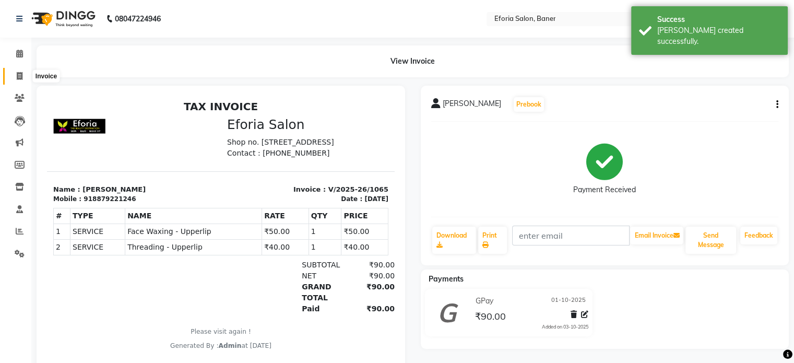
click at [17, 75] on icon at bounding box center [20, 76] width 6 height 8
select select "608"
select select "service"
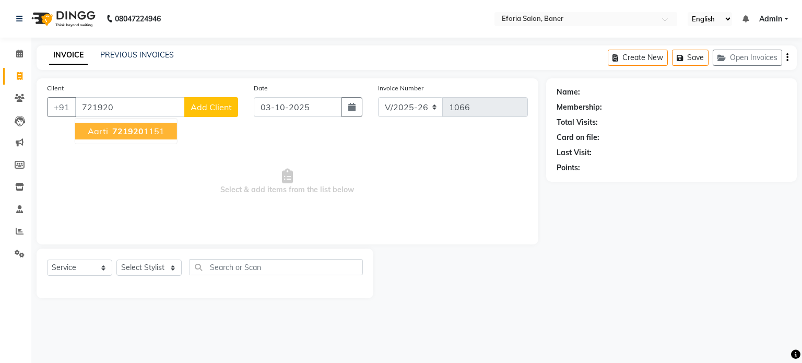
click at [100, 130] on span "Aarti" at bounding box center [98, 131] width 20 height 10
type input "7219201151"
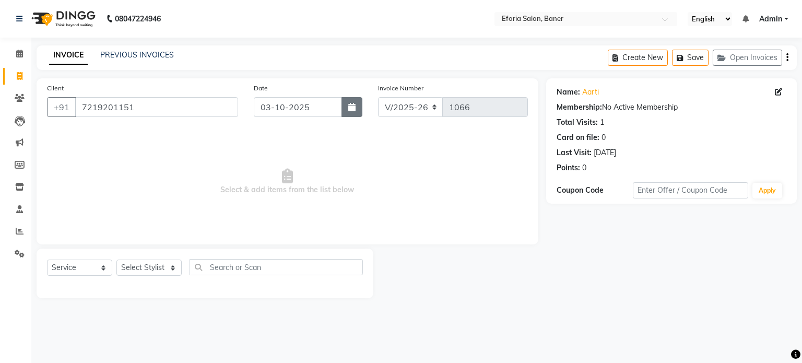
click at [355, 108] on icon "button" at bounding box center [351, 107] width 7 height 8
select select "10"
select select "2025"
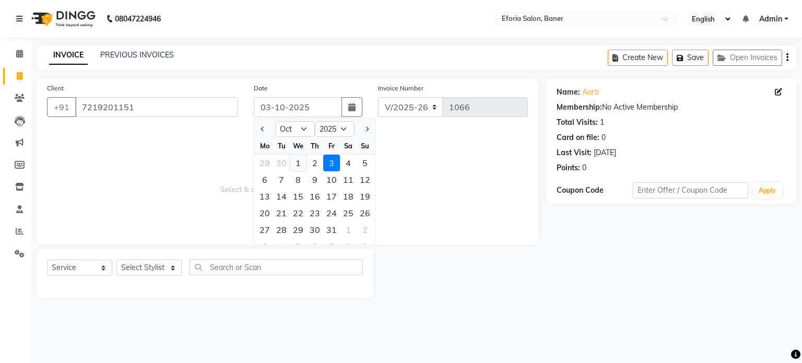
click at [298, 167] on div "1" at bounding box center [298, 163] width 17 height 17
type input "01-10-2025"
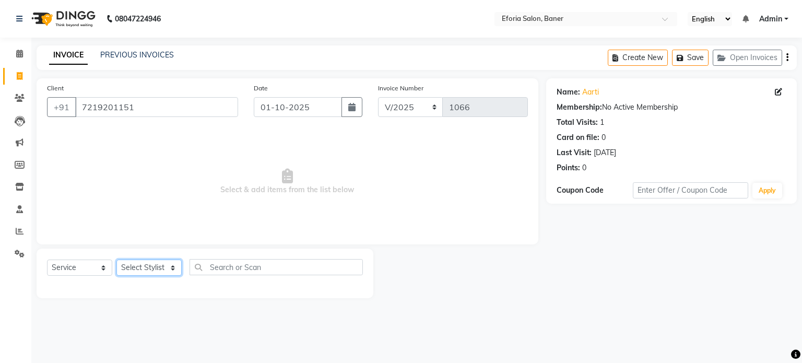
click at [146, 271] on select "Select Stylist [PERSON_NAME] [PERSON_NAME] [PERSON_NAME] [PERSON_NAME] [PERSON_…" at bounding box center [148, 268] width 65 height 16
select select "8654"
click at [116, 260] on select "Select Stylist [PERSON_NAME] [PERSON_NAME] [PERSON_NAME] [PERSON_NAME] [PERSON_…" at bounding box center [148, 268] width 65 height 16
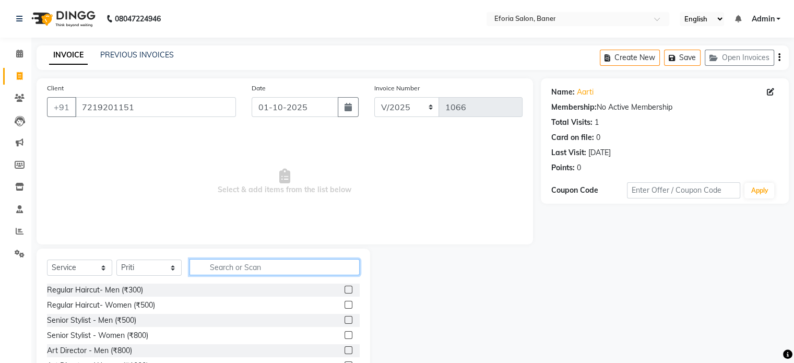
click at [207, 267] on input "text" at bounding box center [275, 267] width 170 height 16
type input "thr"
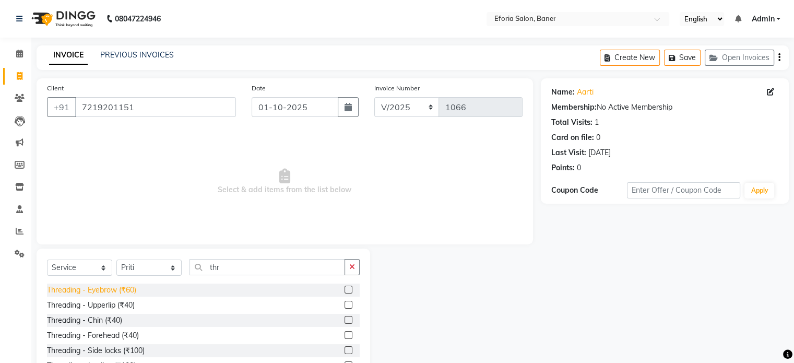
click at [136, 290] on div "Threading - Eyebrow (₹60)" at bounding box center [91, 290] width 89 height 11
checkbox input "false"
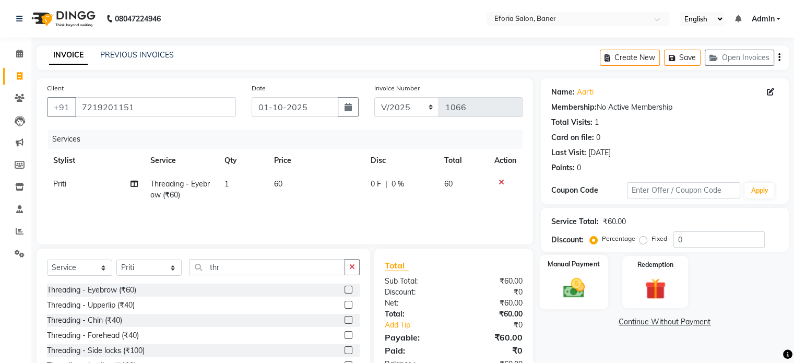
click at [557, 287] on img at bounding box center [573, 288] width 35 height 25
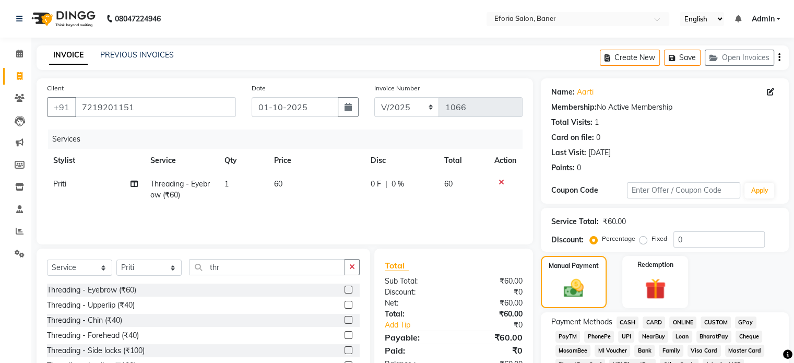
click at [749, 323] on span "GPay" at bounding box center [745, 323] width 21 height 12
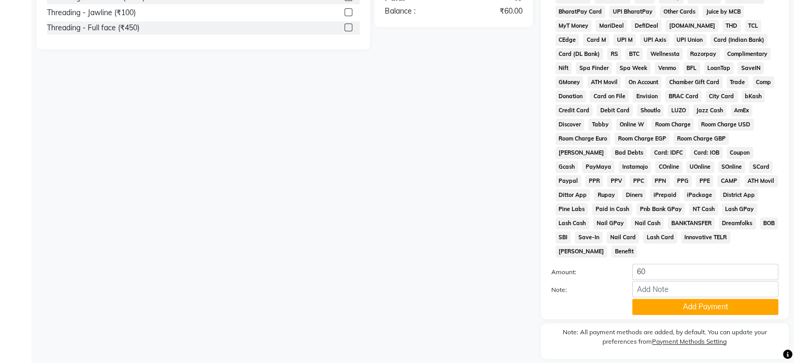
scroll to position [380, 0]
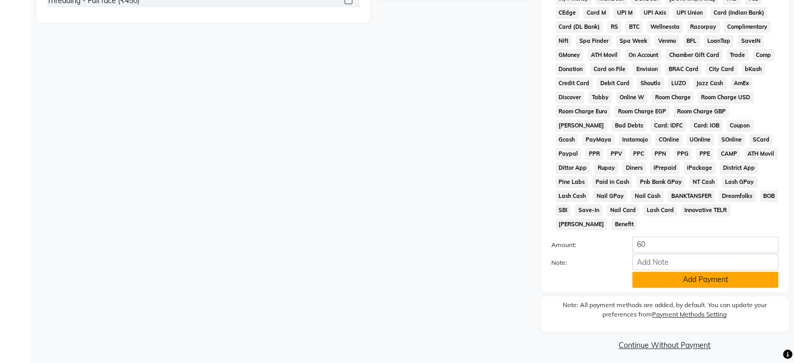
click at [752, 273] on button "Add Payment" at bounding box center [706, 280] width 146 height 16
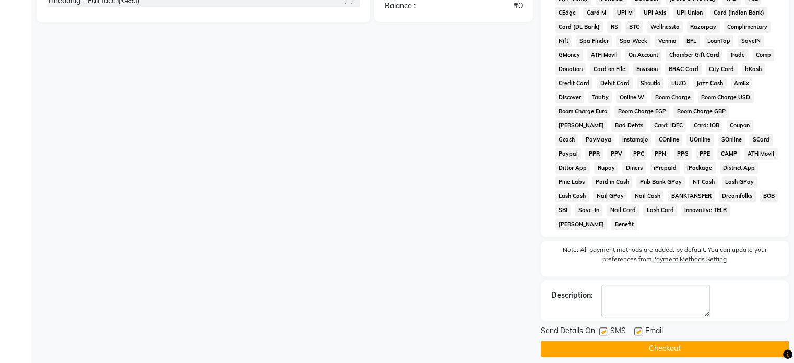
click at [673, 344] on button "Checkout" at bounding box center [665, 349] width 248 height 16
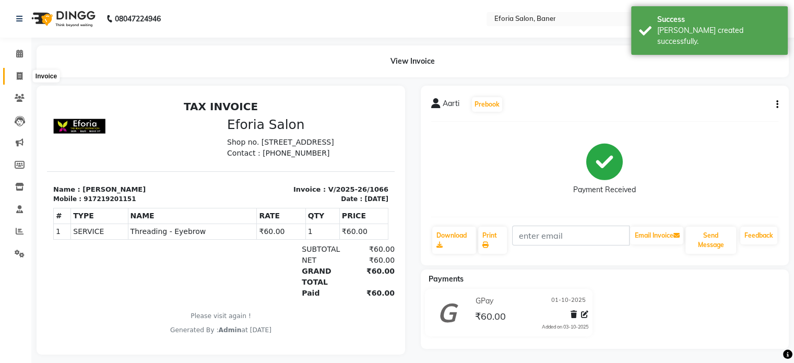
click at [22, 77] on span at bounding box center [19, 77] width 18 height 12
select select "608"
select select "service"
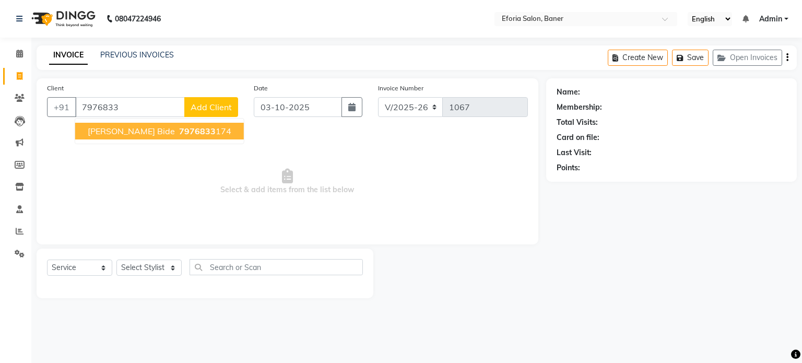
click at [127, 130] on span "Komal Bide" at bounding box center [131, 131] width 87 height 10
type input "7976833174"
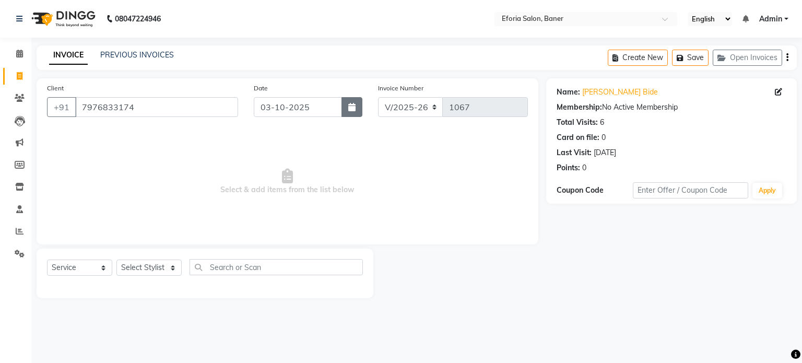
click at [354, 107] on icon "button" at bounding box center [351, 107] width 7 height 8
select select "10"
select select "2025"
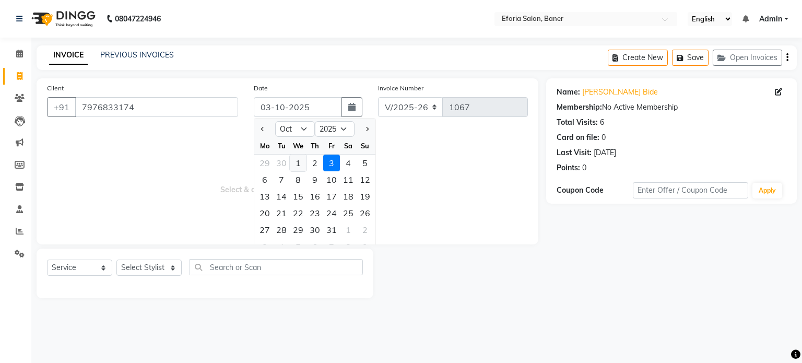
click at [299, 163] on div "1" at bounding box center [298, 163] width 17 height 17
type input "01-10-2025"
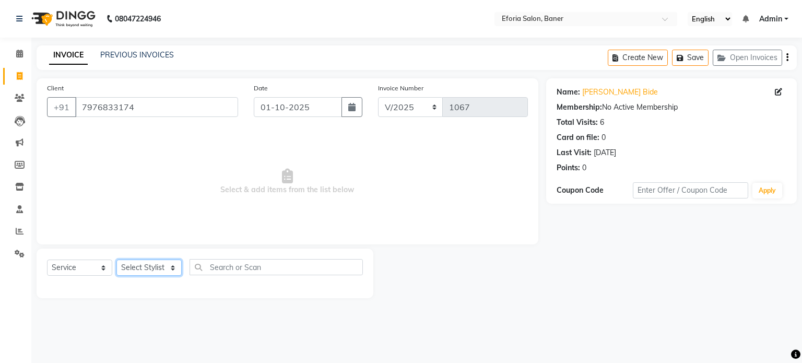
click at [172, 264] on select "Select Stylist [PERSON_NAME] [PERSON_NAME] [PERSON_NAME] [PERSON_NAME] [PERSON_…" at bounding box center [148, 268] width 65 height 16
select select "86083"
click at [116, 260] on select "Select Stylist [PERSON_NAME] [PERSON_NAME] [PERSON_NAME] [PERSON_NAME] [PERSON_…" at bounding box center [148, 268] width 65 height 16
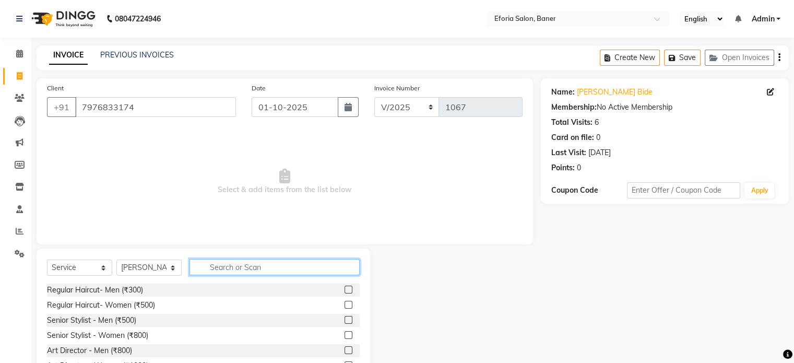
click at [213, 271] on input "text" at bounding box center [275, 267] width 170 height 16
type input "thr"
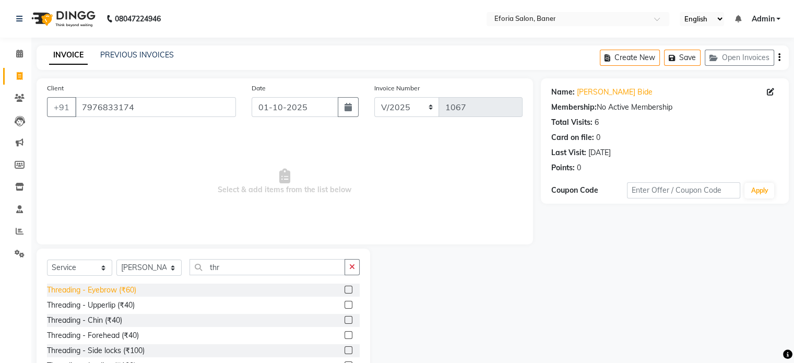
click at [119, 289] on div "Threading - Eyebrow (₹60)" at bounding box center [91, 290] width 89 height 11
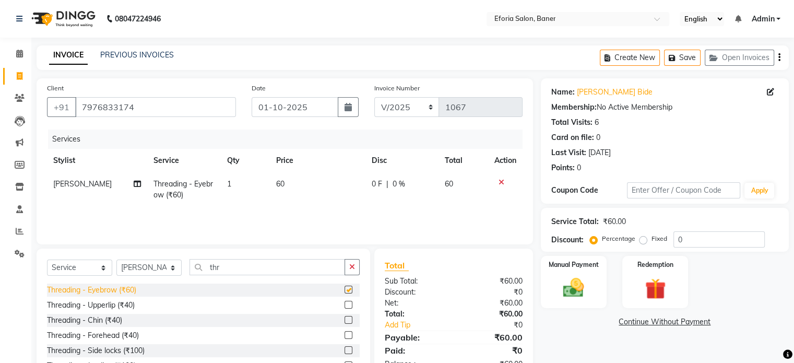
checkbox input "false"
click at [115, 300] on div "Threading - Upperlip (₹40)" at bounding box center [91, 305] width 88 height 11
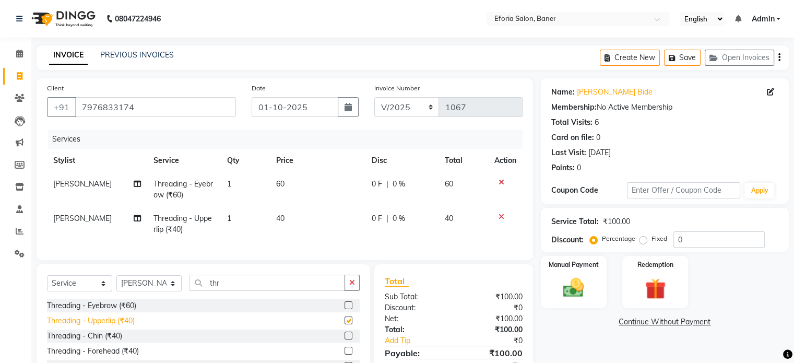
checkbox input "false"
click at [583, 282] on img at bounding box center [573, 288] width 35 height 25
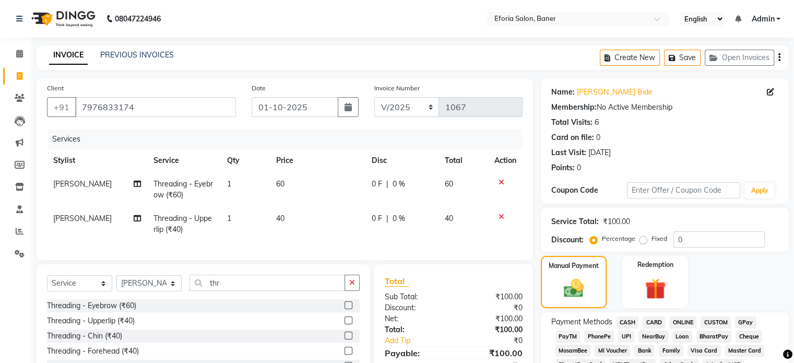
click at [753, 323] on span "GPay" at bounding box center [745, 323] width 21 height 12
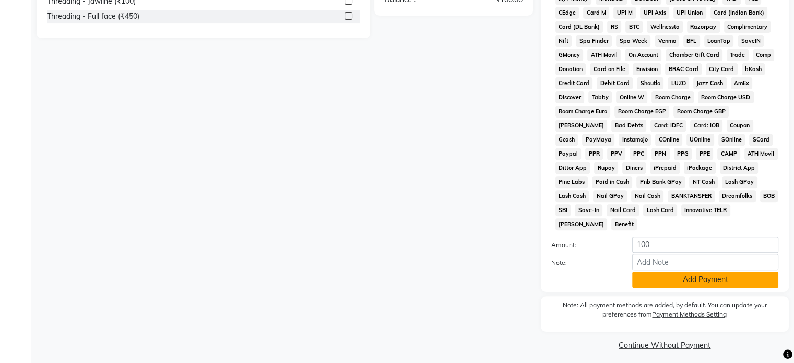
click at [716, 272] on button "Add Payment" at bounding box center [706, 280] width 146 height 16
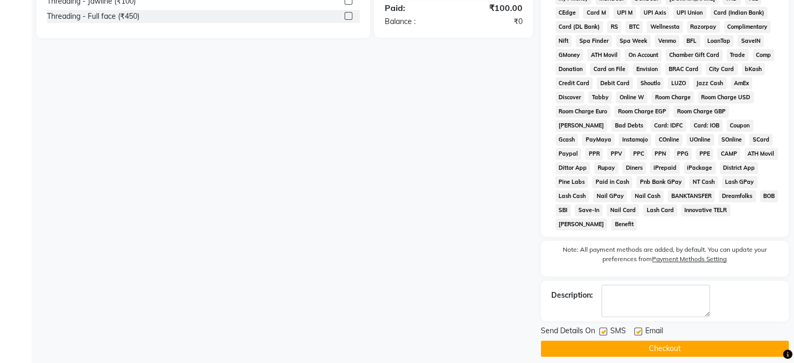
click at [645, 344] on button "Checkout" at bounding box center [665, 349] width 248 height 16
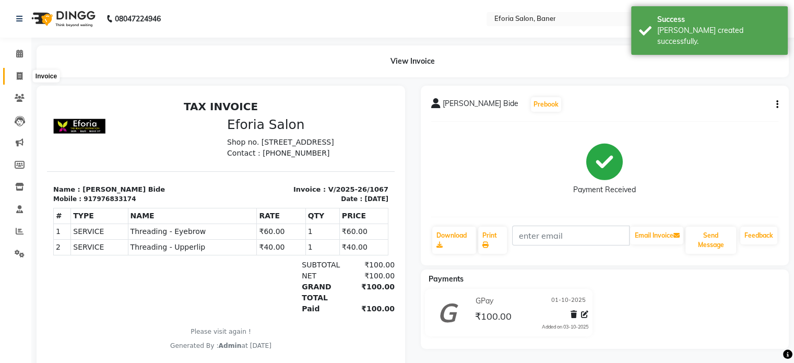
click at [18, 79] on icon at bounding box center [20, 76] width 6 height 8
select select "608"
select select "service"
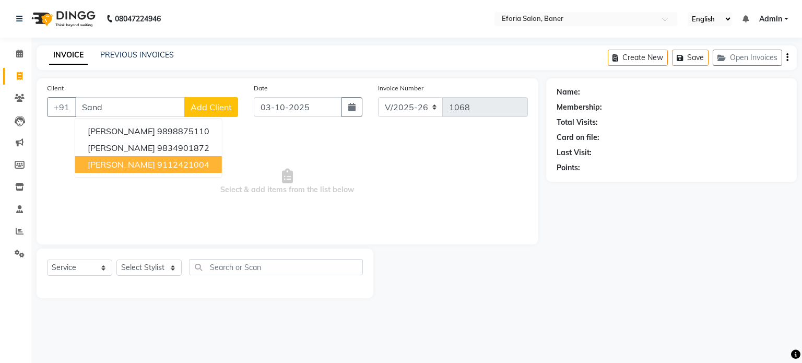
click at [179, 165] on ngb-highlight "9112421004" at bounding box center [183, 164] width 52 height 10
type input "9112421004"
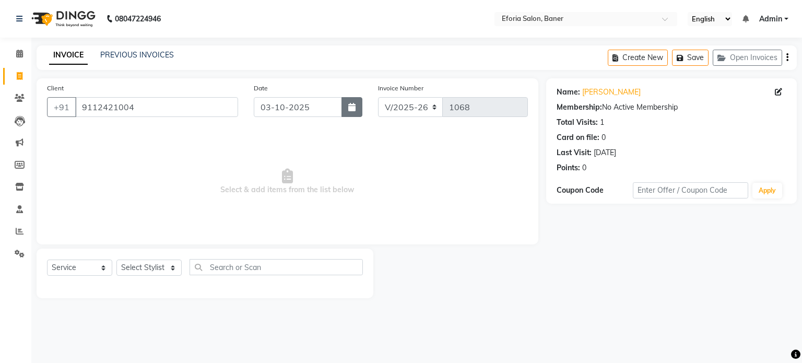
click at [358, 106] on button "button" at bounding box center [352, 107] width 21 height 20
select select "10"
select select "2025"
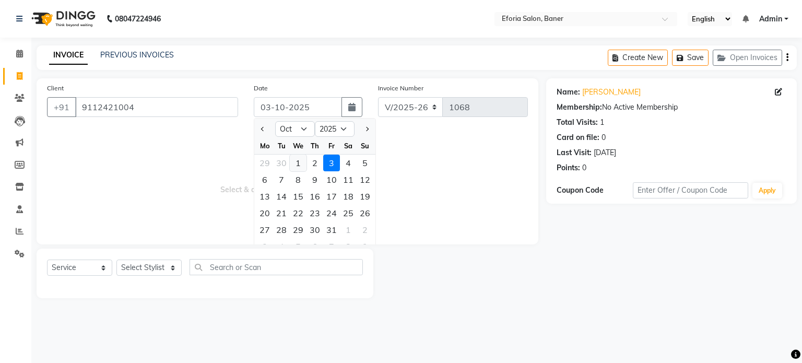
click at [296, 161] on div "1" at bounding box center [298, 163] width 17 height 17
type input "01-10-2025"
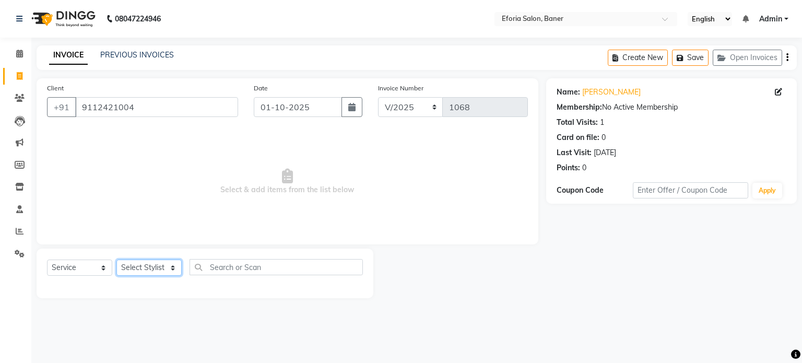
click at [145, 263] on select "Select Stylist [PERSON_NAME] [PERSON_NAME] [PERSON_NAME] [PERSON_NAME] [PERSON_…" at bounding box center [148, 268] width 65 height 16
select select "86083"
click at [116, 260] on select "Select Stylist [PERSON_NAME] [PERSON_NAME] [PERSON_NAME] [PERSON_NAME] [PERSON_…" at bounding box center [148, 268] width 65 height 16
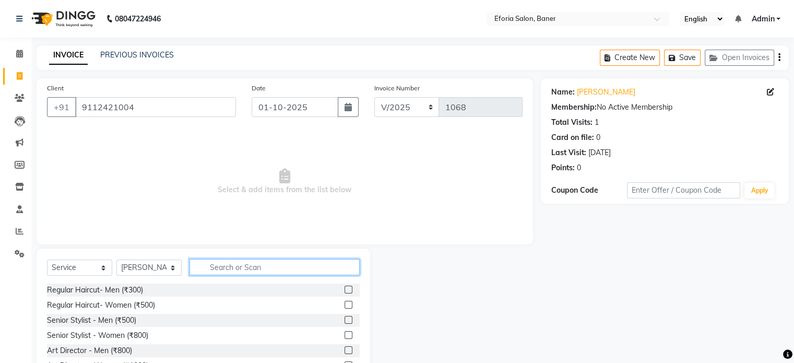
click at [216, 265] on input "text" at bounding box center [275, 267] width 170 height 16
type input "thr"
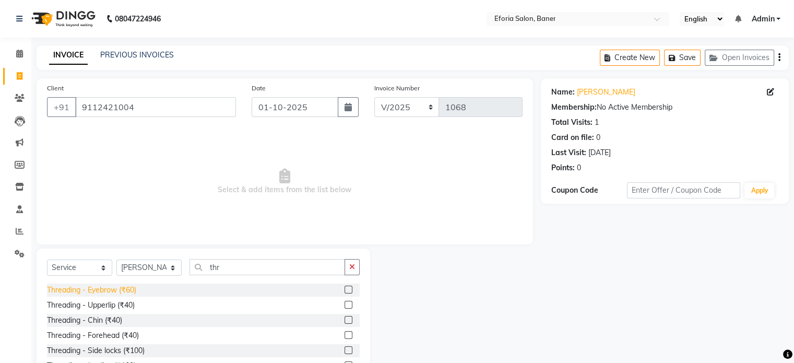
click at [124, 286] on div "Threading - Eyebrow (₹60)" at bounding box center [91, 290] width 89 height 11
checkbox input "false"
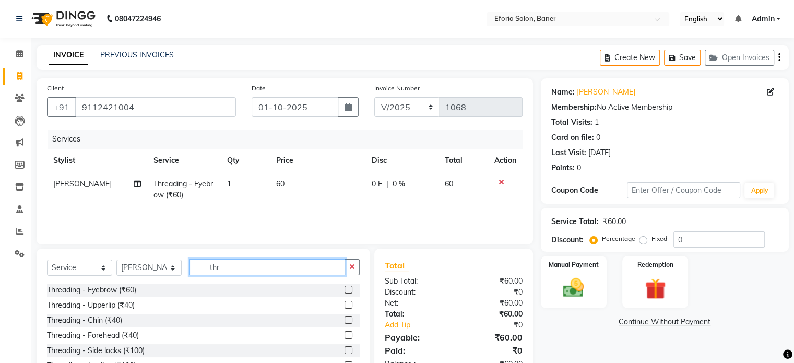
click at [236, 271] on input "thr" at bounding box center [268, 267] width 156 height 16
type input "t"
type input "u"
type input "="
type input "thr"
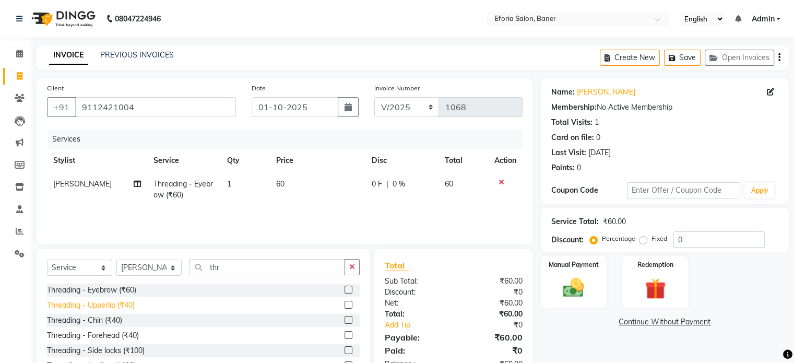
click at [121, 303] on div "Threading - Upperlip (₹40)" at bounding box center [91, 305] width 88 height 11
checkbox input "false"
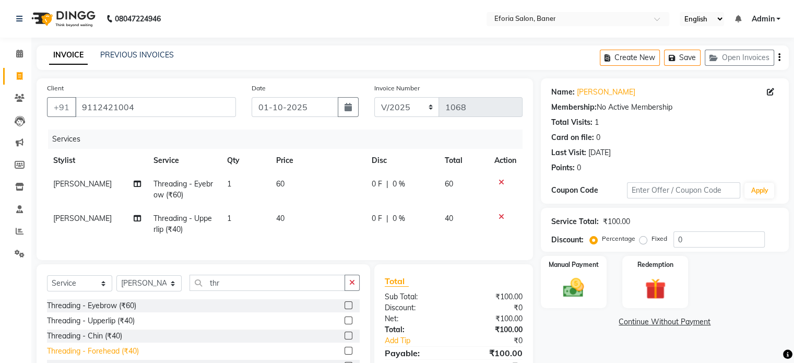
click at [108, 357] on div "Threading - Forehead (₹40)" at bounding box center [93, 351] width 92 height 11
checkbox input "false"
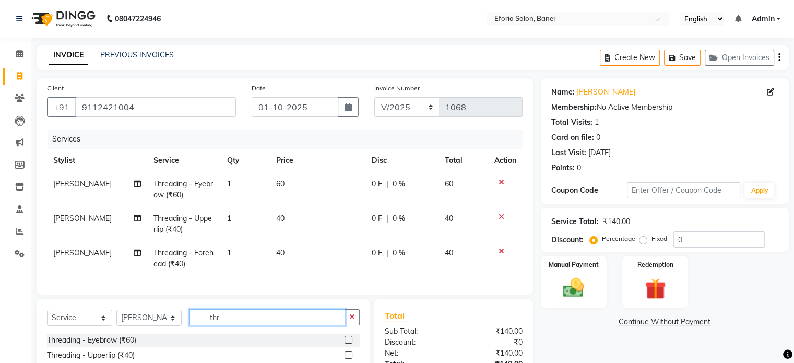
click at [231, 325] on input "thr" at bounding box center [268, 317] width 156 height 16
type input "t"
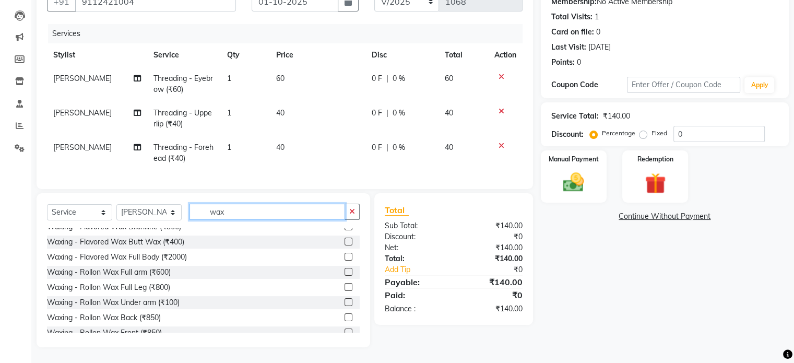
scroll to position [116, 0]
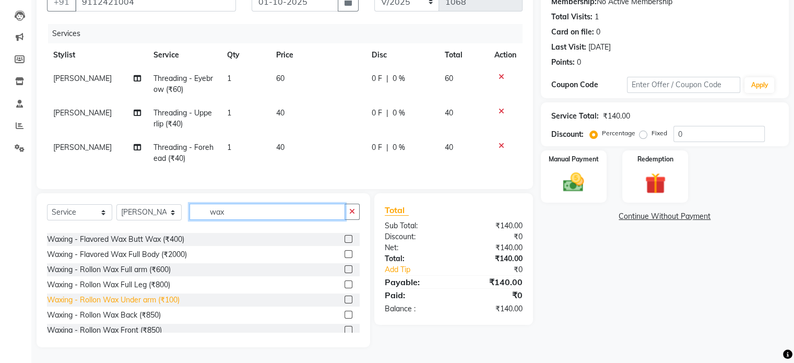
type input "wax"
click at [155, 298] on div "Waxing - Rollon Wax Under arm (₹100)" at bounding box center [113, 300] width 133 height 11
checkbox input "false"
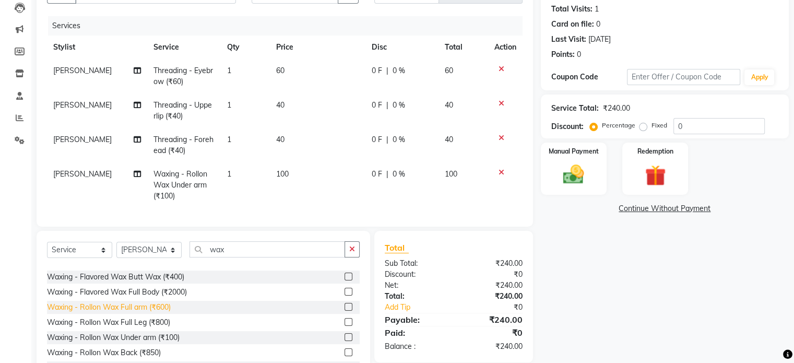
click at [149, 313] on div "Waxing - Rollon Wax Full arm (₹600)" at bounding box center [109, 307] width 124 height 11
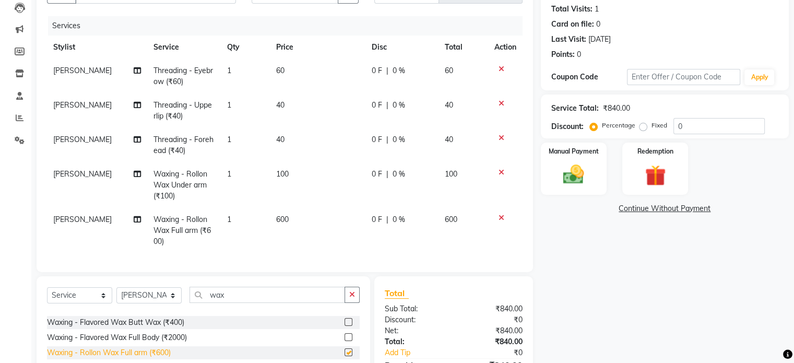
checkbox input "false"
click at [167, 303] on select "Select Stylist [PERSON_NAME] [PERSON_NAME] [PERSON_NAME] [PERSON_NAME] [PERSON_…" at bounding box center [148, 295] width 65 height 16
select select "86651"
click at [116, 296] on select "Select Stylist [PERSON_NAME] [PERSON_NAME] [PERSON_NAME] [PERSON_NAME] [PERSON_…" at bounding box center [148, 295] width 65 height 16
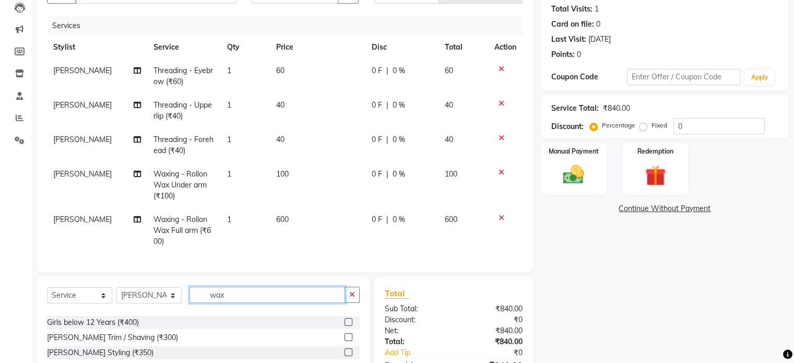
click at [240, 302] on input "wax" at bounding box center [268, 295] width 156 height 16
type input "w"
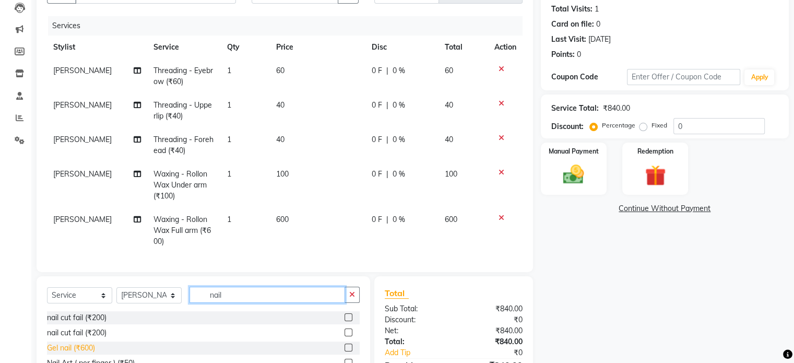
type input "nail"
click at [72, 354] on div "Gel nail (₹600)" at bounding box center [71, 348] width 48 height 11
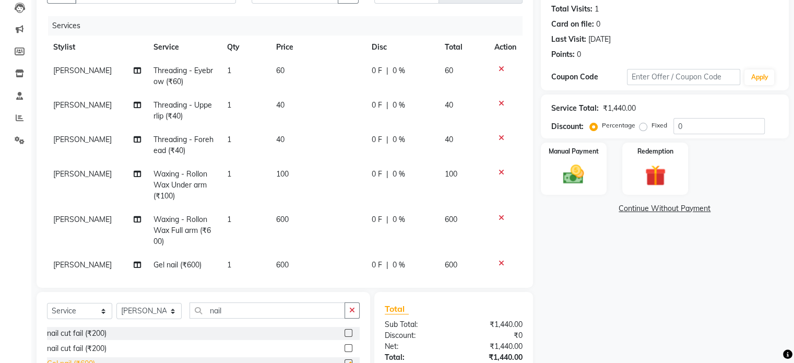
checkbox input "false"
click at [276, 264] on span "600" at bounding box center [282, 264] width 13 height 9
select select "86651"
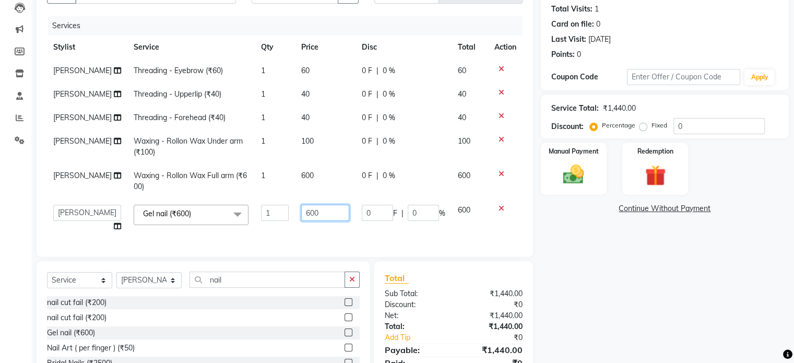
click at [301, 221] on input "600" at bounding box center [325, 213] width 48 height 16
type input "500"
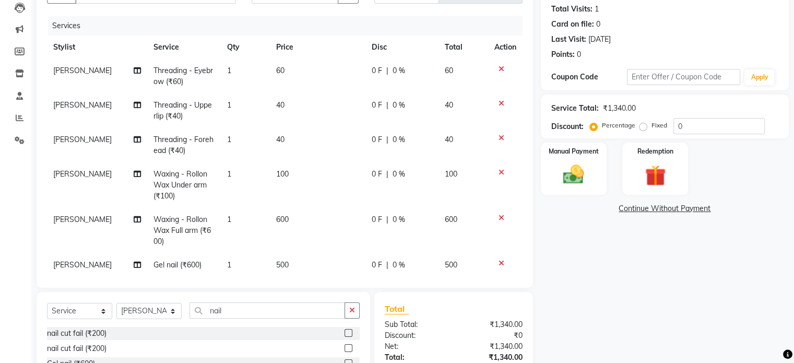
click at [612, 209] on link "Continue Without Payment" at bounding box center [665, 208] width 244 height 11
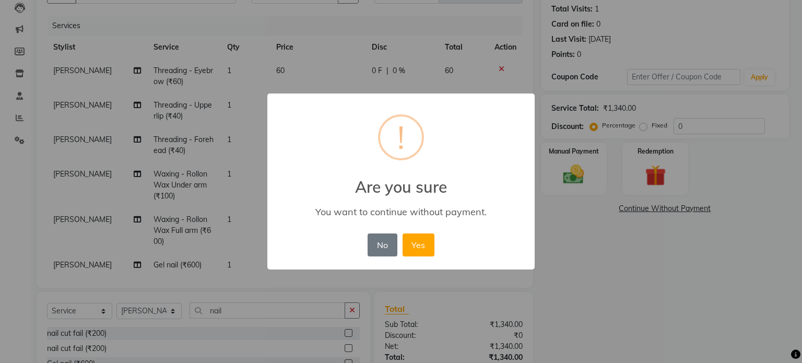
click at [569, 181] on div "× ! Are you sure You want to continue without payment. No No Yes" at bounding box center [401, 181] width 802 height 363
click at [378, 245] on button "No" at bounding box center [382, 244] width 29 height 23
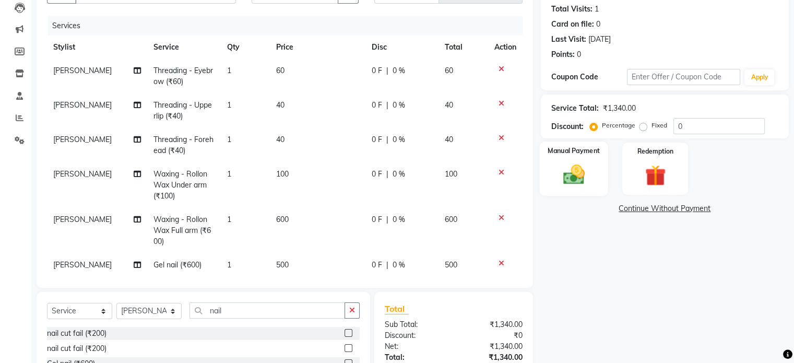
click at [583, 179] on img at bounding box center [573, 174] width 35 height 25
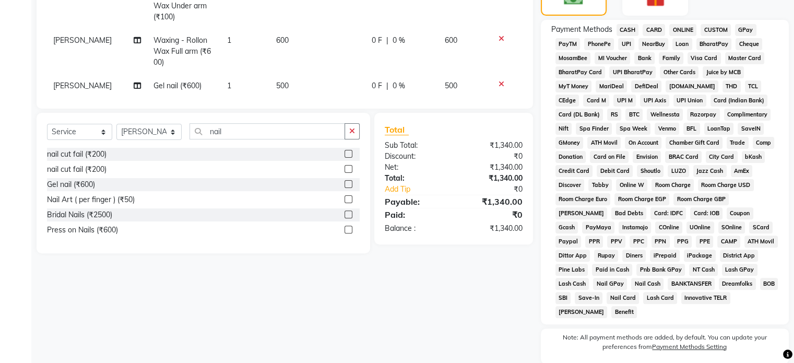
scroll to position [291, 0]
click at [742, 27] on span "GPay" at bounding box center [745, 31] width 21 height 12
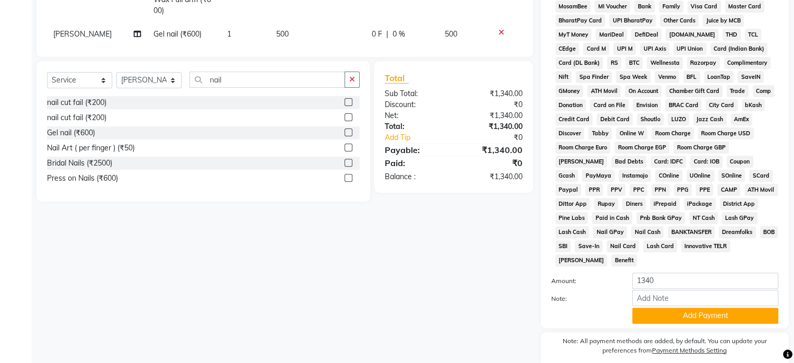
scroll to position [349, 0]
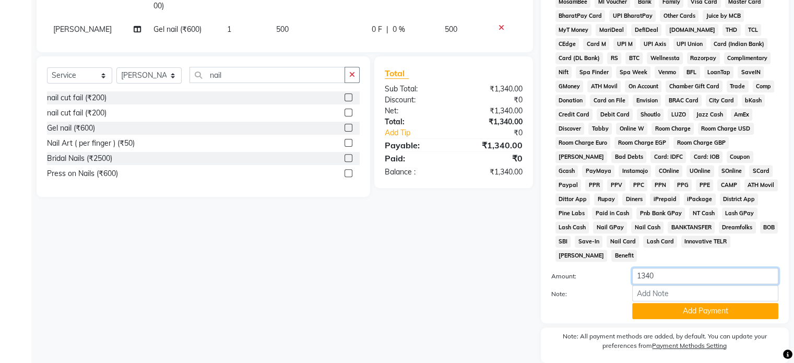
click at [652, 268] on input "1340" at bounding box center [706, 276] width 146 height 16
type input "1320"
click at [669, 310] on button "Add Payment" at bounding box center [706, 311] width 146 height 16
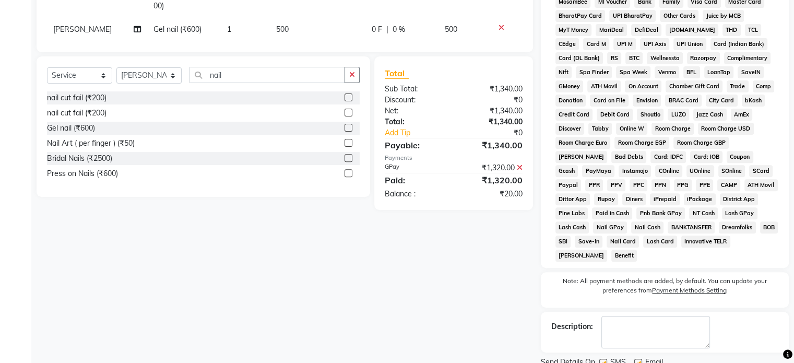
scroll to position [383, 0]
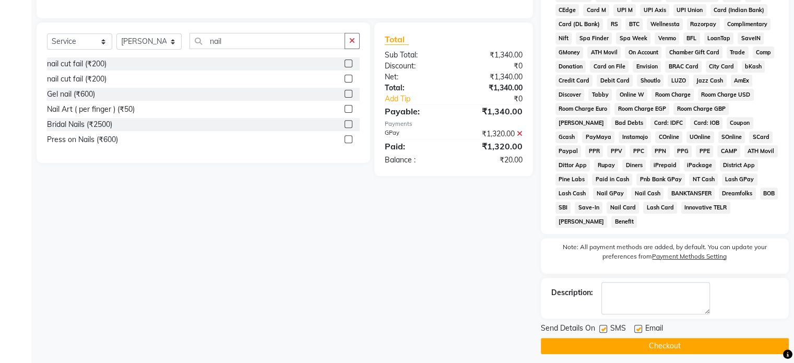
click at [687, 341] on button "Checkout" at bounding box center [665, 346] width 248 height 16
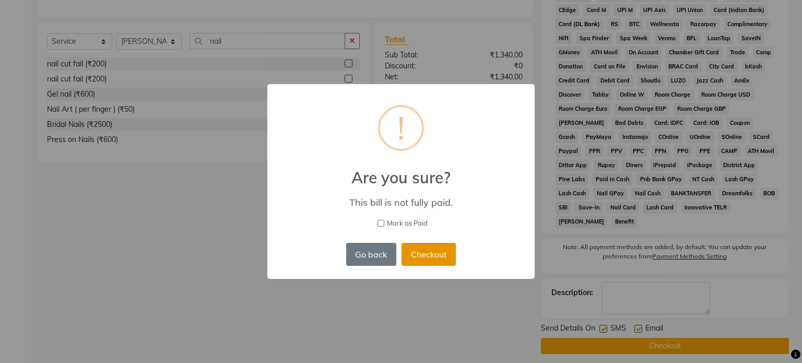
click at [418, 252] on button "Checkout" at bounding box center [429, 254] width 54 height 23
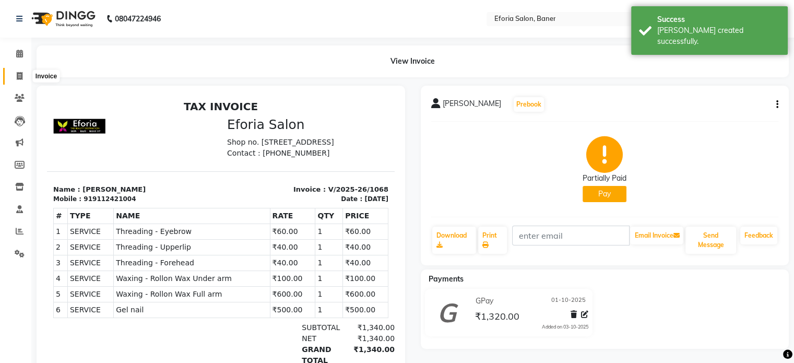
click at [17, 80] on icon at bounding box center [20, 76] width 6 height 8
select select "service"
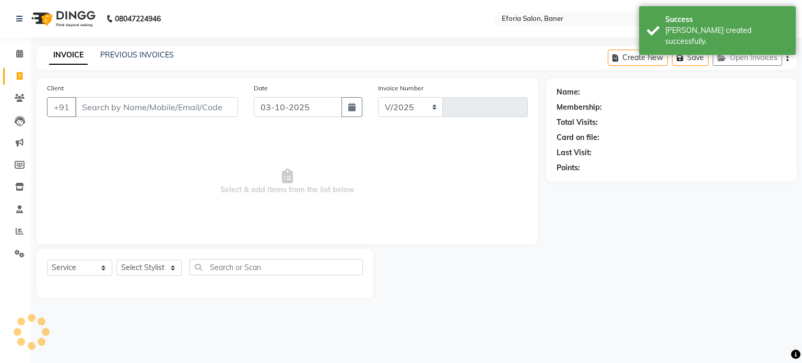
select select "608"
type input "1069"
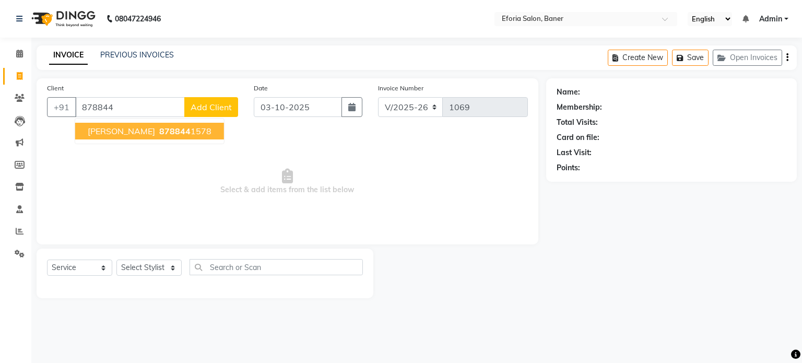
click at [144, 139] on button "Reshma Rath 878844 1578" at bounding box center [149, 131] width 149 height 17
type input "8788441578"
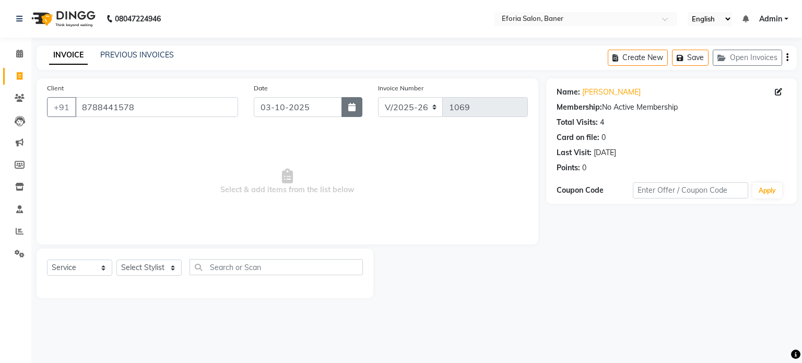
click at [353, 104] on icon "button" at bounding box center [351, 107] width 7 height 8
select select "10"
select select "2025"
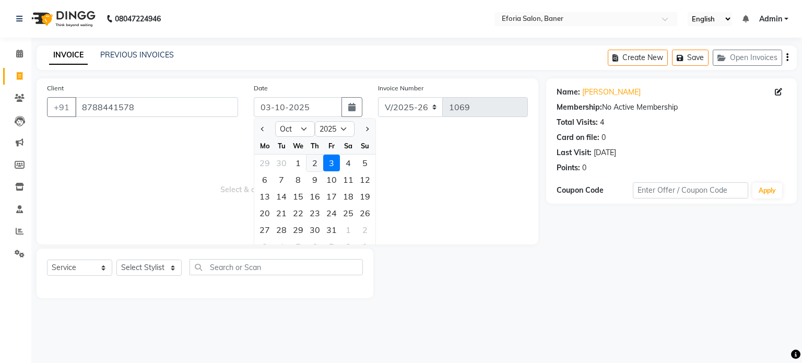
click at [320, 161] on div "2" at bounding box center [315, 163] width 17 height 17
type input "02-10-2025"
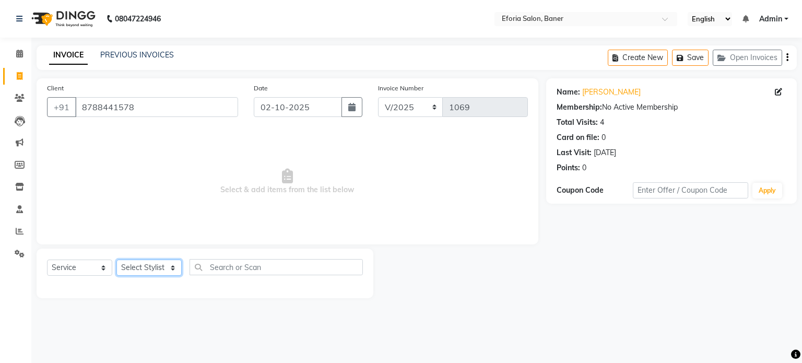
click at [130, 265] on select "Select Stylist [PERSON_NAME] [PERSON_NAME] [PERSON_NAME] [PERSON_NAME] [PERSON_…" at bounding box center [148, 268] width 65 height 16
select select "86083"
click at [116, 260] on select "Select Stylist [PERSON_NAME] [PERSON_NAME] [PERSON_NAME] [PERSON_NAME] [PERSON_…" at bounding box center [148, 268] width 65 height 16
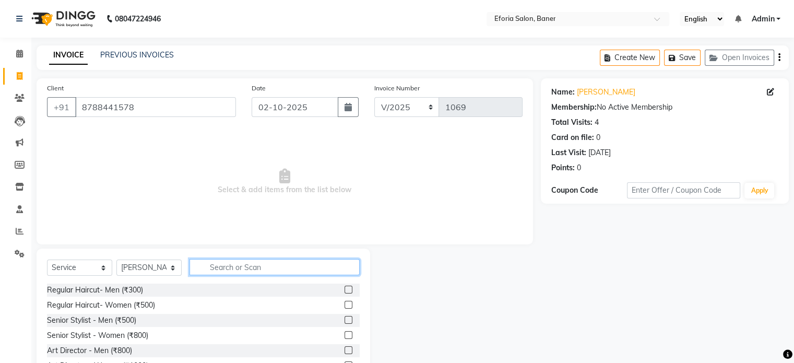
click at [228, 263] on input "text" at bounding box center [275, 267] width 170 height 16
type input "thr"
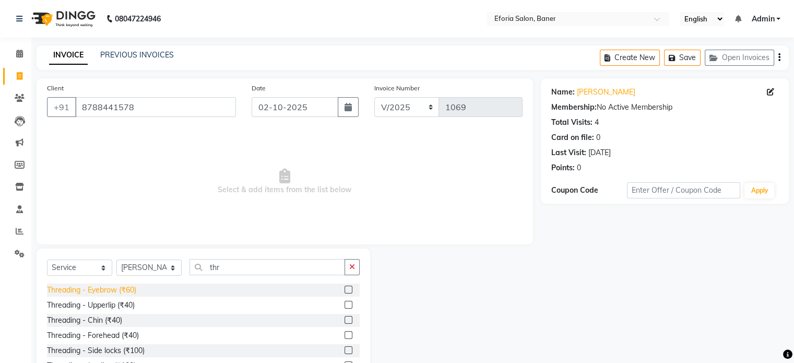
click at [123, 291] on div "Threading - Eyebrow (₹60)" at bounding box center [91, 290] width 89 height 11
checkbox input "false"
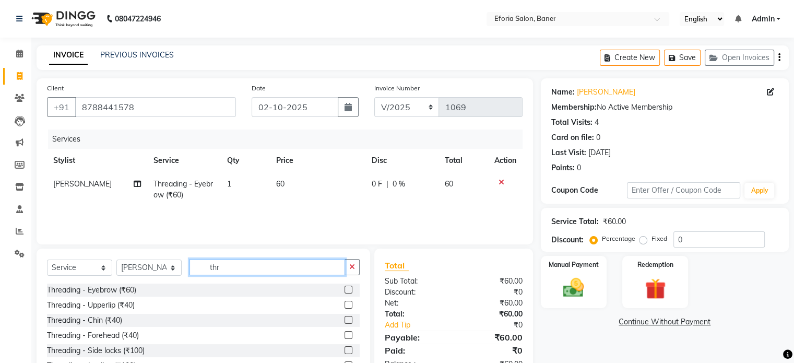
click at [239, 262] on input "thr" at bounding box center [268, 267] width 156 height 16
type input "t"
type input "fa"
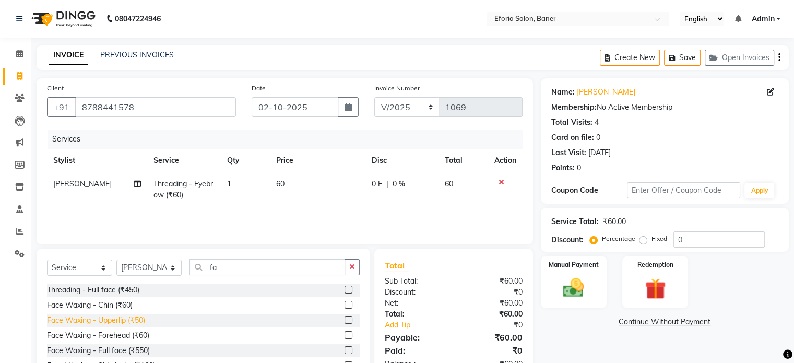
click at [144, 323] on div "Face Waxing - Upperlip (₹50)" at bounding box center [96, 320] width 98 height 11
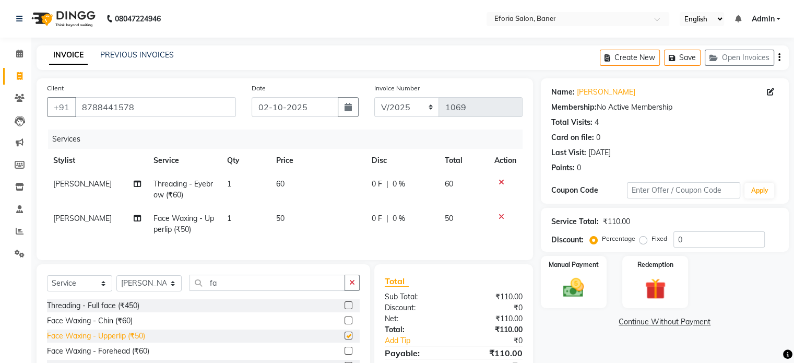
checkbox input "false"
click at [571, 279] on img at bounding box center [573, 288] width 35 height 25
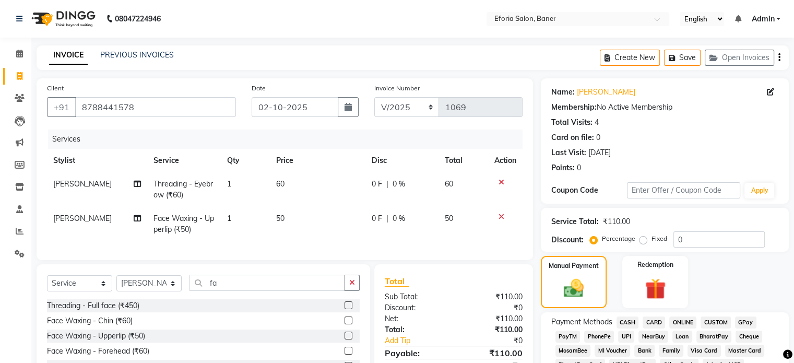
click at [750, 323] on span "GPay" at bounding box center [745, 323] width 21 height 12
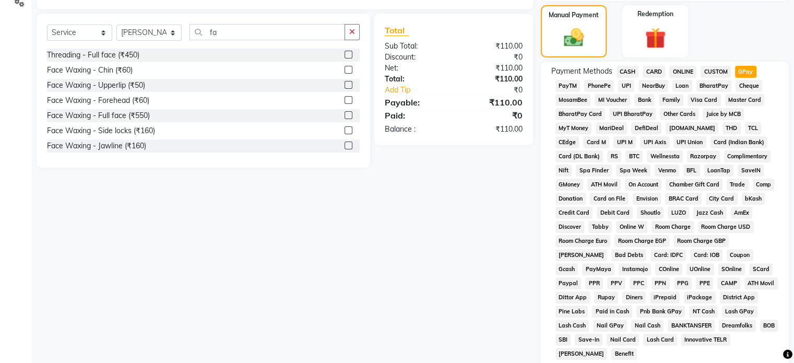
scroll to position [380, 0]
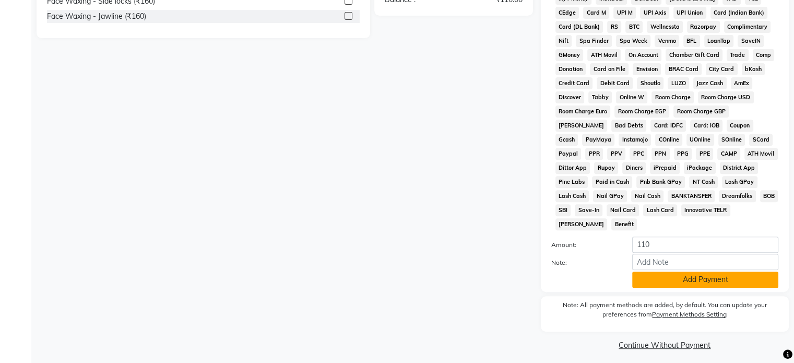
click at [740, 272] on button "Add Payment" at bounding box center [706, 280] width 146 height 16
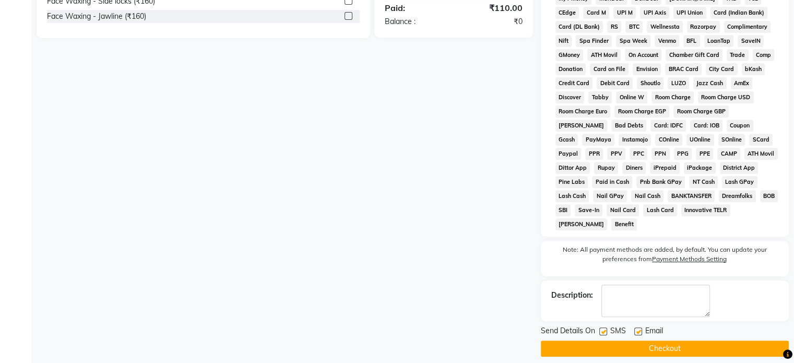
click at [694, 343] on button "Checkout" at bounding box center [665, 349] width 248 height 16
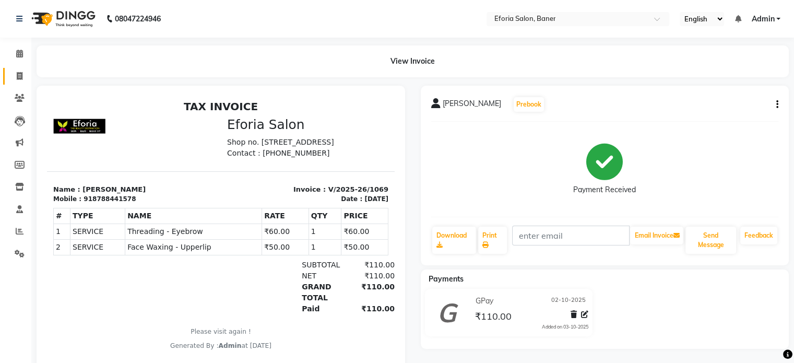
click at [17, 84] on link "Invoice" at bounding box center [15, 76] width 25 height 17
select select "service"
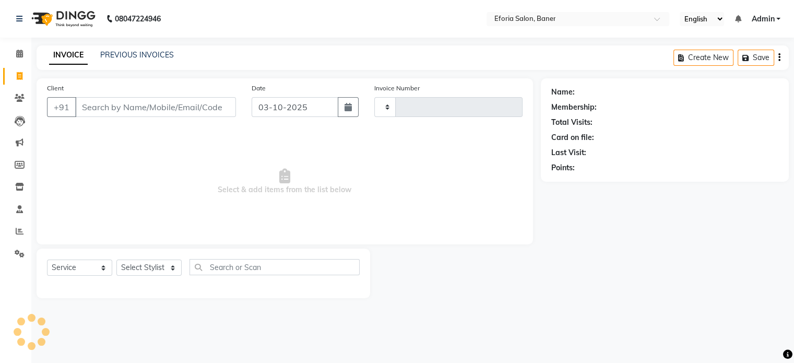
type input "1070"
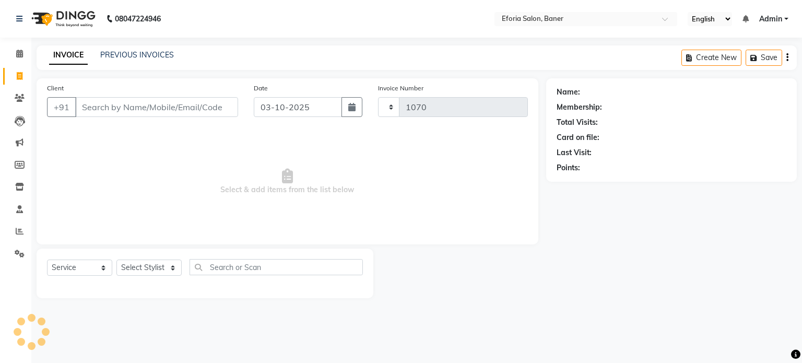
select select "608"
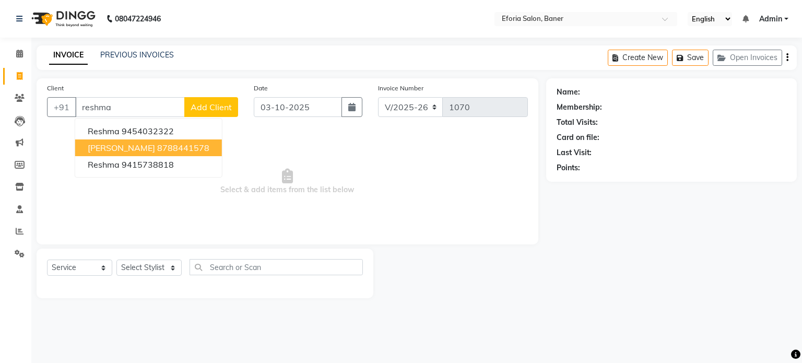
click at [157, 144] on ngb-highlight "8788441578" at bounding box center [183, 148] width 52 height 10
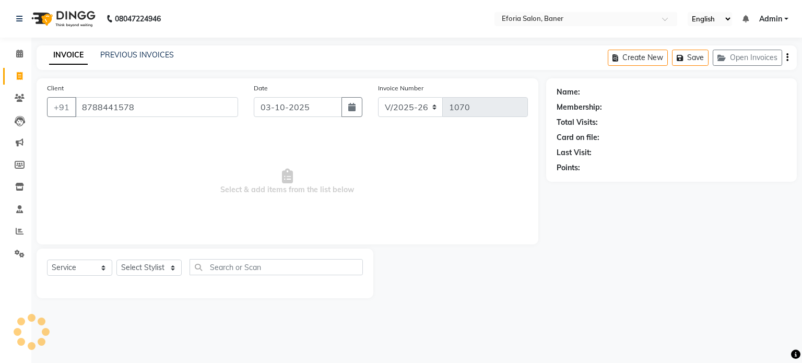
type input "8788441578"
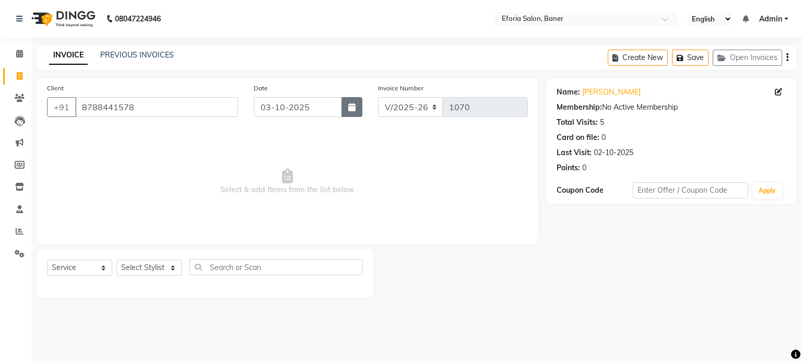
click at [356, 108] on button "button" at bounding box center [352, 107] width 21 height 20
select select "10"
select select "2025"
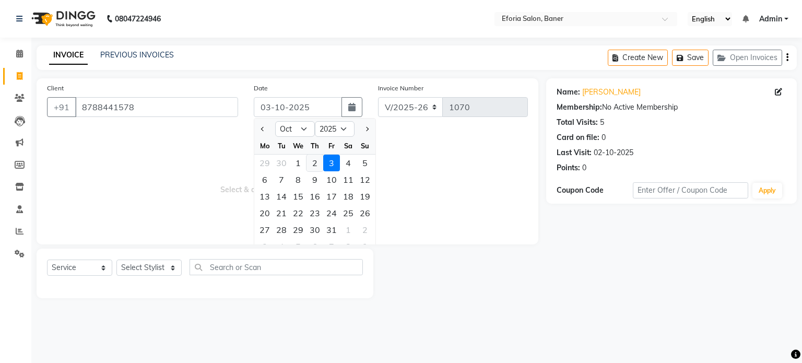
click at [318, 166] on div "2" at bounding box center [315, 163] width 17 height 17
type input "02-10-2025"
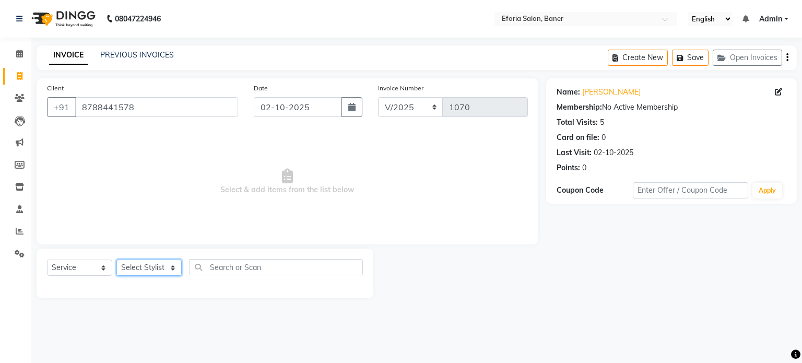
click at [155, 275] on select "Select Stylist [PERSON_NAME] [PERSON_NAME] [PERSON_NAME] [PERSON_NAME] [PERSON_…" at bounding box center [148, 268] width 65 height 16
select select "8654"
click at [116, 260] on select "Select Stylist [PERSON_NAME] [PERSON_NAME] [PERSON_NAME] [PERSON_NAME] [PERSON_…" at bounding box center [148, 268] width 65 height 16
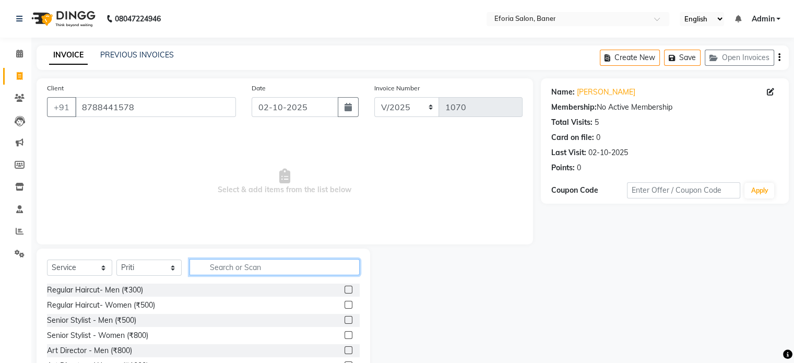
click at [248, 264] on input "text" at bounding box center [275, 267] width 170 height 16
type input "thr"
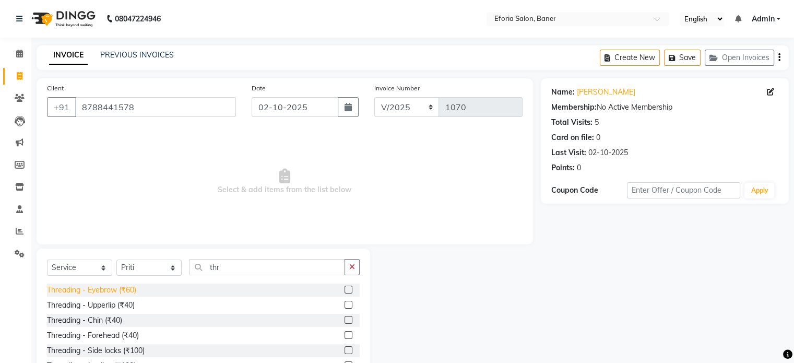
click at [131, 288] on div "Threading - Eyebrow (₹60)" at bounding box center [91, 290] width 89 height 11
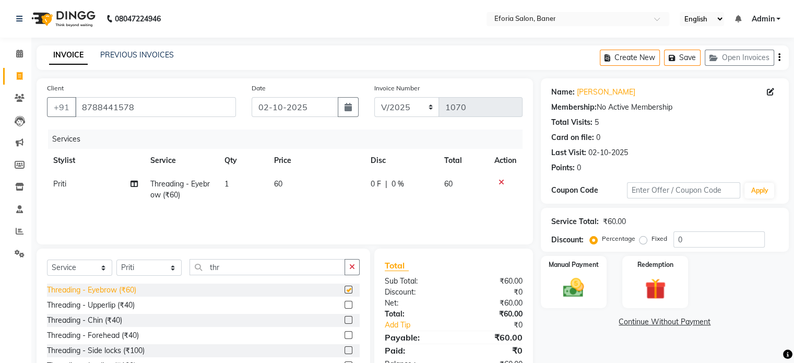
checkbox input "false"
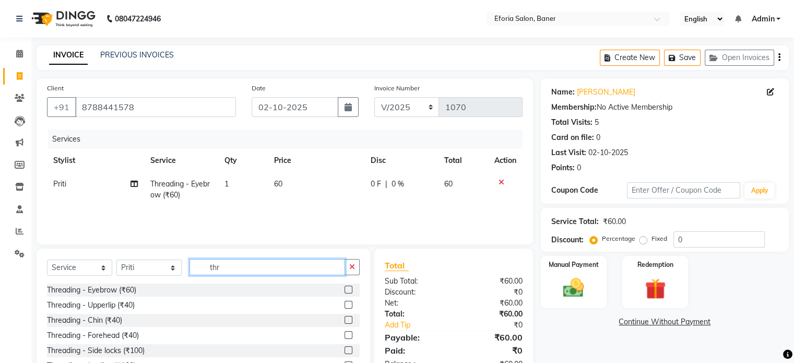
click at [251, 267] on input "thr" at bounding box center [268, 267] width 156 height 16
type input "t"
type input "fac"
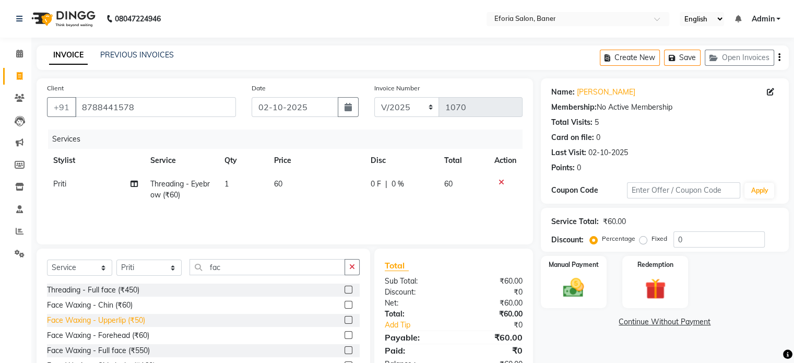
click at [137, 319] on div "Face Waxing - Upperlip (₹50)" at bounding box center [96, 320] width 98 height 11
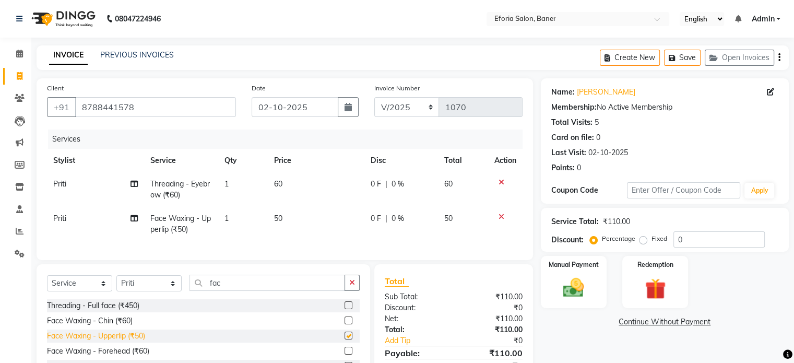
checkbox input "false"
click at [571, 288] on img at bounding box center [573, 288] width 35 height 25
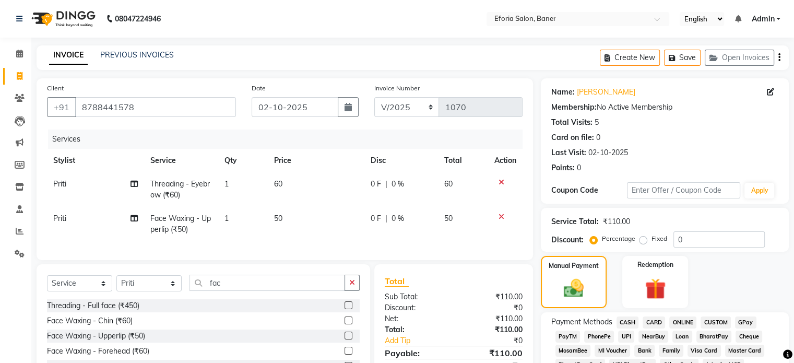
click at [746, 322] on span "GPay" at bounding box center [745, 323] width 21 height 12
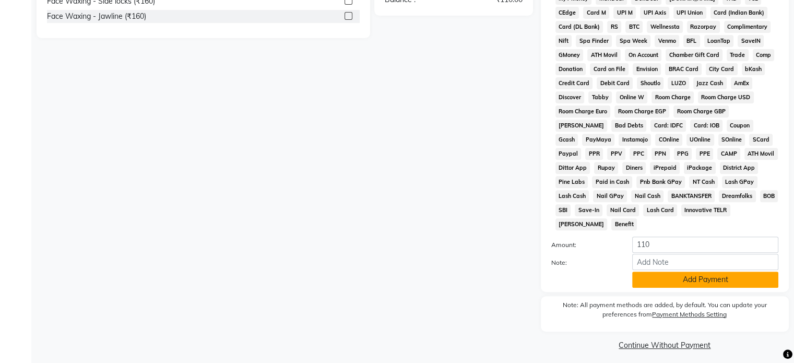
click at [690, 275] on button "Add Payment" at bounding box center [706, 280] width 146 height 16
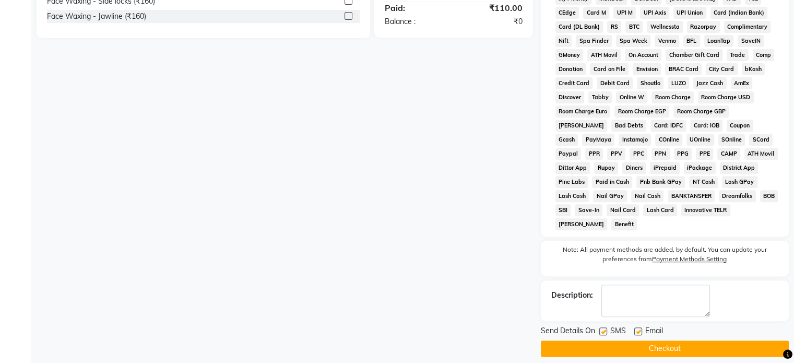
click at [671, 341] on button "Checkout" at bounding box center [665, 349] width 248 height 16
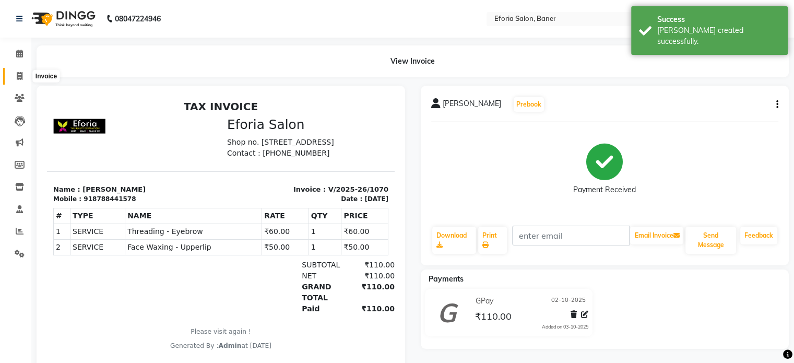
click at [27, 73] on span at bounding box center [19, 77] width 18 height 12
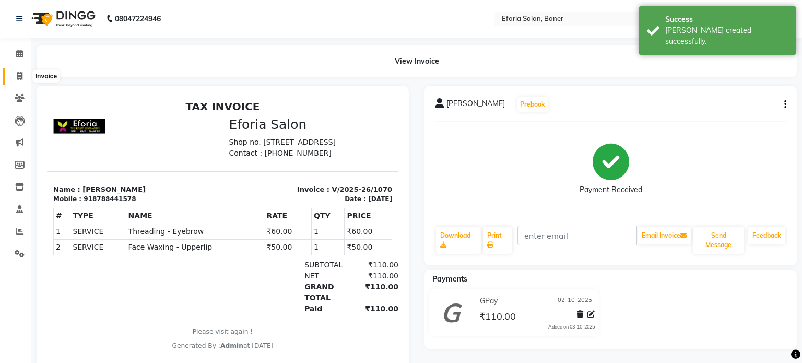
select select "608"
select select "service"
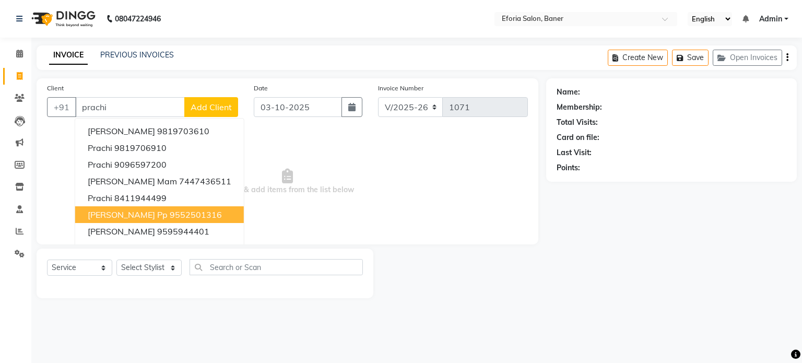
click at [205, 212] on button "Prachi Pp 9552501316" at bounding box center [159, 214] width 169 height 17
type input "9552501316"
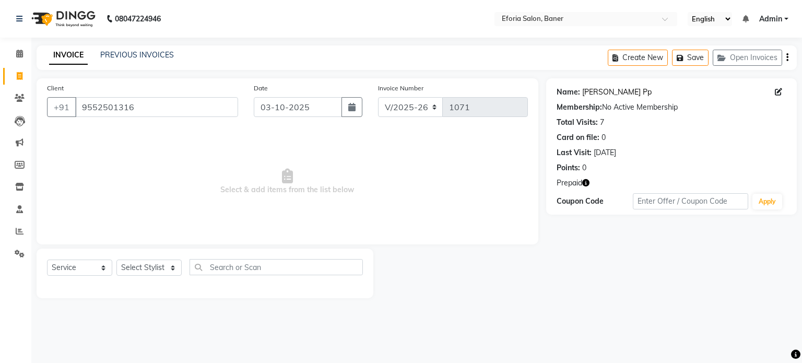
click at [597, 92] on link "[PERSON_NAME] Pp" at bounding box center [616, 92] width 69 height 11
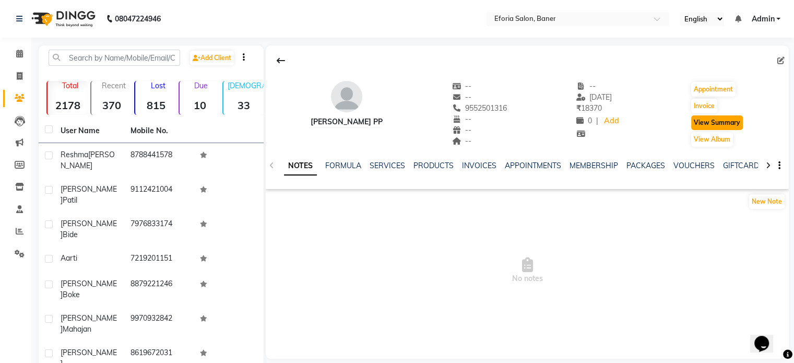
click at [711, 126] on button "View Summary" at bounding box center [718, 122] width 52 height 15
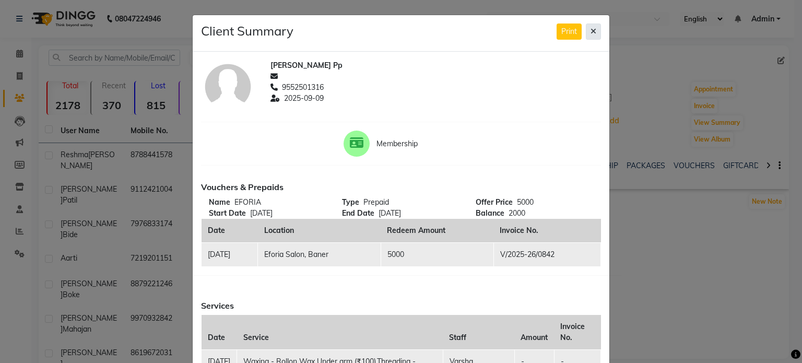
click at [591, 35] on icon at bounding box center [594, 31] width 6 height 7
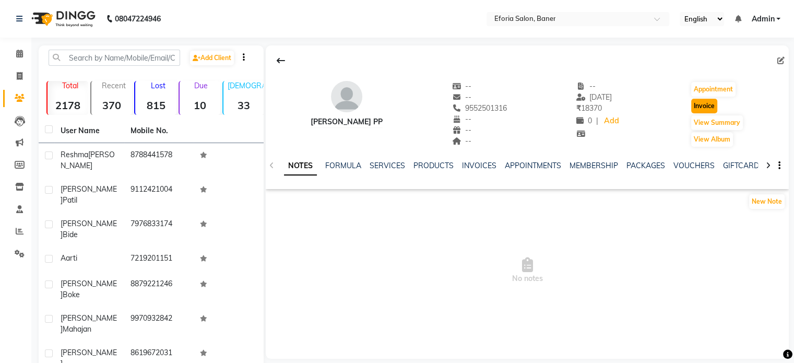
click at [711, 102] on button "Invoice" at bounding box center [705, 106] width 26 height 15
select select "608"
select select "service"
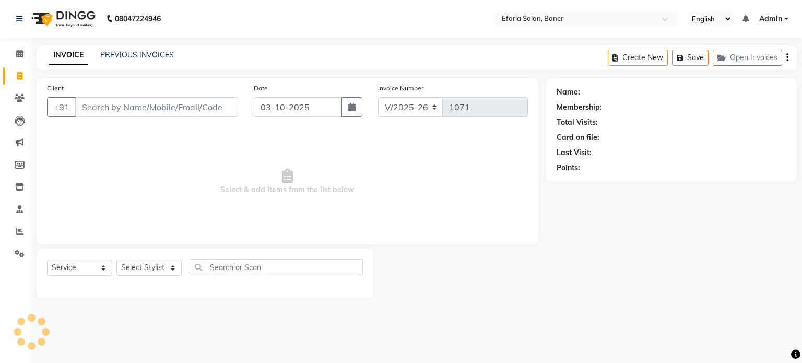
type input "9552501316"
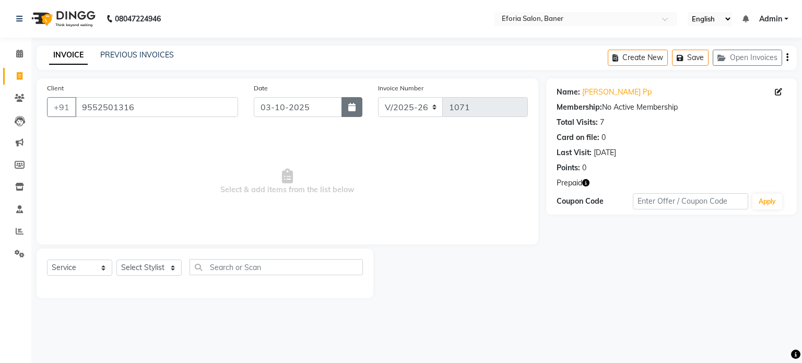
click at [349, 113] on button "button" at bounding box center [352, 107] width 21 height 20
select select "10"
select select "2025"
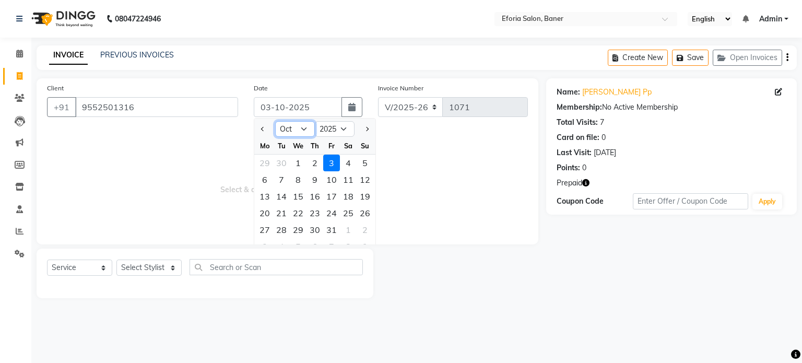
click at [306, 130] on select "Jan Feb Mar Apr May Jun [DATE] Aug Sep Oct Nov Dec" at bounding box center [295, 129] width 40 height 16
select select "9"
click at [275, 121] on select "Jan Feb Mar Apr May Jun [DATE] Aug Sep Oct Nov Dec" at bounding box center [295, 129] width 40 height 16
click at [283, 181] on div "9" at bounding box center [281, 179] width 17 height 17
type input "[DATE]"
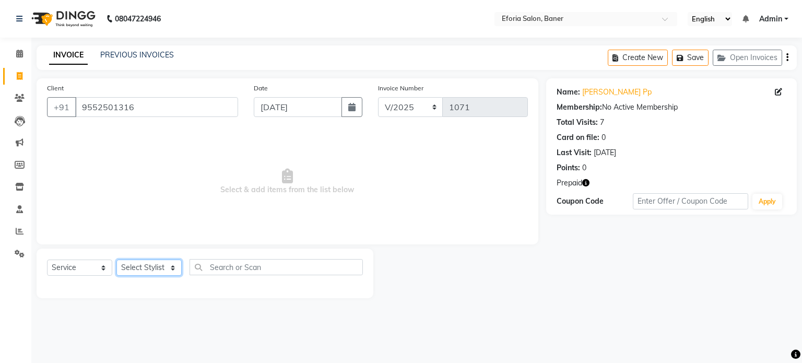
click at [161, 265] on select "Select Stylist [PERSON_NAME] [PERSON_NAME] [PERSON_NAME] [PERSON_NAME] [PERSON_…" at bounding box center [148, 268] width 65 height 16
select select "8650"
click at [116, 260] on select "Select Stylist [PERSON_NAME] [PERSON_NAME] [PERSON_NAME] [PERSON_NAME] [PERSON_…" at bounding box center [148, 268] width 65 height 16
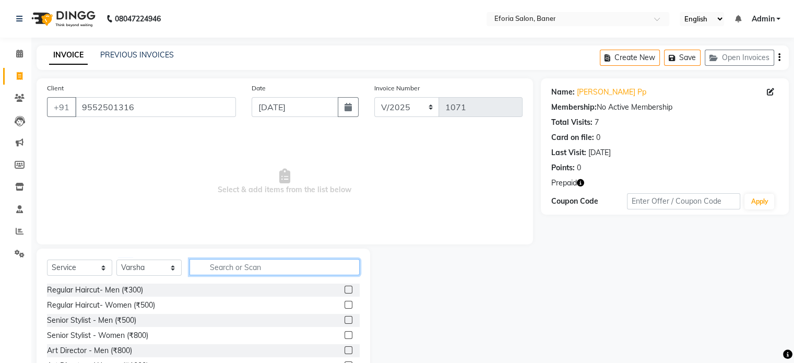
click at [211, 267] on input "text" at bounding box center [275, 267] width 170 height 16
type input "faci"
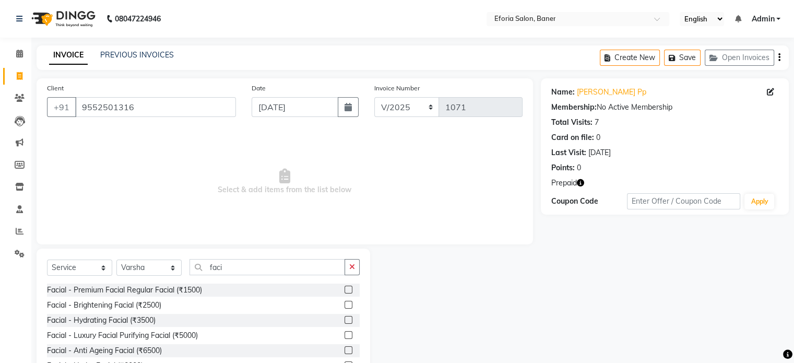
click at [347, 321] on label at bounding box center [349, 320] width 8 height 8
click at [347, 321] on input "checkbox" at bounding box center [348, 320] width 7 height 7
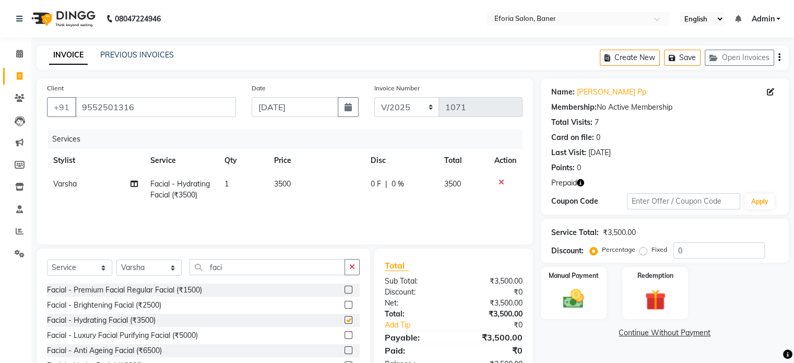
checkbox input "false"
click at [265, 266] on input "faci" at bounding box center [268, 267] width 156 height 16
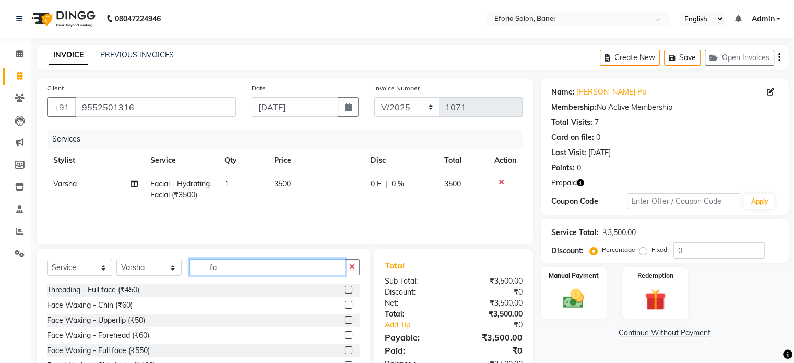
type input "f"
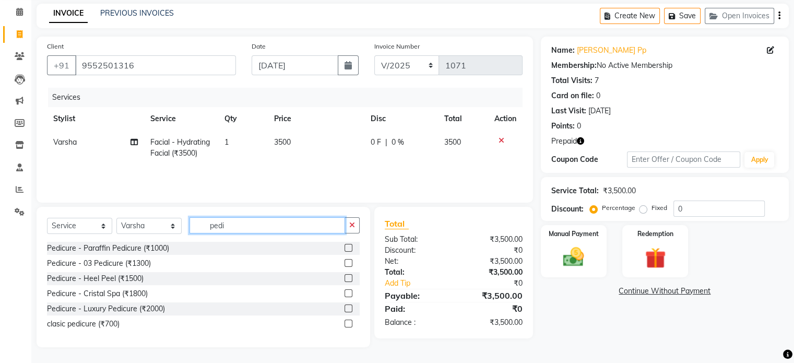
type input "pedi"
click at [348, 323] on label at bounding box center [349, 324] width 8 height 8
click at [348, 323] on input "checkbox" at bounding box center [348, 324] width 7 height 7
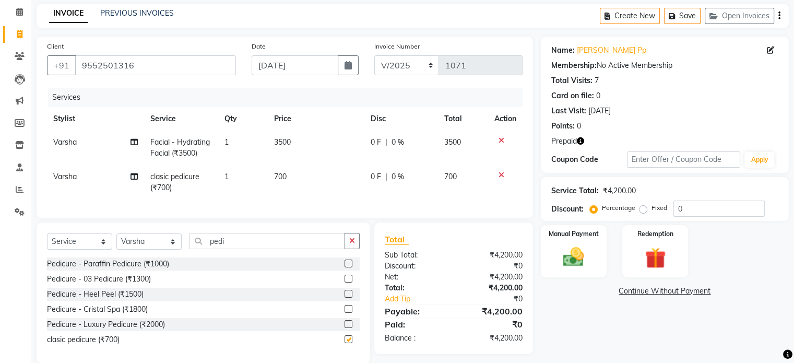
checkbox input "false"
click at [60, 177] on span "Varsha" at bounding box center [65, 176] width 24 height 9
select select "8650"
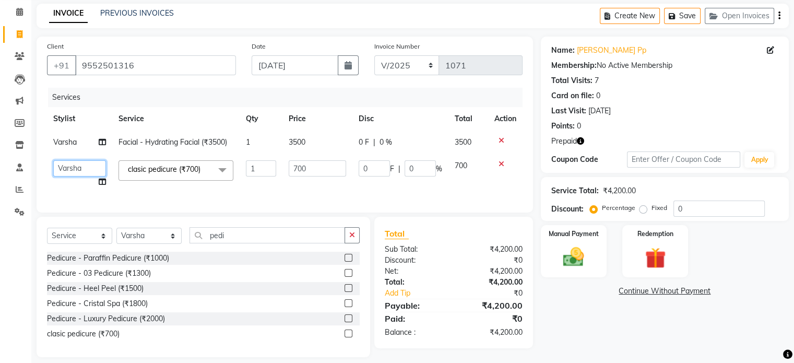
click at [66, 169] on select "[PERSON_NAME] [PERSON_NAME] [PERSON_NAME] [PERSON_NAME] [PERSON_NAME]" at bounding box center [79, 168] width 53 height 16
select select "8654"
click at [166, 244] on select "Select Stylist [PERSON_NAME] [PERSON_NAME] [PERSON_NAME] [PERSON_NAME] [PERSON_…" at bounding box center [148, 236] width 65 height 16
select select "8654"
click at [116, 236] on select "Select Stylist [PERSON_NAME] [PERSON_NAME] [PERSON_NAME] [PERSON_NAME] [PERSON_…" at bounding box center [148, 236] width 65 height 16
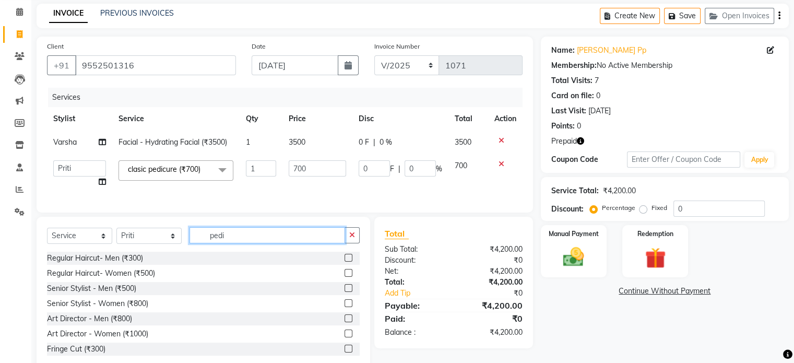
click at [236, 243] on input "pedi" at bounding box center [268, 235] width 156 height 16
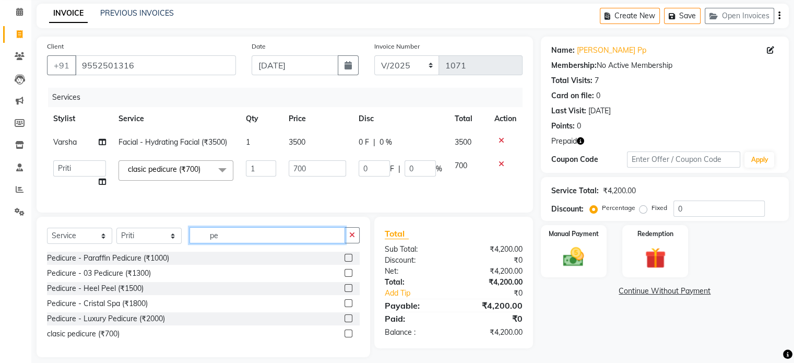
type input "p"
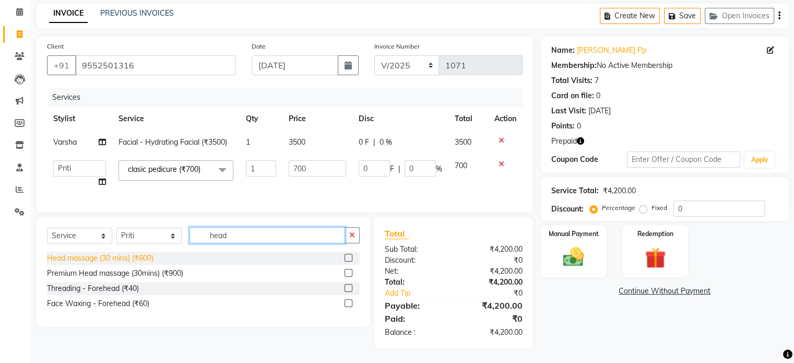
type input "head"
click at [146, 264] on div "Head massage (30 mins) (₹600)" at bounding box center [100, 258] width 107 height 11
checkbox input "false"
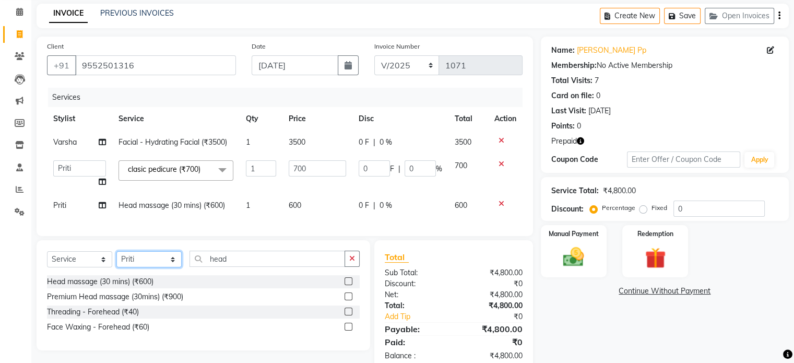
click at [172, 267] on select "Select Stylist [PERSON_NAME] [PERSON_NAME] [PERSON_NAME] [PERSON_NAME] [PERSON_…" at bounding box center [148, 259] width 65 height 16
select select "8650"
click at [116, 260] on select "Select Stylist [PERSON_NAME] [PERSON_NAME] [PERSON_NAME] [PERSON_NAME] [PERSON_…" at bounding box center [148, 259] width 65 height 16
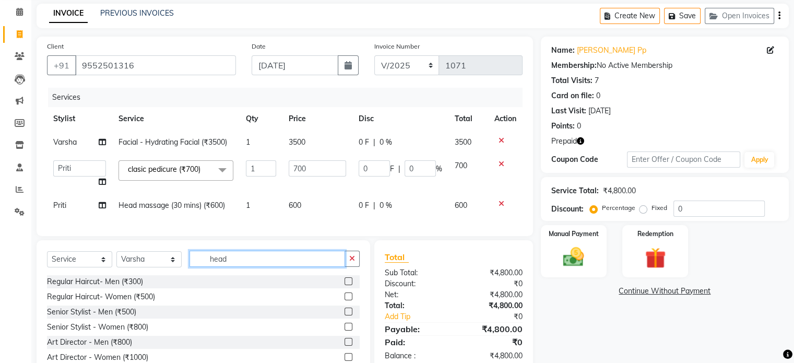
click at [251, 266] on input "head" at bounding box center [268, 259] width 156 height 16
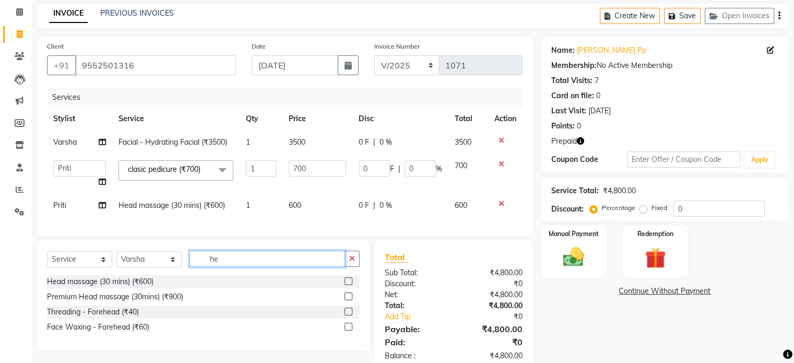
type input "h"
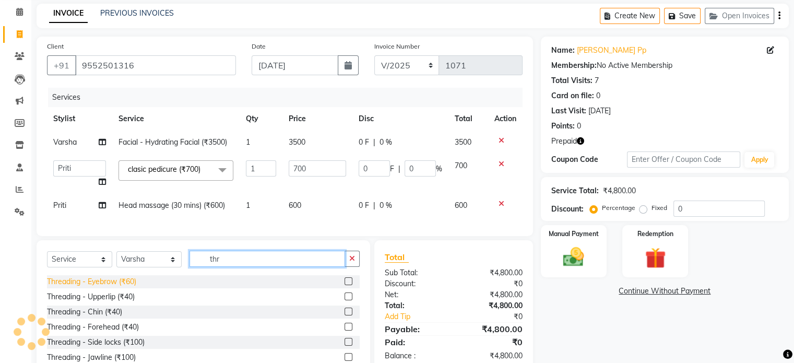
type input "thr"
click at [105, 287] on div "Threading - Eyebrow (₹60)" at bounding box center [91, 281] width 89 height 11
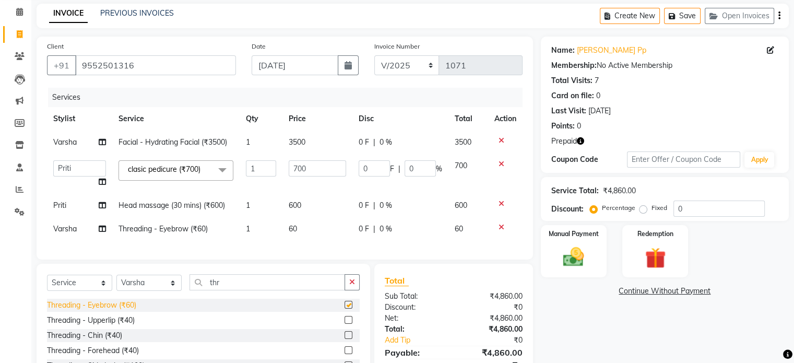
checkbox input "false"
click at [149, 291] on select "Select Stylist [PERSON_NAME] [PERSON_NAME] [PERSON_NAME] [PERSON_NAME] [PERSON_…" at bounding box center [148, 283] width 65 height 16
select select "8654"
click at [116, 283] on select "Select Stylist [PERSON_NAME] [PERSON_NAME] [PERSON_NAME] [PERSON_NAME] [PERSON_…" at bounding box center [148, 283] width 65 height 16
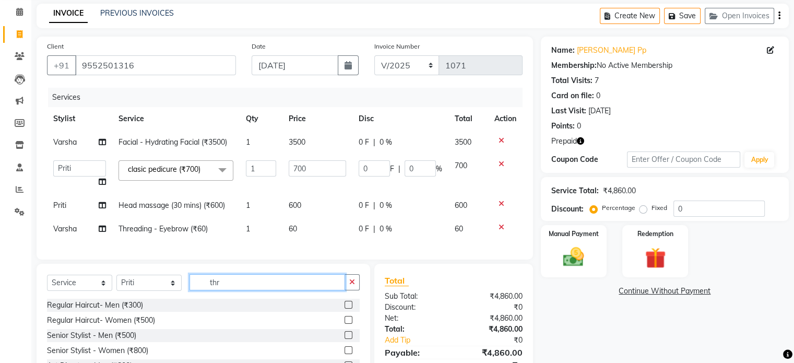
click at [235, 282] on input "thr" at bounding box center [268, 282] width 156 height 16
type input "t"
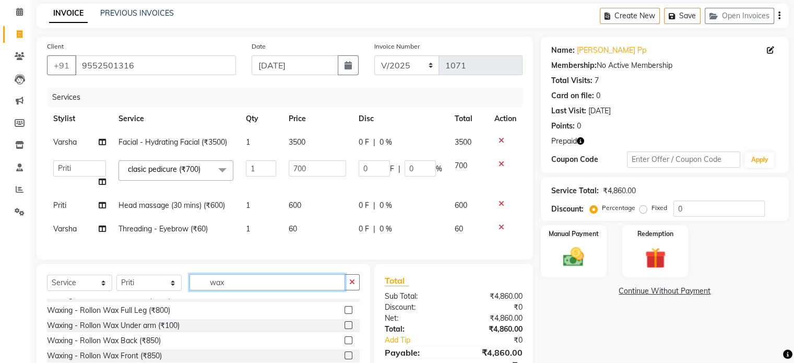
scroll to position [165, 0]
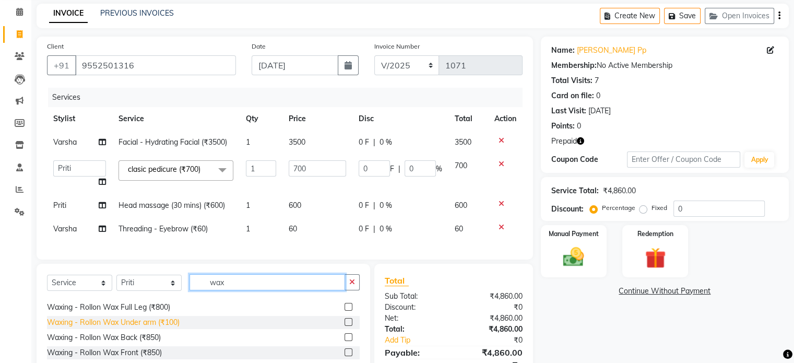
type input "wax"
click at [134, 328] on div "Waxing - Rollon Wax Under arm (₹100)" at bounding box center [113, 322] width 133 height 11
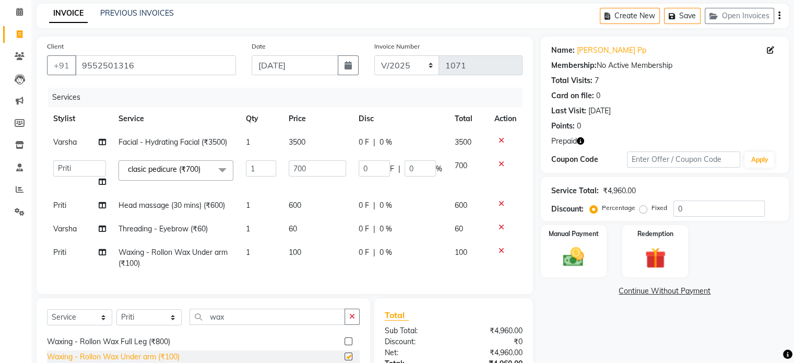
checkbox input "false"
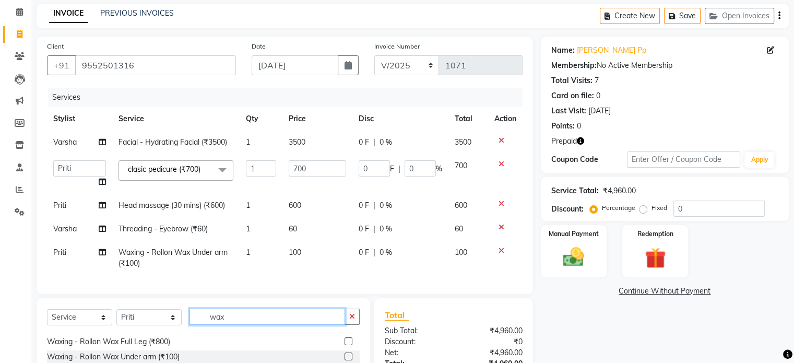
click at [255, 318] on input "wax" at bounding box center [268, 317] width 156 height 16
type input "w"
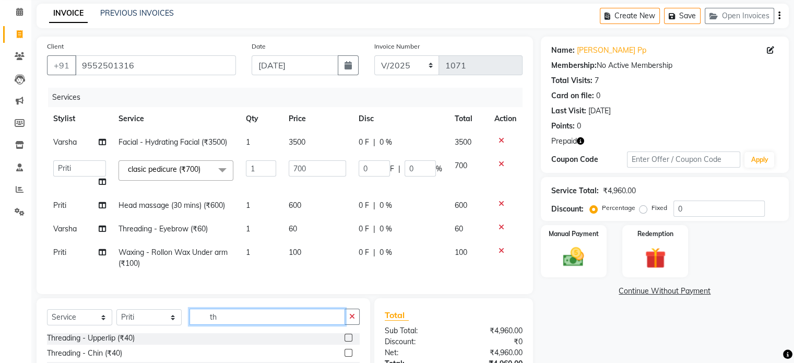
scroll to position [0, 0]
type input "thr"
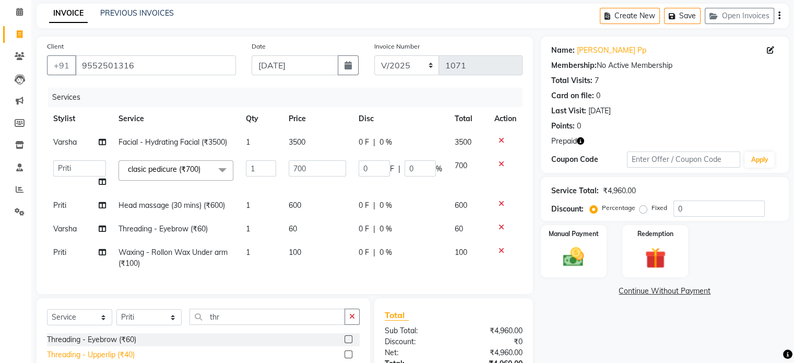
click at [135, 359] on div "Threading - Upperlip (₹40)" at bounding box center [91, 354] width 88 height 11
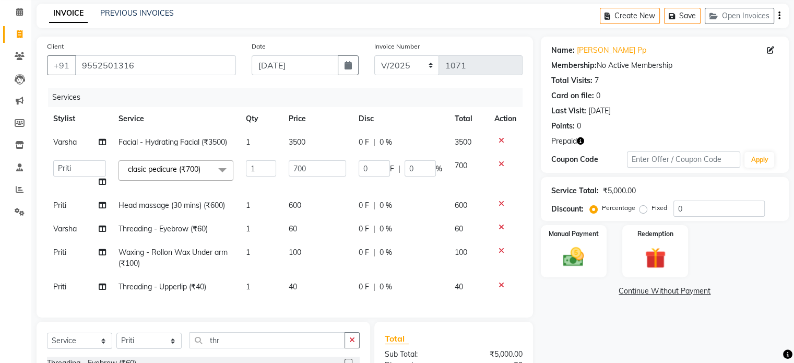
checkbox input "false"
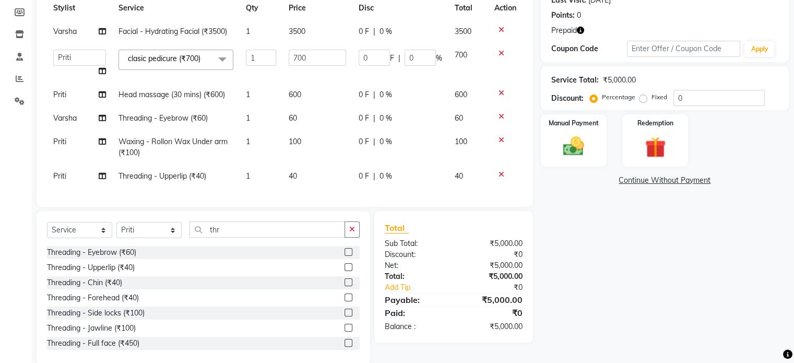
scroll to position [178, 0]
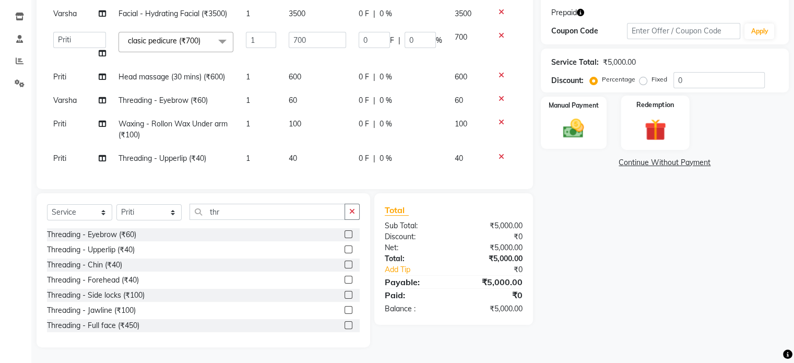
click at [669, 121] on img at bounding box center [655, 129] width 35 height 27
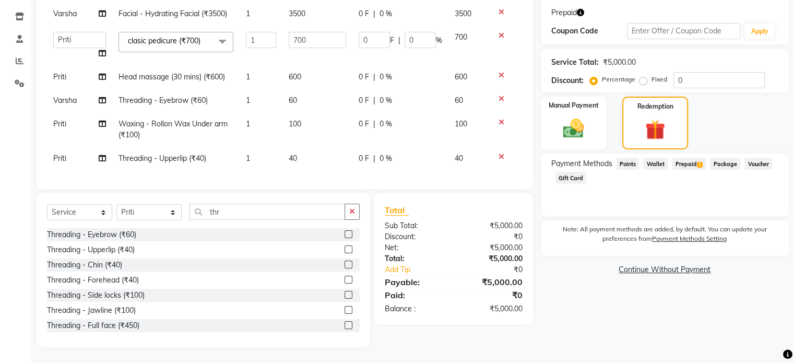
click at [683, 158] on span "Prepaid 1" at bounding box center [689, 164] width 34 height 12
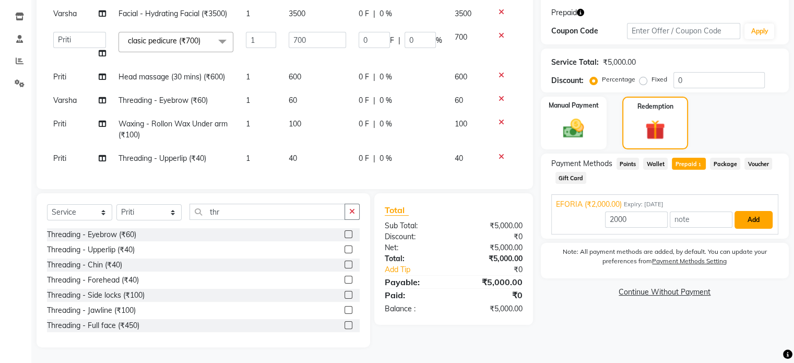
click at [763, 212] on button "Add" at bounding box center [754, 220] width 38 height 18
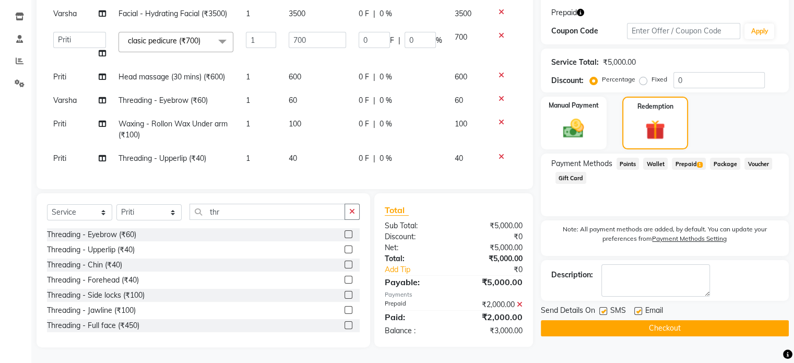
click at [694, 320] on button "Checkout" at bounding box center [665, 328] width 248 height 16
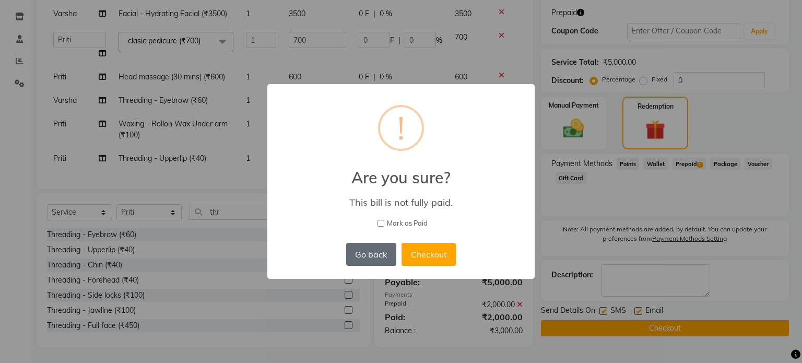
click at [369, 256] on button "Go back" at bounding box center [371, 254] width 50 height 23
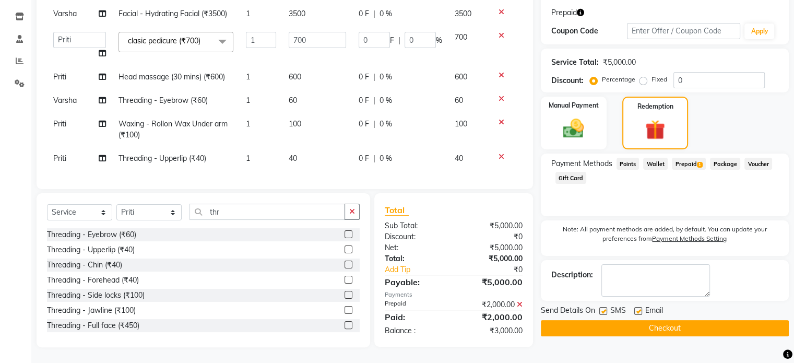
click at [692, 158] on span "Prepaid 1" at bounding box center [689, 164] width 34 height 12
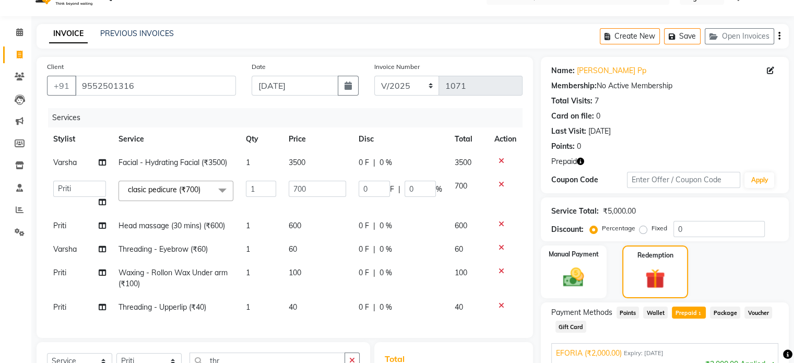
scroll to position [0, 0]
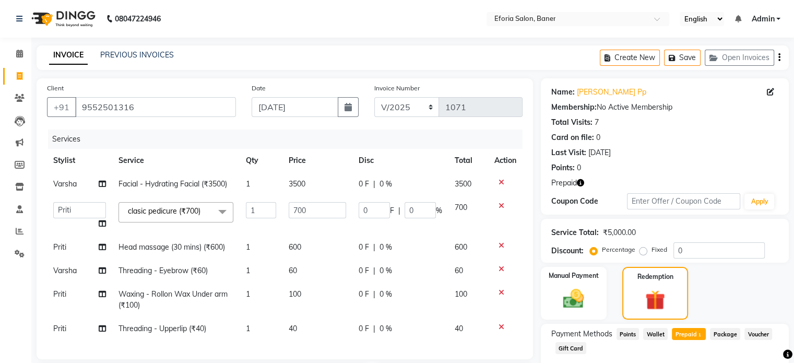
click at [501, 179] on icon at bounding box center [502, 182] width 6 height 7
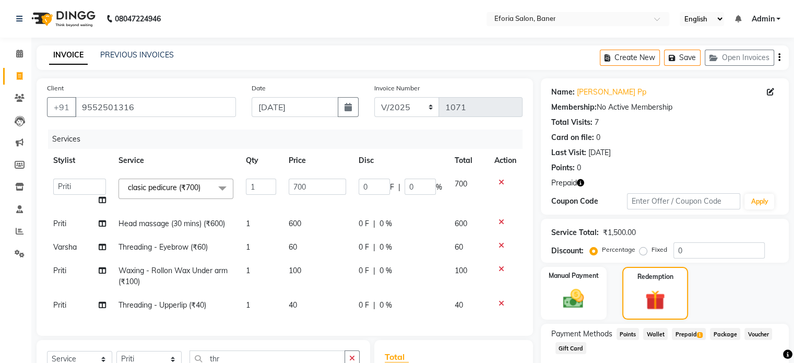
click at [501, 179] on icon at bounding box center [502, 182] width 6 height 7
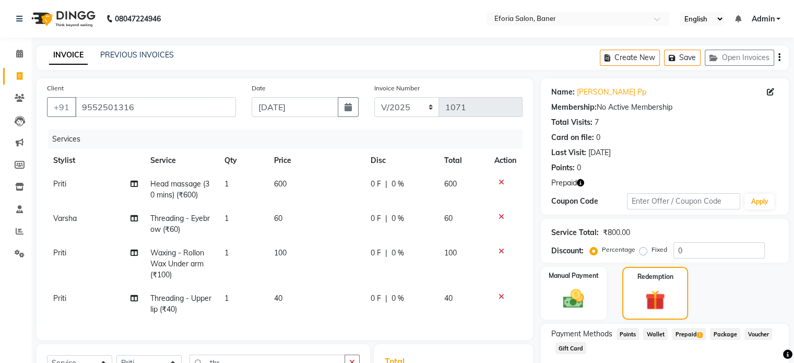
click at [501, 179] on icon at bounding box center [502, 182] width 6 height 7
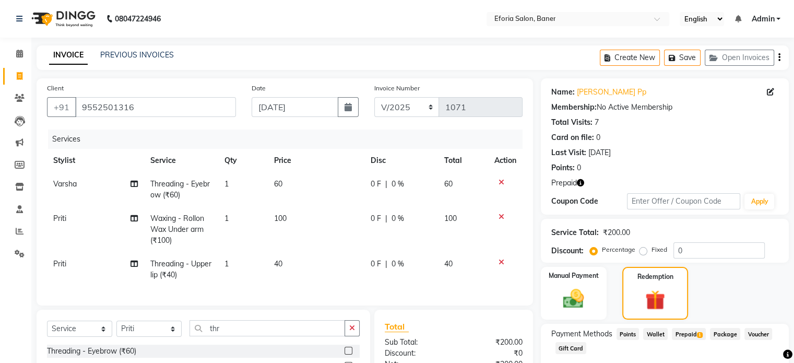
click at [501, 179] on icon at bounding box center [502, 182] width 6 height 7
click at [501, 213] on icon at bounding box center [502, 216] width 6 height 7
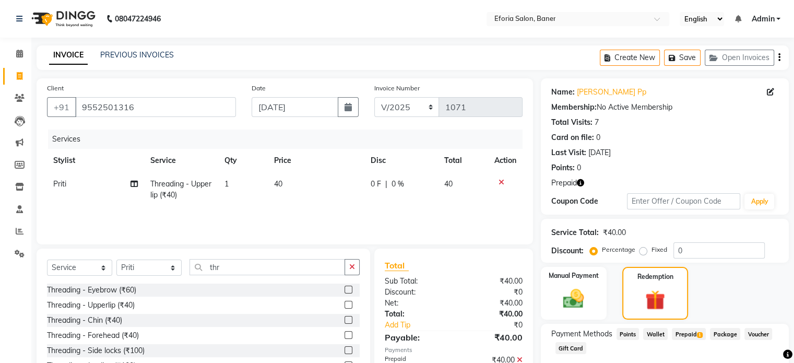
click at [501, 179] on icon at bounding box center [502, 182] width 6 height 7
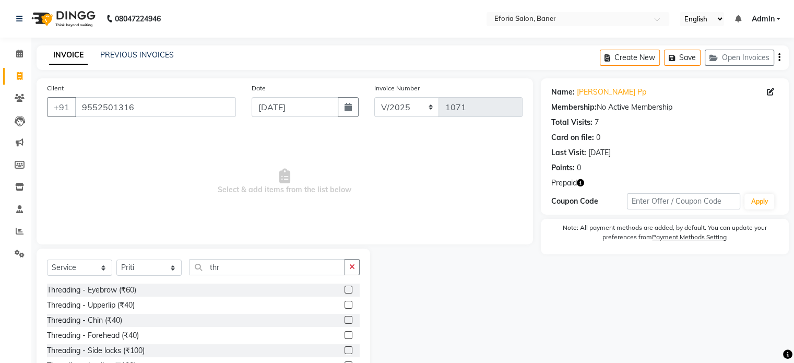
click at [501, 179] on span "Select & add items from the list below" at bounding box center [285, 182] width 476 height 104
click at [226, 268] on input "thr" at bounding box center [268, 267] width 156 height 16
click at [155, 270] on select "Select Stylist [PERSON_NAME] [PERSON_NAME] [PERSON_NAME] [PERSON_NAME] [PERSON_…" at bounding box center [148, 268] width 65 height 16
select select "79823"
click at [116, 260] on select "Select Stylist [PERSON_NAME] [PERSON_NAME] [PERSON_NAME] [PERSON_NAME] [PERSON_…" at bounding box center [148, 268] width 65 height 16
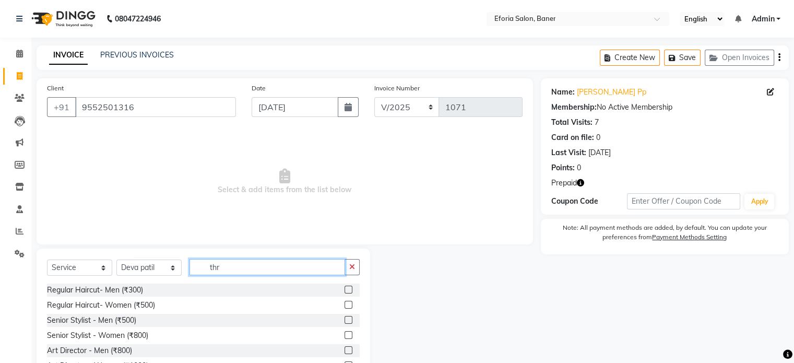
click at [223, 267] on input "thr" at bounding box center [268, 267] width 156 height 16
type input "t"
type input "p"
type input "h"
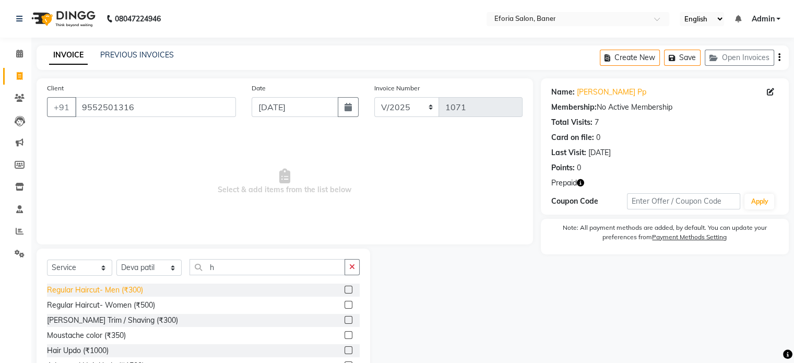
click at [121, 291] on div "Regular Haircut- Men (₹300)" at bounding box center [95, 290] width 96 height 11
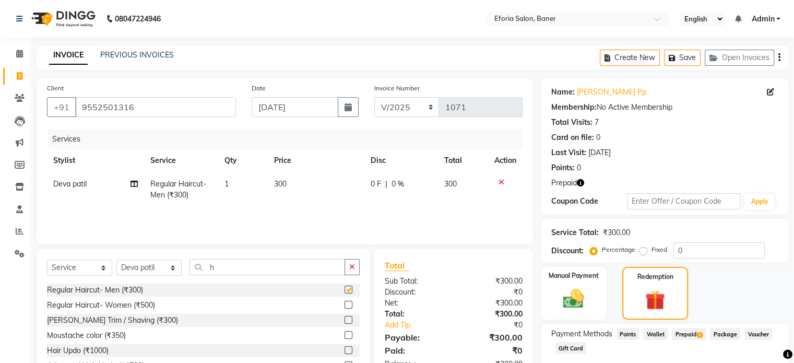
checkbox input "false"
click at [165, 273] on select "Select Stylist [PERSON_NAME] [PERSON_NAME] [PERSON_NAME] [PERSON_NAME] [PERSON_…" at bounding box center [148, 268] width 65 height 16
select select "8654"
click at [116, 260] on select "Select Stylist [PERSON_NAME] [PERSON_NAME] [PERSON_NAME] [PERSON_NAME] [PERSON_…" at bounding box center [148, 268] width 65 height 16
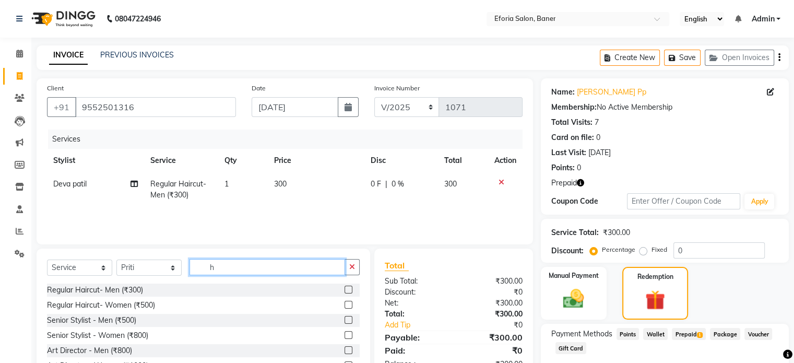
click at [244, 270] on input "h" at bounding box center [268, 267] width 156 height 16
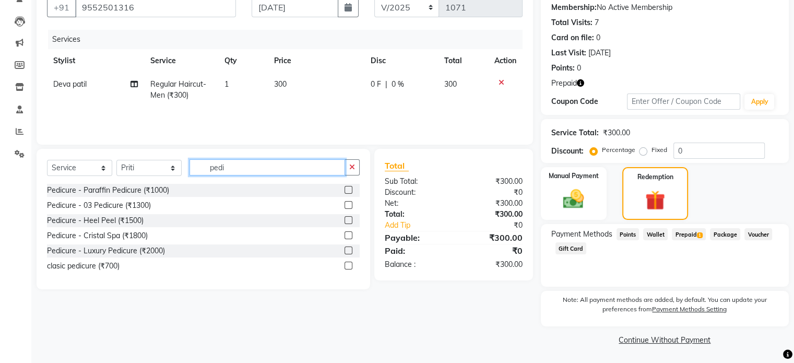
type input "pedi"
click at [347, 267] on label at bounding box center [349, 266] width 8 height 8
click at [347, 267] on input "checkbox" at bounding box center [348, 266] width 7 height 7
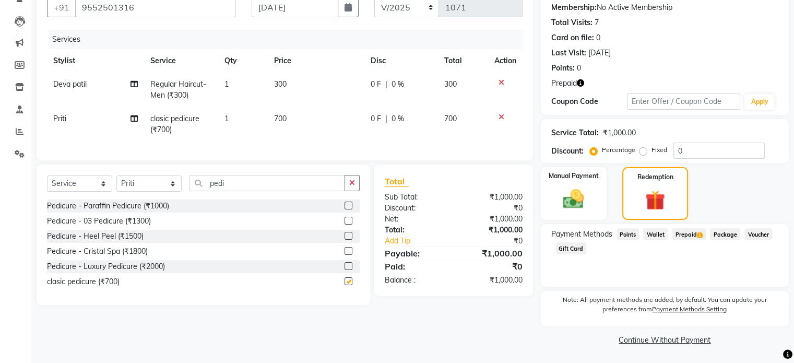
checkbox input "false"
click at [657, 203] on img at bounding box center [655, 201] width 33 height 26
click at [690, 231] on span "Prepaid 1" at bounding box center [689, 234] width 34 height 12
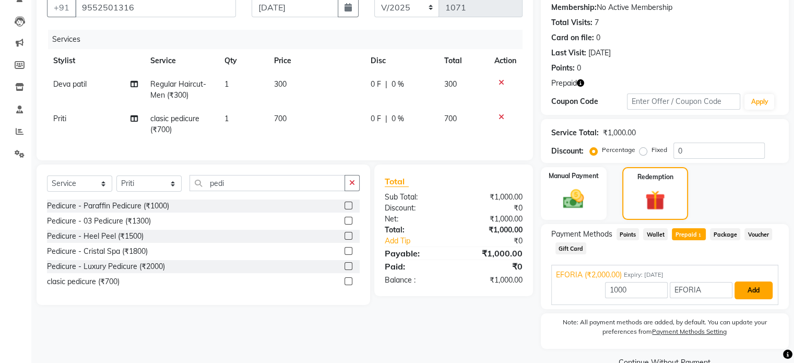
click at [754, 290] on button "Add" at bounding box center [754, 291] width 38 height 18
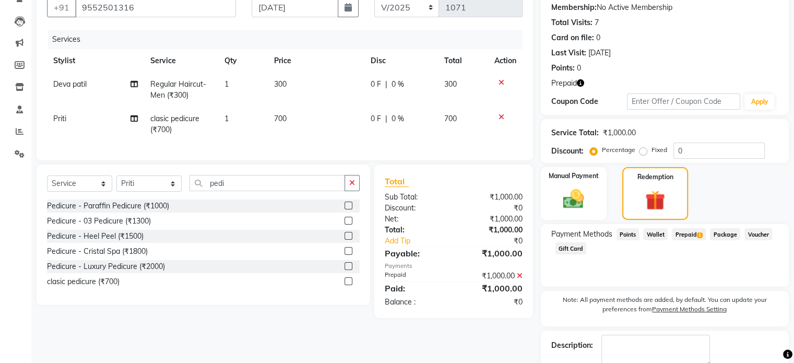
scroll to position [159, 0]
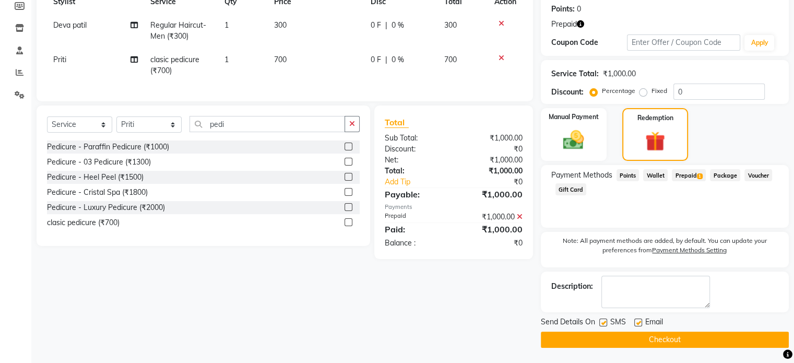
click at [689, 340] on button "Checkout" at bounding box center [665, 340] width 248 height 16
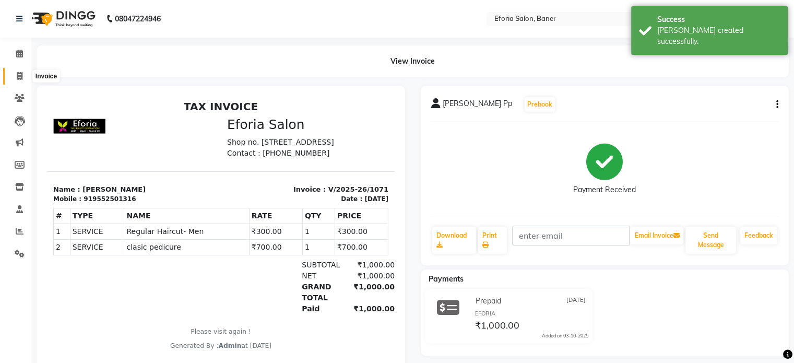
click at [11, 79] on span at bounding box center [19, 77] width 18 height 12
select select "service"
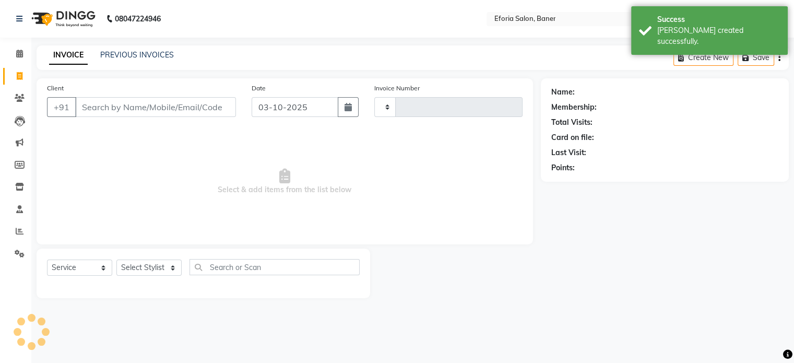
type input "1072"
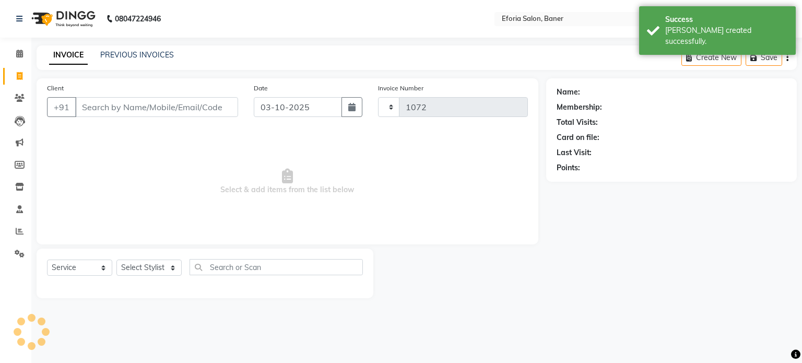
select select "608"
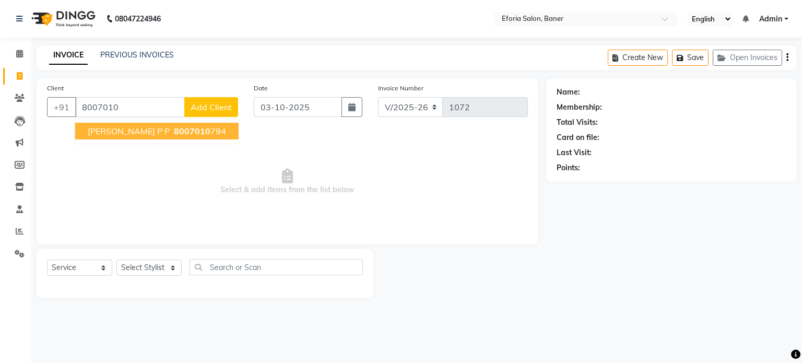
click at [107, 132] on span "[PERSON_NAME] p p" at bounding box center [129, 131] width 82 height 10
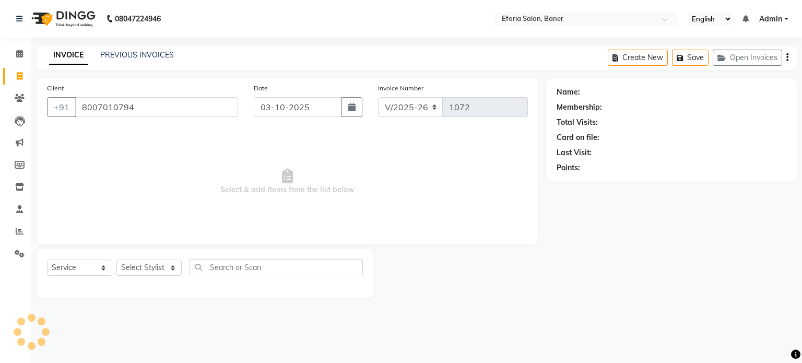
type input "8007010794"
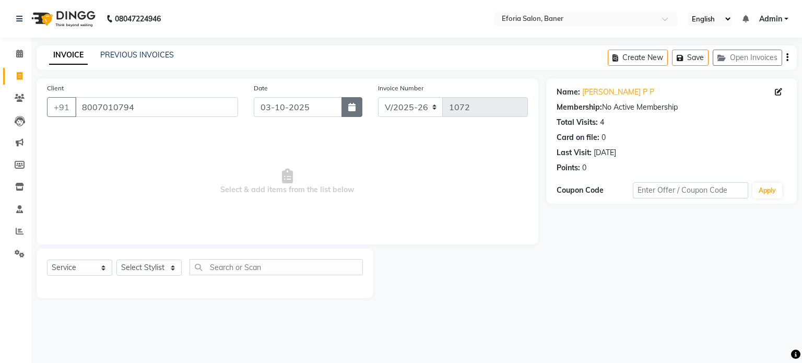
click at [355, 103] on icon "button" at bounding box center [351, 107] width 7 height 8
select select "10"
select select "2025"
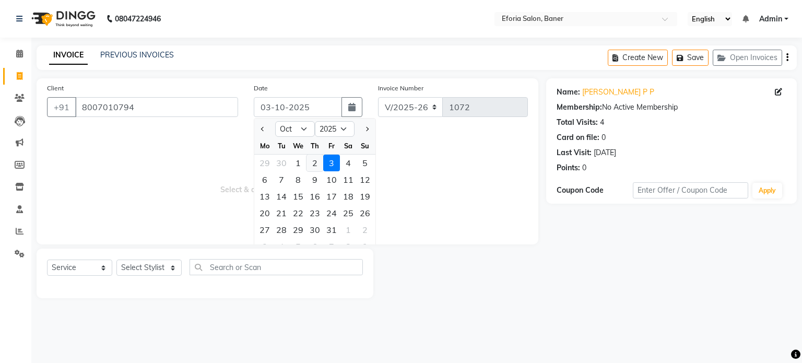
click at [310, 165] on div "2" at bounding box center [315, 163] width 17 height 17
type input "02-10-2025"
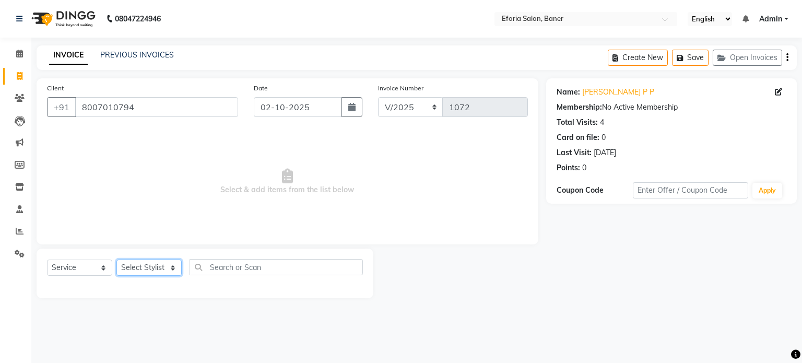
click at [144, 268] on select "Select Stylist [PERSON_NAME] [PERSON_NAME] [PERSON_NAME] [PERSON_NAME] [PERSON_…" at bounding box center [148, 268] width 65 height 16
select select "86083"
click at [116, 260] on select "Select Stylist [PERSON_NAME] [PERSON_NAME] [PERSON_NAME] [PERSON_NAME] [PERSON_…" at bounding box center [148, 268] width 65 height 16
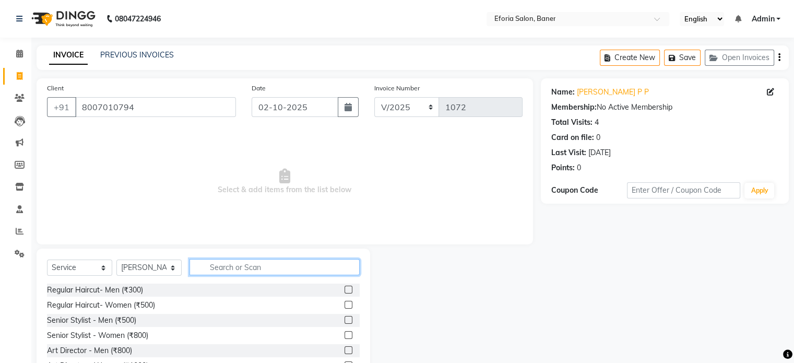
click at [278, 265] on input "text" at bounding box center [275, 267] width 170 height 16
type input "thr"
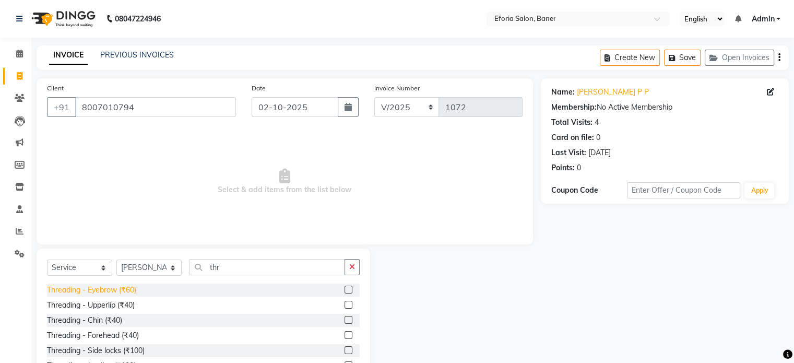
click at [125, 288] on div "Threading - Eyebrow (₹60)" at bounding box center [91, 290] width 89 height 11
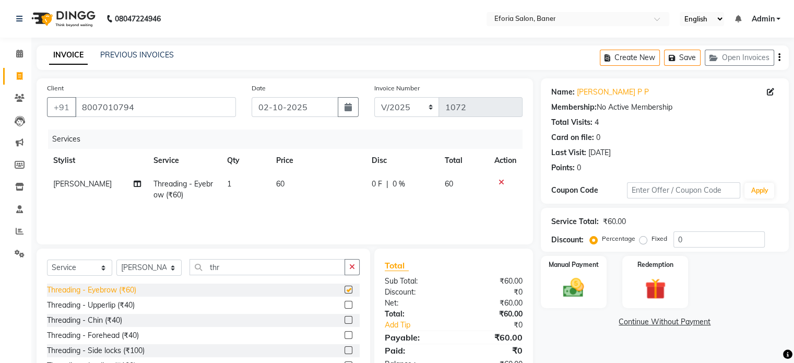
checkbox input "false"
click at [570, 292] on img at bounding box center [573, 288] width 35 height 25
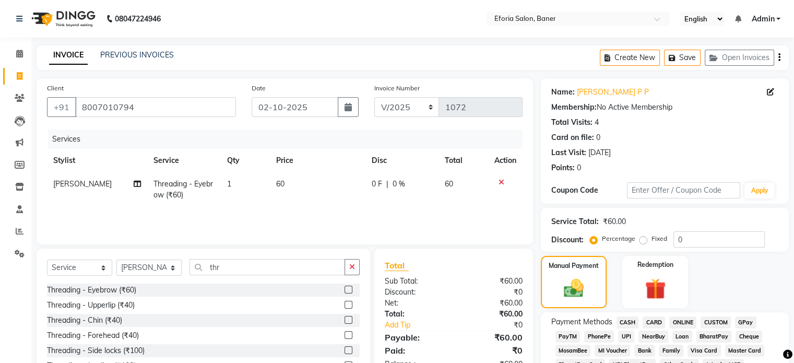
click at [744, 321] on span "GPay" at bounding box center [745, 323] width 21 height 12
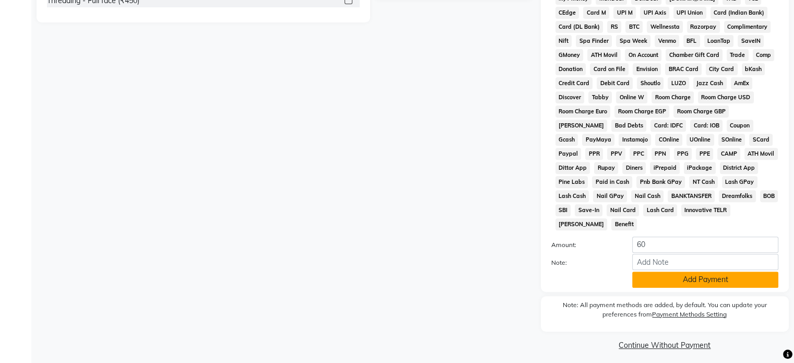
click at [688, 274] on button "Add Payment" at bounding box center [706, 280] width 146 height 16
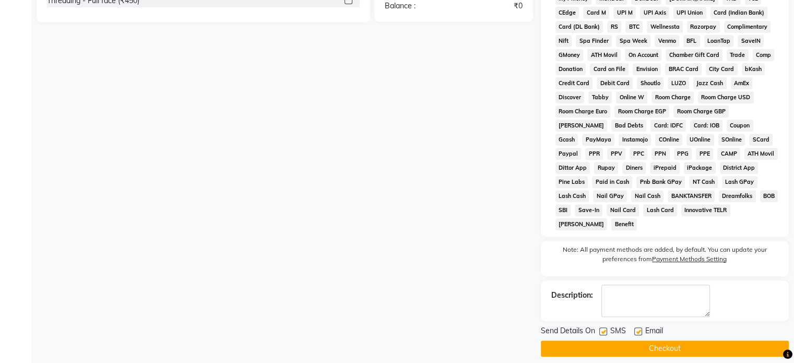
click at [648, 344] on button "Checkout" at bounding box center [665, 349] width 248 height 16
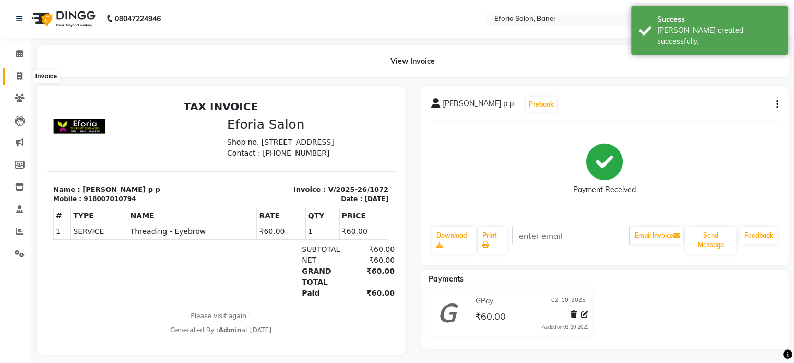
click at [15, 74] on span at bounding box center [19, 77] width 18 height 12
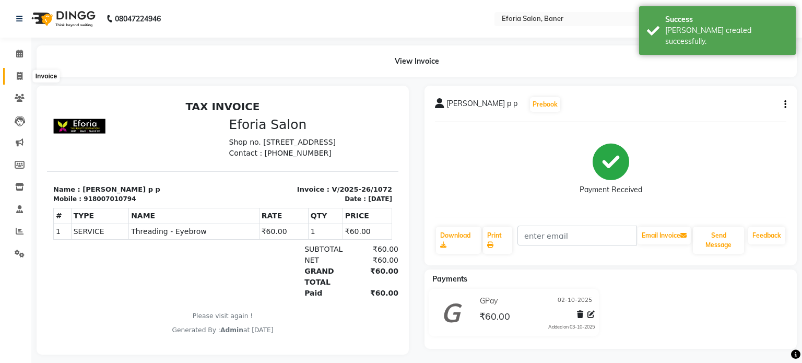
select select "608"
select select "service"
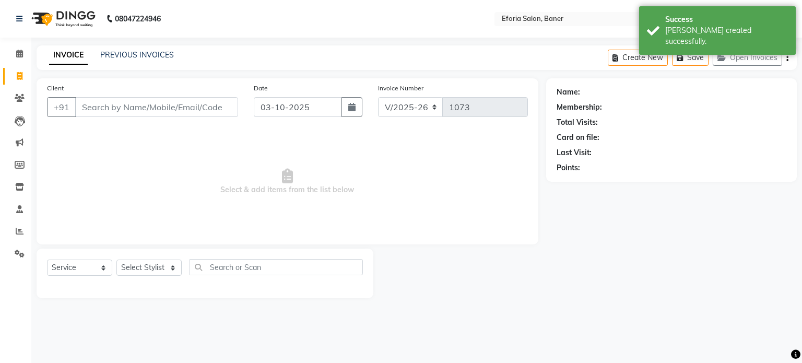
click at [139, 104] on input "Client" at bounding box center [156, 107] width 163 height 20
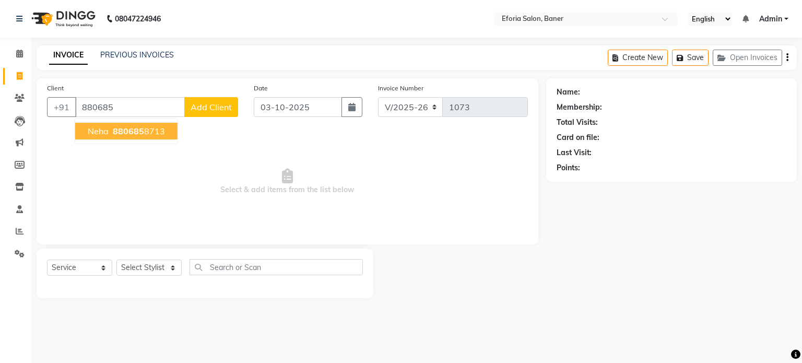
click at [139, 135] on span "880685" at bounding box center [128, 131] width 31 height 10
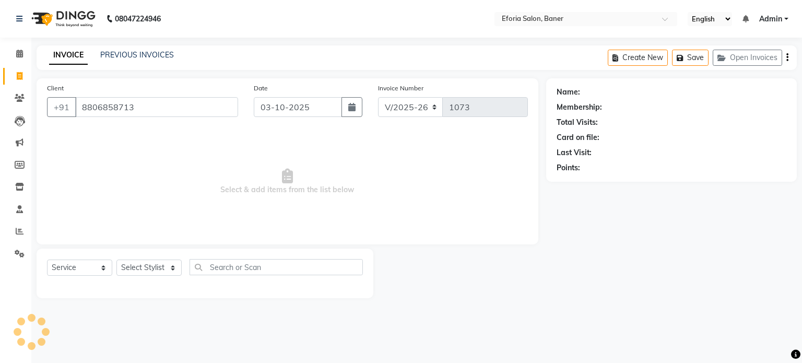
type input "8806858713"
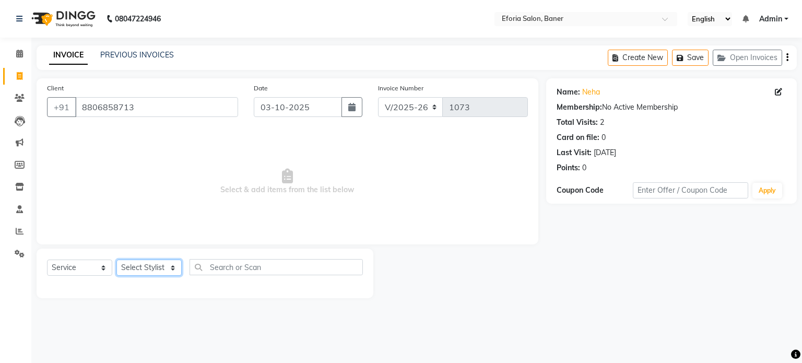
drag, startPoint x: 155, startPoint y: 267, endPoint x: 156, endPoint y: 229, distance: 38.1
click at [156, 229] on div "Client [PHONE_NUMBER] Date [DATE] Invoice Number V/2025 V/[PHONE_NUMBER] Select…" at bounding box center [288, 188] width 518 height 220
select select "86083"
click at [116, 260] on select "Select Stylist [PERSON_NAME] [PERSON_NAME] [PERSON_NAME] [PERSON_NAME] [PERSON_…" at bounding box center [148, 268] width 65 height 16
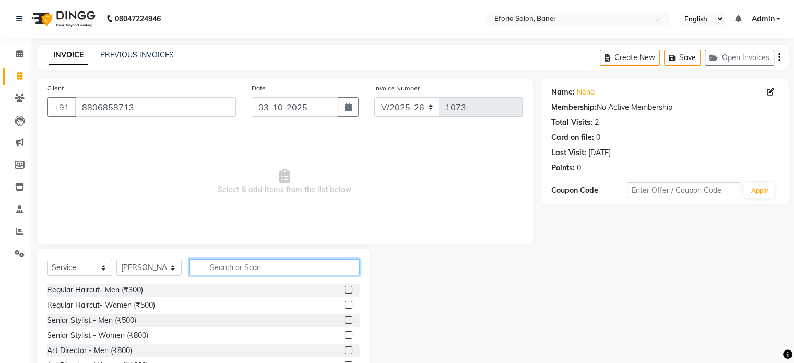
click at [213, 272] on input "text" at bounding box center [275, 267] width 170 height 16
type input "thr"
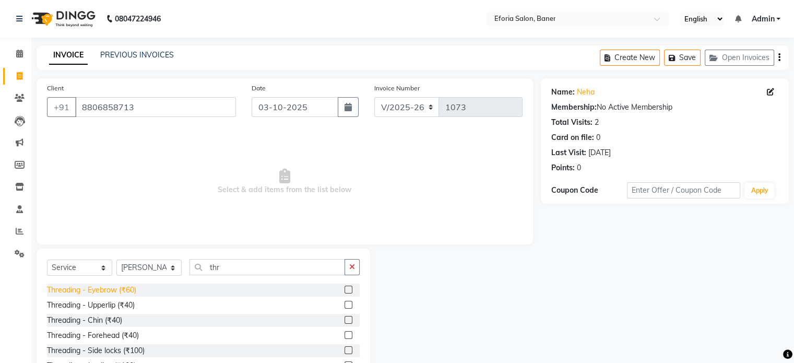
click at [79, 291] on div "Threading - Eyebrow (₹60)" at bounding box center [91, 290] width 89 height 11
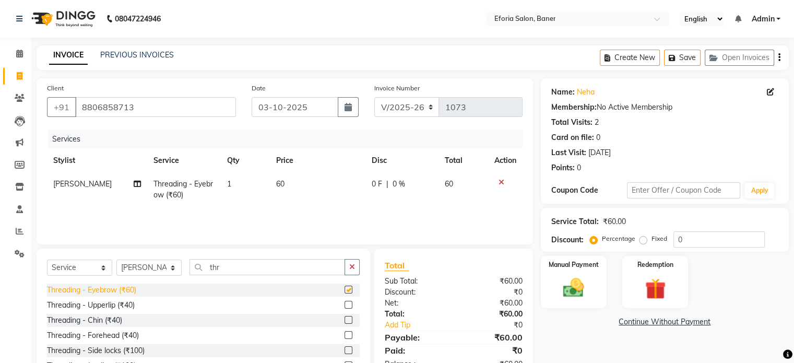
checkbox input "false"
click at [100, 306] on div "Threading - Upperlip (₹40)" at bounding box center [91, 305] width 88 height 11
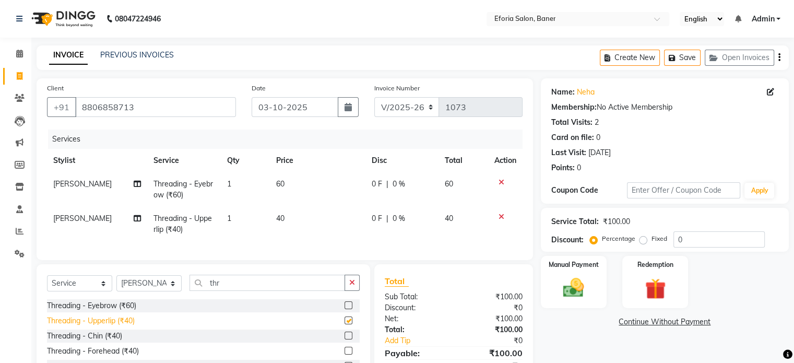
checkbox input "false"
click at [108, 357] on div "Threading - Forehead (₹40)" at bounding box center [93, 351] width 92 height 11
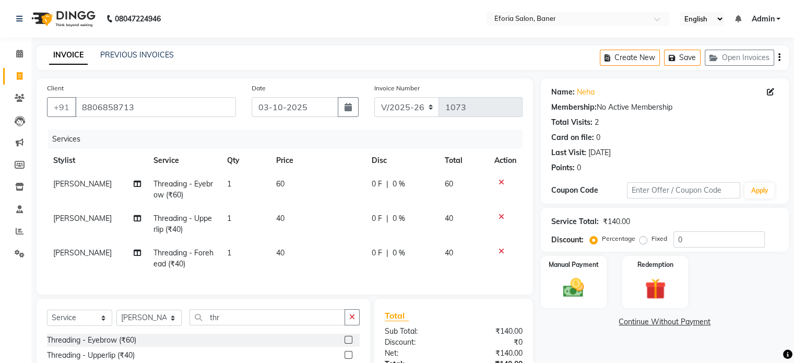
checkbox input "false"
click at [240, 325] on input "thr" at bounding box center [268, 317] width 156 height 16
type input "t"
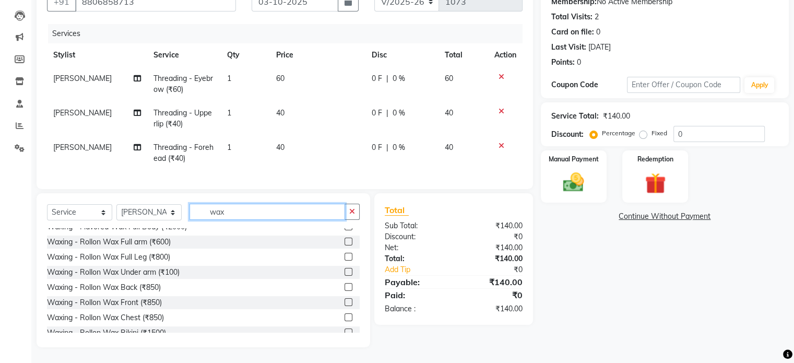
scroll to position [137, 0]
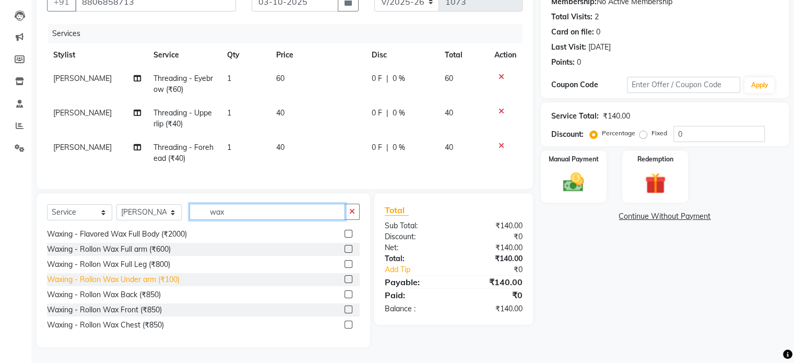
type input "wax"
click at [171, 281] on div "Waxing - Rollon Wax Under arm (₹100)" at bounding box center [113, 279] width 133 height 11
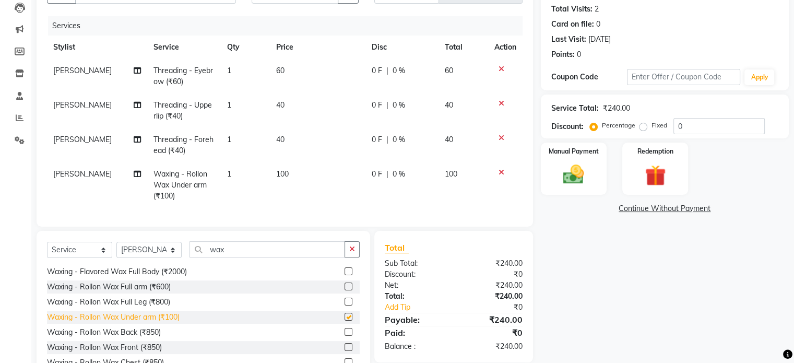
checkbox input "false"
click at [163, 289] on div "Waxing - Rollon Wax Full arm (₹600)" at bounding box center [109, 287] width 124 height 11
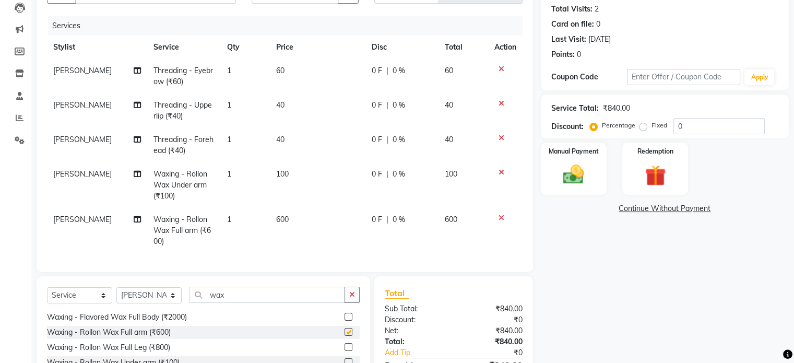
checkbox input "false"
click at [563, 180] on img at bounding box center [573, 174] width 35 height 25
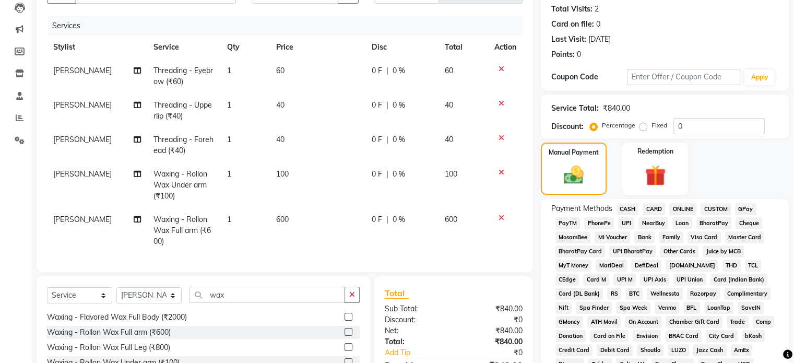
click at [748, 209] on span "GPay" at bounding box center [745, 209] width 21 height 12
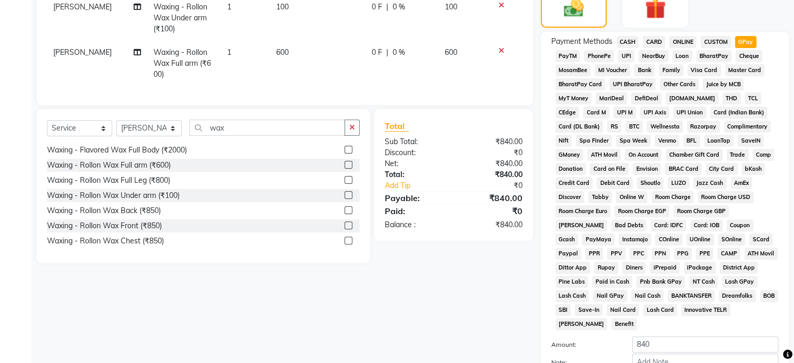
scroll to position [380, 0]
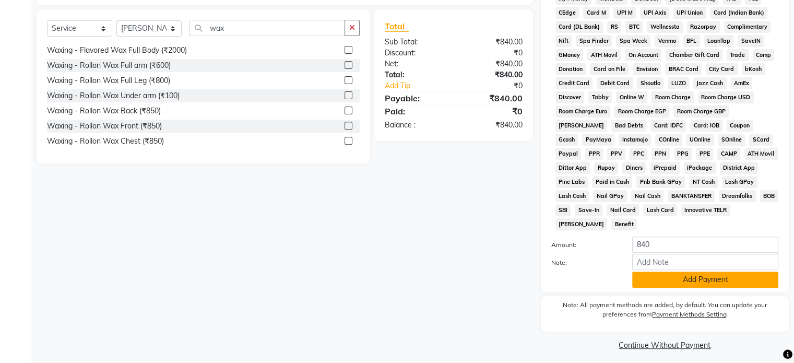
click at [719, 272] on button "Add Payment" at bounding box center [706, 280] width 146 height 16
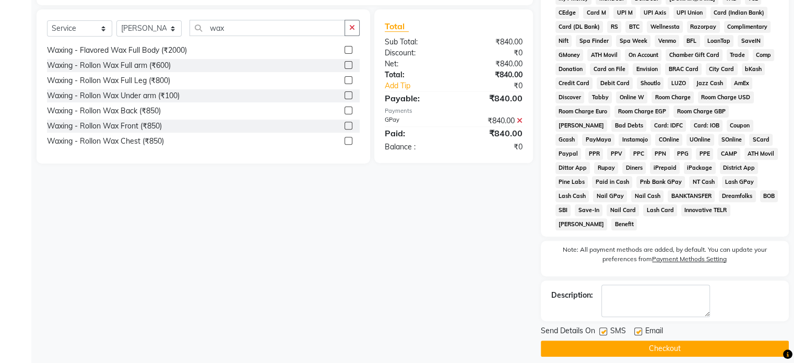
click at [673, 342] on button "Checkout" at bounding box center [665, 349] width 248 height 16
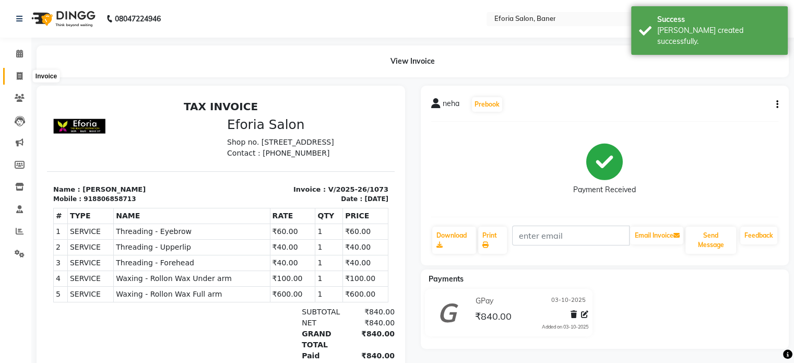
click at [18, 76] on icon at bounding box center [20, 76] width 6 height 8
select select "608"
select select "service"
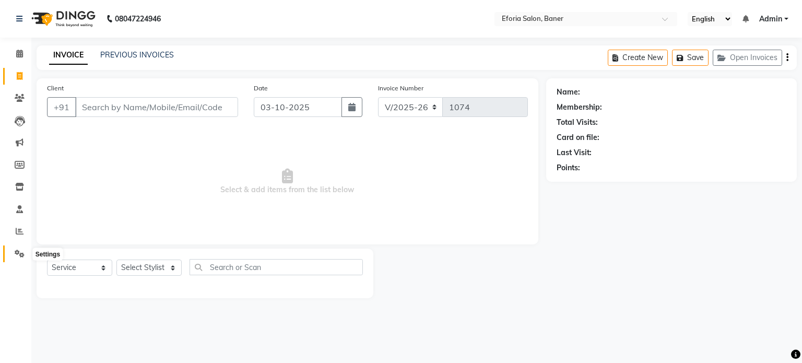
click at [15, 255] on icon at bounding box center [20, 254] width 10 height 8
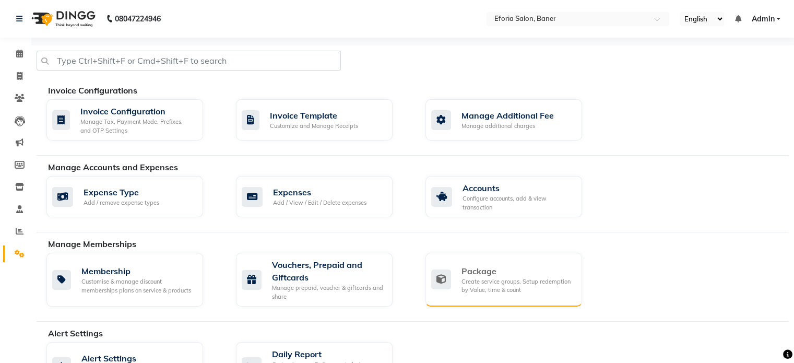
drag, startPoint x: 499, startPoint y: 283, endPoint x: 490, endPoint y: 283, distance: 9.4
click at [490, 283] on div "Create service groups, Setup redemption by Value, time & count" at bounding box center [518, 285] width 112 height 17
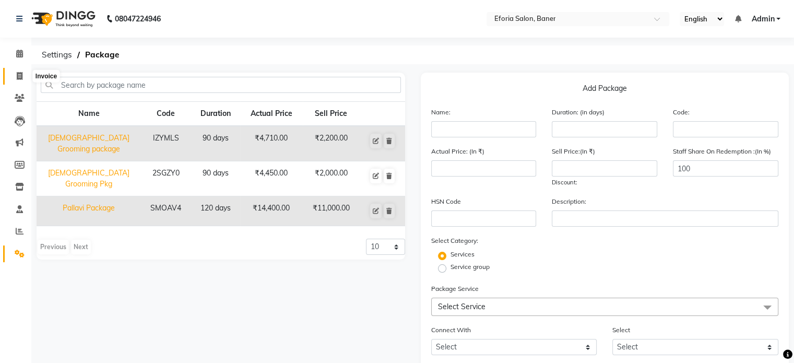
click at [17, 77] on icon at bounding box center [20, 76] width 6 height 8
select select "608"
select select "service"
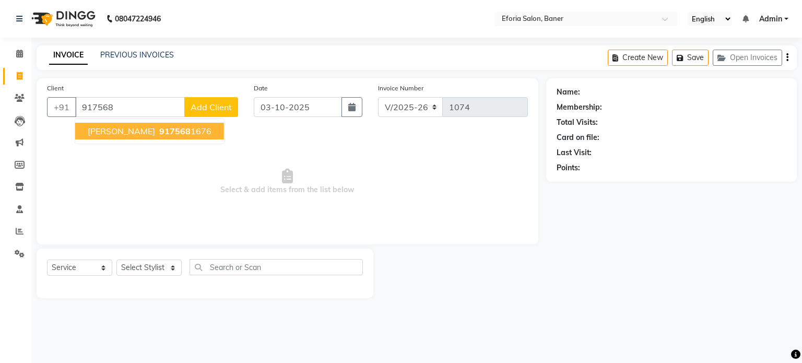
click at [159, 132] on span "917568" at bounding box center [174, 131] width 31 height 10
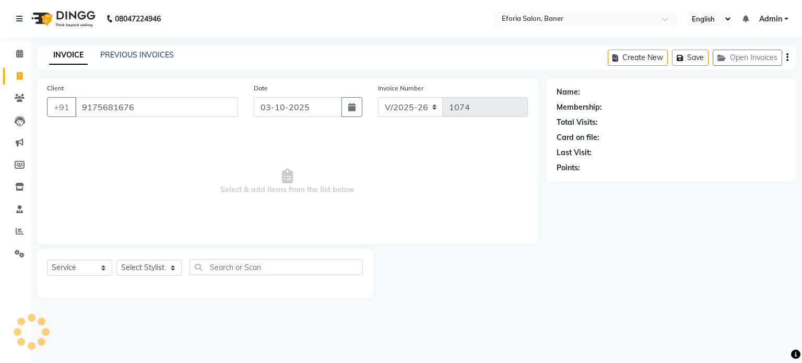
type input "9175681676"
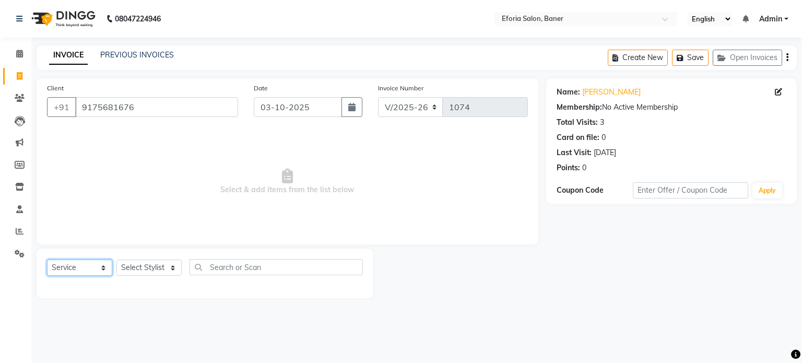
click at [98, 270] on select "Select Service Product Membership Package Voucher Prepaid Gift Card" at bounding box center [79, 268] width 65 height 16
select select "package"
click at [47, 260] on select "Select Service Product Membership Package Voucher Prepaid Gift Card" at bounding box center [79, 268] width 65 height 16
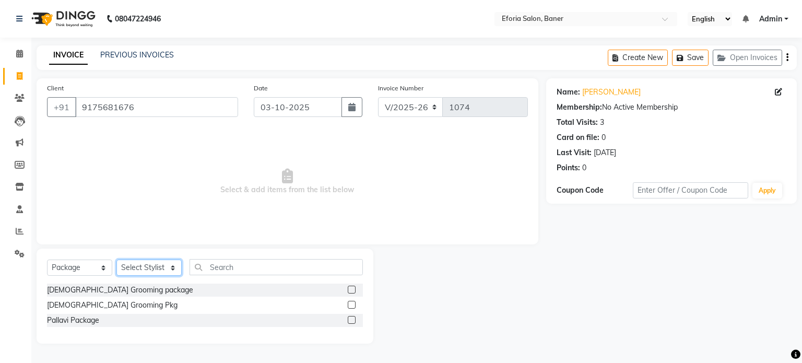
click at [156, 268] on select "Select Stylist [PERSON_NAME] [PERSON_NAME] [PERSON_NAME] [PERSON_NAME] [PERSON_…" at bounding box center [148, 268] width 65 height 16
select select "86083"
click at [116, 260] on select "Select Stylist [PERSON_NAME] [PERSON_NAME] [PERSON_NAME] [PERSON_NAME] [PERSON_…" at bounding box center [148, 268] width 65 height 16
click at [139, 290] on div "[DEMOGRAPHIC_DATA] Grooming package" at bounding box center [205, 290] width 316 height 13
click at [348, 289] on label at bounding box center [352, 290] width 8 height 8
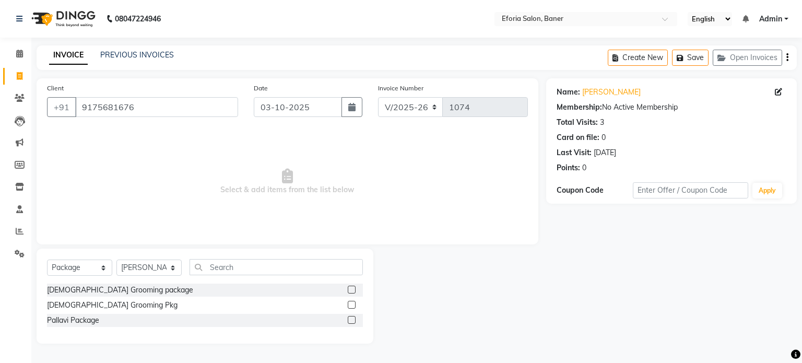
click at [348, 289] on input "checkbox" at bounding box center [351, 290] width 7 height 7
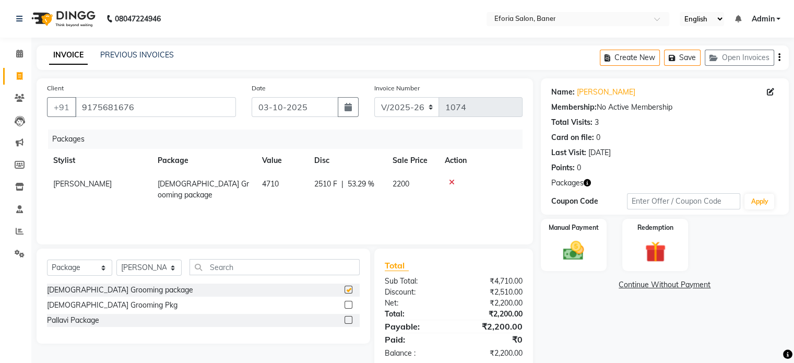
checkbox input "false"
click at [574, 246] on img at bounding box center [573, 251] width 35 height 25
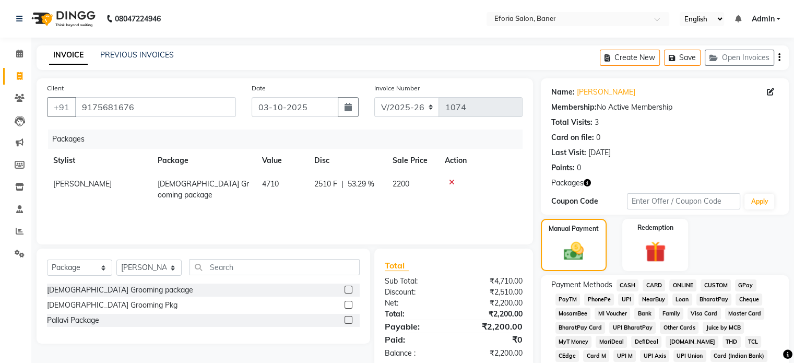
click at [746, 284] on span "GPay" at bounding box center [745, 285] width 21 height 12
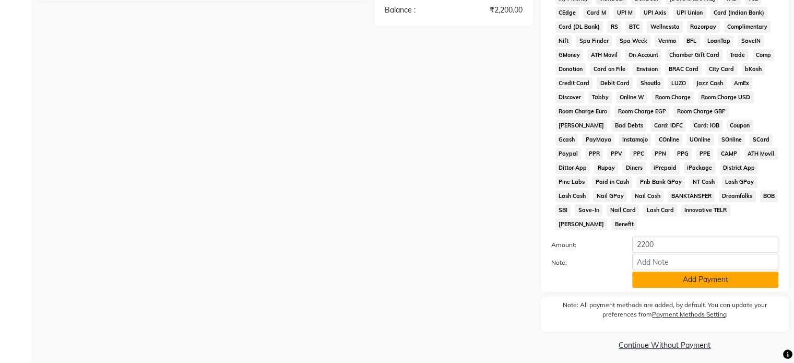
click at [729, 273] on button "Add Payment" at bounding box center [706, 280] width 146 height 16
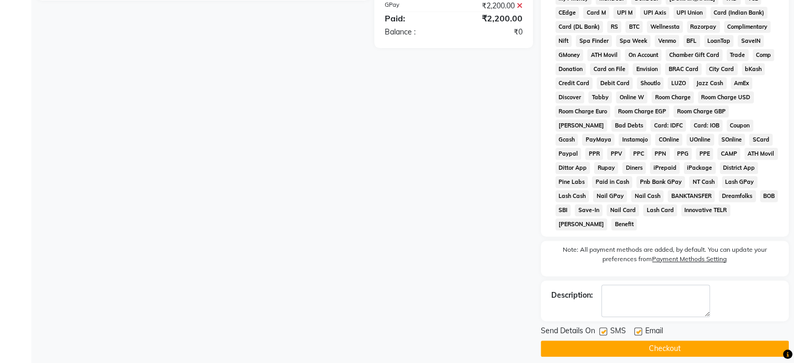
click at [675, 341] on button "Checkout" at bounding box center [665, 349] width 248 height 16
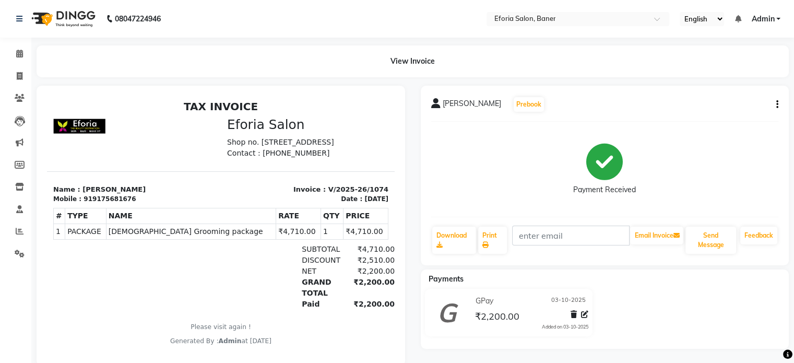
click at [675, 339] on div "GPay [DATE] ₹2,200.00 Added on [DATE]" at bounding box center [605, 315] width 384 height 52
